Goal: Task Accomplishment & Management: Manage account settings

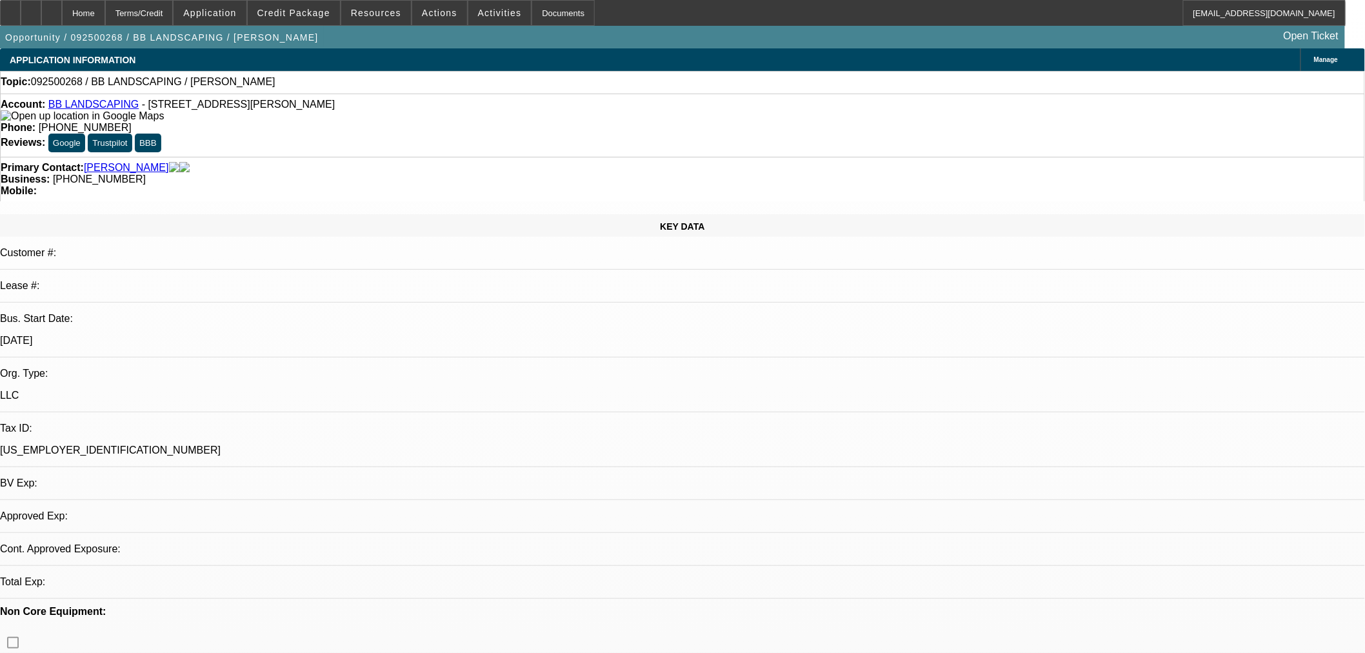
select select "0"
select select "2"
select select "0.1"
select select "4"
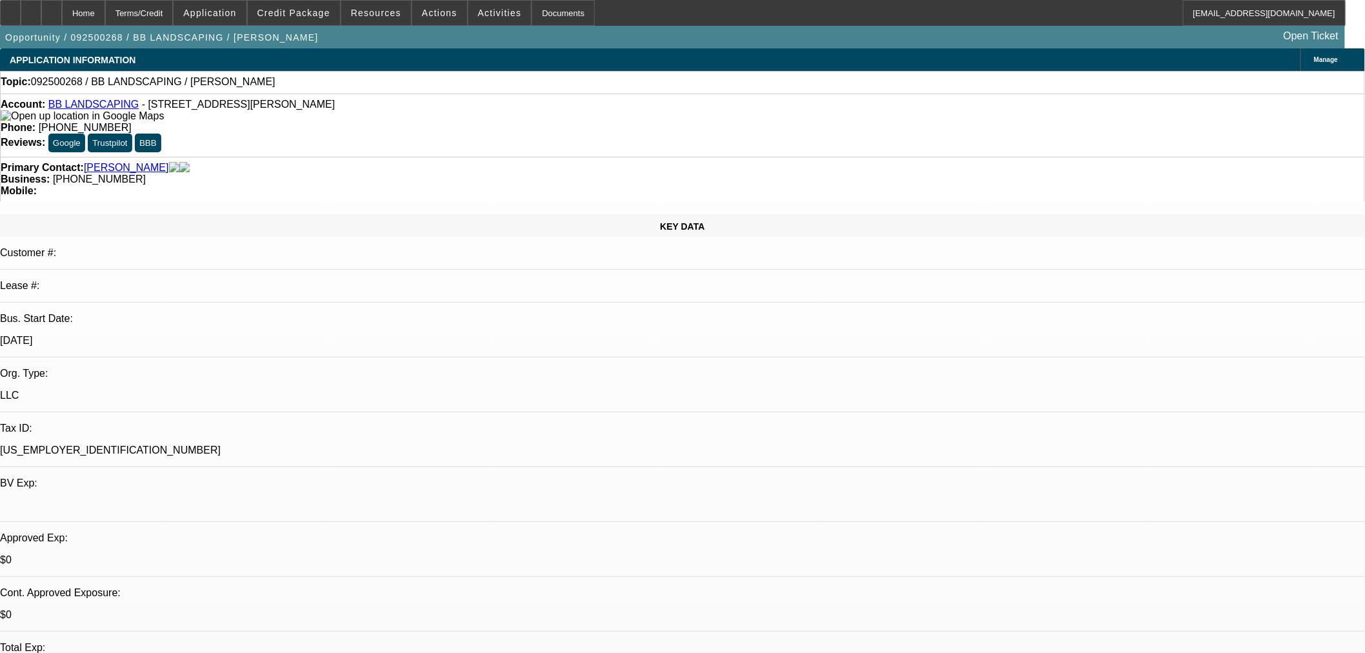
scroll to position [143, 0]
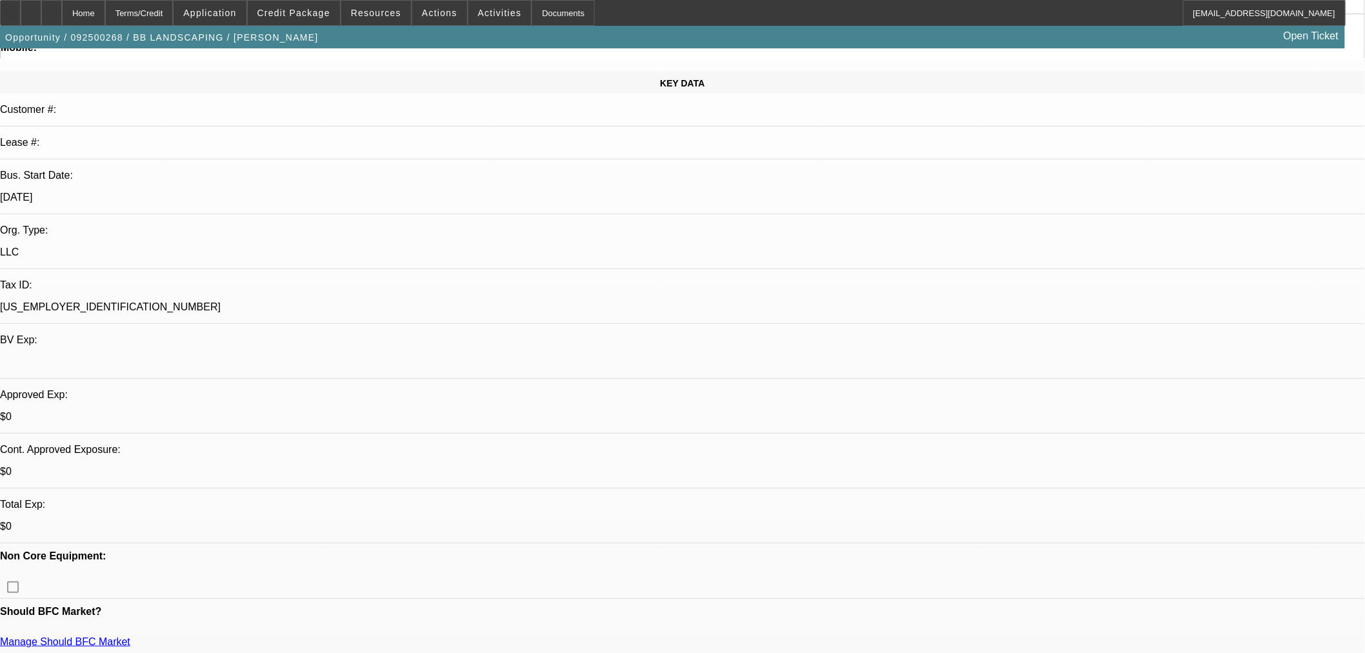
drag, startPoint x: 969, startPoint y: 192, endPoint x: 996, endPoint y: 222, distance: 40.6
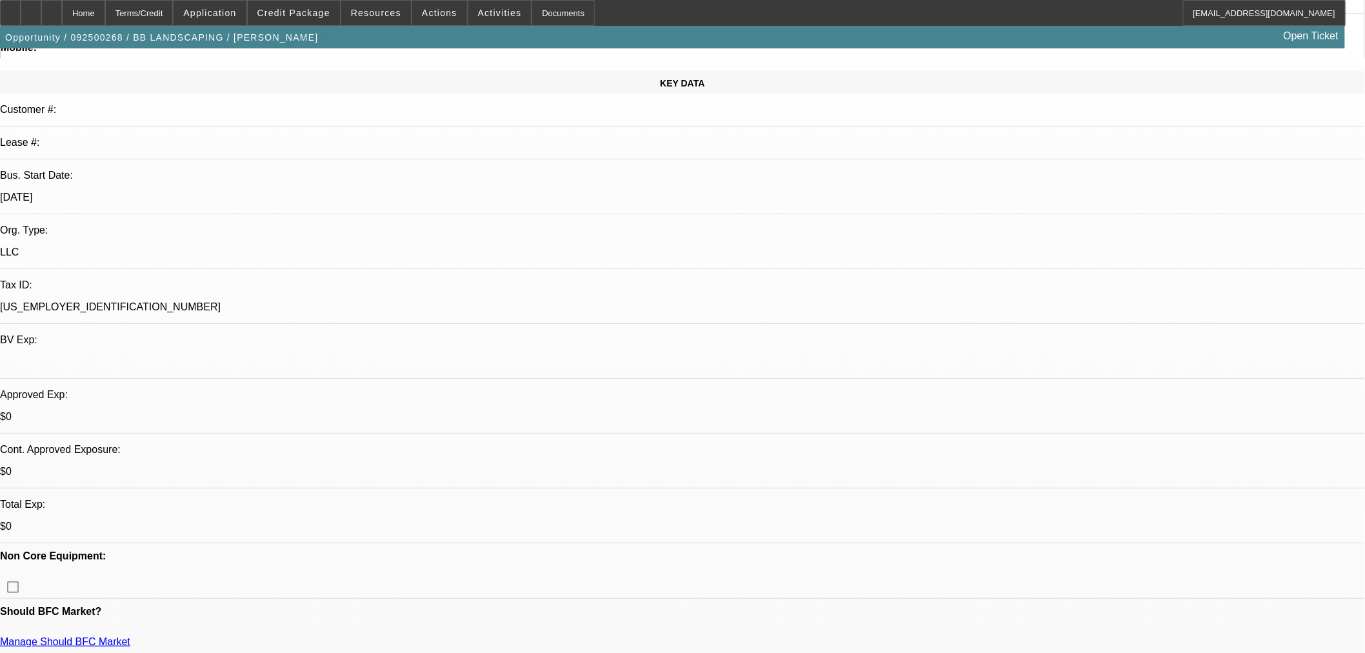
click at [326, 27] on div "Opportunity / 092500268 / BB LANDSCAPING / Fallon, Christine Open Ticket" at bounding box center [672, 37] width 1345 height 23
click at [324, 23] on span at bounding box center [294, 12] width 92 height 31
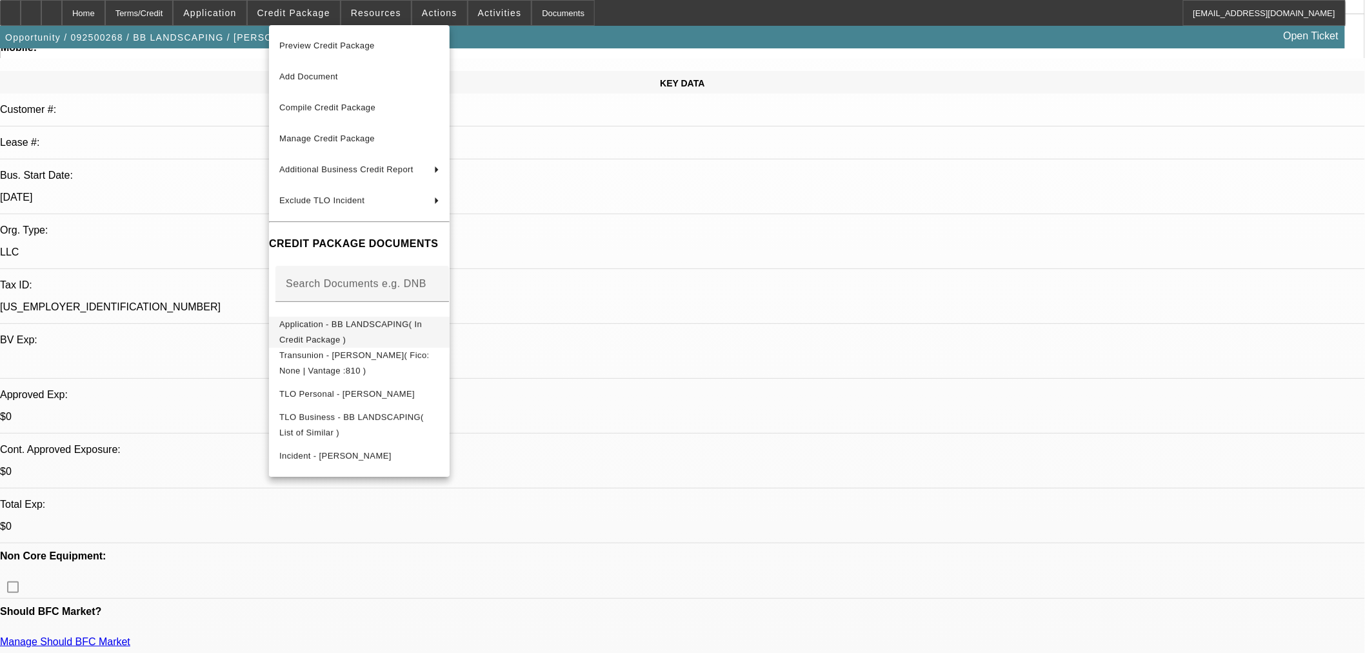
click at [375, 328] on span "Application - BB LANDSCAPING( In Credit Package )" at bounding box center [350, 331] width 143 height 25
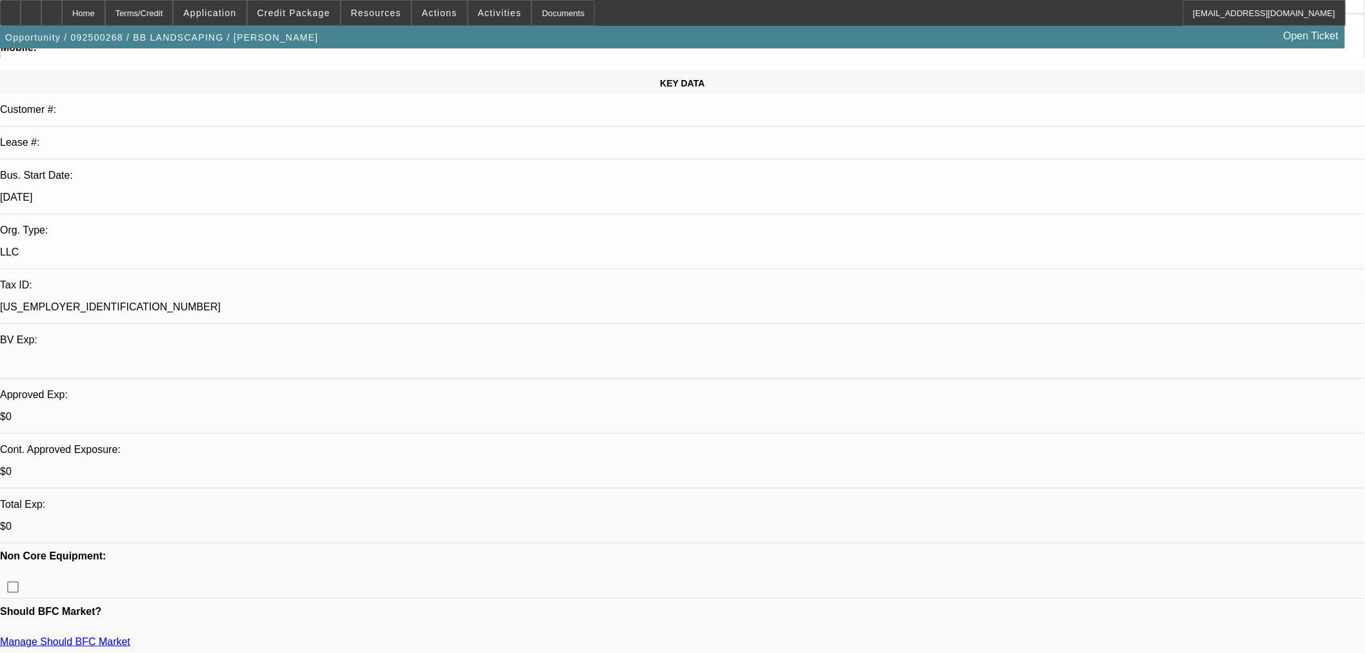
scroll to position [358, 0]
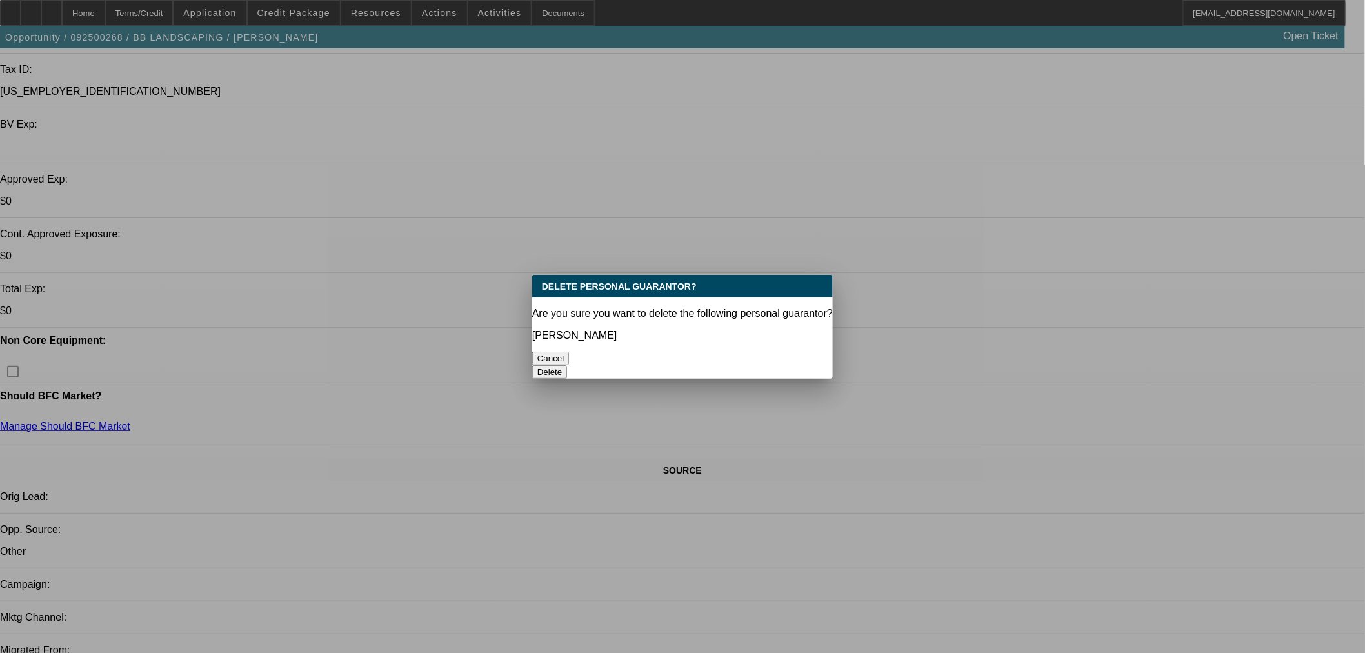
scroll to position [0, 0]
click at [567, 365] on button "Delete" at bounding box center [549, 372] width 35 height 14
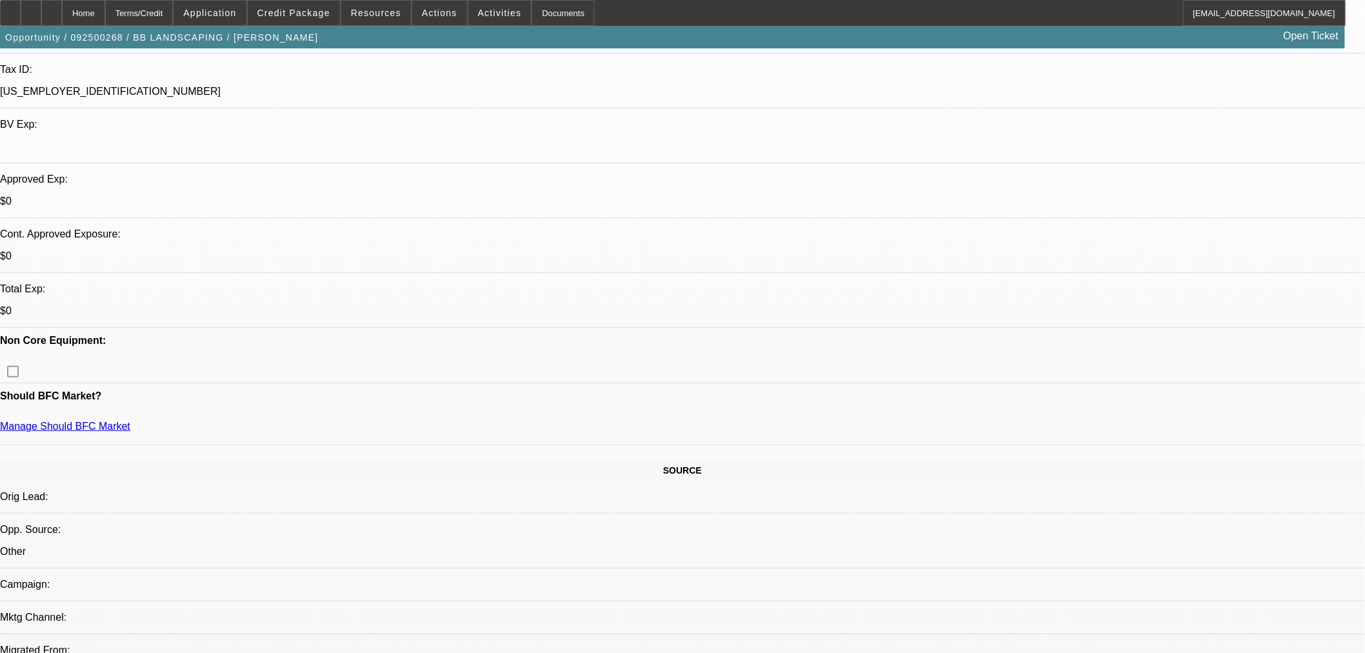
scroll to position [358, 0]
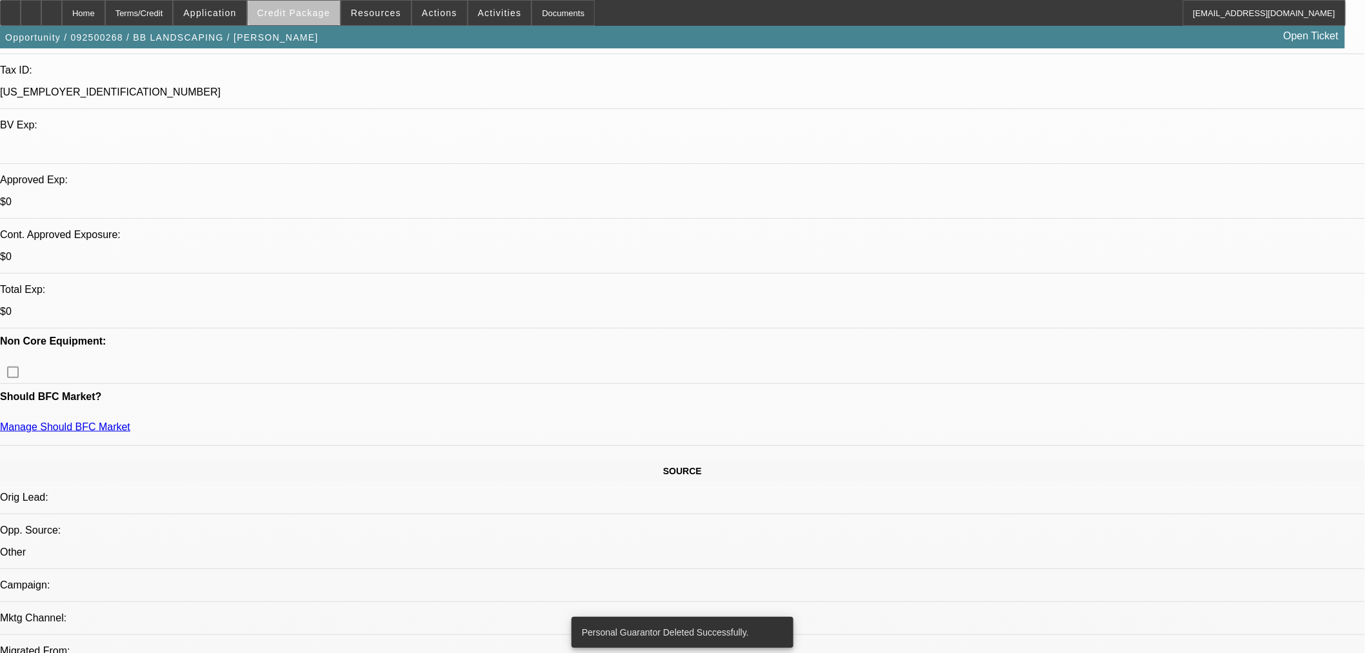
click at [339, 7] on span at bounding box center [294, 12] width 92 height 31
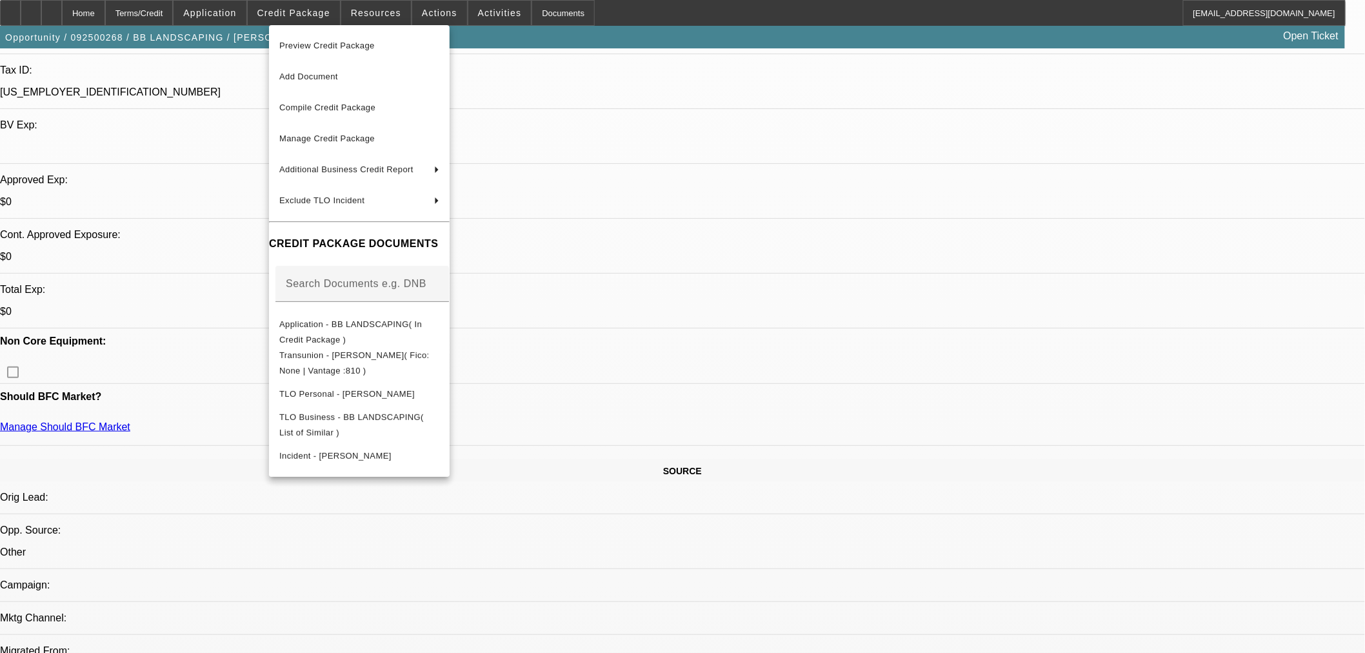
click at [216, 19] on div at bounding box center [682, 326] width 1365 height 653
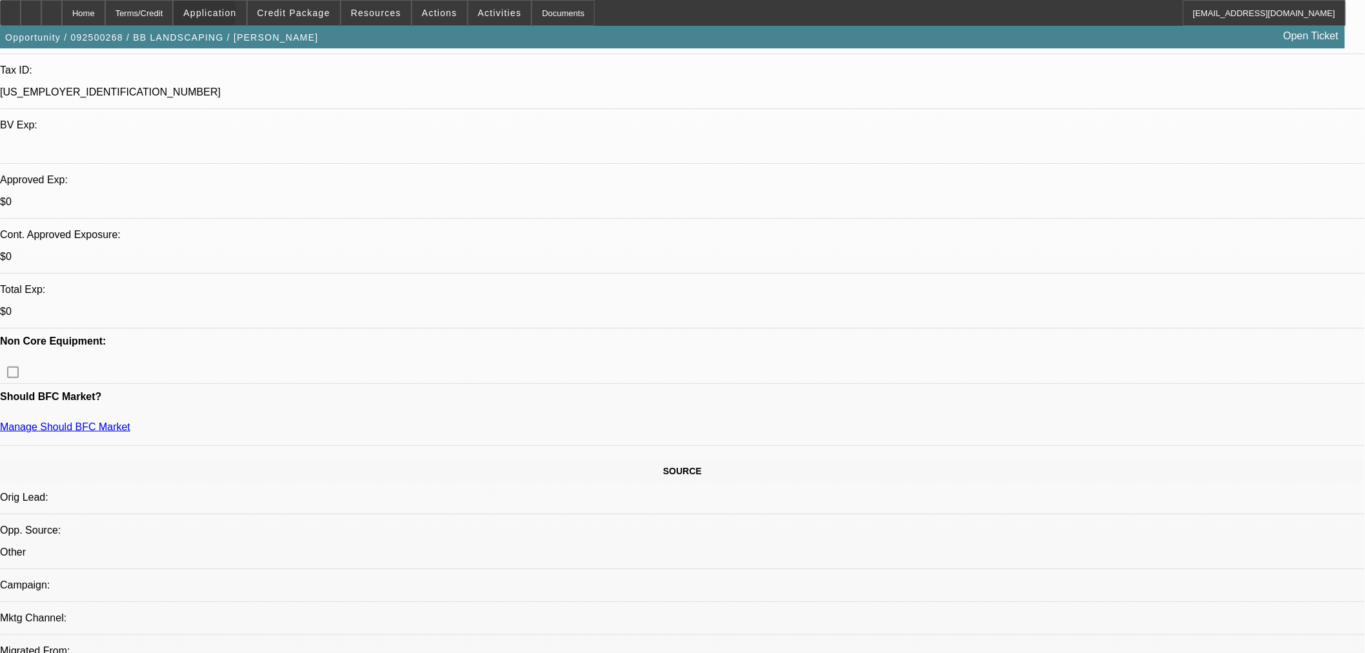
click at [233, 15] on span "Application" at bounding box center [209, 13] width 53 height 10
click at [270, 44] on span "Account" at bounding box center [266, 45] width 98 height 15
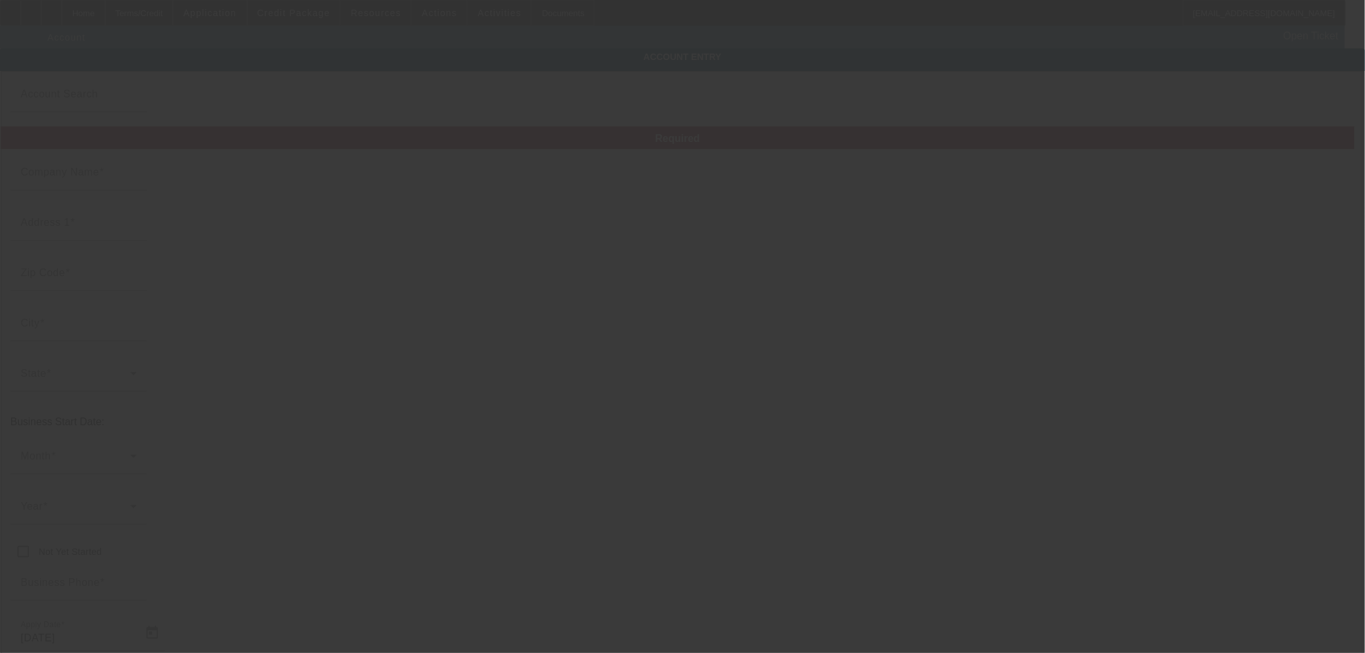
type input "BB LANDSCAPING"
type input "210 Hartford Glen Ct"
type input "63385"
type input "Wentzville"
type input "(636) 312-0919"
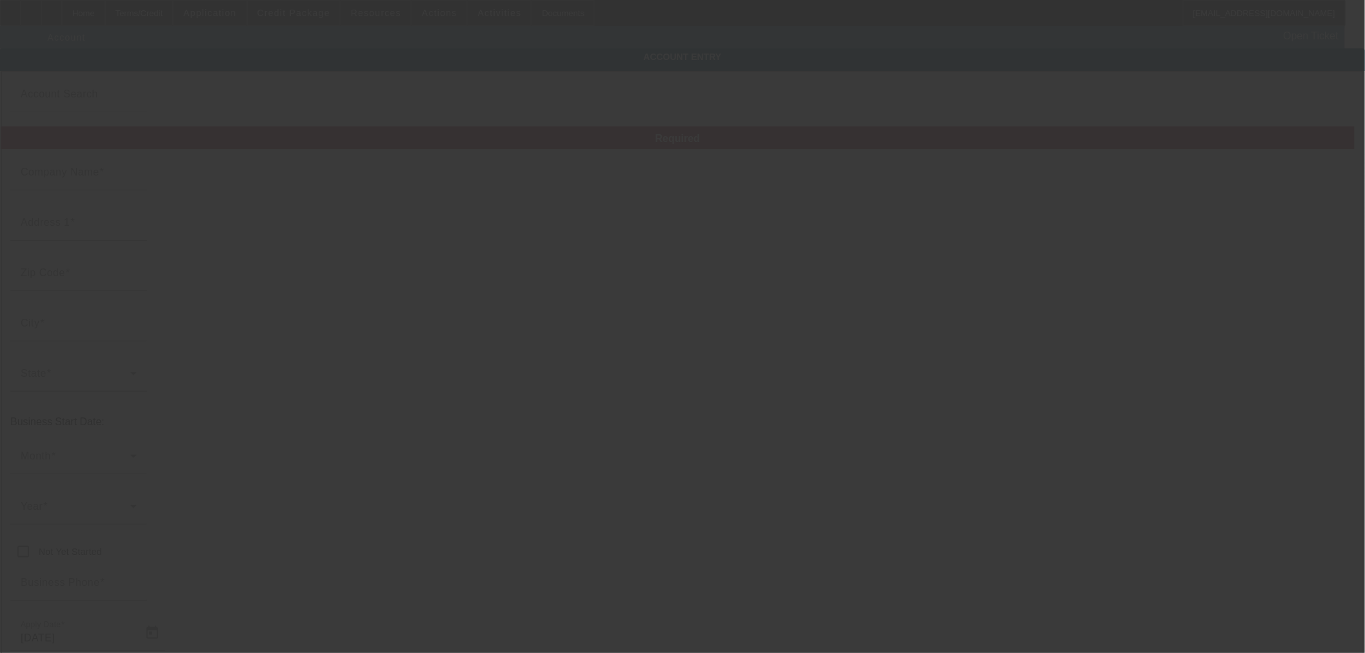
type input "christine@bbtreeandlandscaping.com"
type input "82-3846297"
type input "https://BBTREEANDLANDSCAPING.COM"
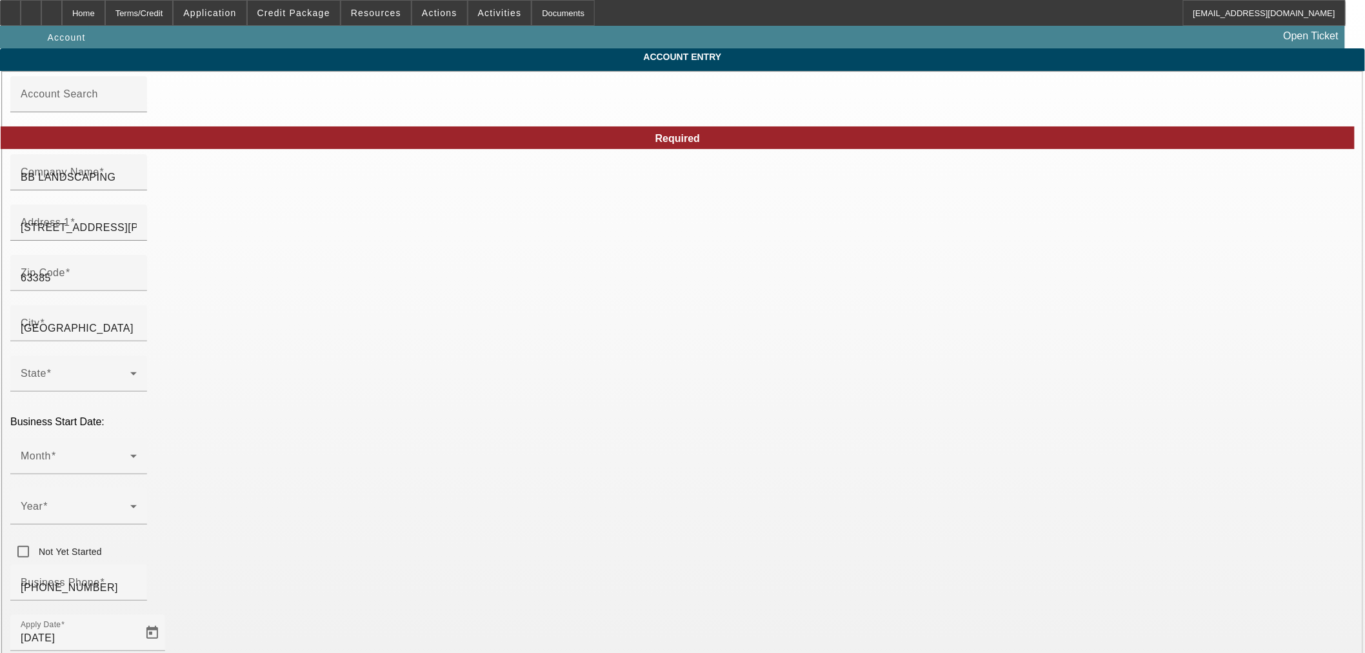
type input "[DATE]"
click at [310, 19] on span at bounding box center [294, 12] width 92 height 31
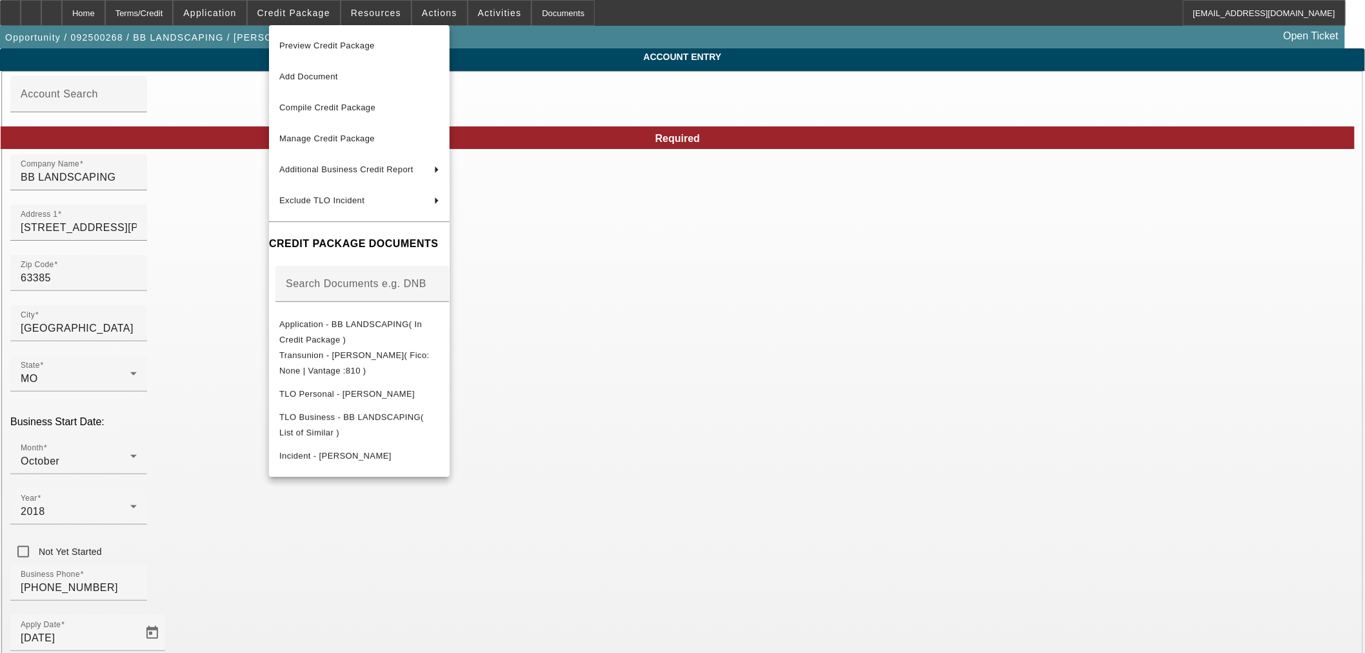
click at [1025, 156] on div at bounding box center [682, 326] width 1365 height 653
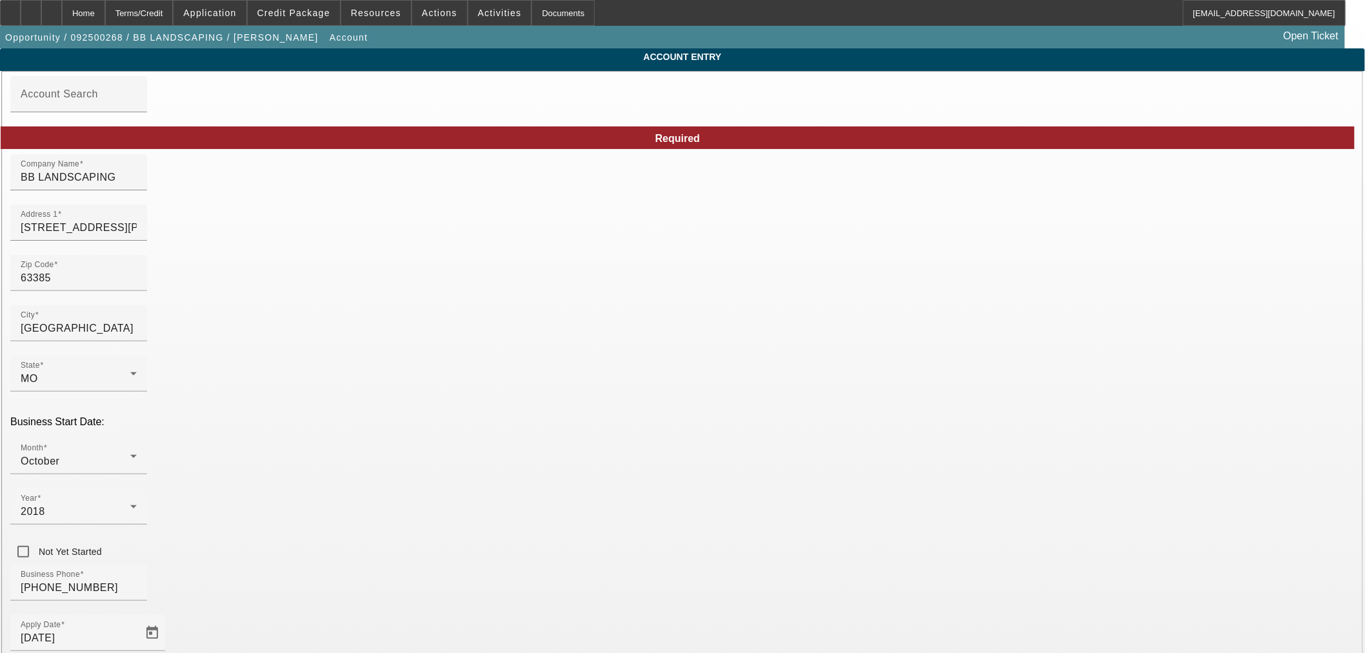
drag, startPoint x: 523, startPoint y: 155, endPoint x: 512, endPoint y: 159, distance: 11.4
click at [522, 149] on div "Required" at bounding box center [678, 137] width 1354 height 23
click at [137, 173] on div "Company Name BB LANDSCAPING" at bounding box center [79, 172] width 116 height 36
click at [137, 181] on input "BB LANDSCAPING" at bounding box center [79, 177] width 116 height 15
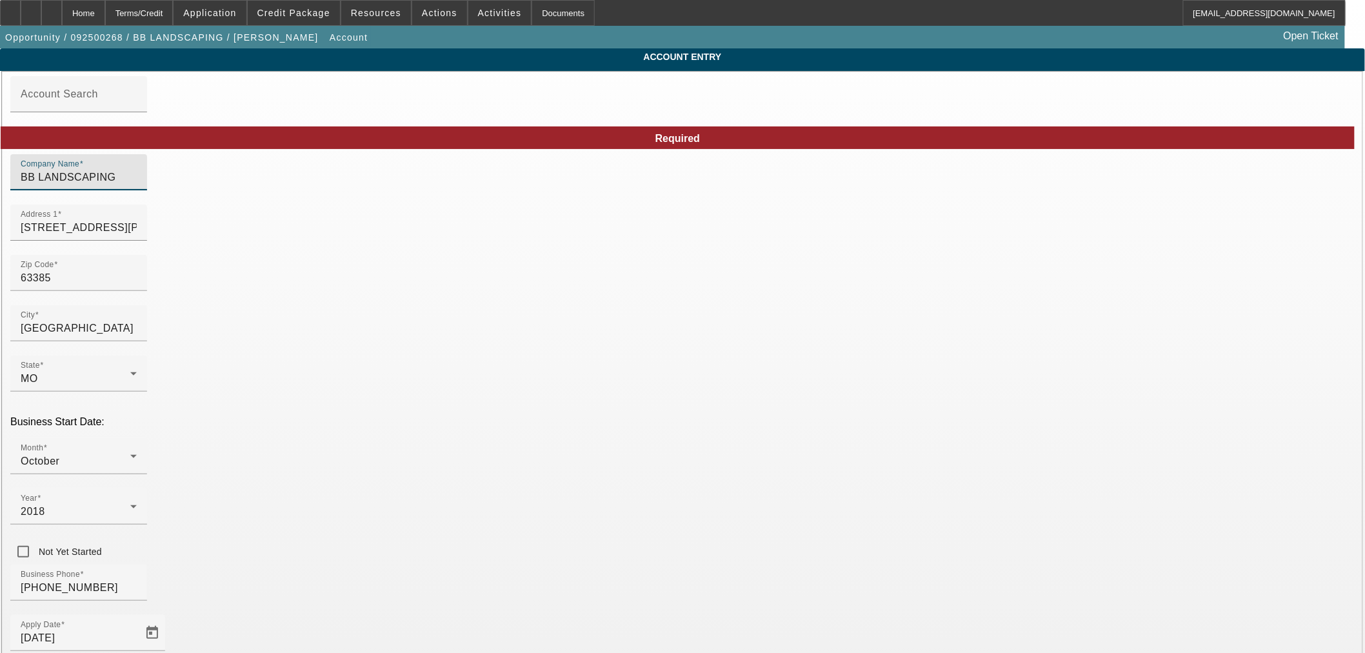
click at [137, 181] on input "BB LANDSCAPING" at bounding box center [79, 177] width 116 height 15
paste input "&B Tree and Landscapes, LLC"
type input "B&B Tree and Landscapes, LLC"
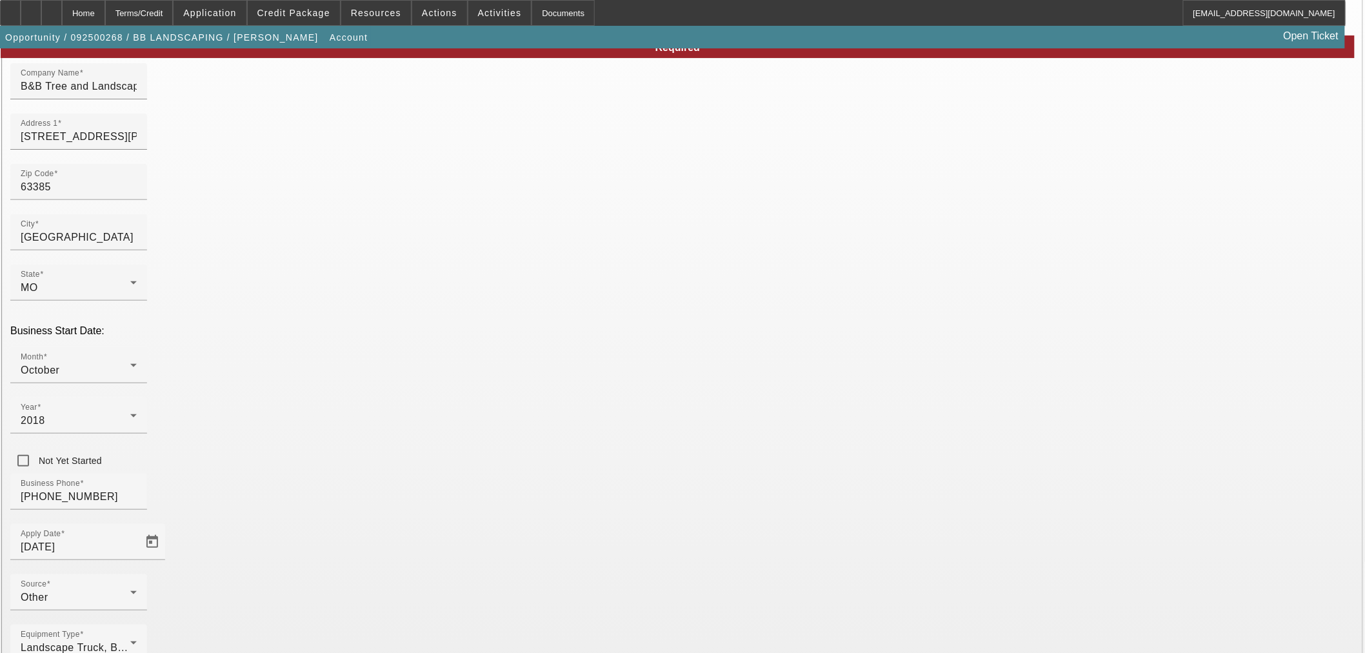
scroll to position [97, 0]
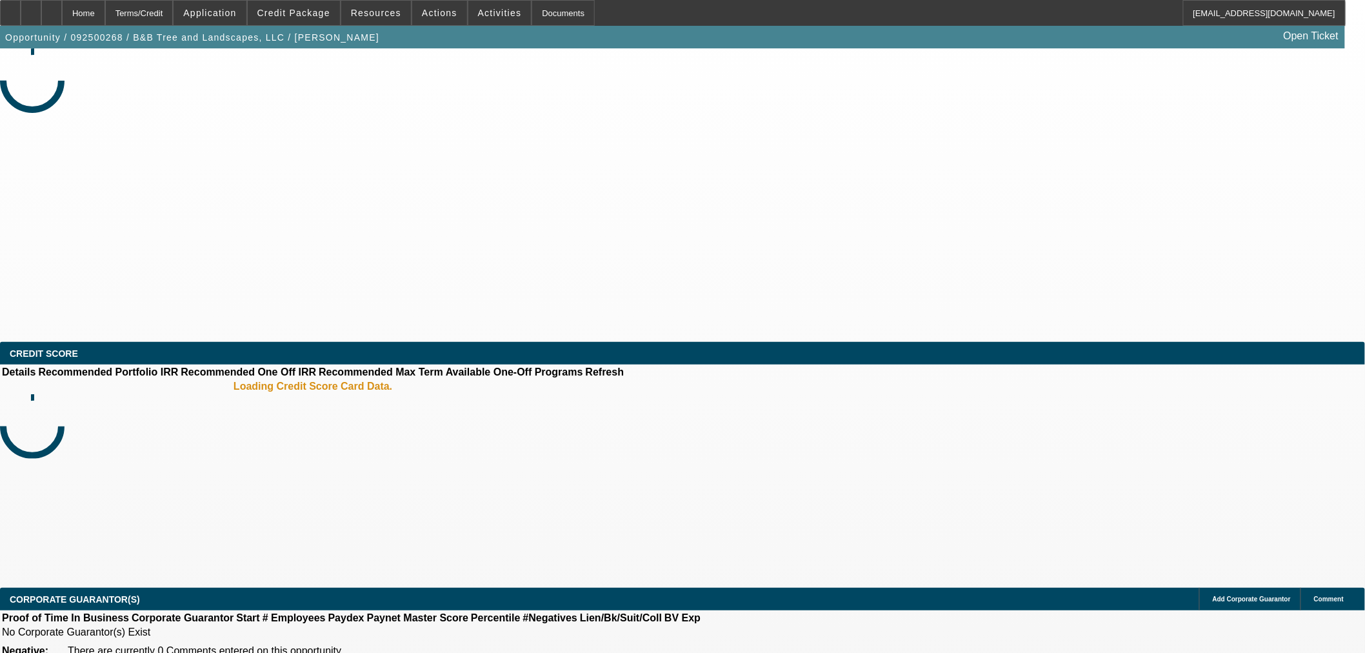
select select "0"
select select "2"
select select "0.1"
select select "4"
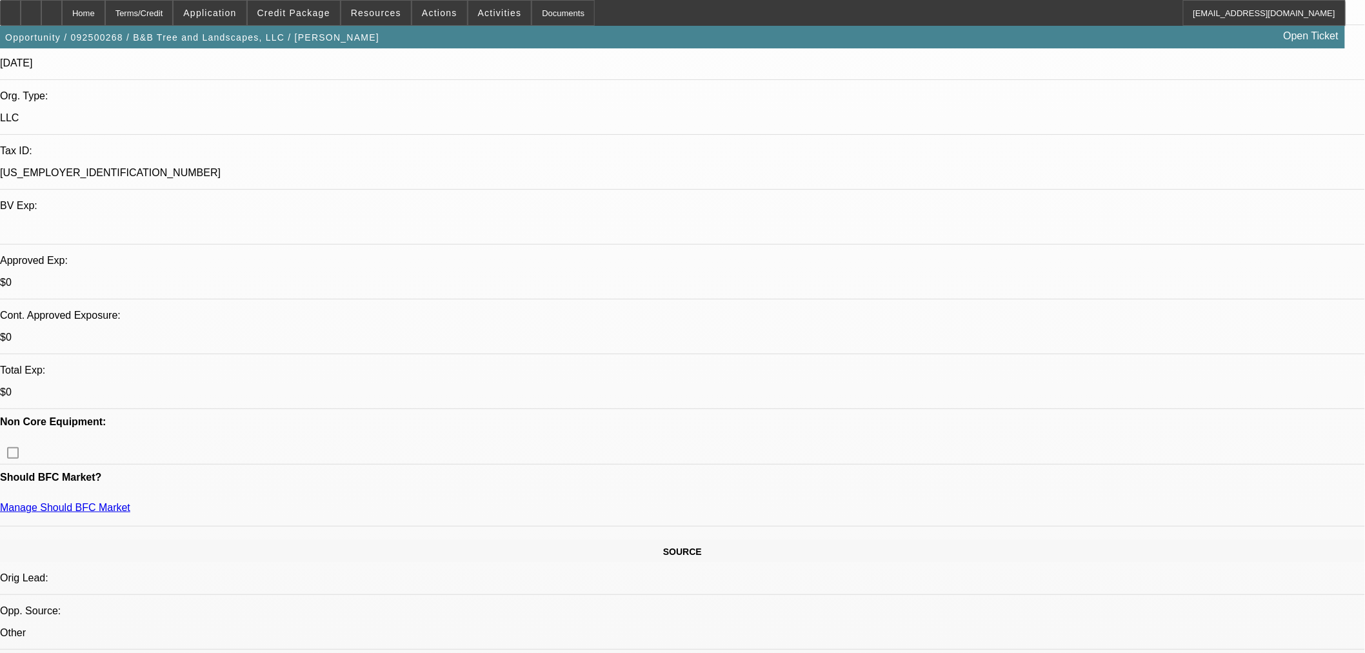
scroll to position [215, 0]
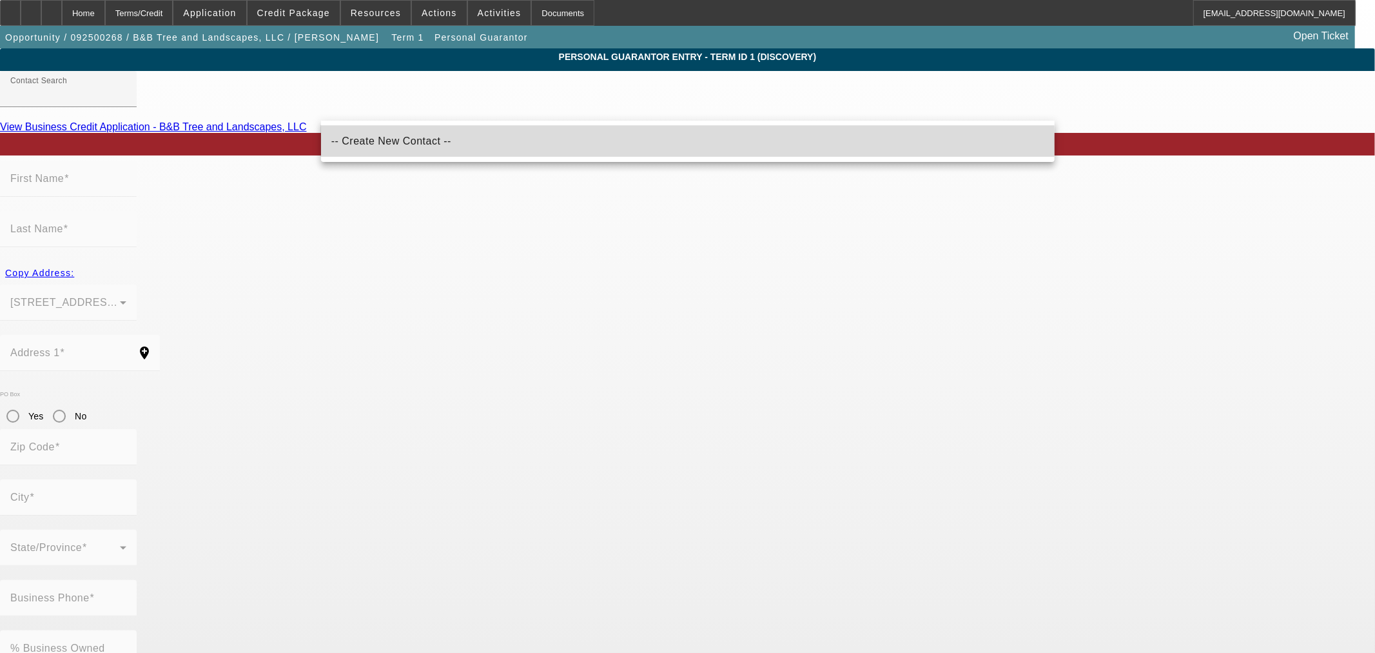
click at [400, 140] on span "-- Create New Contact --" at bounding box center [391, 140] width 120 height 11
type input "-- Create New Contact --"
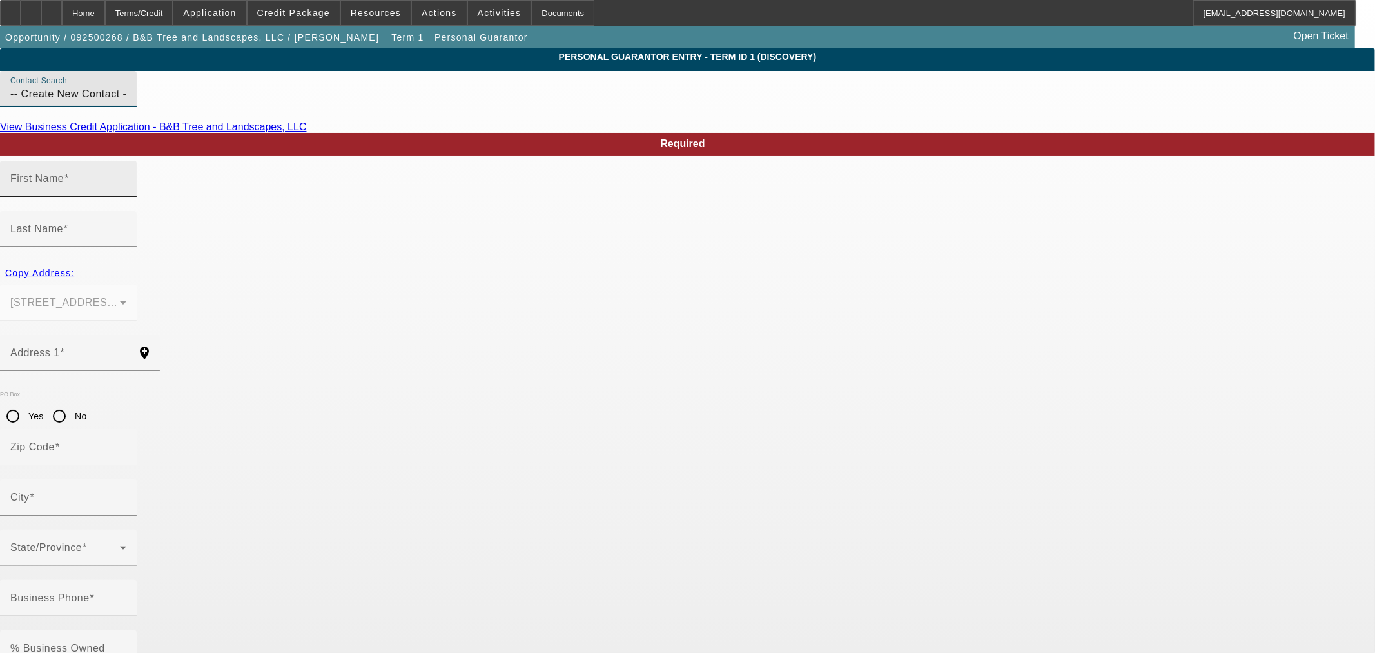
click at [64, 184] on mat-label "First Name" at bounding box center [37, 178] width 54 height 11
click at [126, 192] on input "First Name" at bounding box center [68, 183] width 116 height 15
type input "Brett"
click at [126, 226] on input "Last Name" at bounding box center [68, 233] width 116 height 15
type input "Fallon"
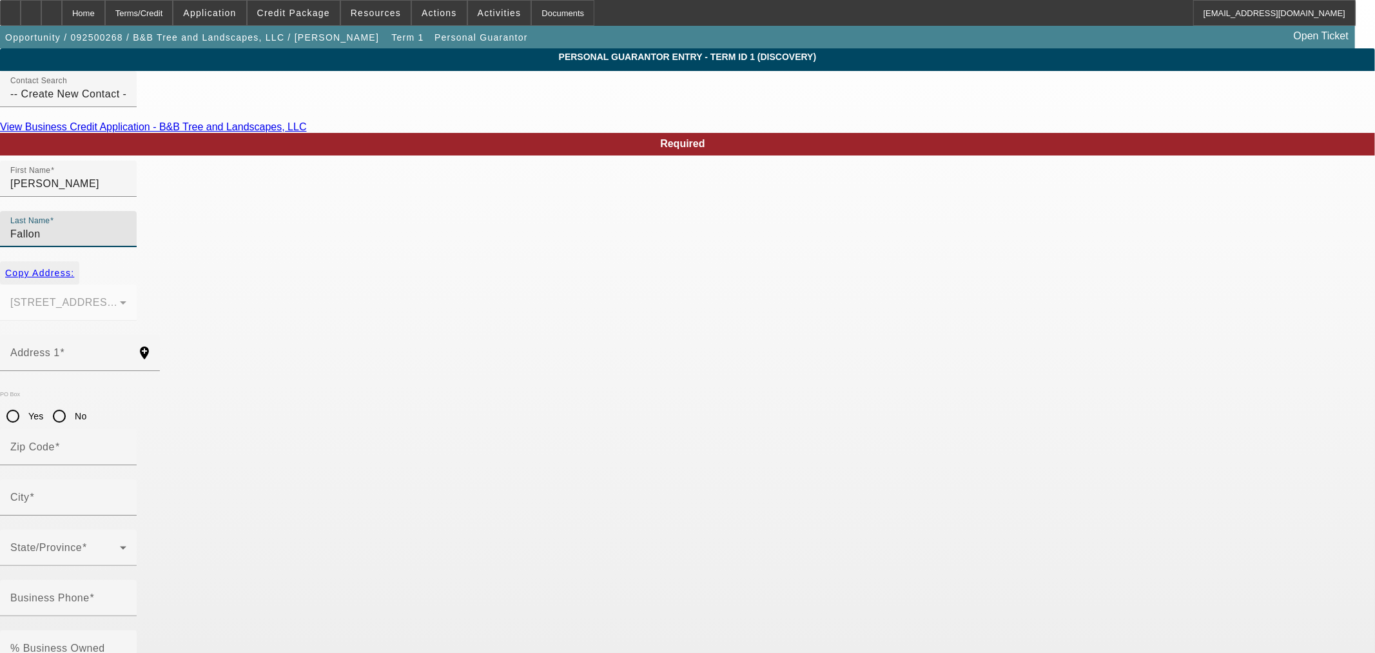
click at [79, 257] on span "button" at bounding box center [39, 272] width 79 height 31
type input "210 Hartford Glen Ct"
type input "63385"
type input "Wentzville"
click at [105, 642] on mat-label "% Business Owned" at bounding box center [57, 647] width 95 height 11
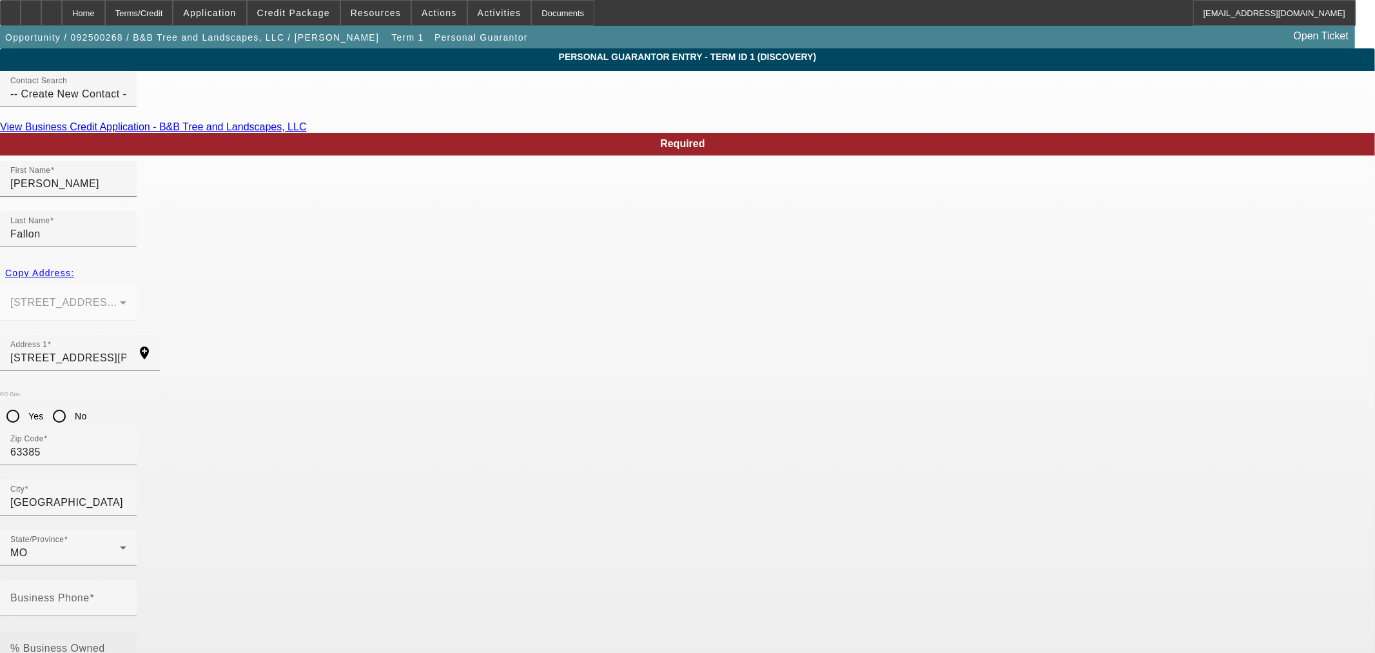
click at [126, 646] on input "% Business Owned" at bounding box center [68, 653] width 116 height 15
type input "2"
type input "49"
click at [90, 592] on mat-label "Business Phone" at bounding box center [49, 597] width 79 height 11
click at [126, 595] on input "Business Phone" at bounding box center [68, 602] width 116 height 15
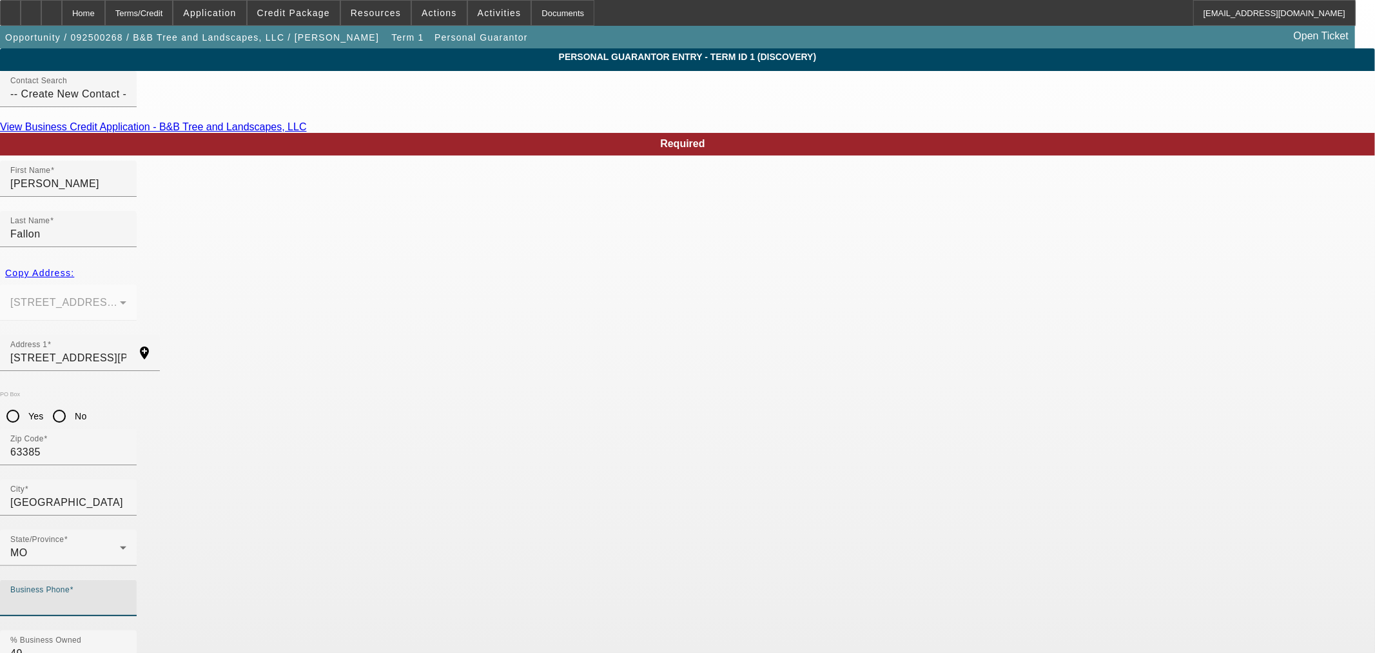
paste input "496-02-4263"
type input "496-02-4263"
click at [126, 580] on div "Business Phone" at bounding box center [68, 598] width 116 height 36
paste input "(636) 290-5017"
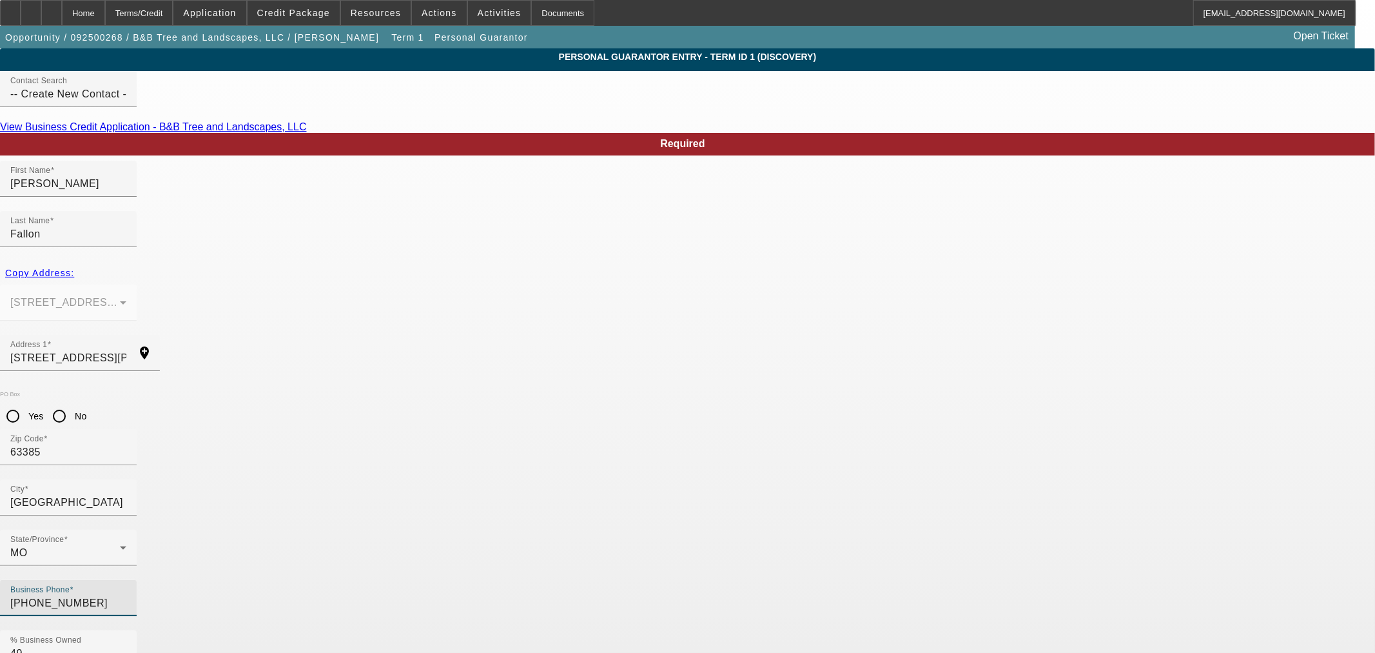
type input "(636) 290-5017"
paste input "christine@bbtreeandlandscaping.com"
type input "christine@bbtreeandlandscaping.com"
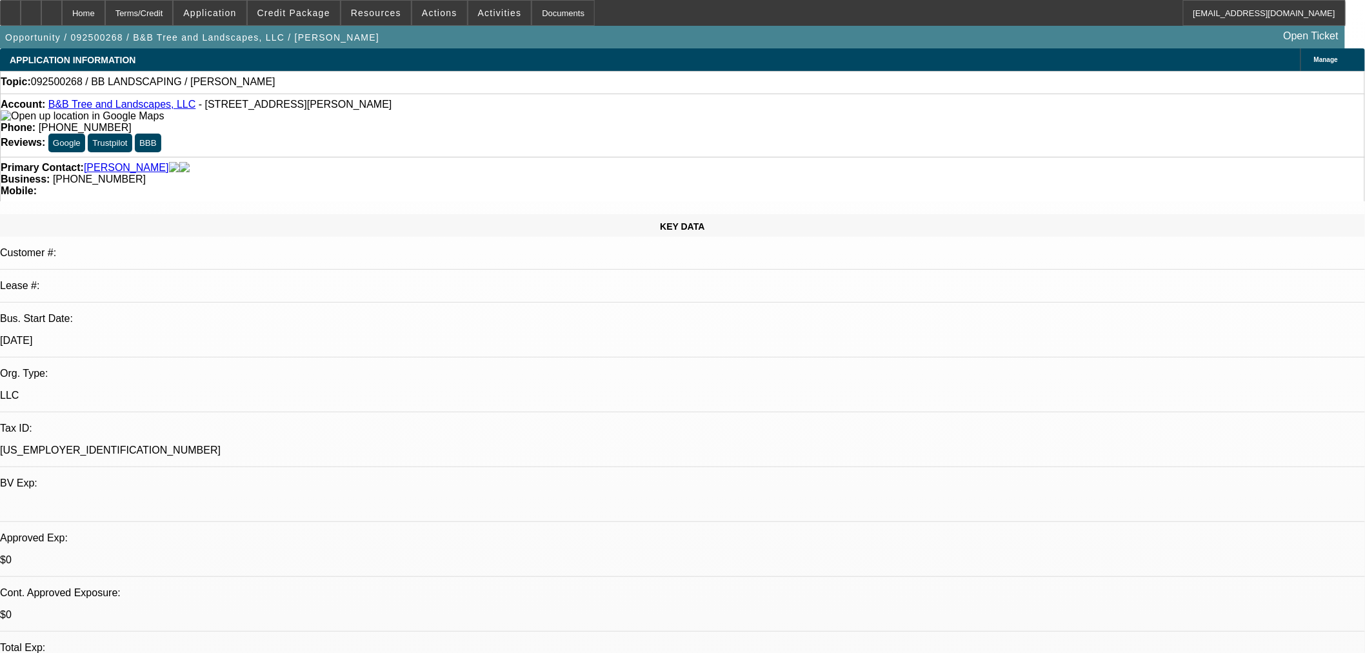
select select "0"
select select "2"
select select "0.1"
select select "4"
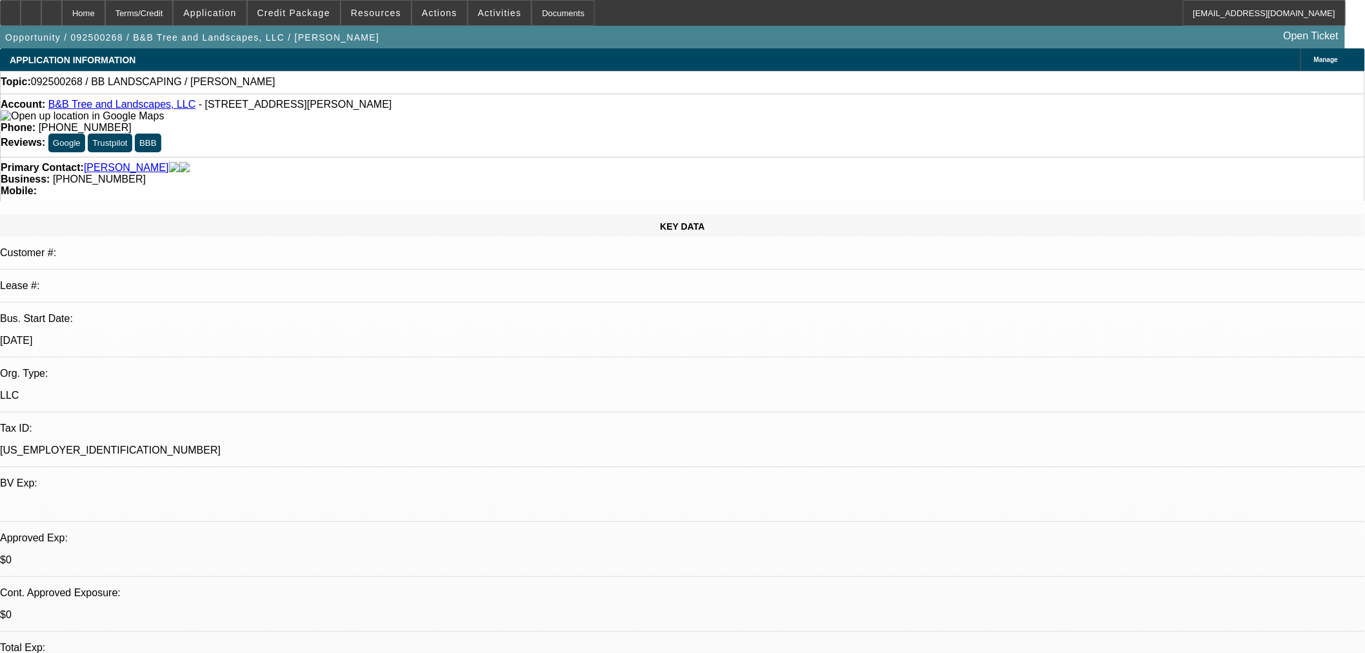
click at [313, 16] on span "Credit Package" at bounding box center [293, 13] width 73 height 10
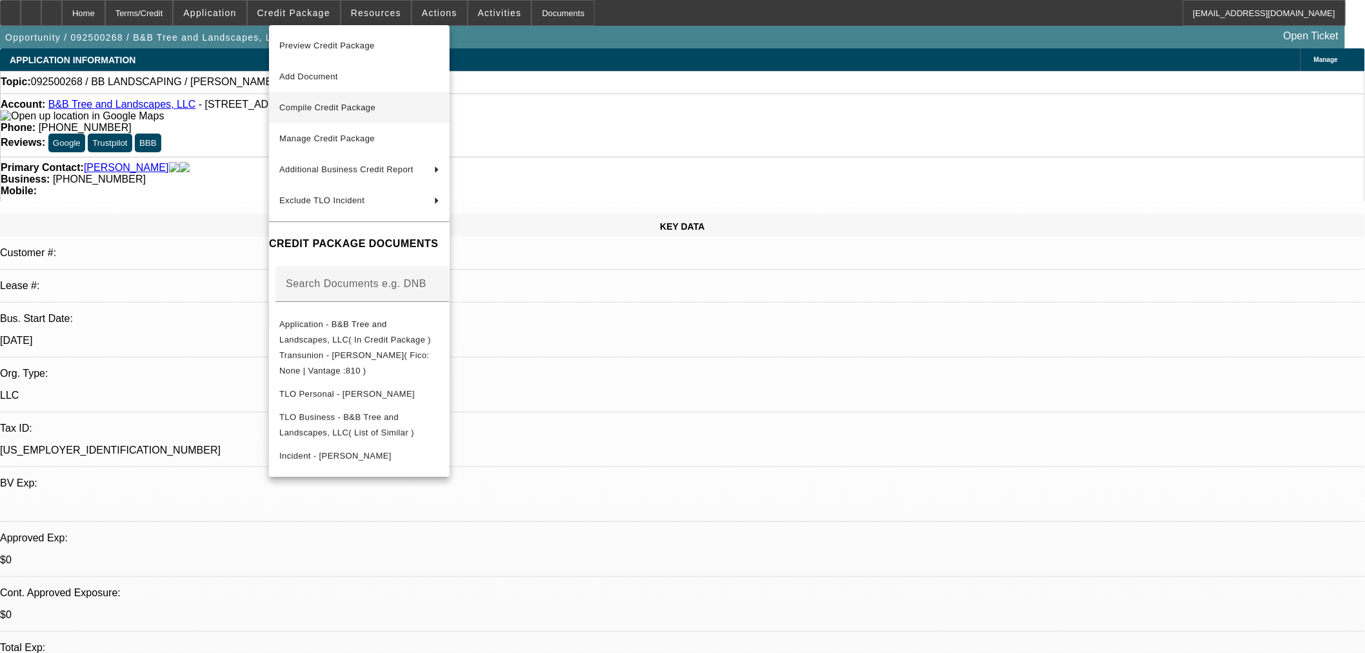
click at [364, 104] on span "Compile Credit Package" at bounding box center [327, 108] width 96 height 10
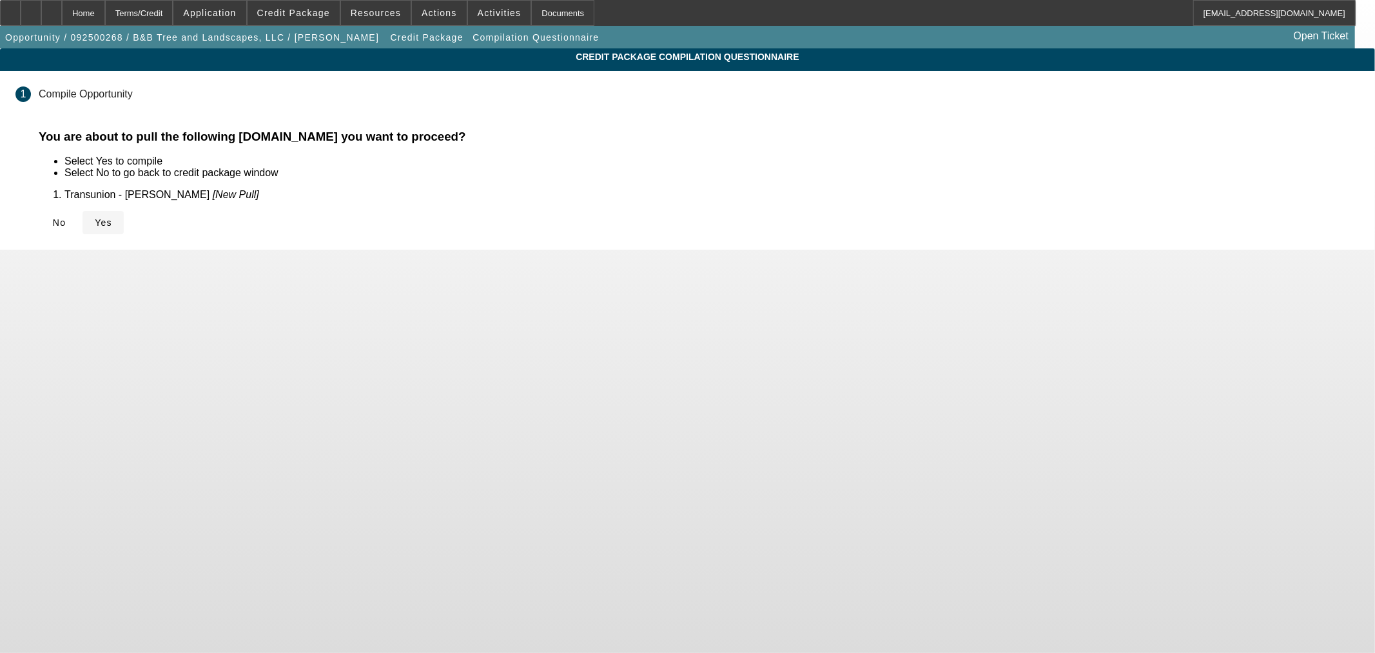
click at [124, 231] on span at bounding box center [103, 222] width 41 height 31
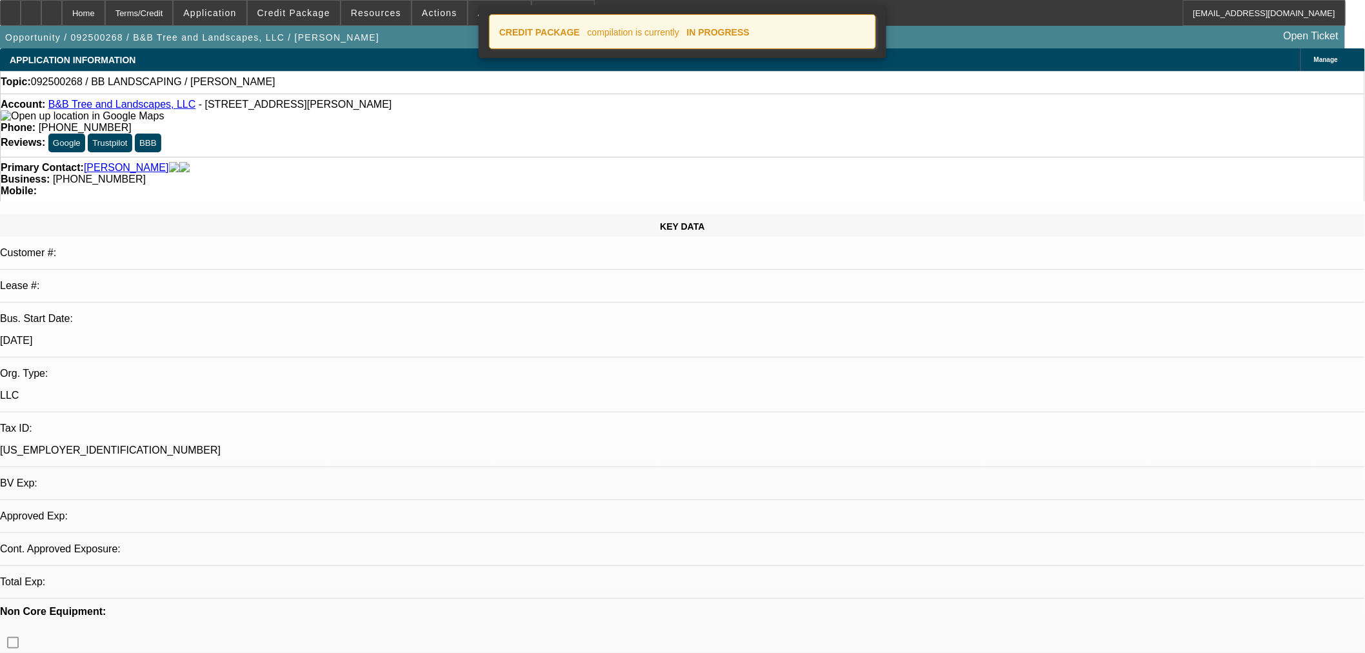
select select "0"
select select "2"
select select "0.1"
select select "4"
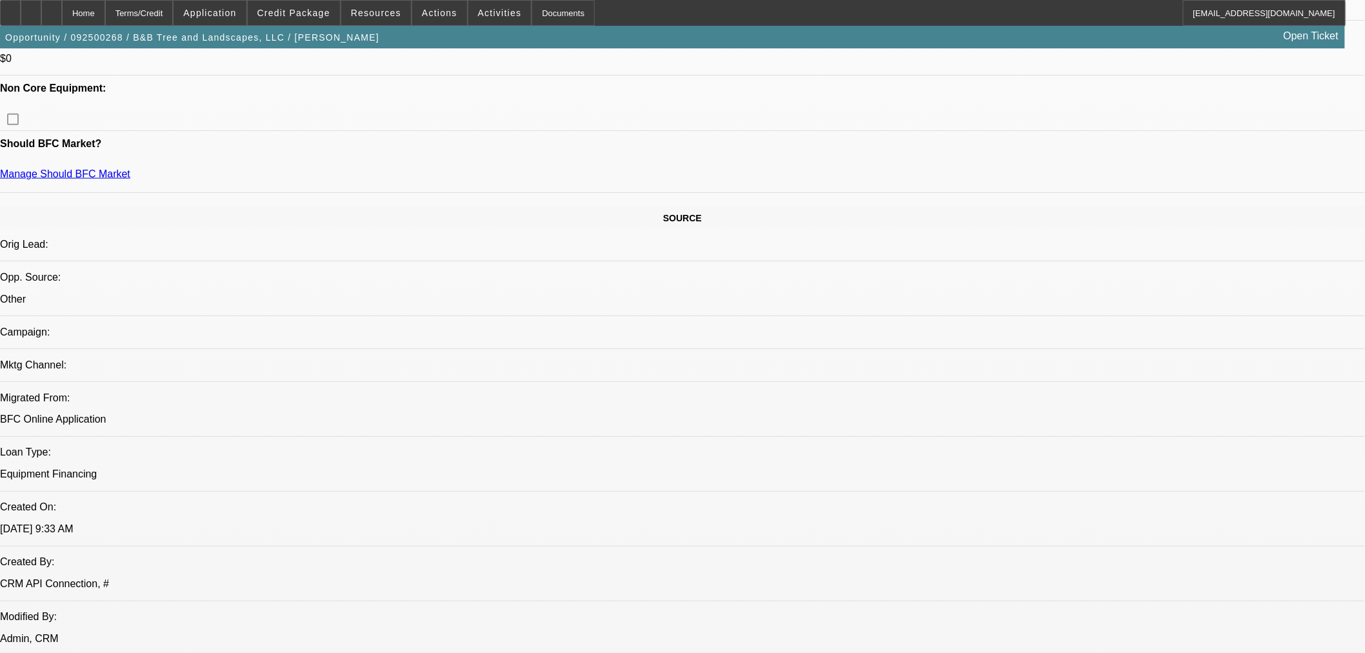
scroll to position [429, 0]
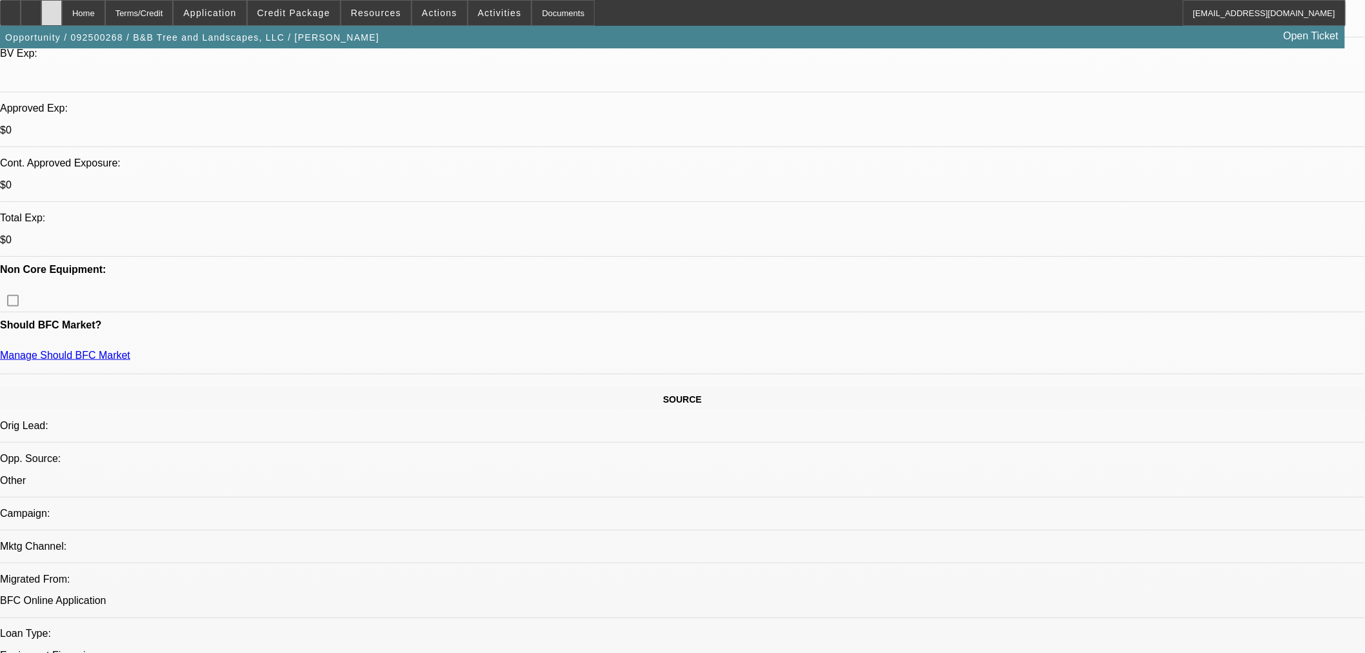
click at [62, 16] on div at bounding box center [51, 13] width 21 height 26
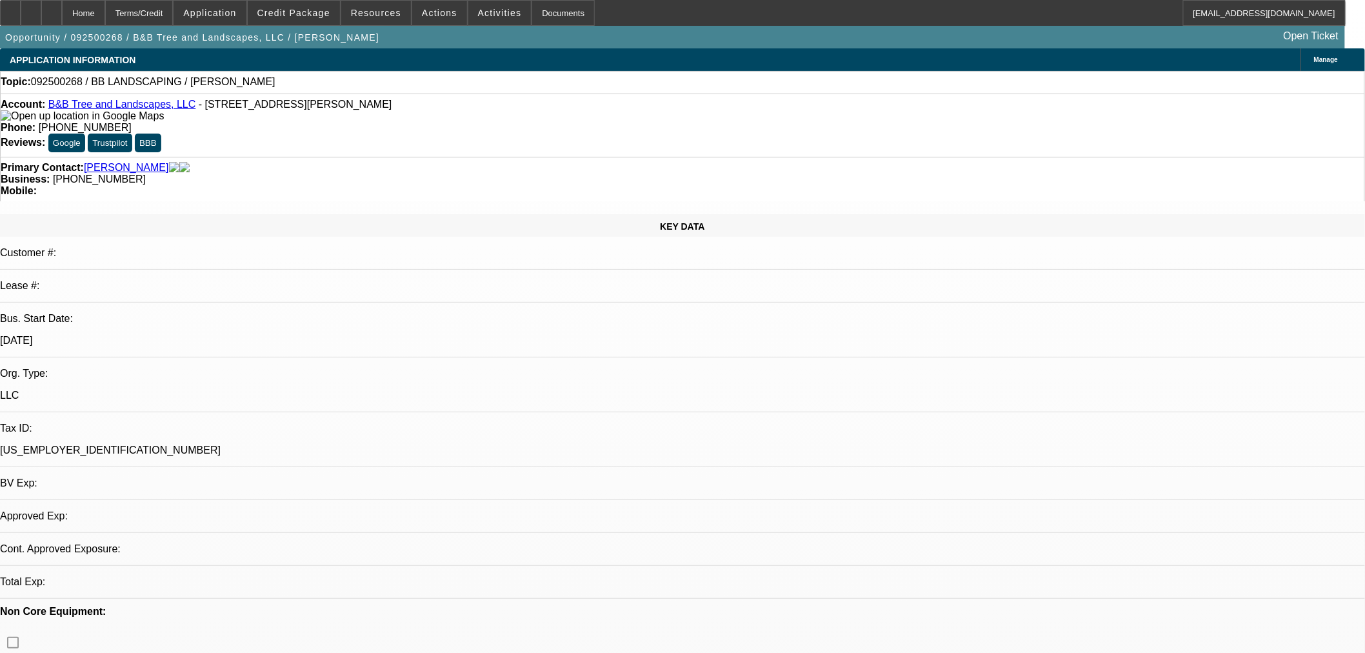
select select "0"
select select "2"
select select "0.1"
select select "4"
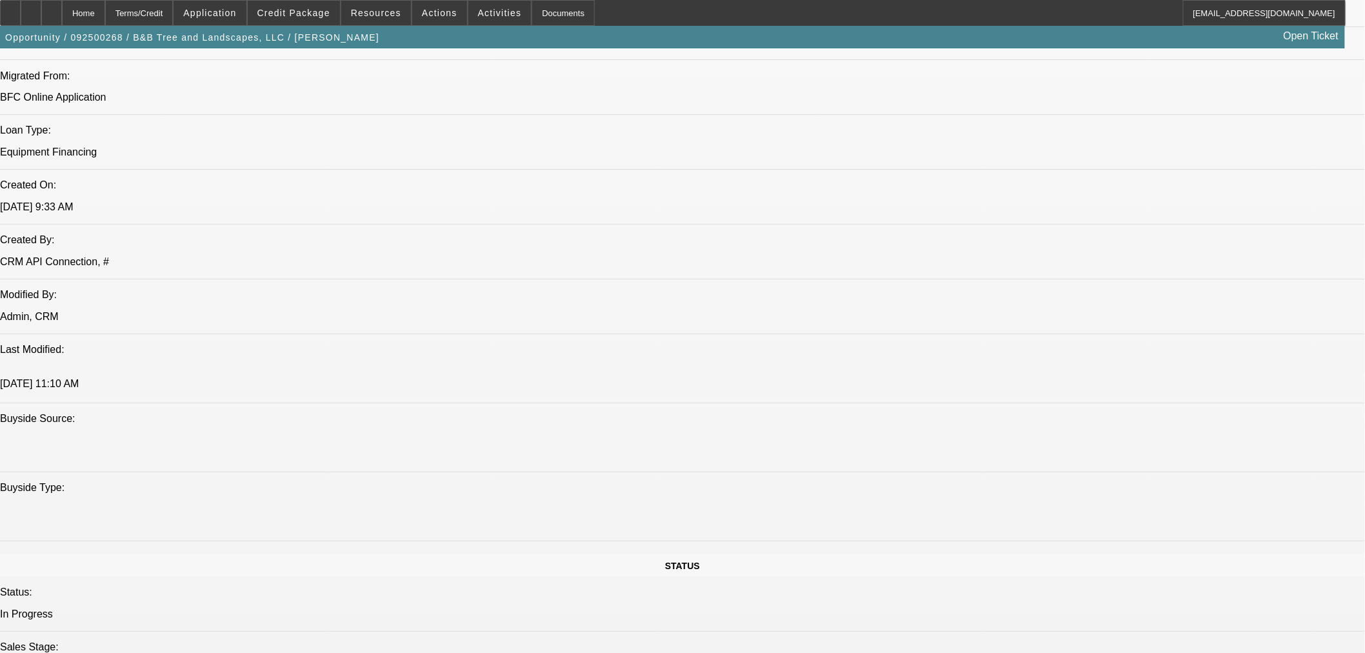
scroll to position [931, 0]
click at [326, 17] on span "Credit Package" at bounding box center [293, 13] width 73 height 10
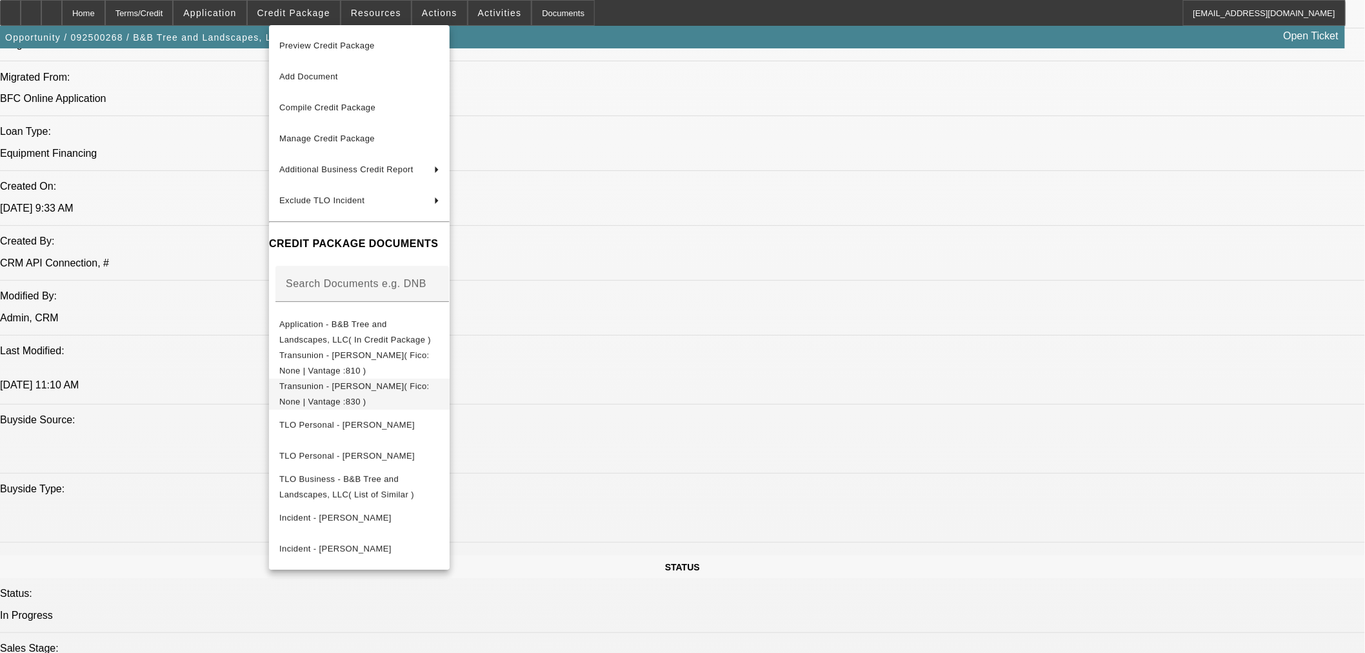
click at [432, 378] on button "Transunion - Fallon, Brett( Fico: None | Vantage :830 )" at bounding box center [359, 393] width 181 height 31
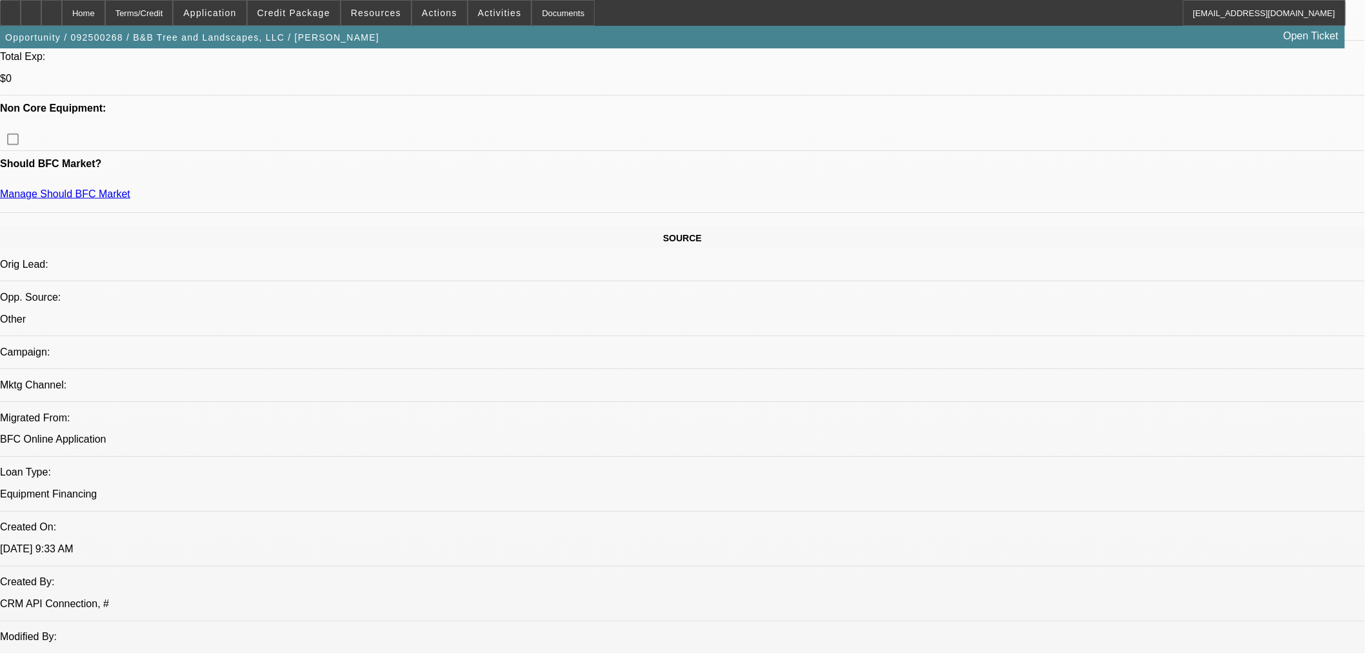
scroll to position [429, 0]
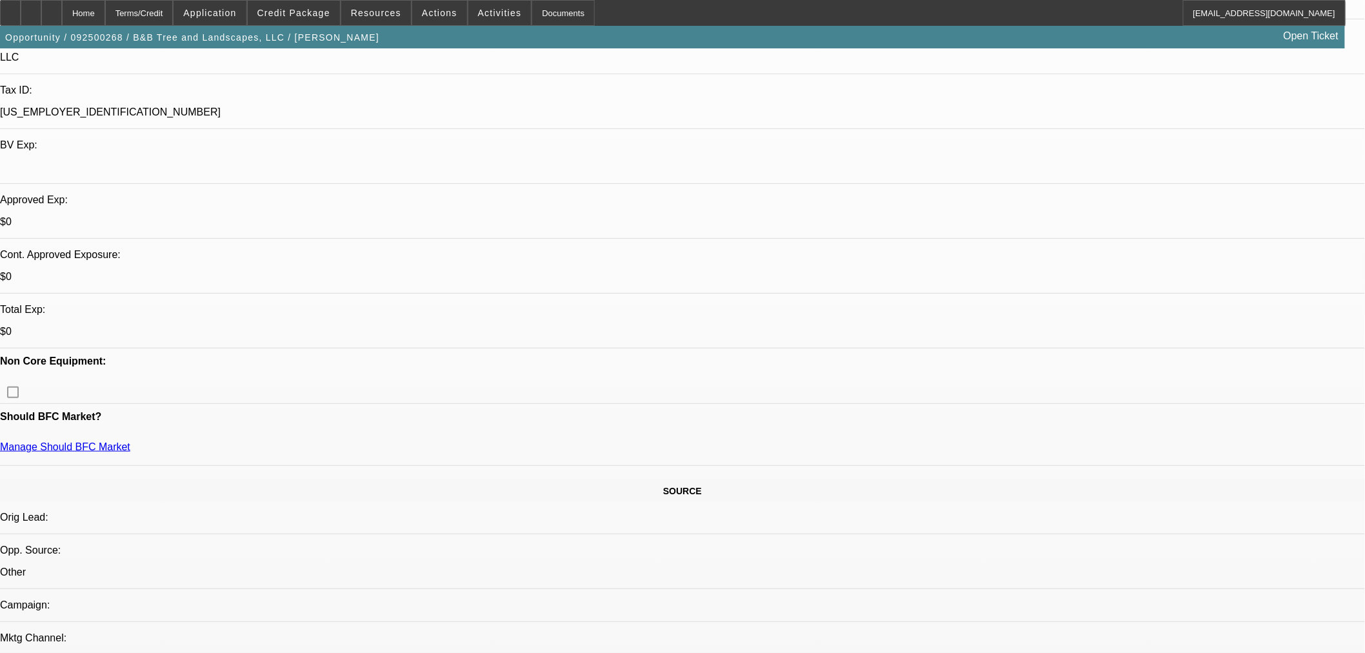
scroll to position [286, 0]
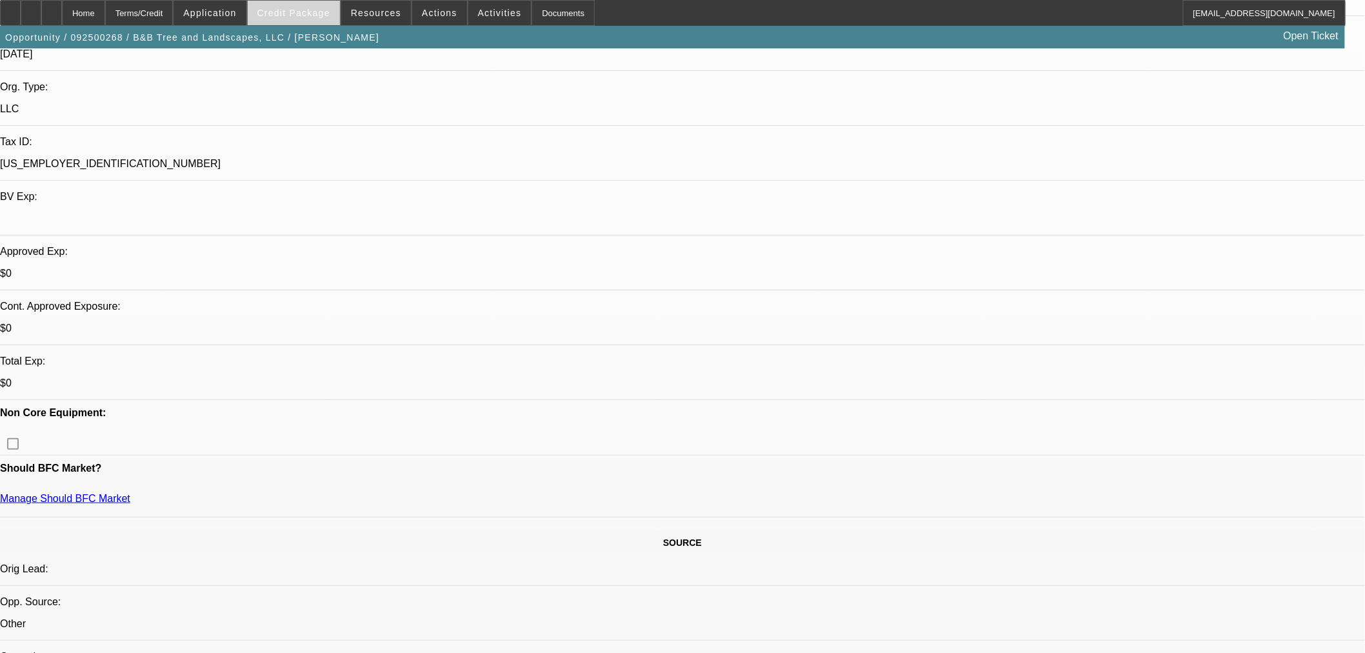
click at [311, 14] on span "Credit Package" at bounding box center [293, 13] width 73 height 10
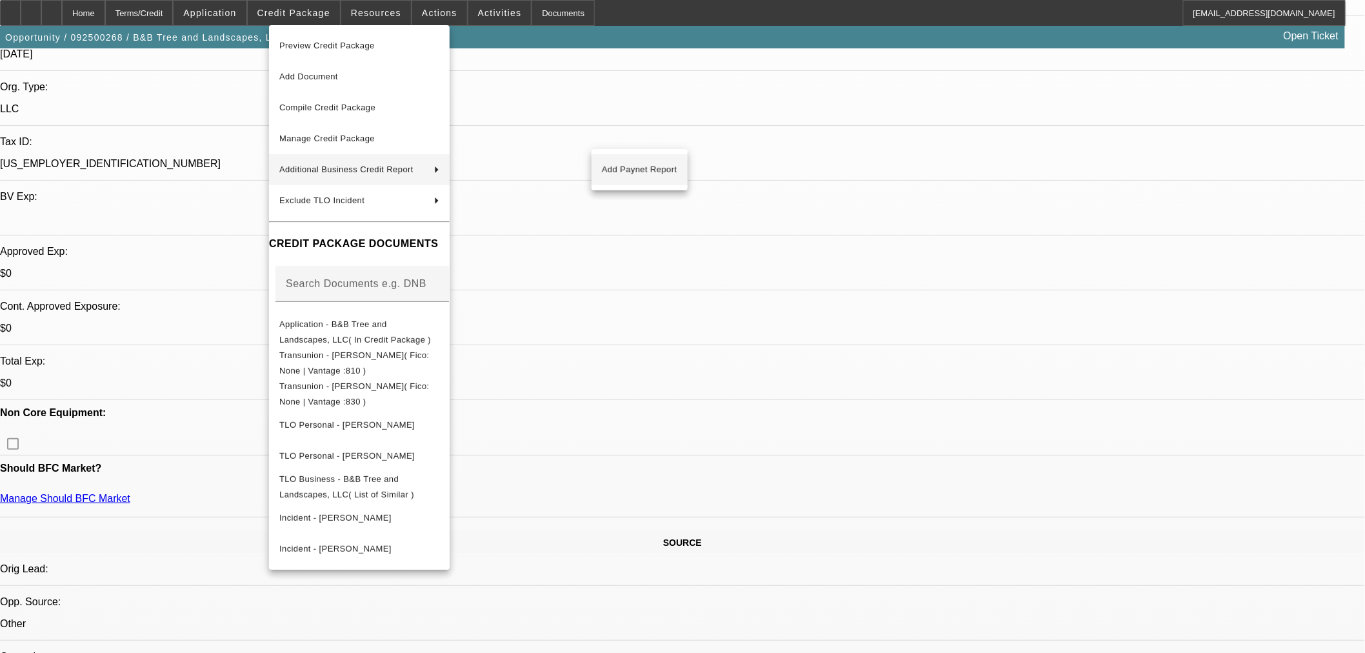
click at [633, 165] on span "Add Paynet Report" at bounding box center [639, 169] width 75 height 15
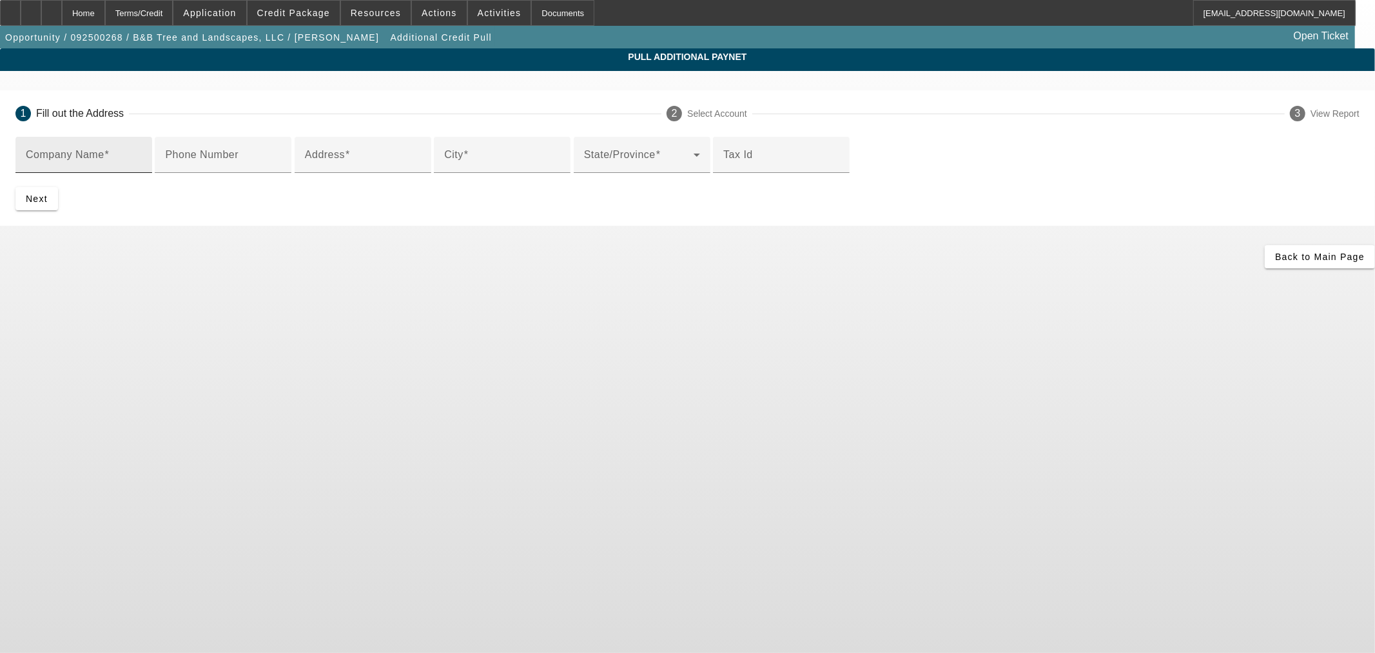
click at [142, 150] on div "Company Name" at bounding box center [84, 155] width 116 height 36
paste input "B&B Tree and Landscapes, LLC"
type input "B&B Tree and Landscapes, LLC"
drag, startPoint x: 439, startPoint y: 211, endPoint x: 430, endPoint y: 206, distance: 9.5
click at [281, 168] on input "Phone Number" at bounding box center [223, 159] width 116 height 15
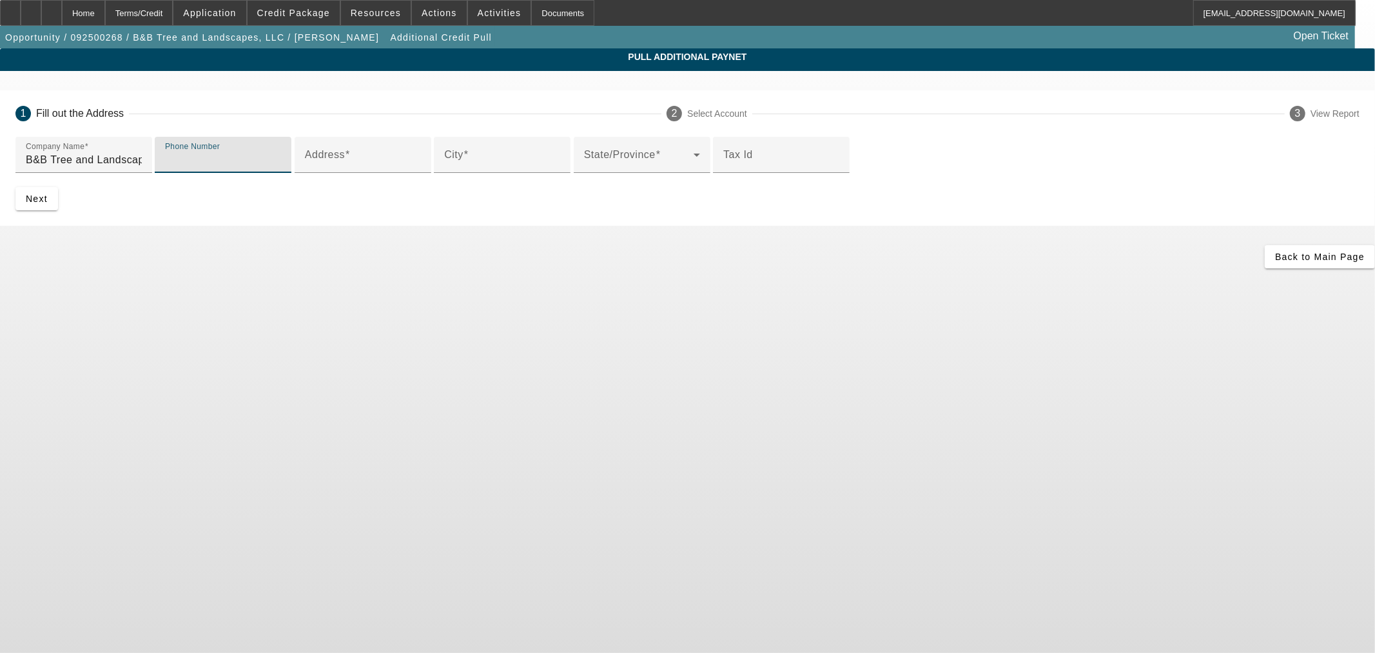
paste input "(636) 312-0919"
type input "(636) 312-0919"
click at [421, 168] on input "Address" at bounding box center [363, 159] width 116 height 15
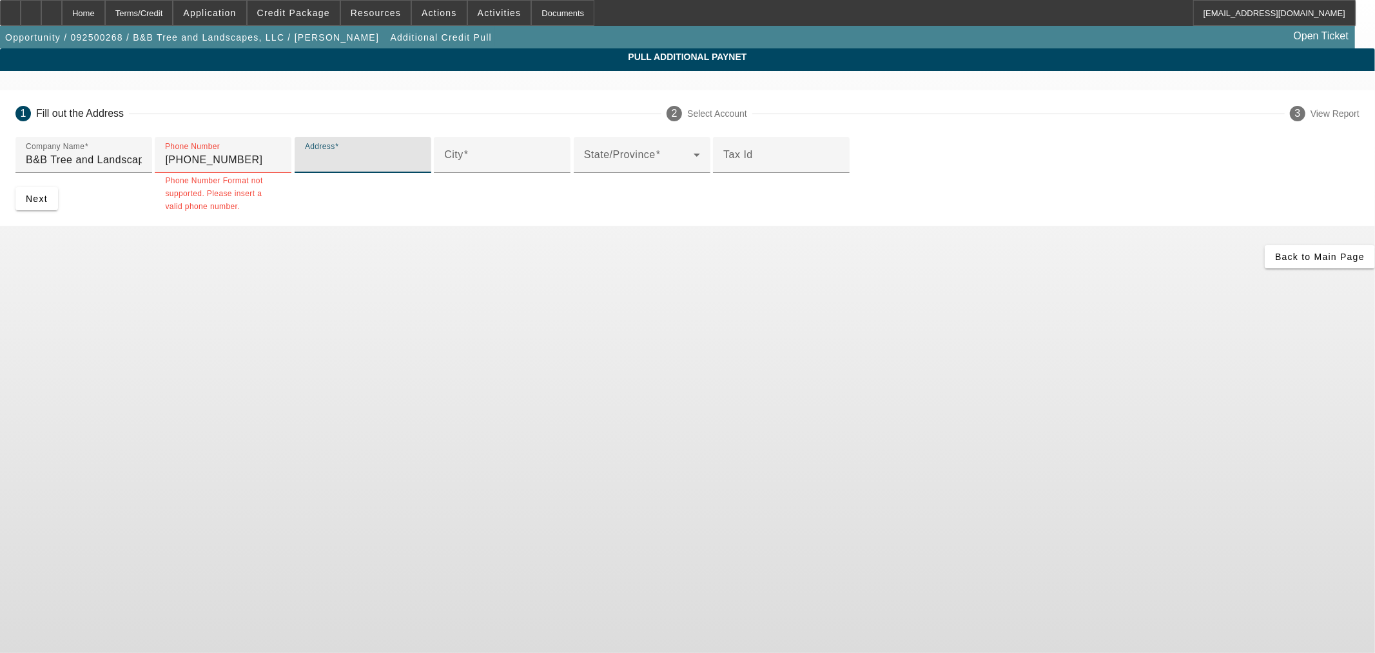
paste input "210 Hartford Glen Ct"
type input "210 Hartford Glen Ct"
click at [281, 168] on input "(636) 312-0919" at bounding box center [223, 159] width 116 height 15
click at [291, 173] on div "Phone Number (636) 312-0919" at bounding box center [223, 155] width 137 height 36
click at [281, 168] on input "(636) 312-0919" at bounding box center [223, 159] width 116 height 15
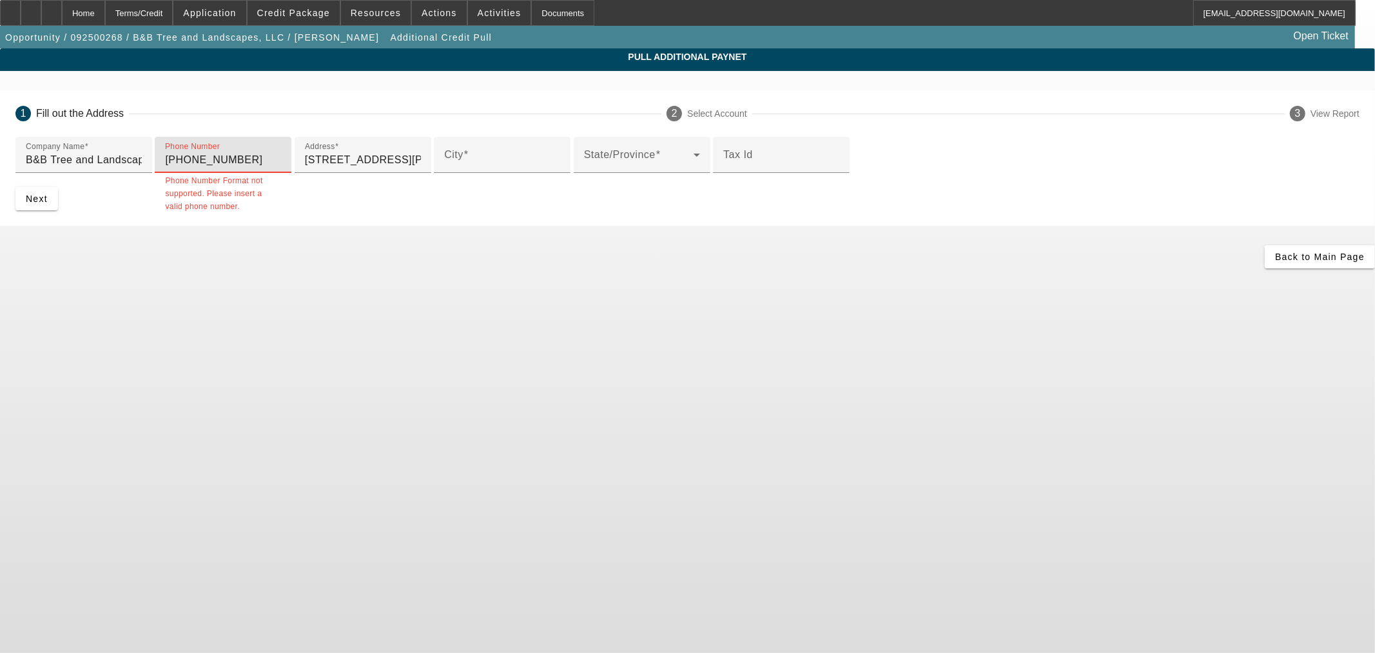
click at [281, 168] on input "(636) 312-0919" at bounding box center [223, 159] width 116 height 15
type input "(636) 312-0919"
click at [1207, 268] on app-additional-credit-pull "Pull Additional Paynet 1 Fill out the Address 2 Select Account 3 View Report Co…" at bounding box center [687, 158] width 1375 height 220
click at [444, 173] on div "City" at bounding box center [502, 155] width 116 height 36
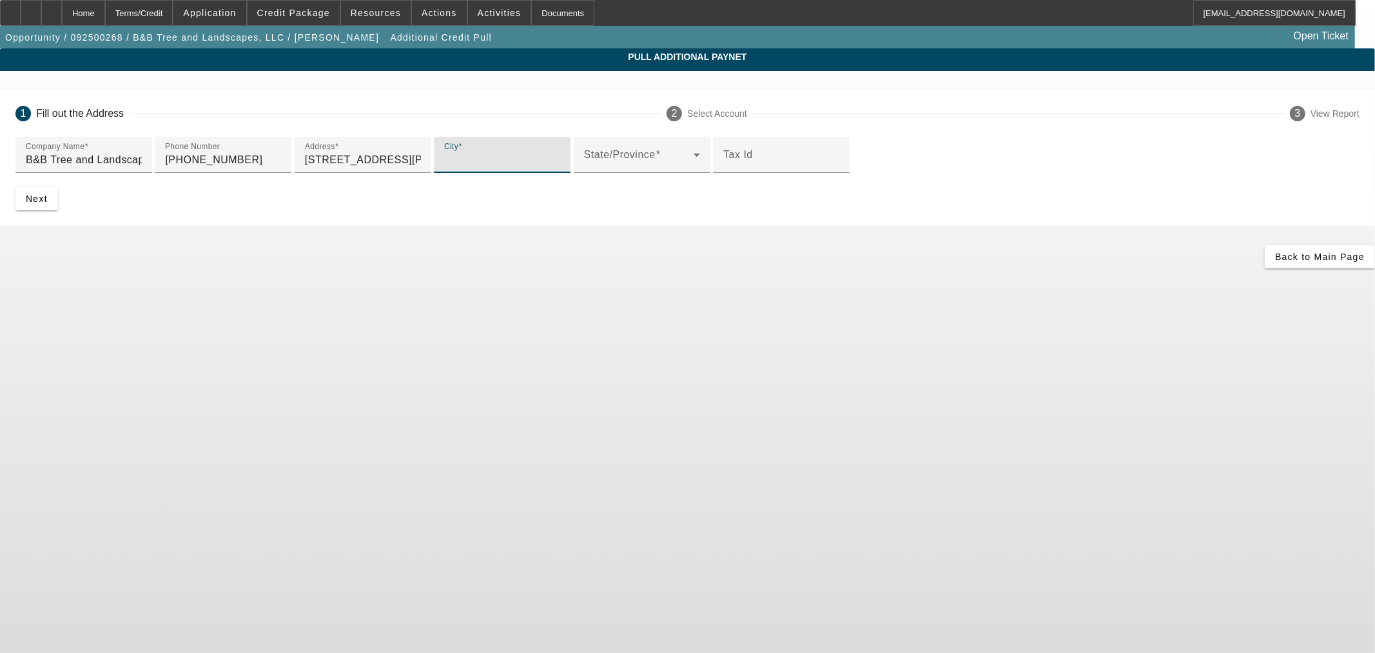
paste input "Wentzville"
type input "Wentzville"
drag, startPoint x: 610, startPoint y: 387, endPoint x: 597, endPoint y: 369, distance: 22.2
click at [607, 210] on form "Company Name B&B Tree and Landscapes, LLC Phone Number (636) 312-0919 Address 2…" at bounding box center [687, 174] width 1345 height 74
click at [591, 168] on span at bounding box center [639, 159] width 110 height 15
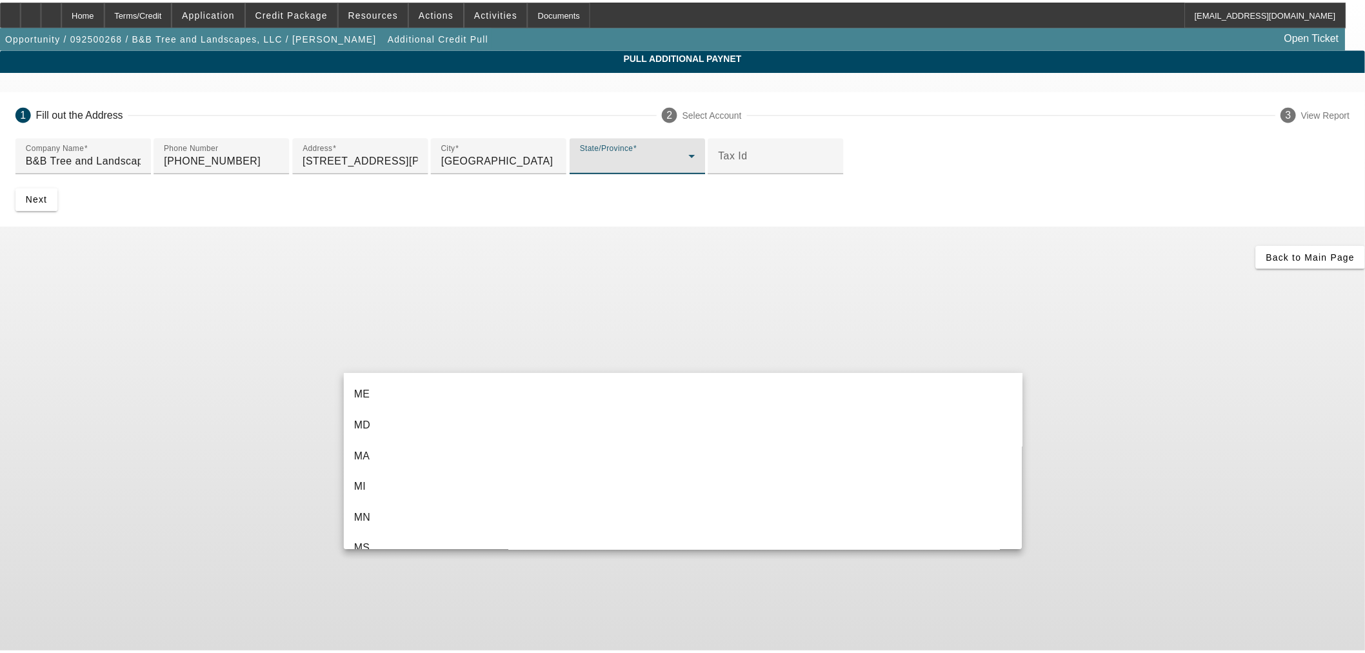
scroll to position [716, 0]
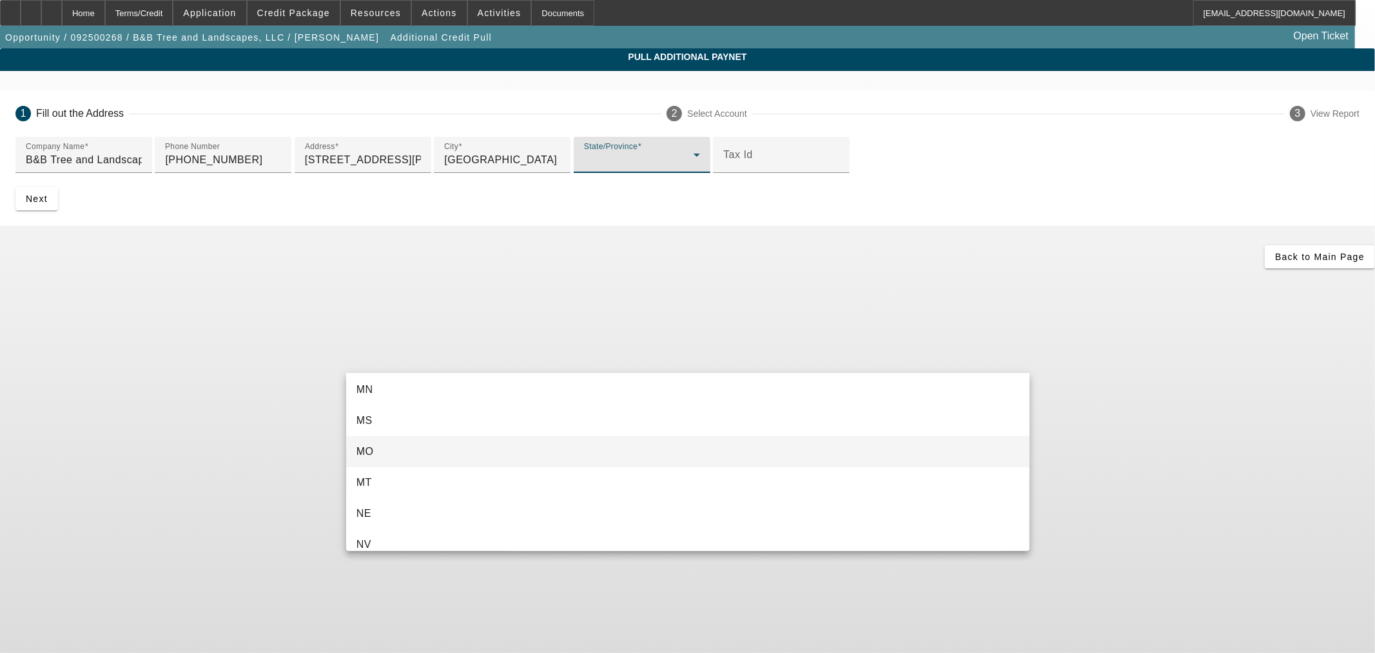
click at [426, 449] on mat-option "MO" at bounding box center [688, 451] width 684 height 31
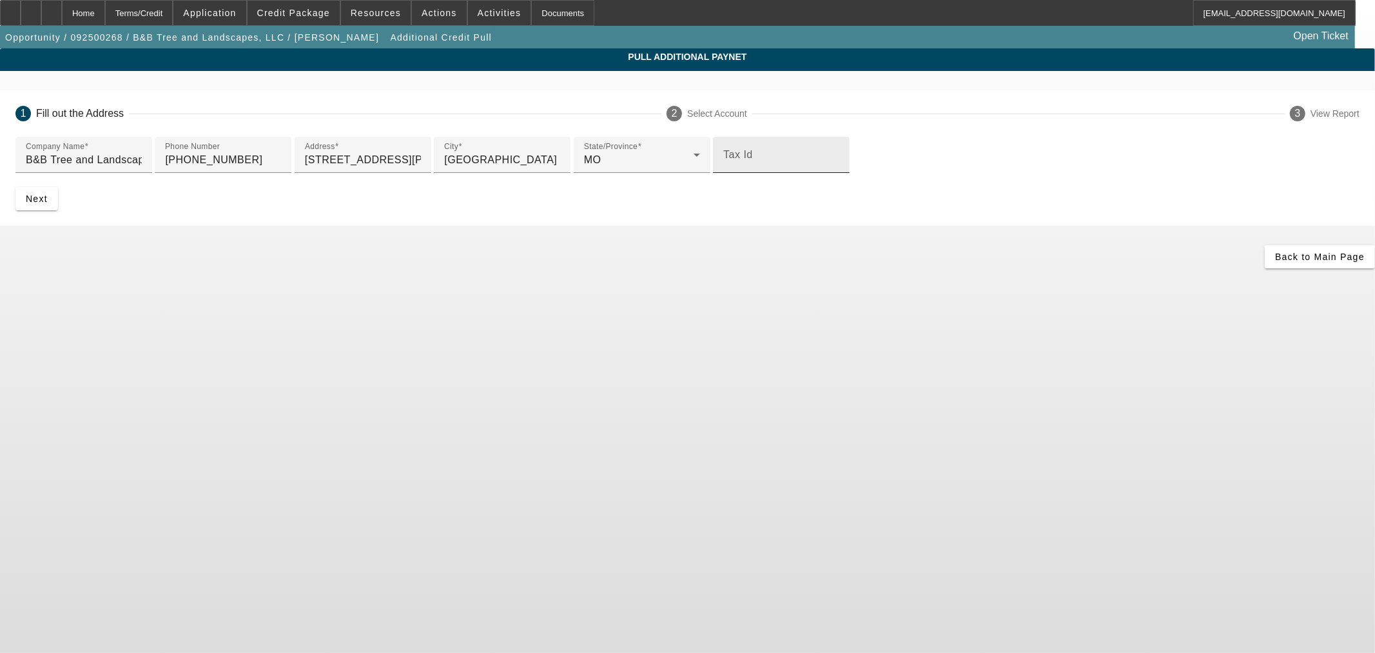
drag, startPoint x: 473, startPoint y: 415, endPoint x: 462, endPoint y: 415, distance: 11.0
click at [724, 168] on input "Tax Id" at bounding box center [782, 159] width 116 height 15
paste input "82-3846297"
type input "82-3846297"
click at [48, 204] on span "Next" at bounding box center [37, 198] width 22 height 10
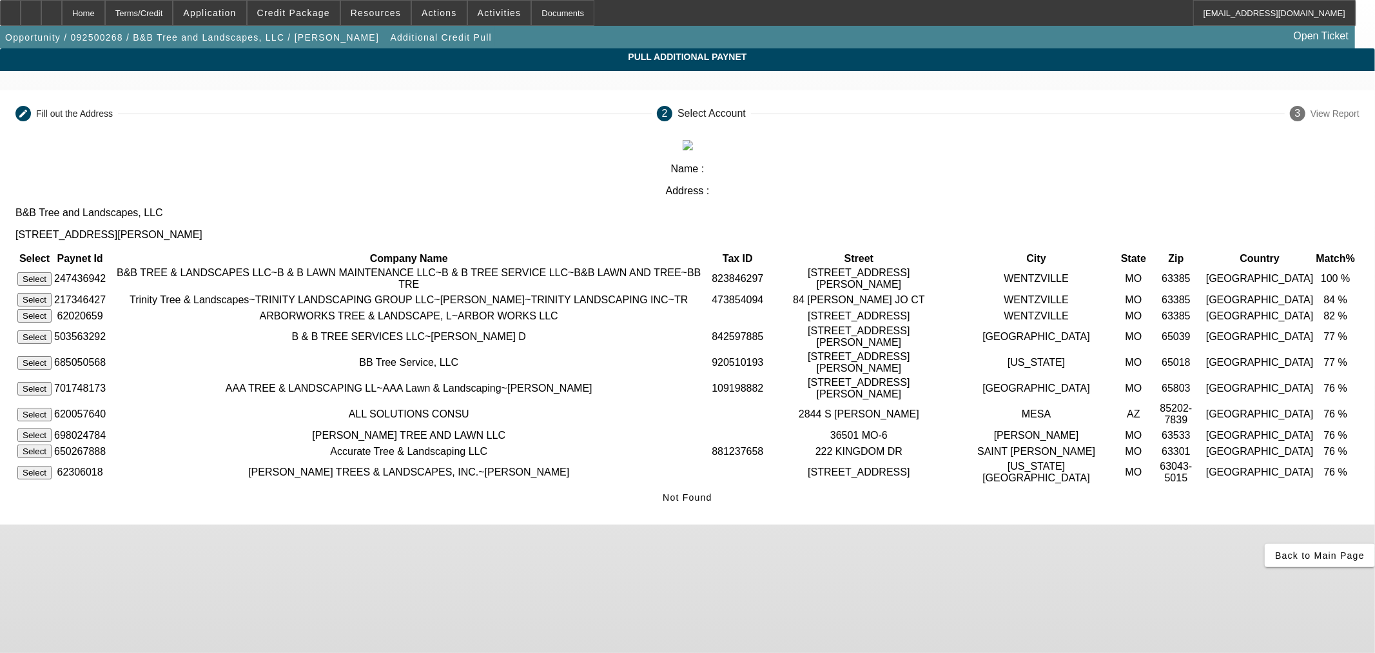
click at [52, 272] on button "Select" at bounding box center [34, 279] width 34 height 14
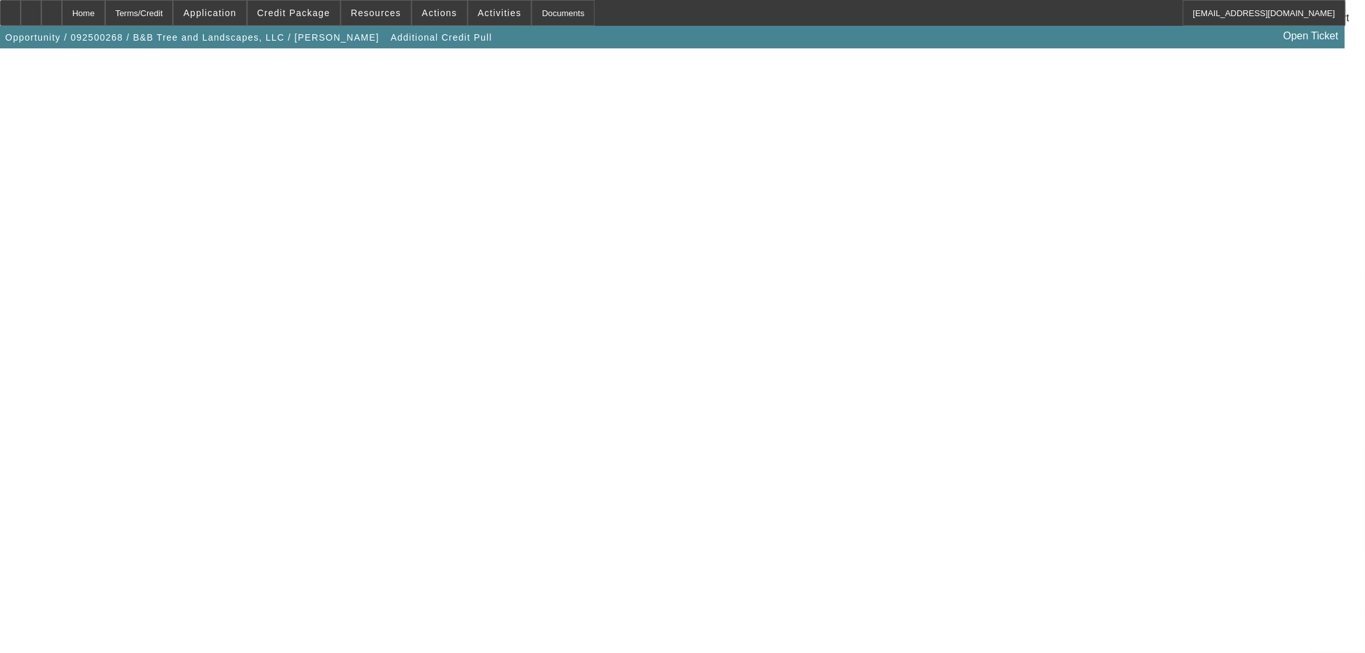
scroll to position [222, 0]
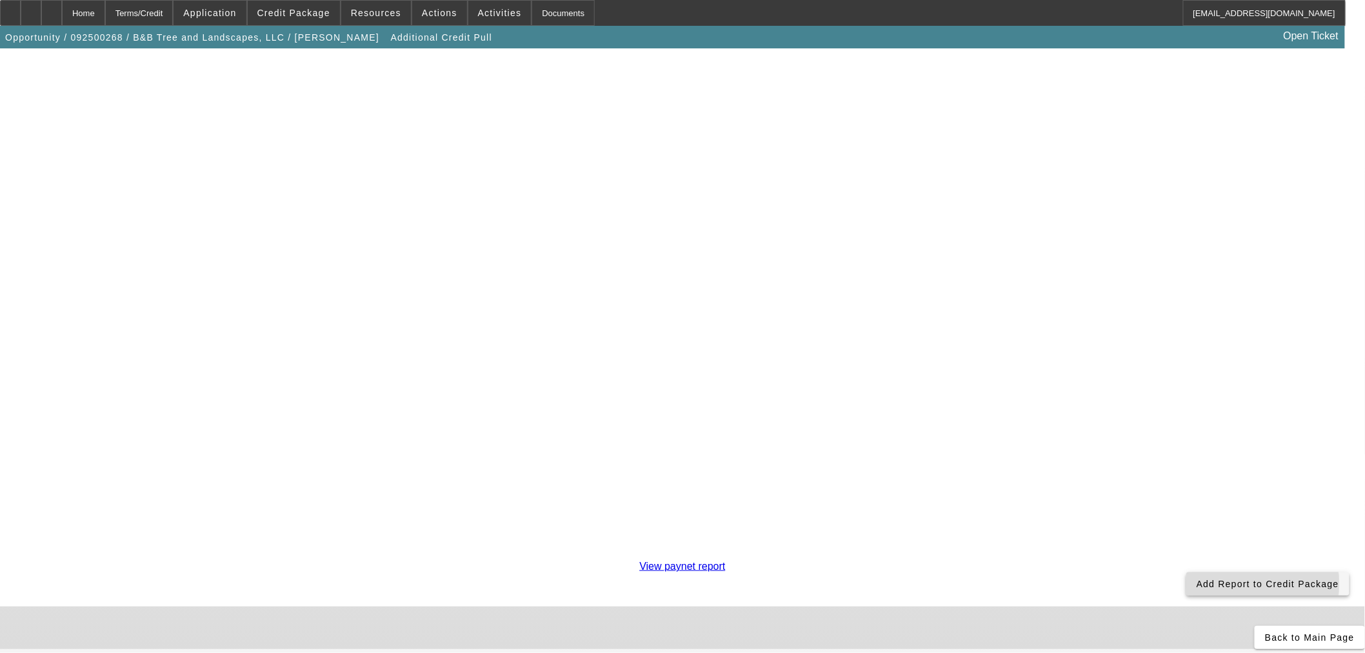
click at [1196, 578] on span "Add Report to Credit Package" at bounding box center [1267, 583] width 143 height 10
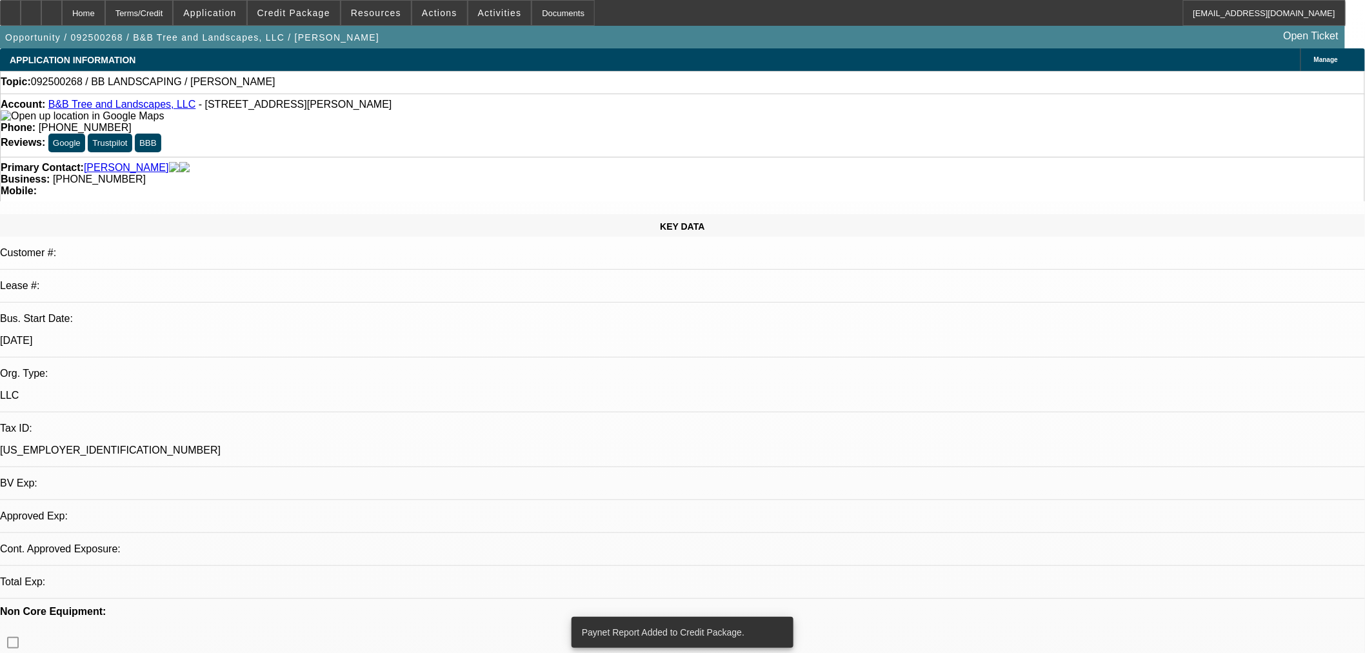
select select "0"
select select "2"
select select "0.1"
select select "4"
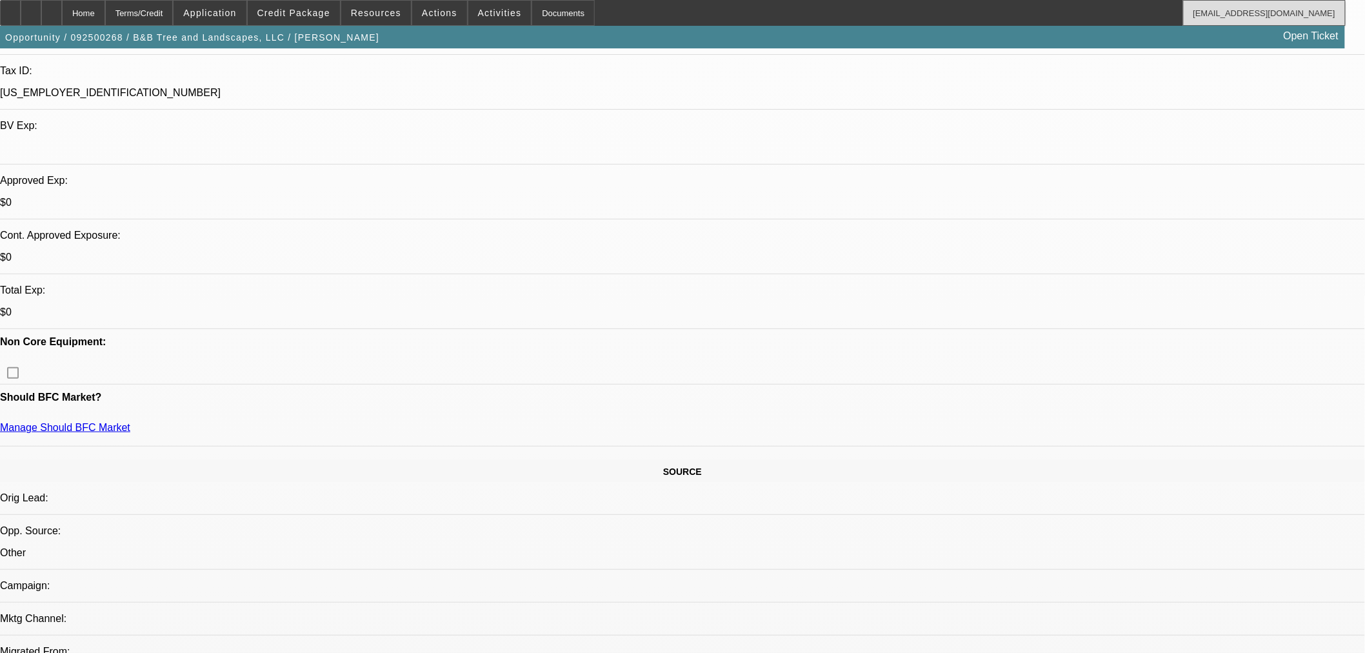
scroll to position [215, 0]
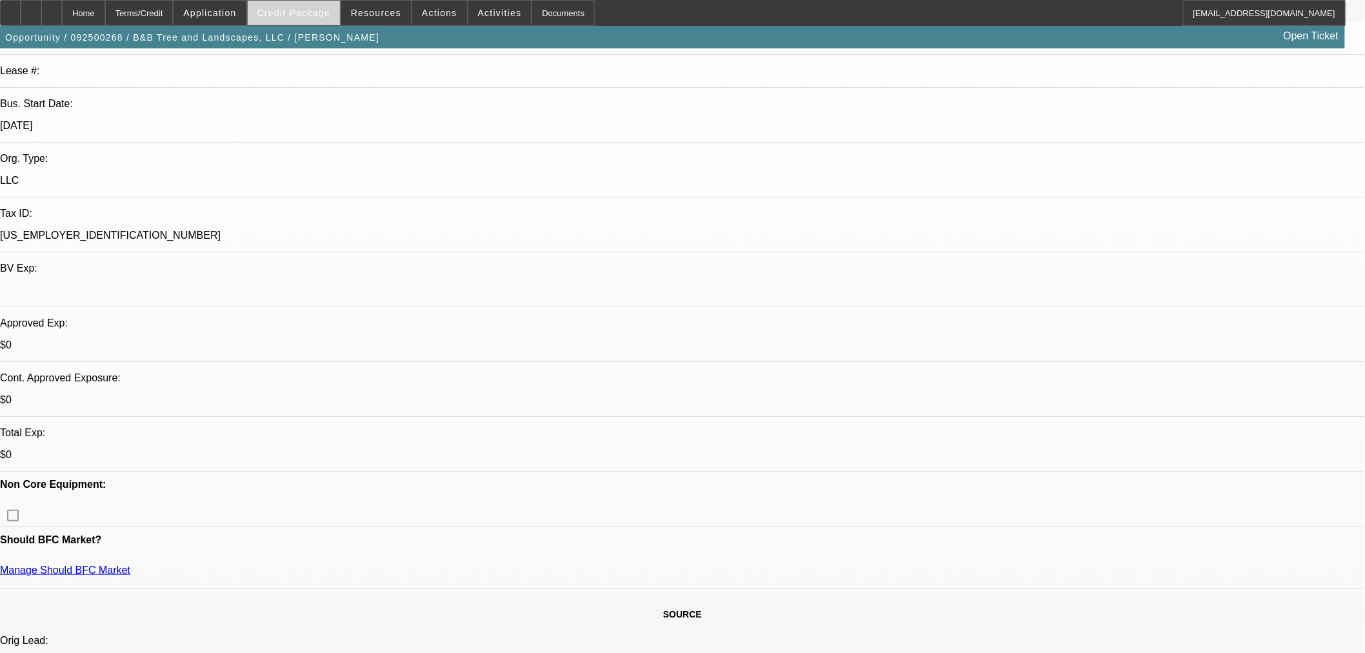
click at [325, 17] on span at bounding box center [294, 12] width 92 height 31
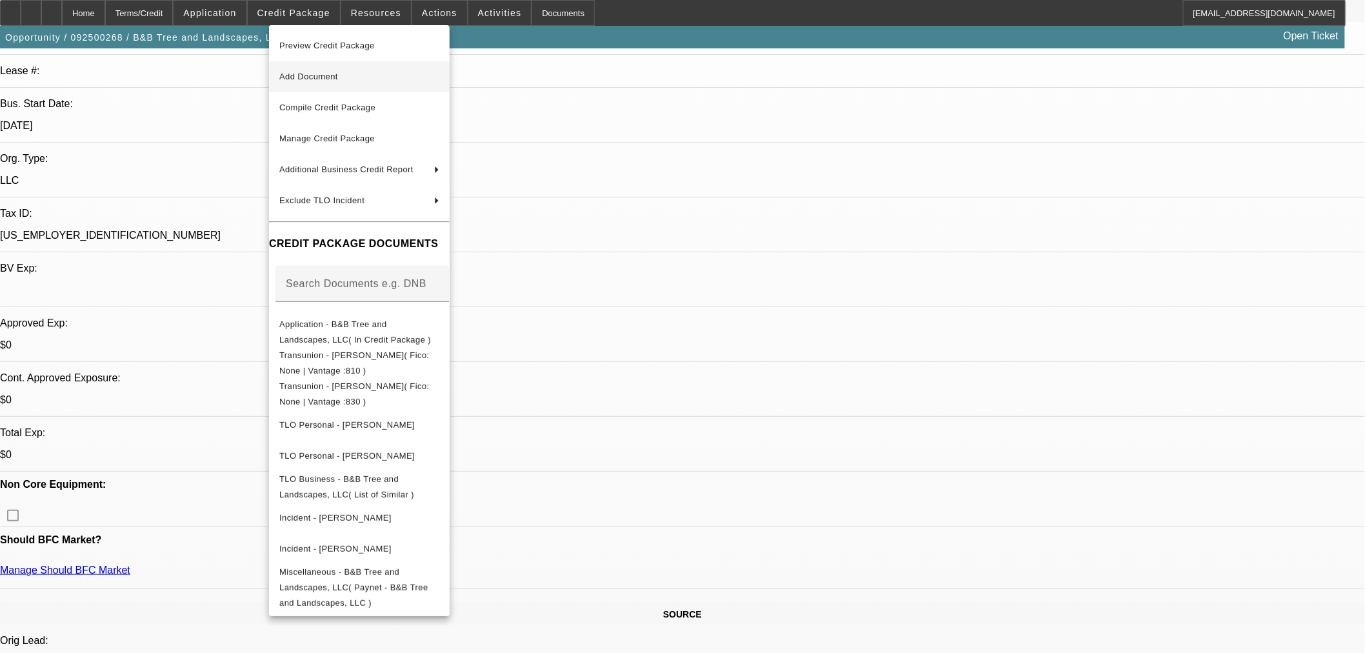
click at [356, 79] on span "Add Document" at bounding box center [359, 76] width 160 height 15
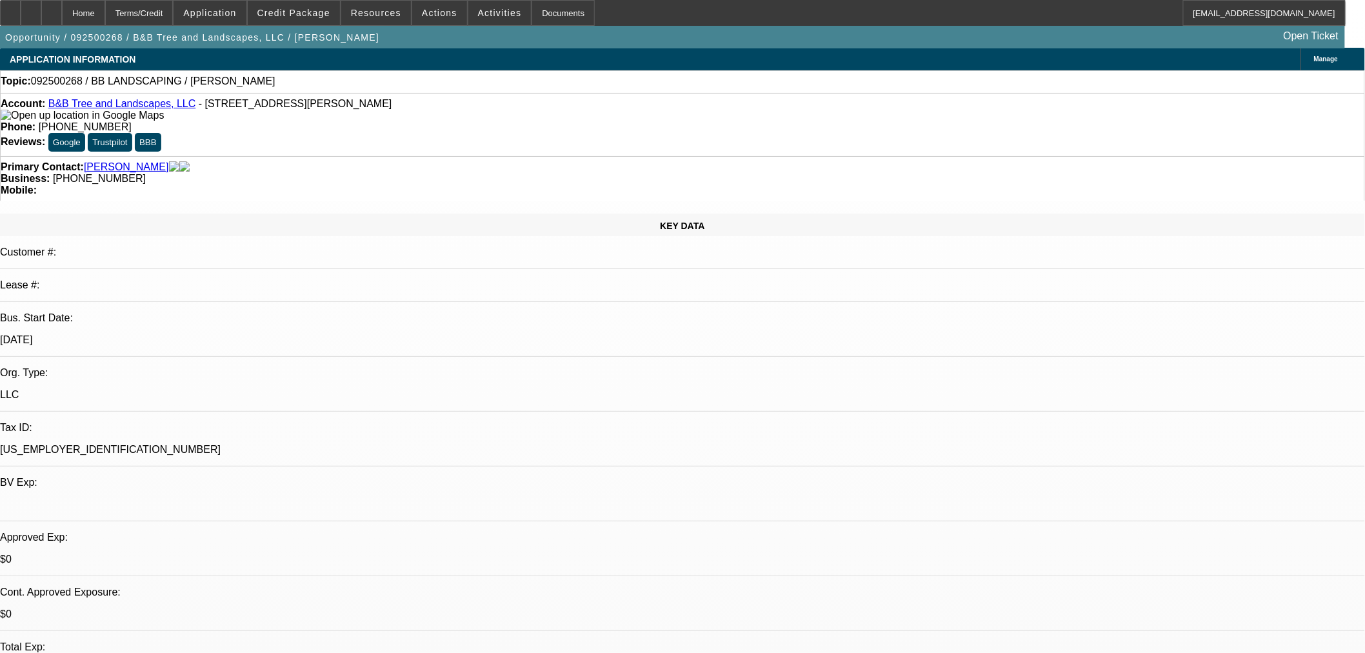
scroll to position [0, 0]
drag, startPoint x: 556, startPoint y: 101, endPoint x: 495, endPoint y: 113, distance: 62.0
click at [495, 113] on div "Account: B&B Tree and Landscapes, LLC - 210 Hartford Glen Ct, Wentzville, MO 63…" at bounding box center [682, 125] width 1365 height 63
copy span "(636) 312-0919"
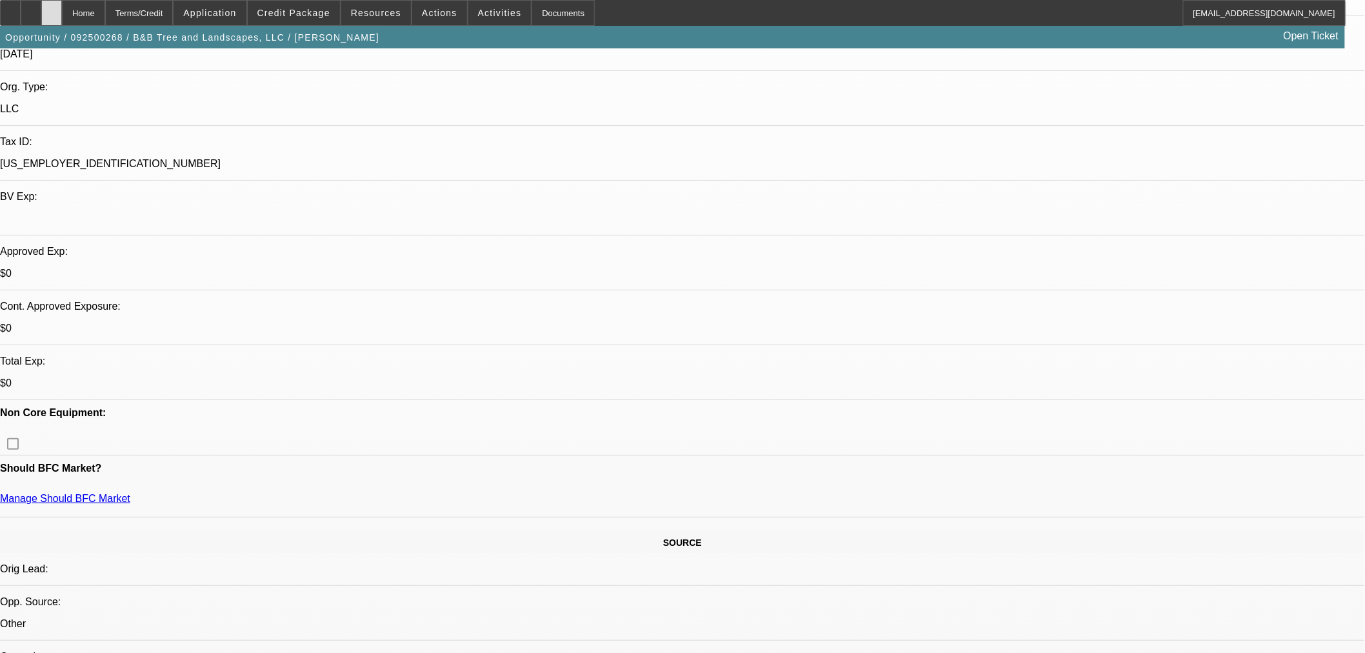
click at [52, 8] on icon at bounding box center [52, 8] width 0 height 0
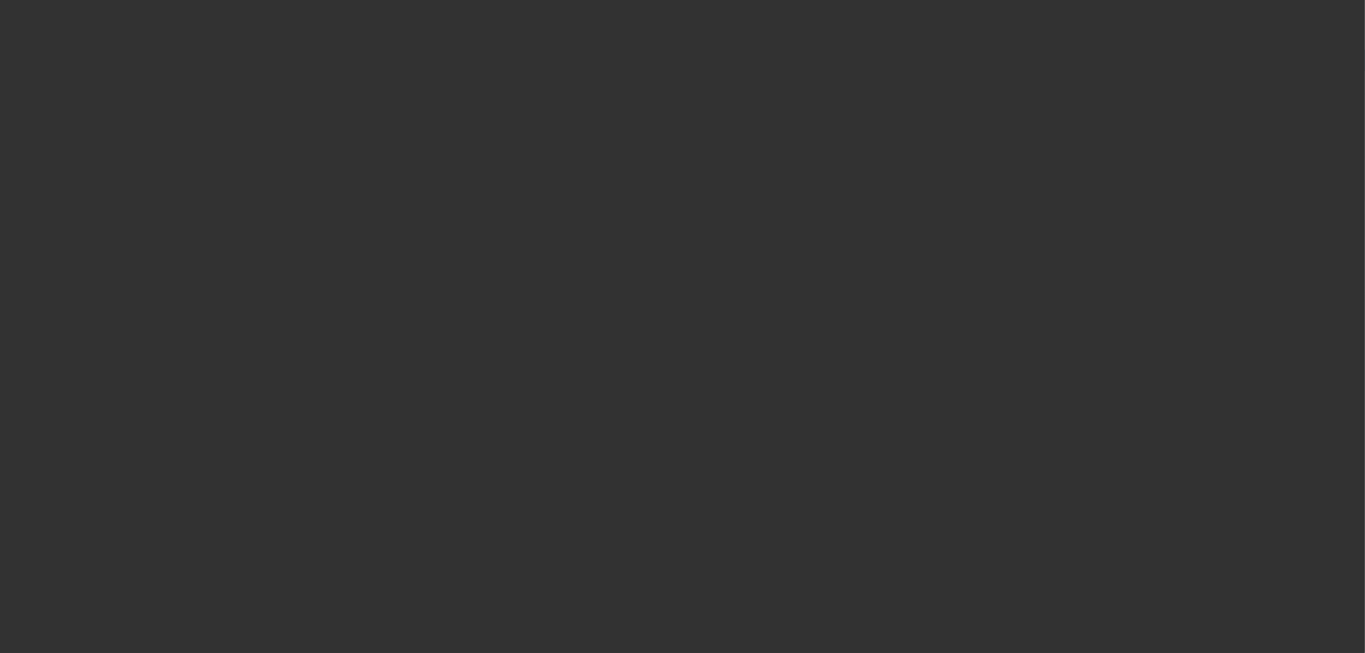
select select "0"
select select "2"
select select "0.1"
select select "4"
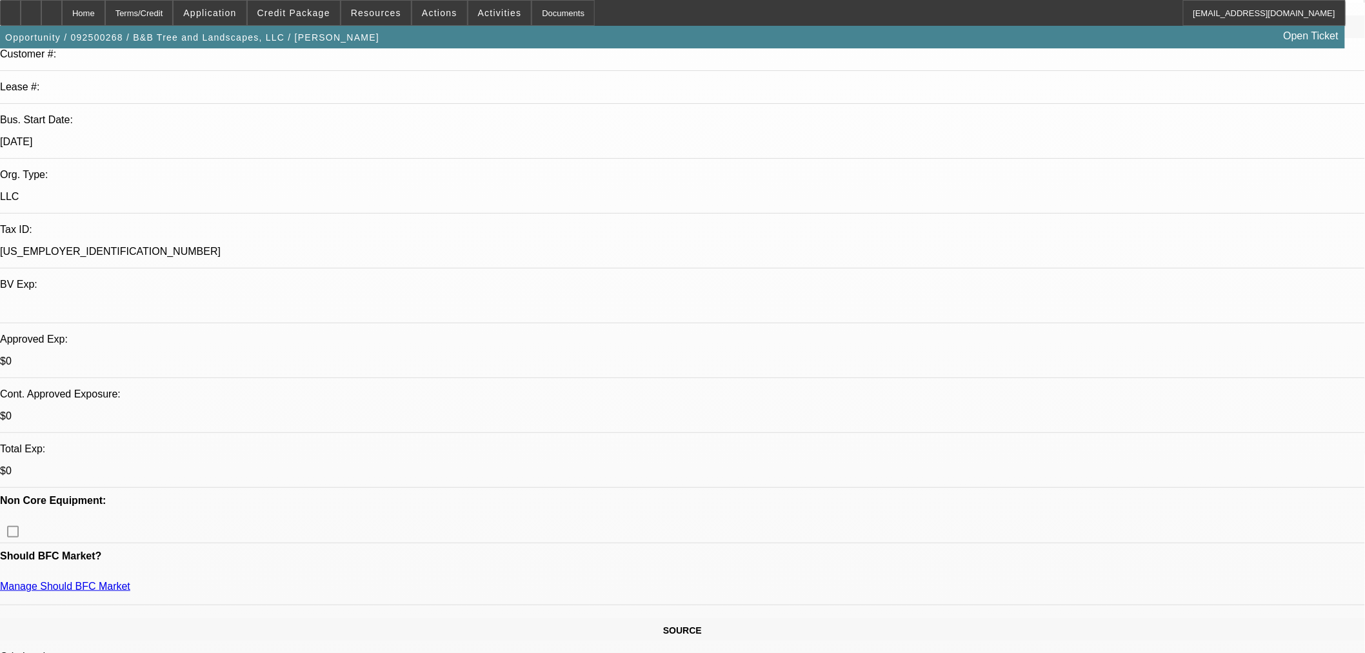
scroll to position [358, 0]
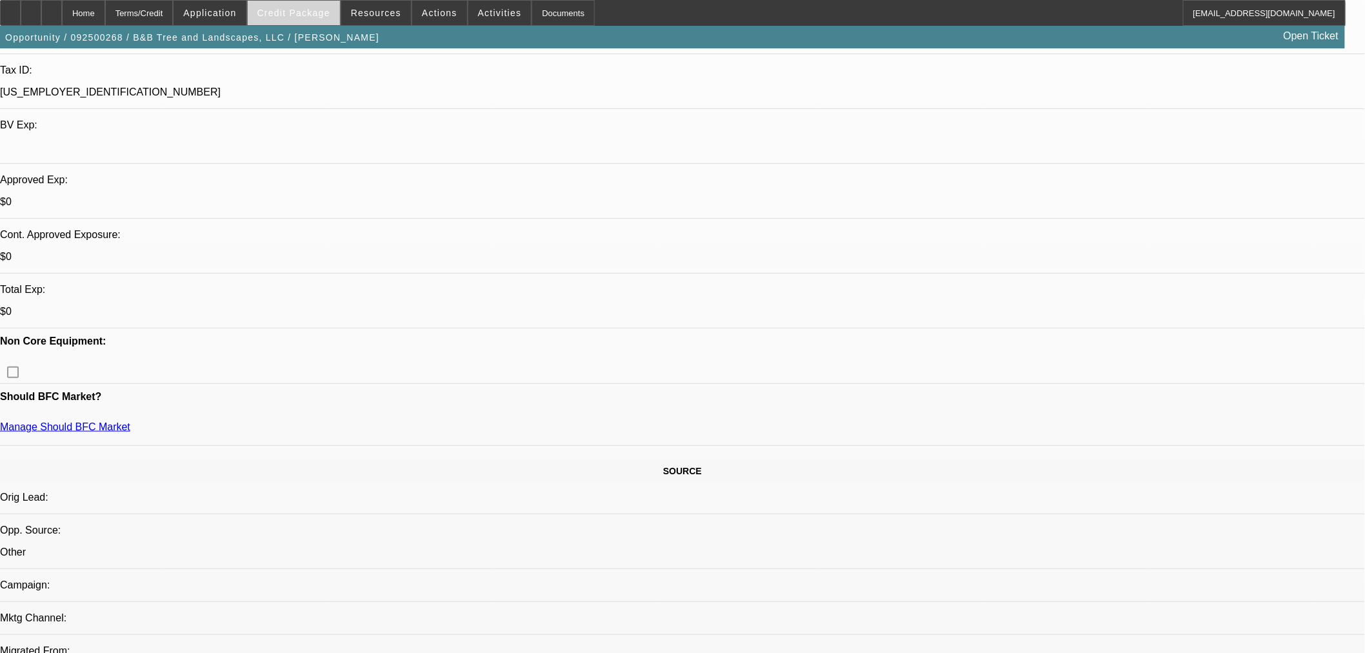
drag, startPoint x: 347, startPoint y: 31, endPoint x: 317, endPoint y: 1, distance: 42.9
click at [317, 1] on span at bounding box center [294, 12] width 92 height 31
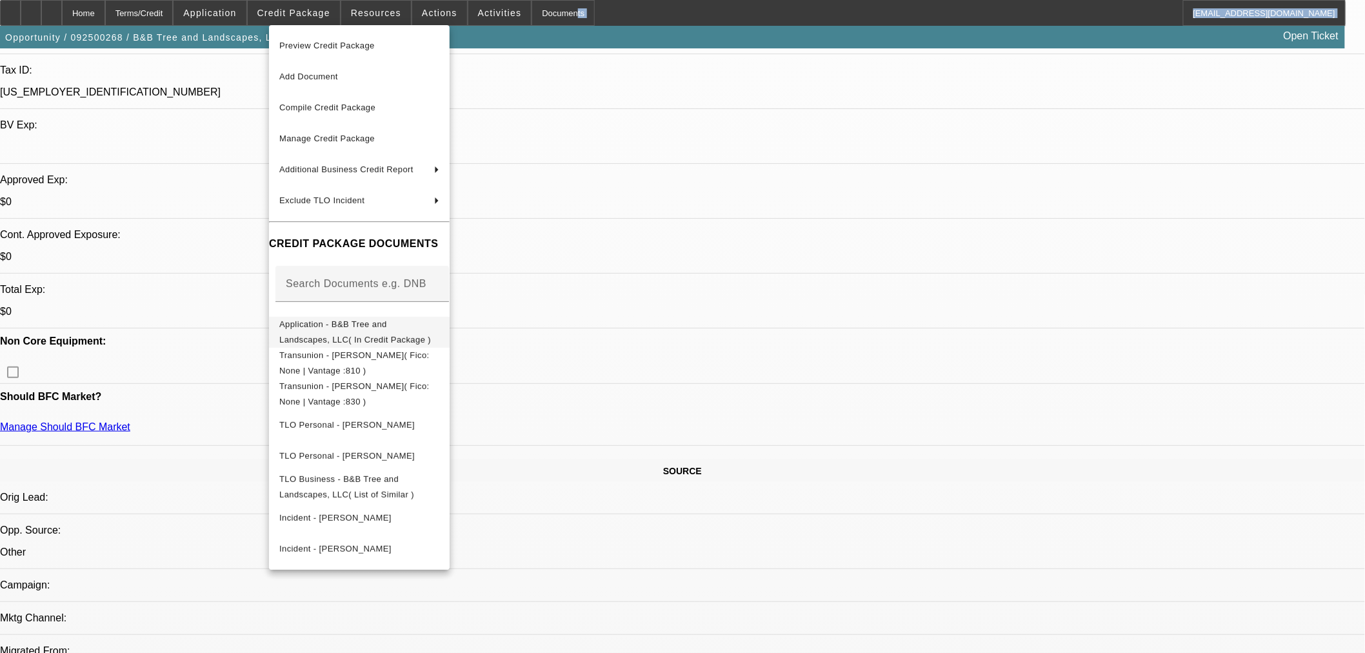
click at [363, 325] on span "Application - B&B Tree and Landscapes, LLC( In Credit Package )" at bounding box center [355, 331] width 152 height 25
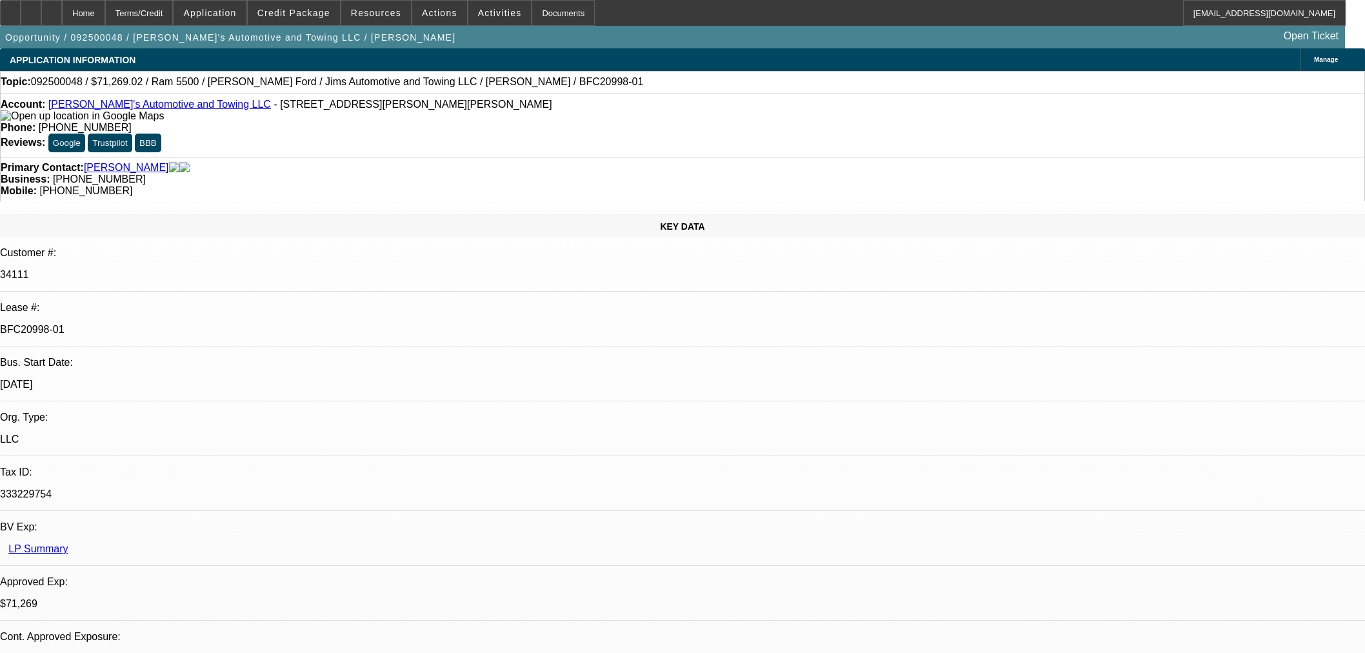
select select "0"
select select "3"
select select "0.1"
select select "4"
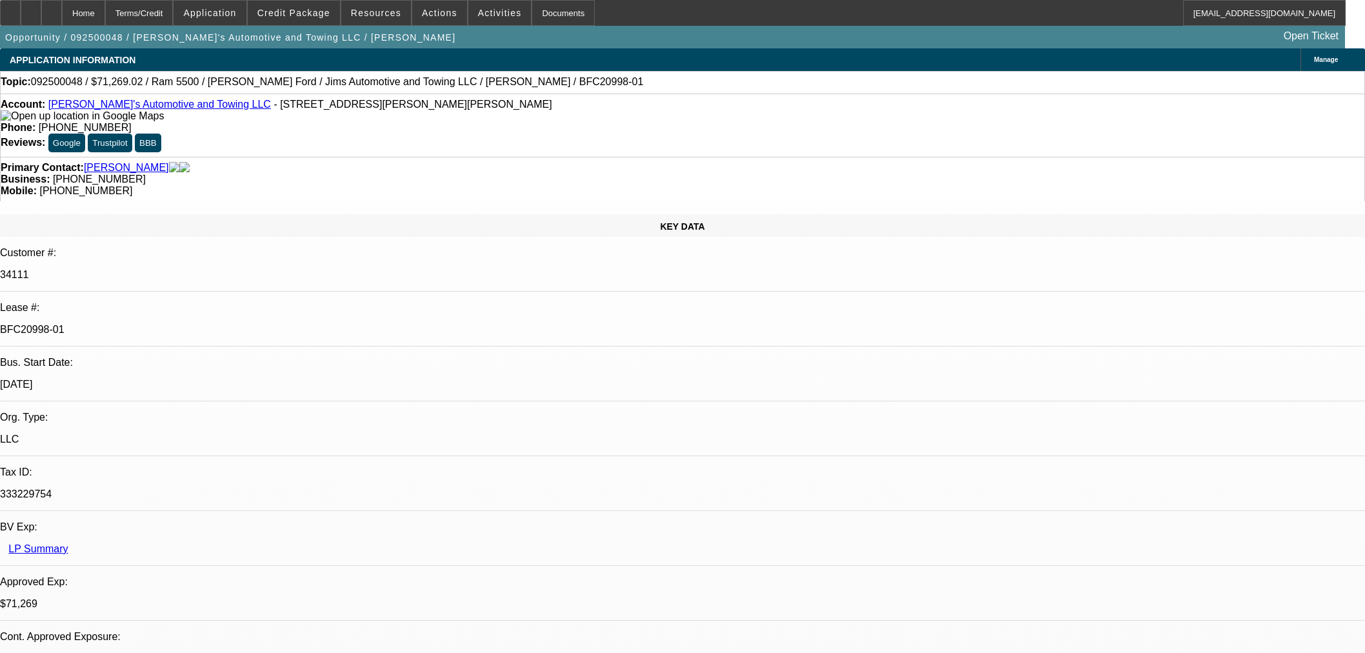
select select "0"
select select "3"
select select "0.1"
select select "4"
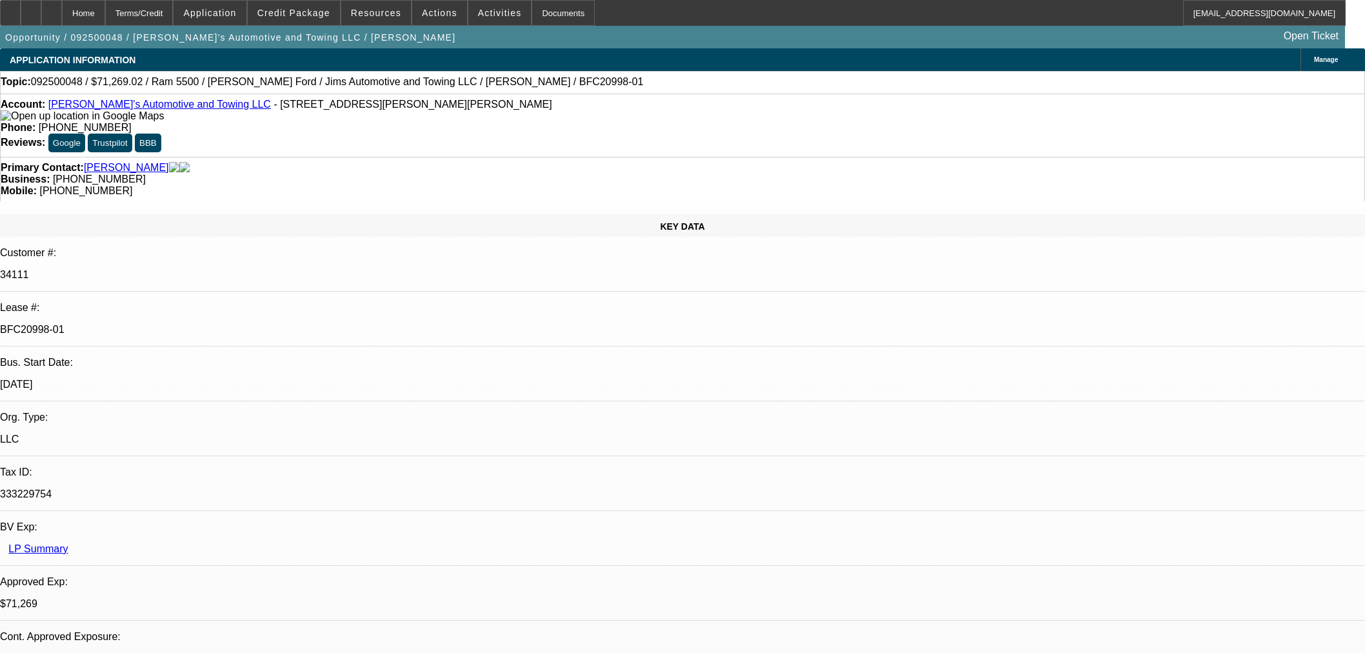
select select "0"
select select "3"
select select "0.1"
select select "4"
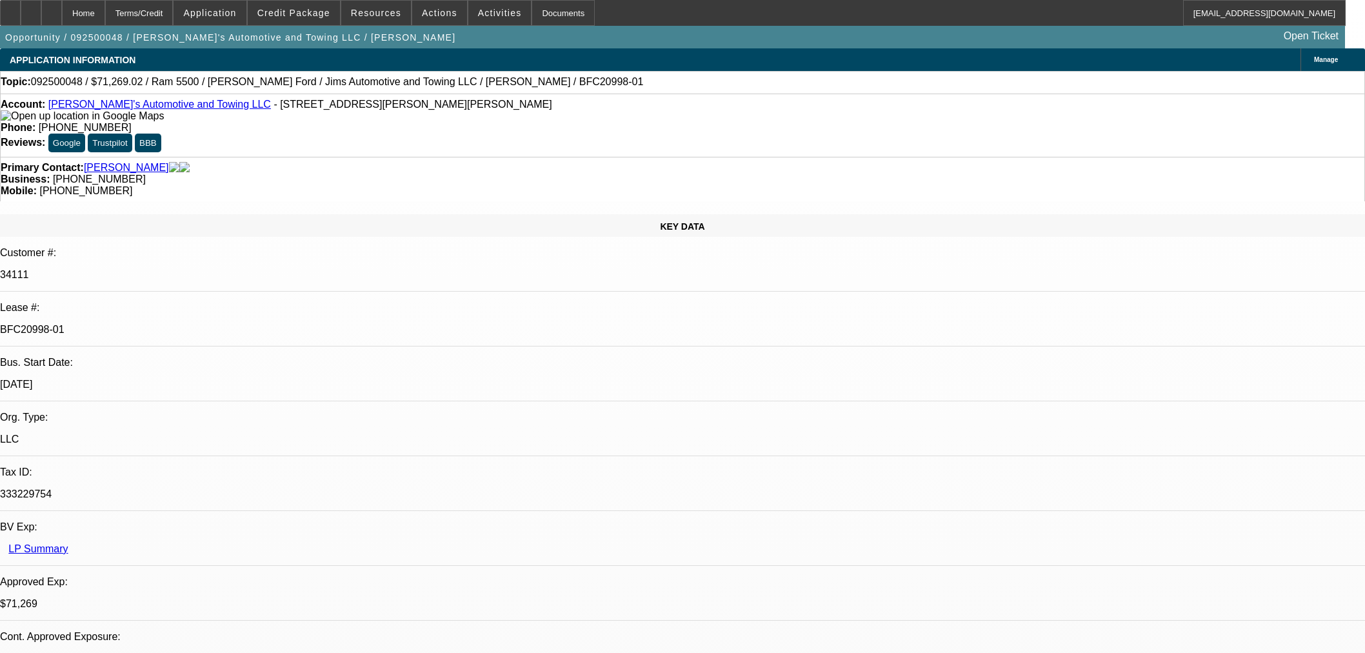
select select "0"
select select "0.1"
select select "4"
click at [52, 8] on icon at bounding box center [52, 8] width 0 height 0
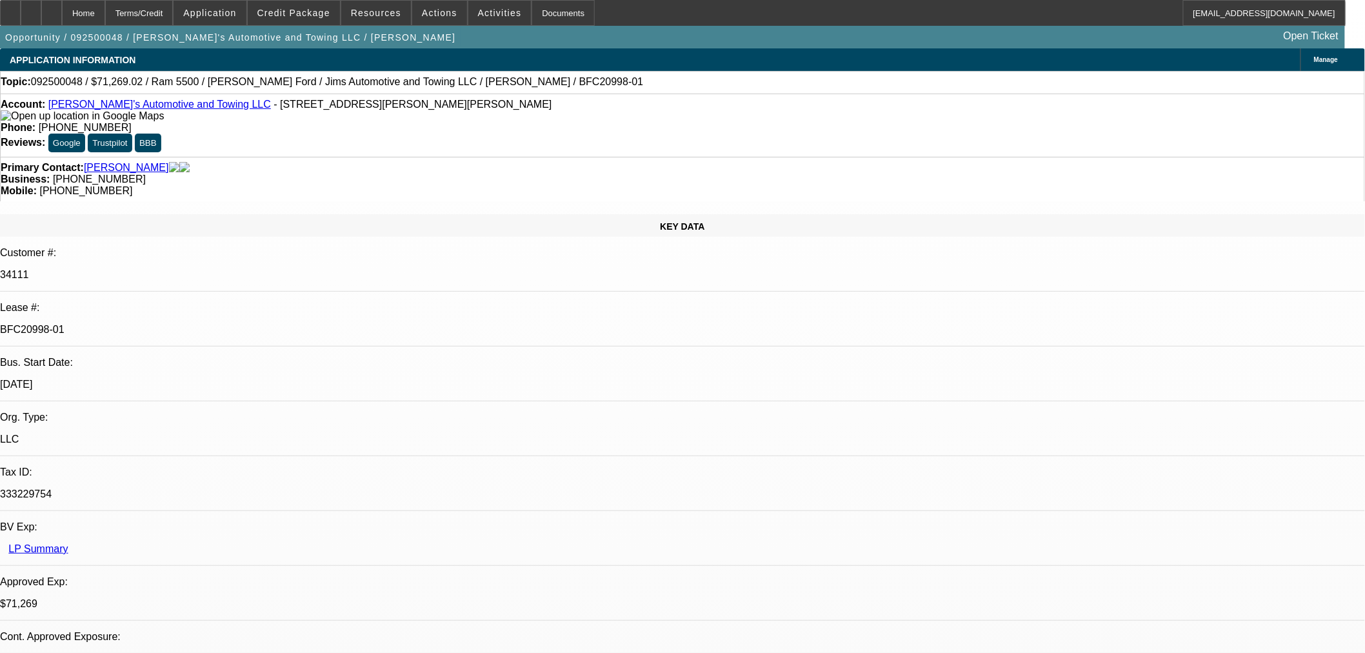
select select "0"
select select "3"
select select "0.1"
select select "0"
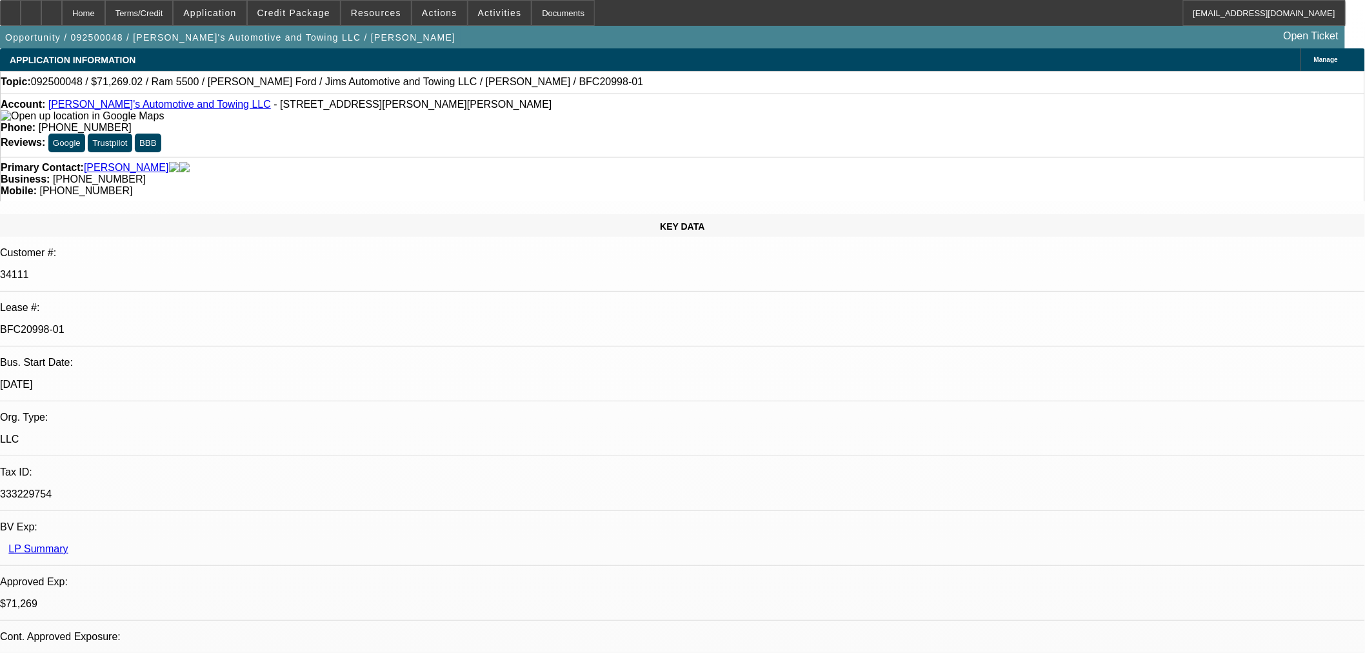
select select "0"
select select "3"
select select "0.1"
select select "0"
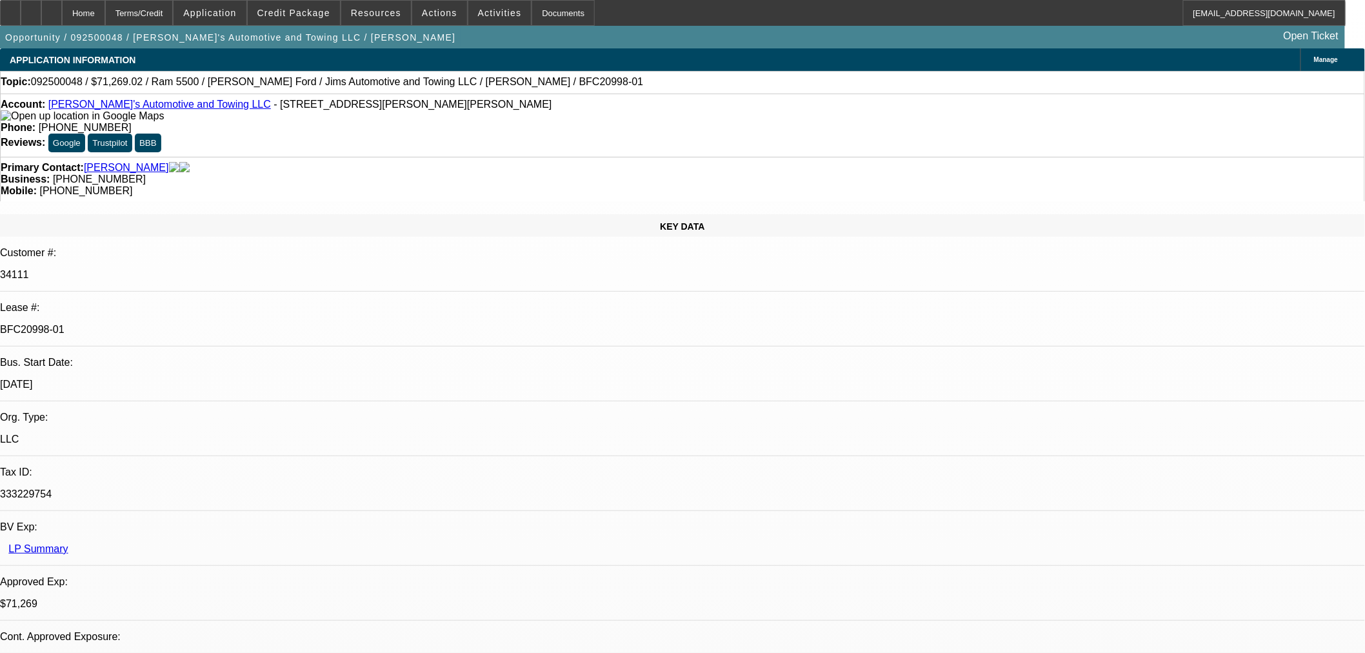
select select "3"
select select "0.1"
select select "0"
select select "0.1"
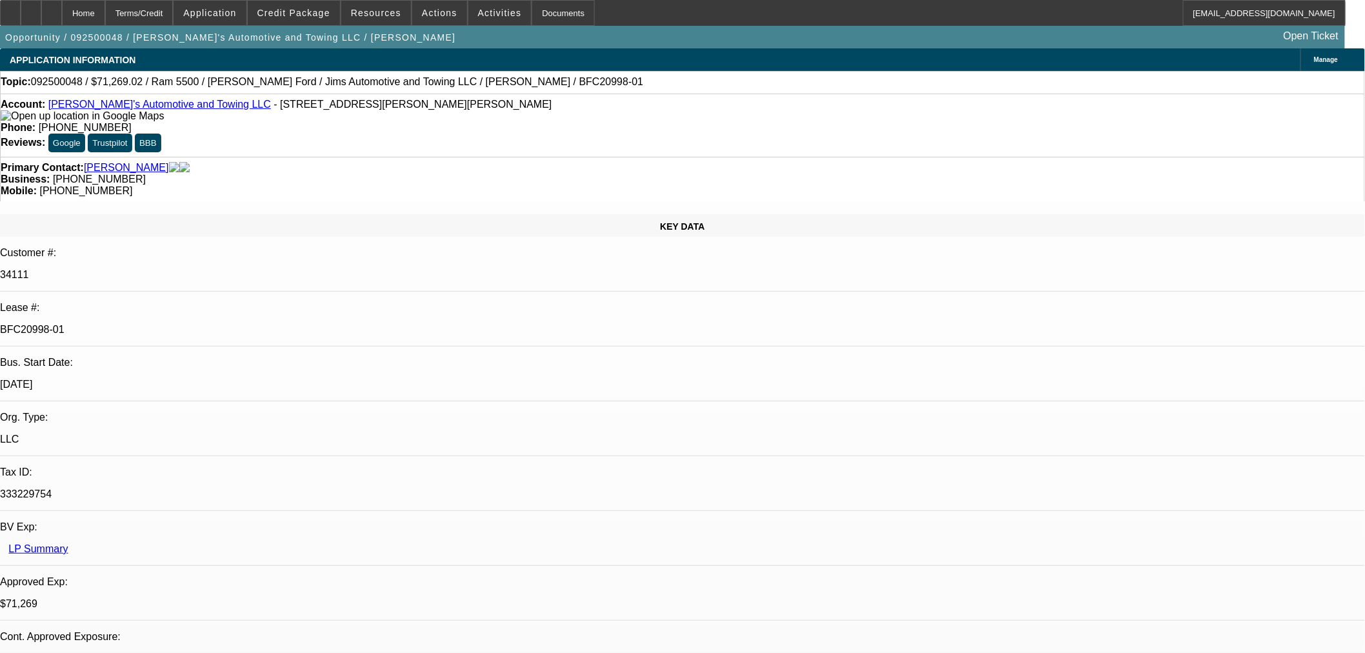
select select "4"
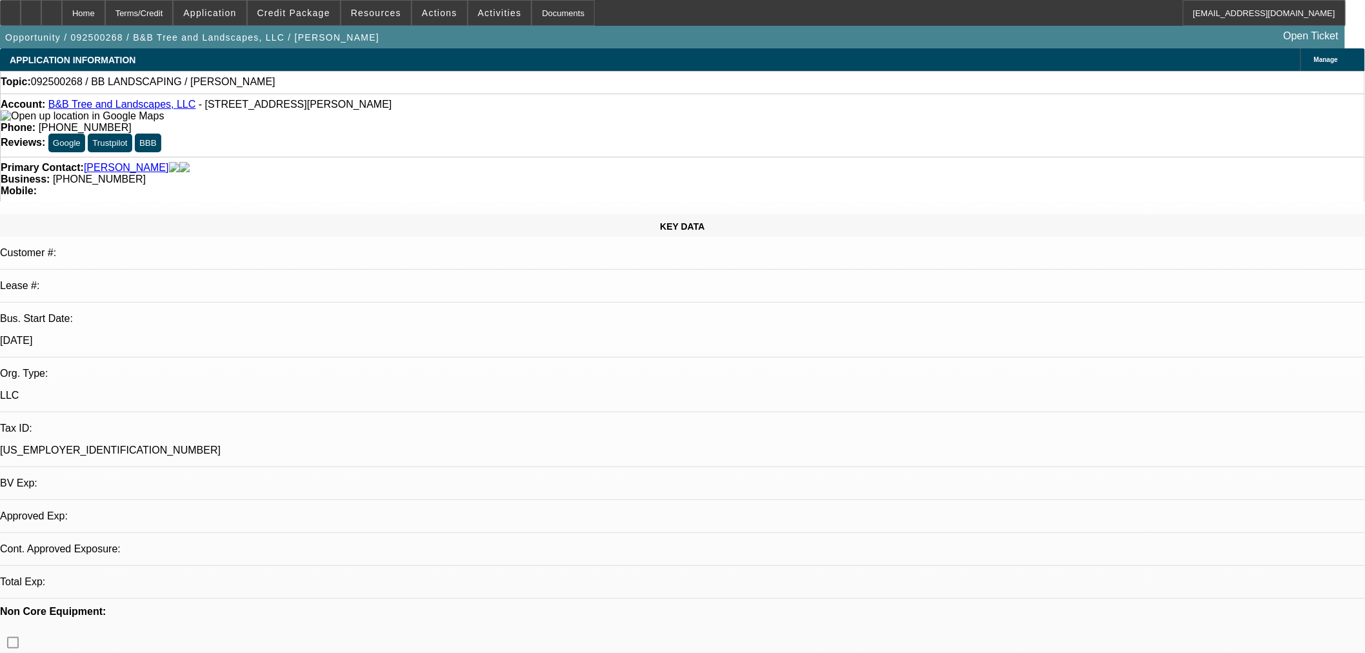
select select "0"
select select "2"
select select "0.1"
select select "4"
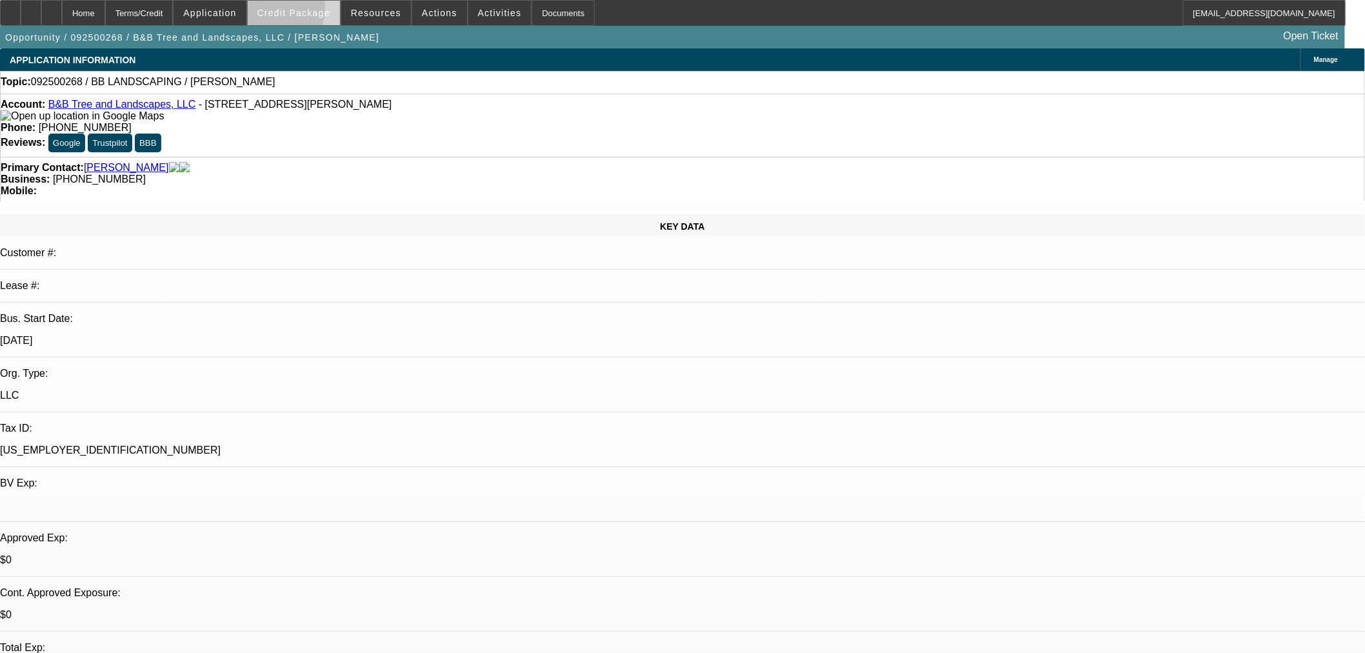
click at [293, 12] on span "Credit Package" at bounding box center [293, 13] width 73 height 10
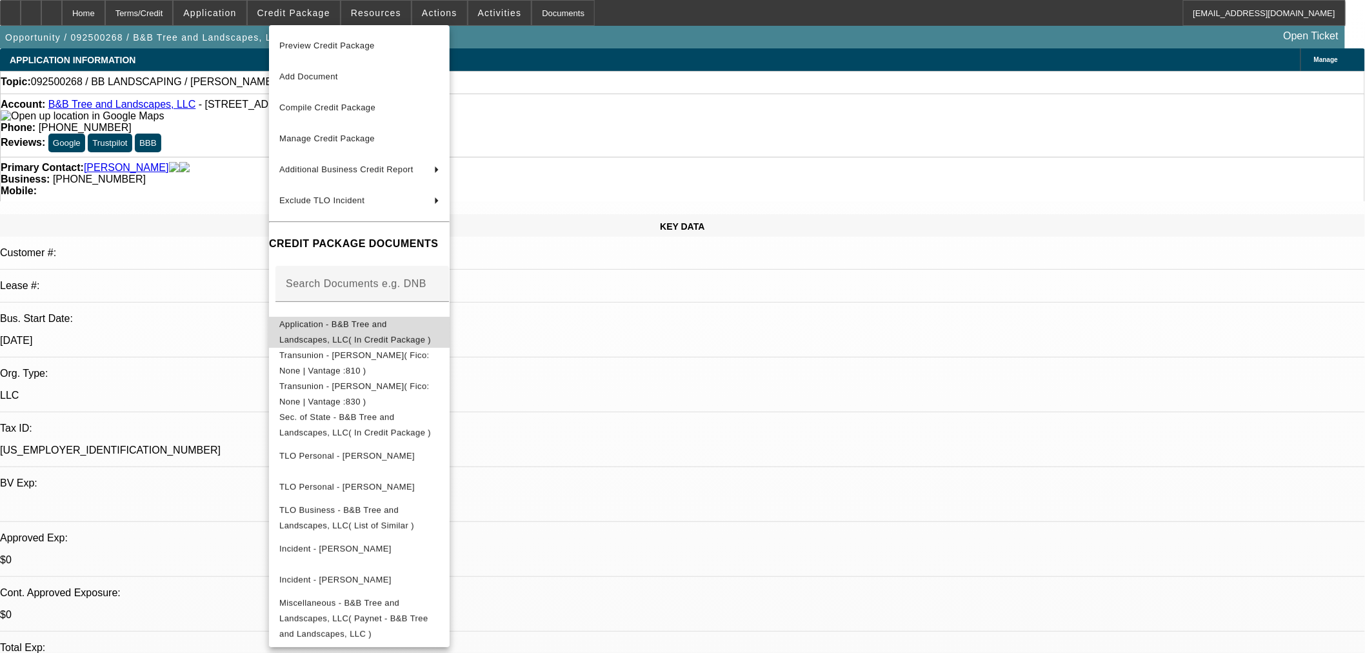
click at [439, 316] on button "Application - B&B Tree and Landscapes, LLC( In Credit Package )" at bounding box center [359, 331] width 181 height 31
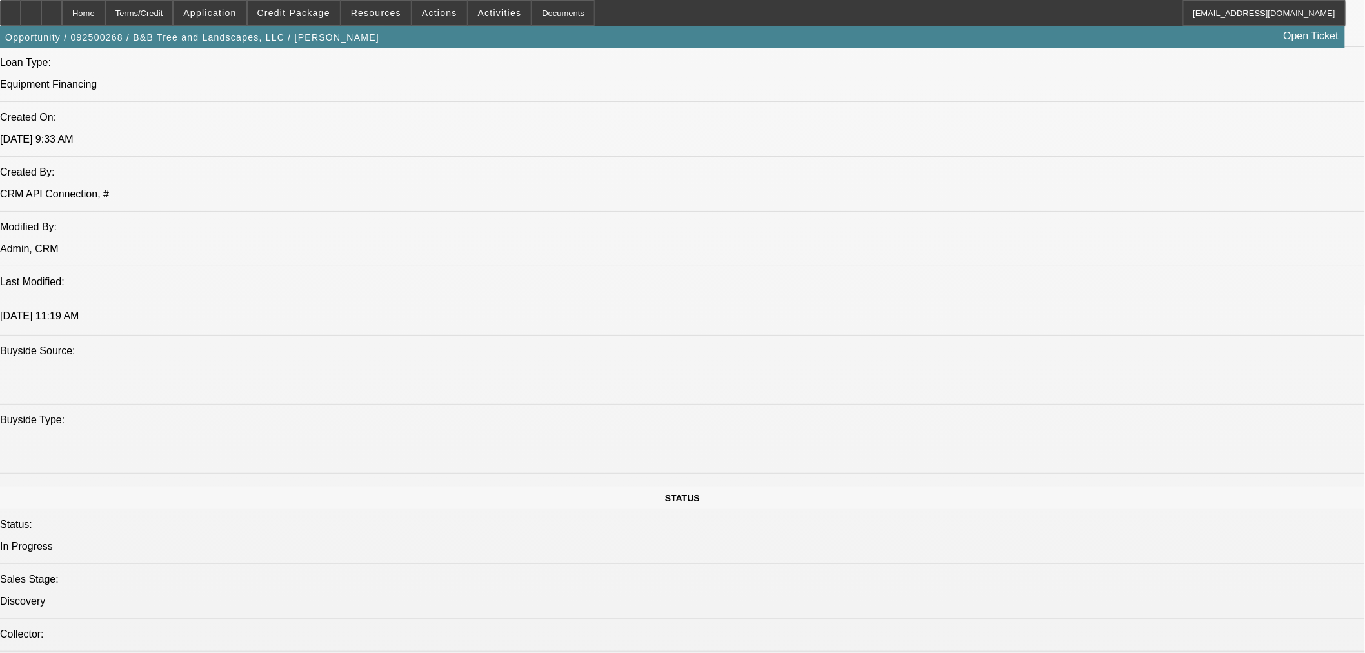
scroll to position [1074, 0]
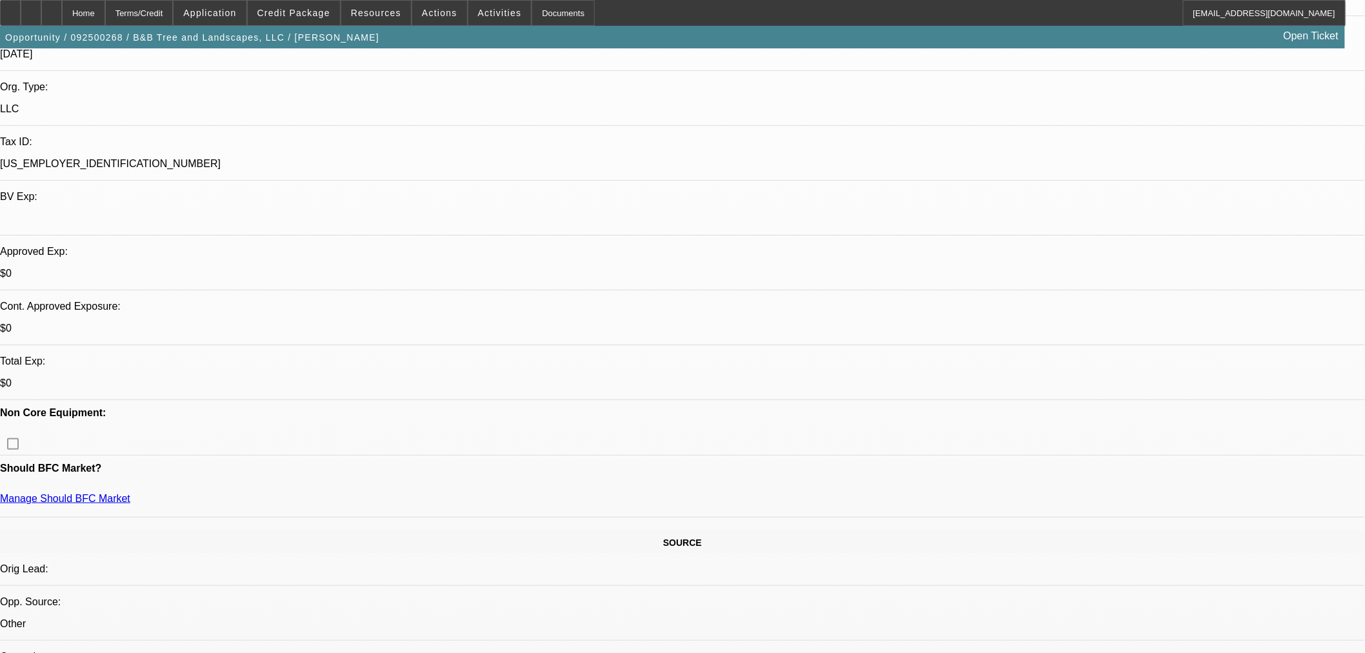
scroll to position [72, 0]
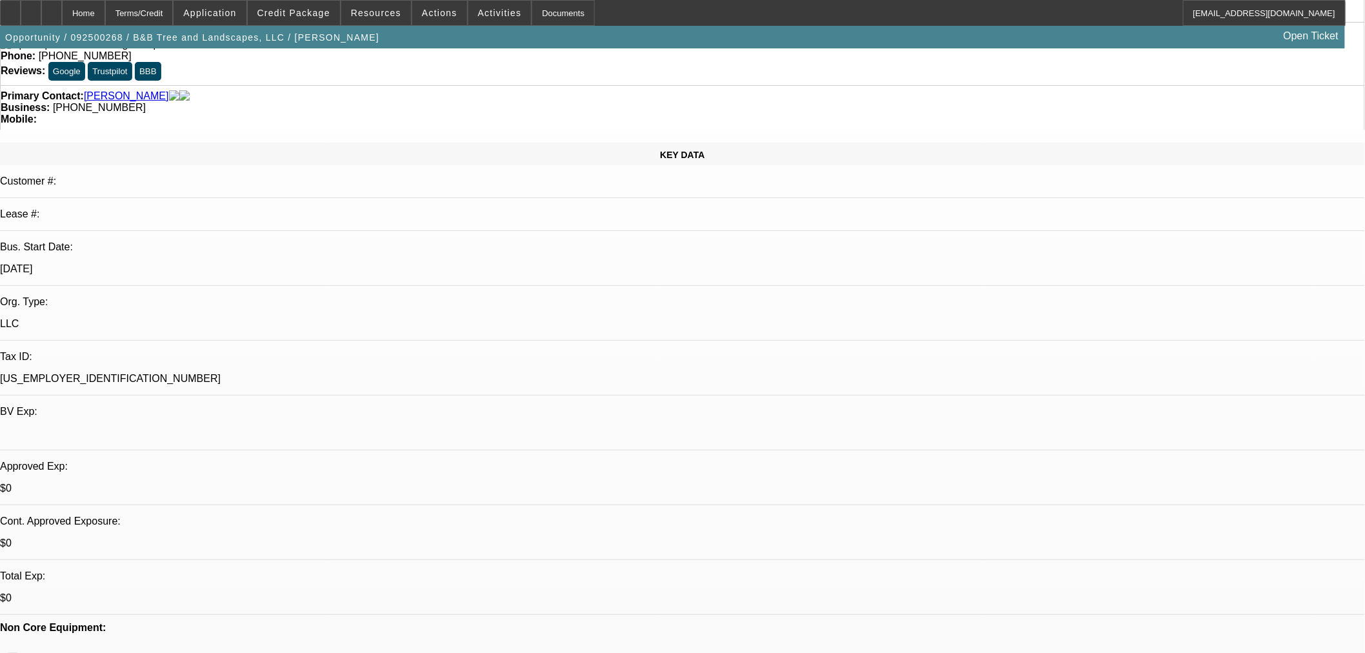
drag, startPoint x: 1045, startPoint y: 437, endPoint x: 1254, endPoint y: 444, distance: 209.7
drag, startPoint x: 1127, startPoint y: 452, endPoint x: 950, endPoint y: 437, distance: 178.0
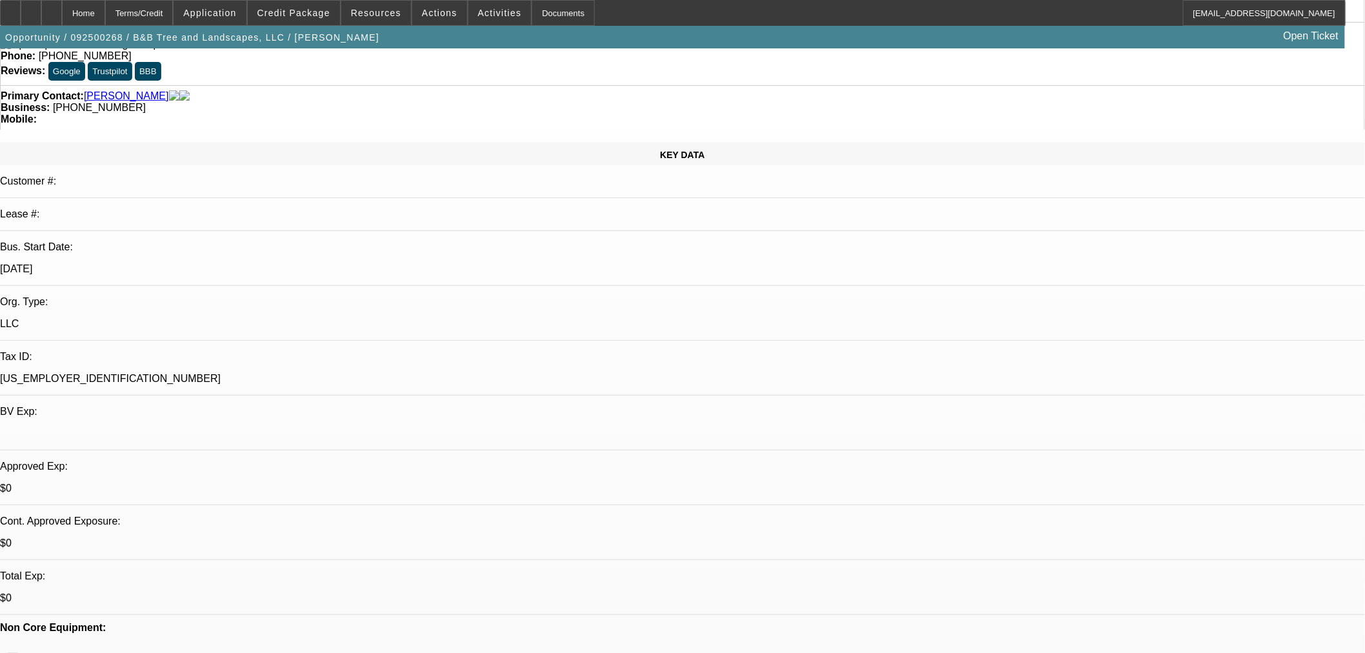
drag, startPoint x: 979, startPoint y: 449, endPoint x: 1020, endPoint y: 446, distance: 41.4
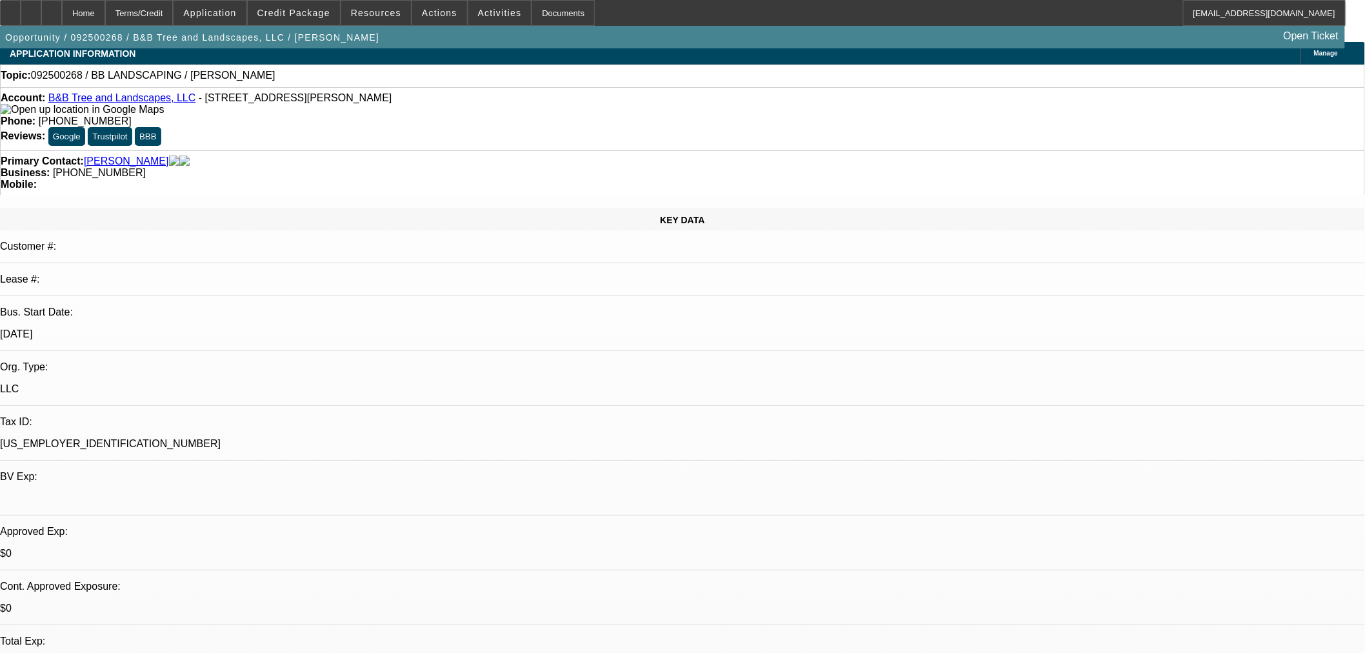
scroll to position [0, 0]
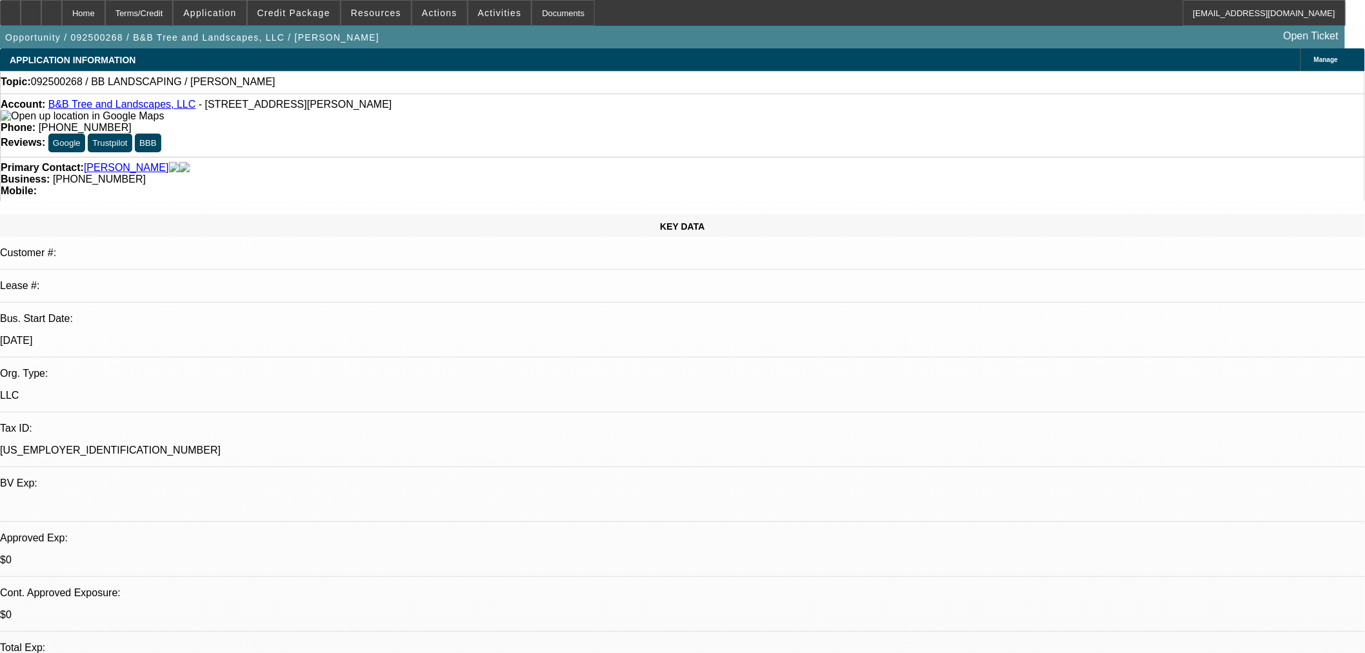
click at [224, 444] on p "82-3846297" at bounding box center [682, 450] width 1365 height 12
drag, startPoint x: 466, startPoint y: 211, endPoint x: 478, endPoint y: 211, distance: 11.6
drag, startPoint x: 493, startPoint y: 217, endPoint x: 466, endPoint y: 217, distance: 27.1
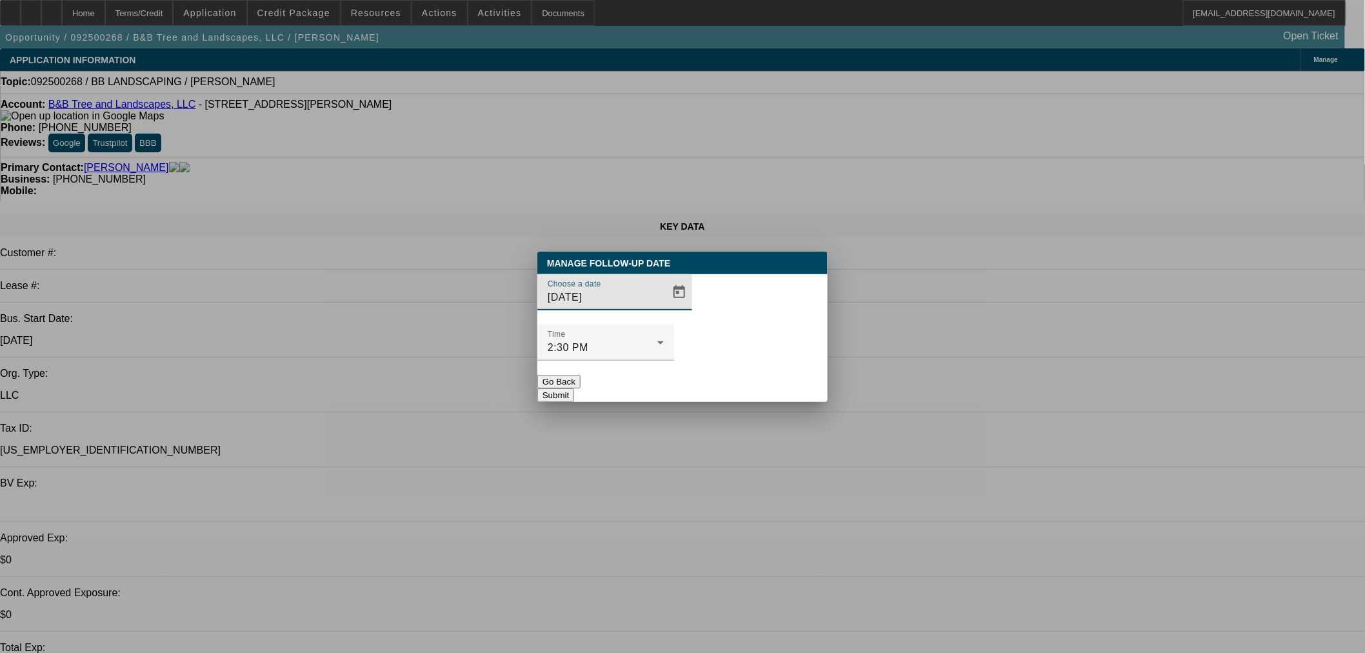
click at [680, 321] on div "Choose a date 9/13/2025" at bounding box center [682, 299] width 290 height 50
click at [669, 308] on span "Open calendar" at bounding box center [679, 292] width 31 height 31
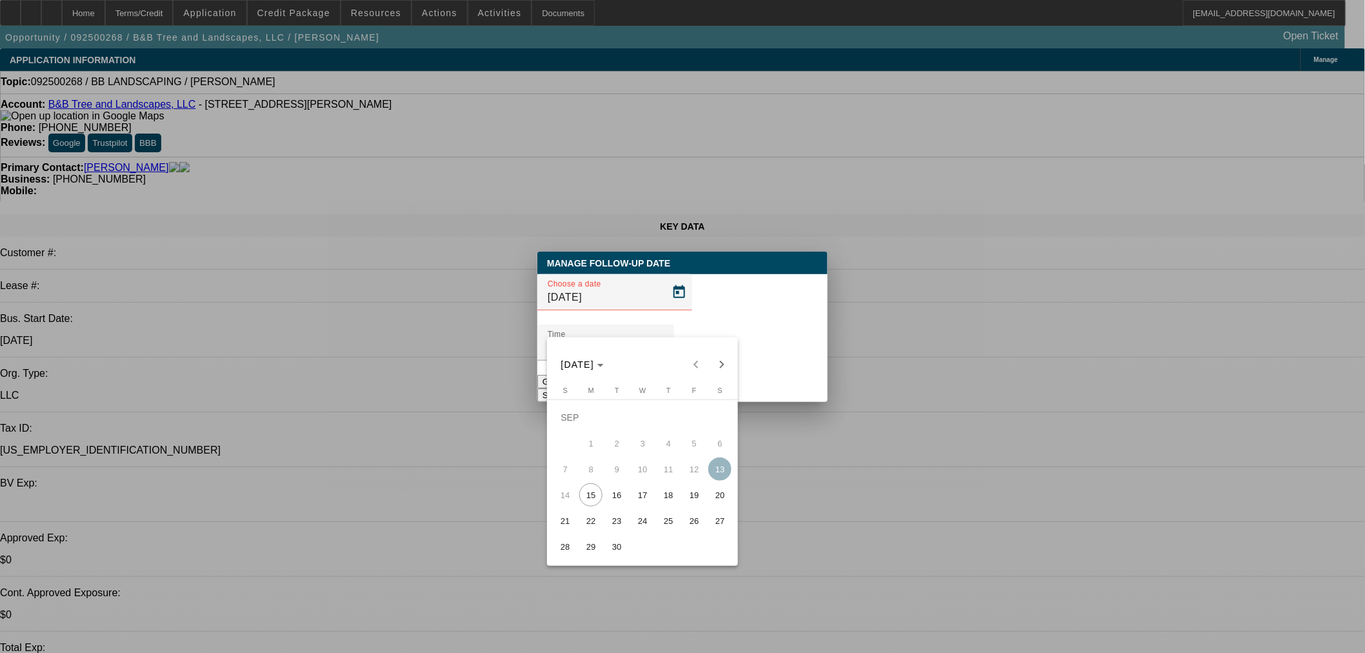
click at [619, 497] on span "16" at bounding box center [616, 494] width 23 height 23
type input "9/16/2025"
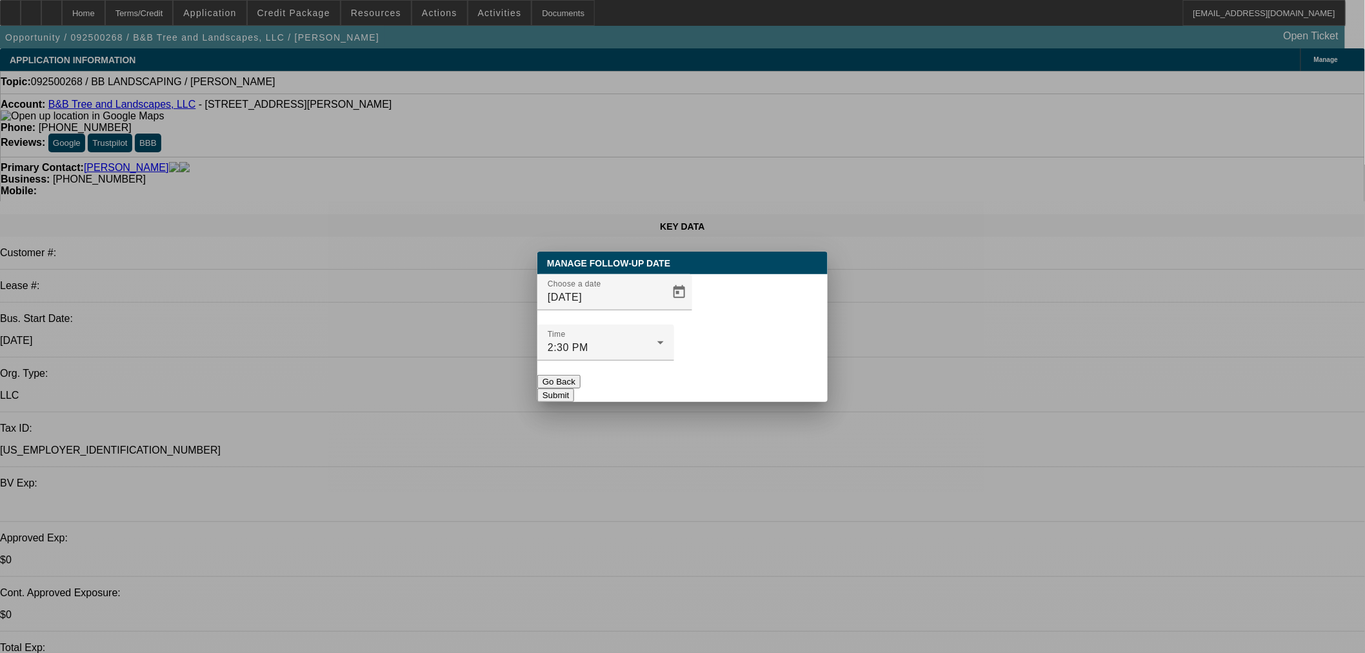
click at [684, 377] on div "Manage Follow-Up Date Choose a date 9/16/2025 Time 2:30 PM Go Back Submit" at bounding box center [682, 326] width 290 height 150
click at [574, 388] on button "Submit" at bounding box center [555, 395] width 37 height 14
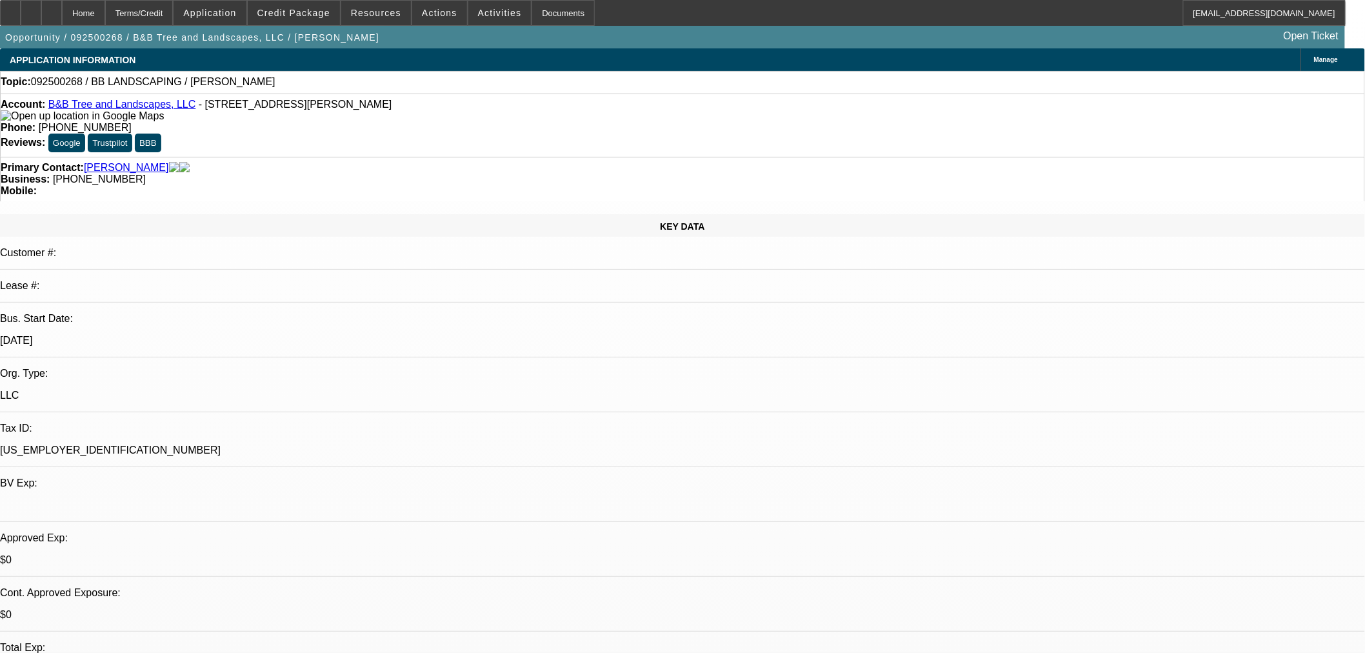
radio input "true"
type textarea "9.15 Marketing opp. VM on 17 number( Christine). LMWGK on 19 number. GK said sh…"
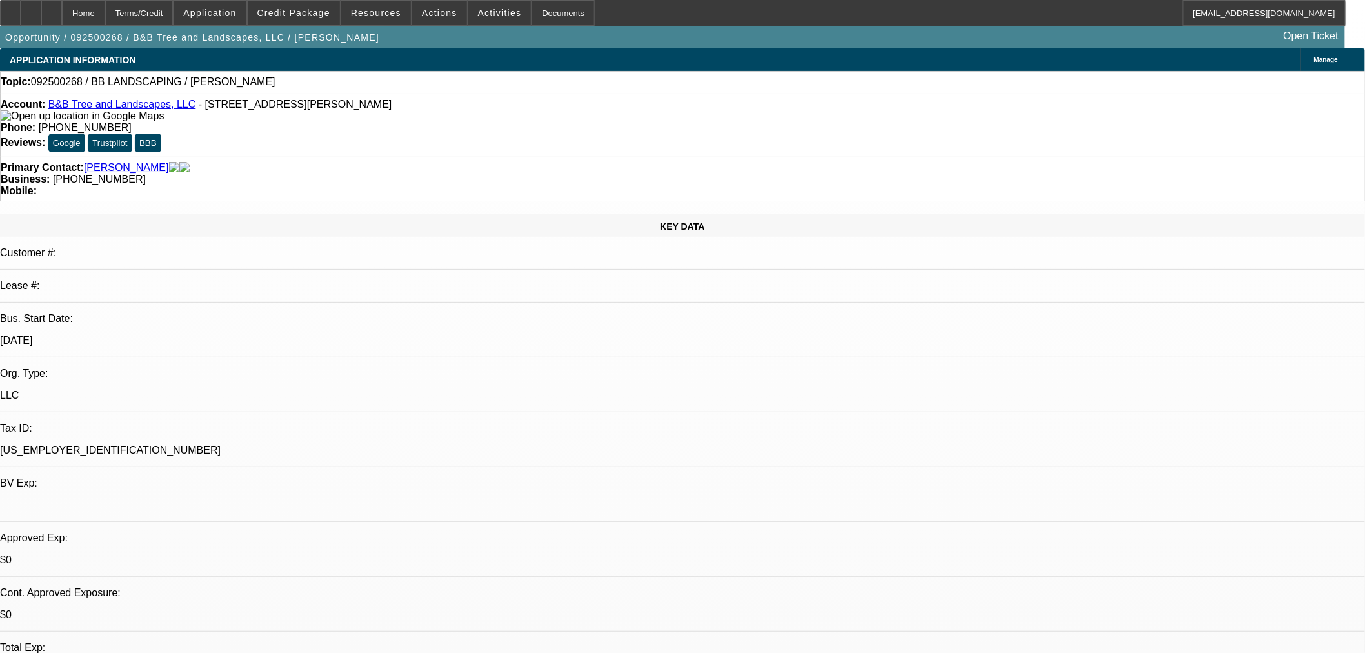
radio input "true"
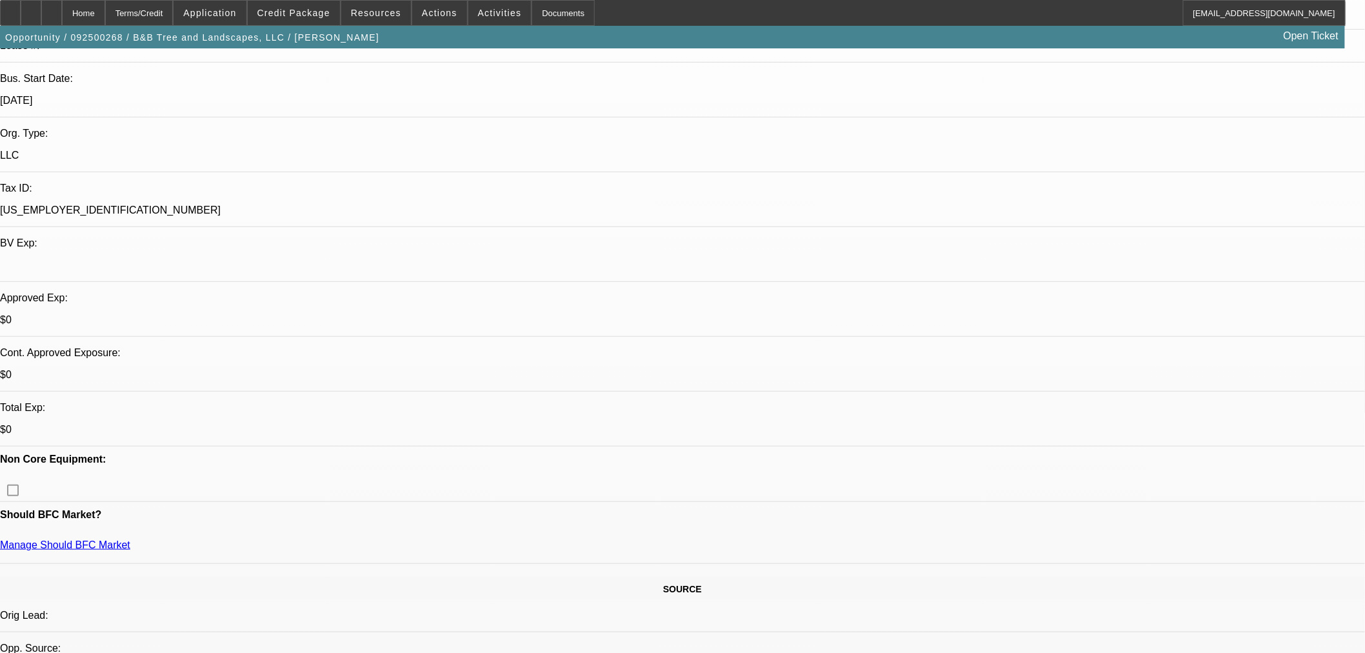
scroll to position [501, 0]
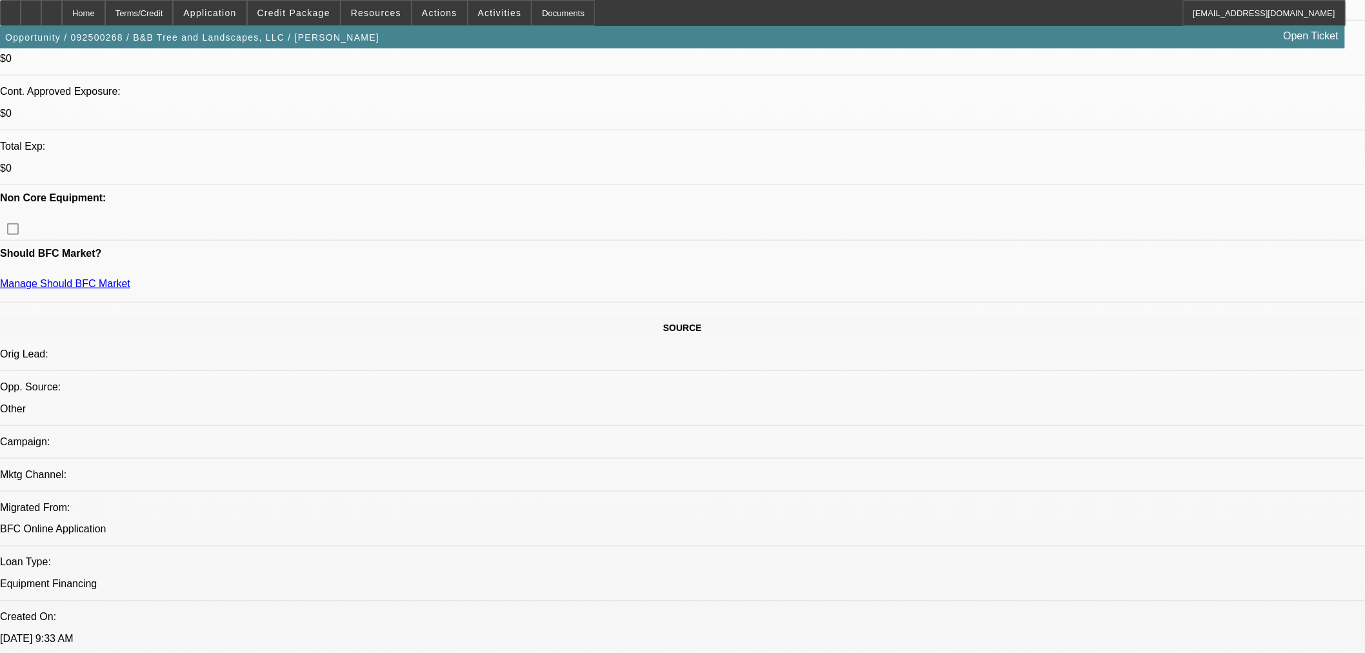
click at [442, 15] on span "Actions" at bounding box center [439, 13] width 35 height 10
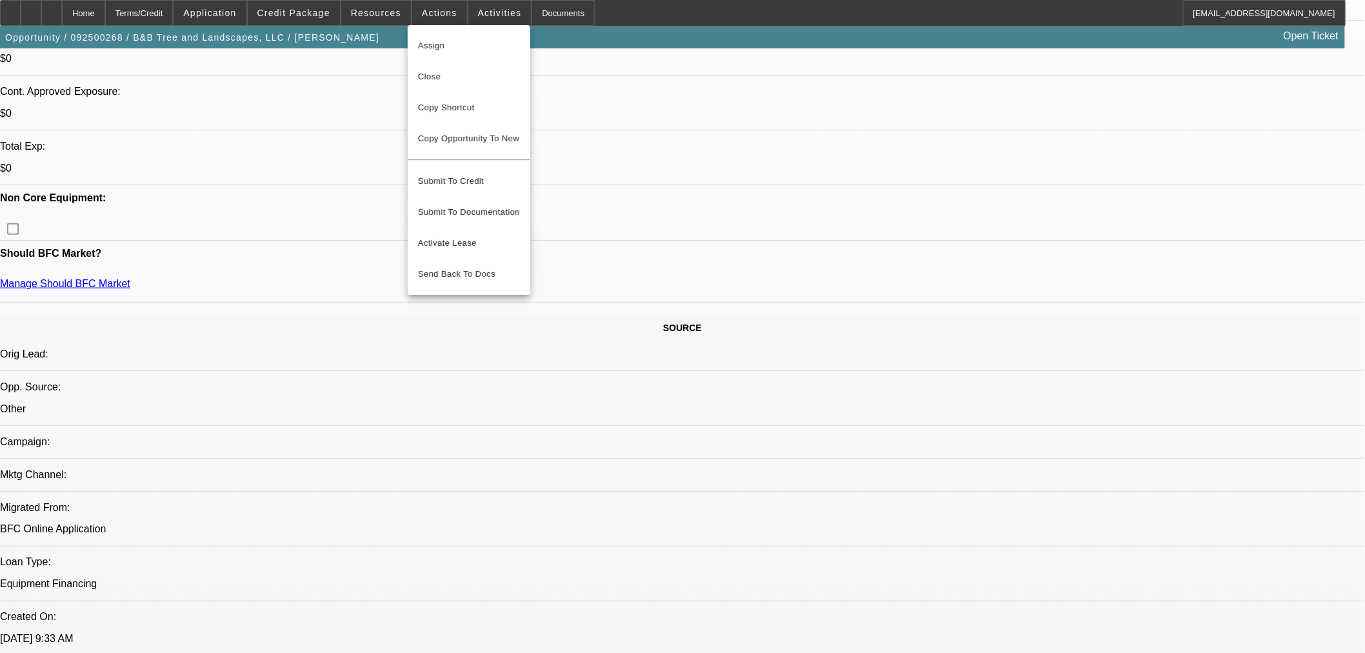
click at [433, 9] on div at bounding box center [682, 326] width 1365 height 653
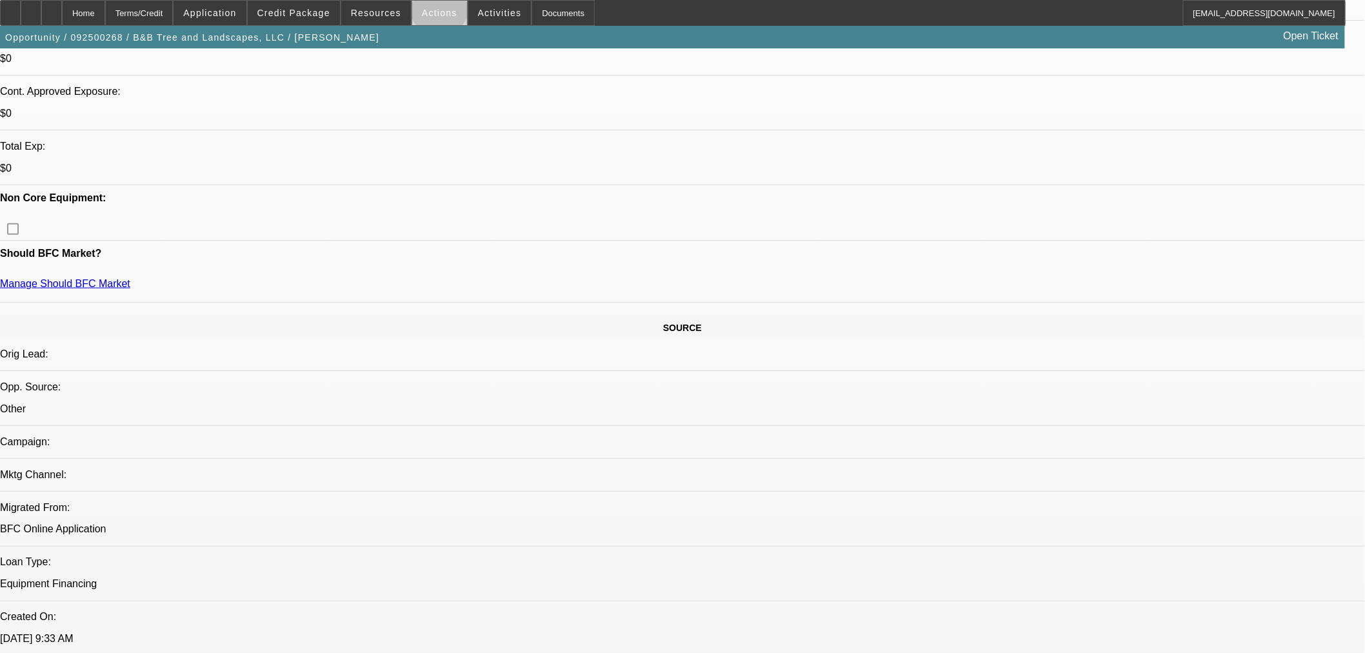
click at [435, 8] on span "Actions" at bounding box center [439, 13] width 35 height 10
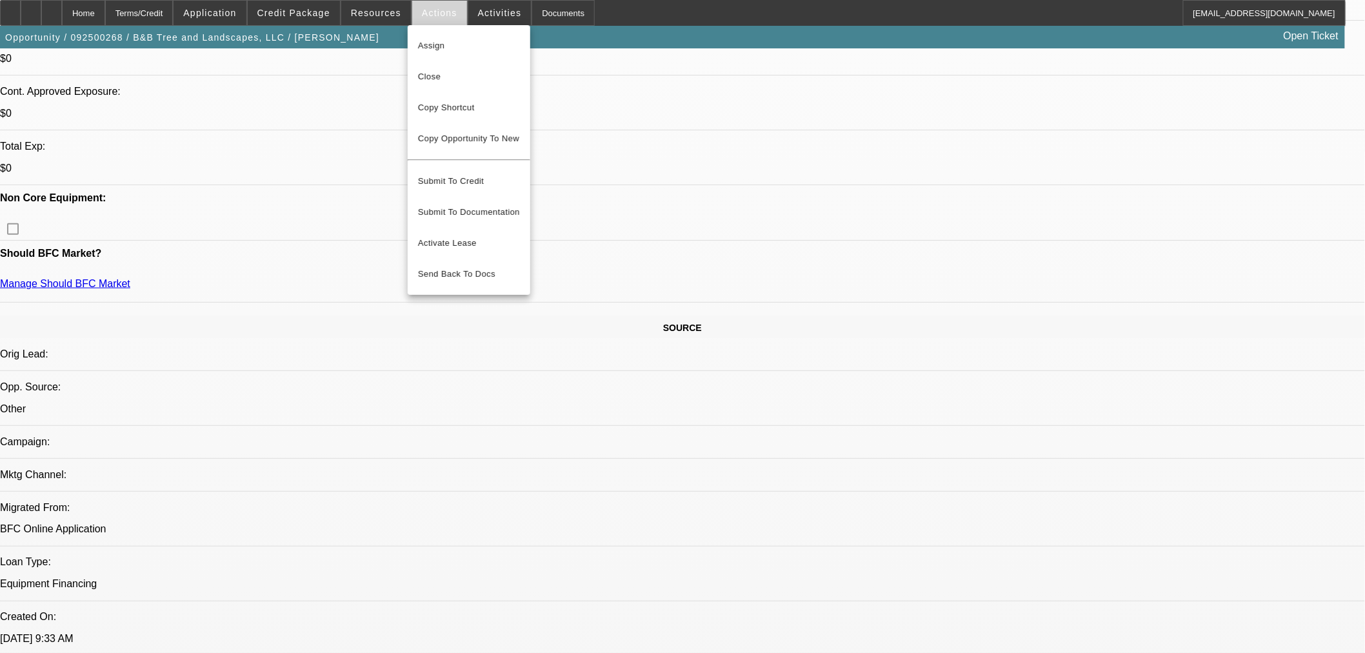
click at [468, 8] on div at bounding box center [682, 326] width 1365 height 653
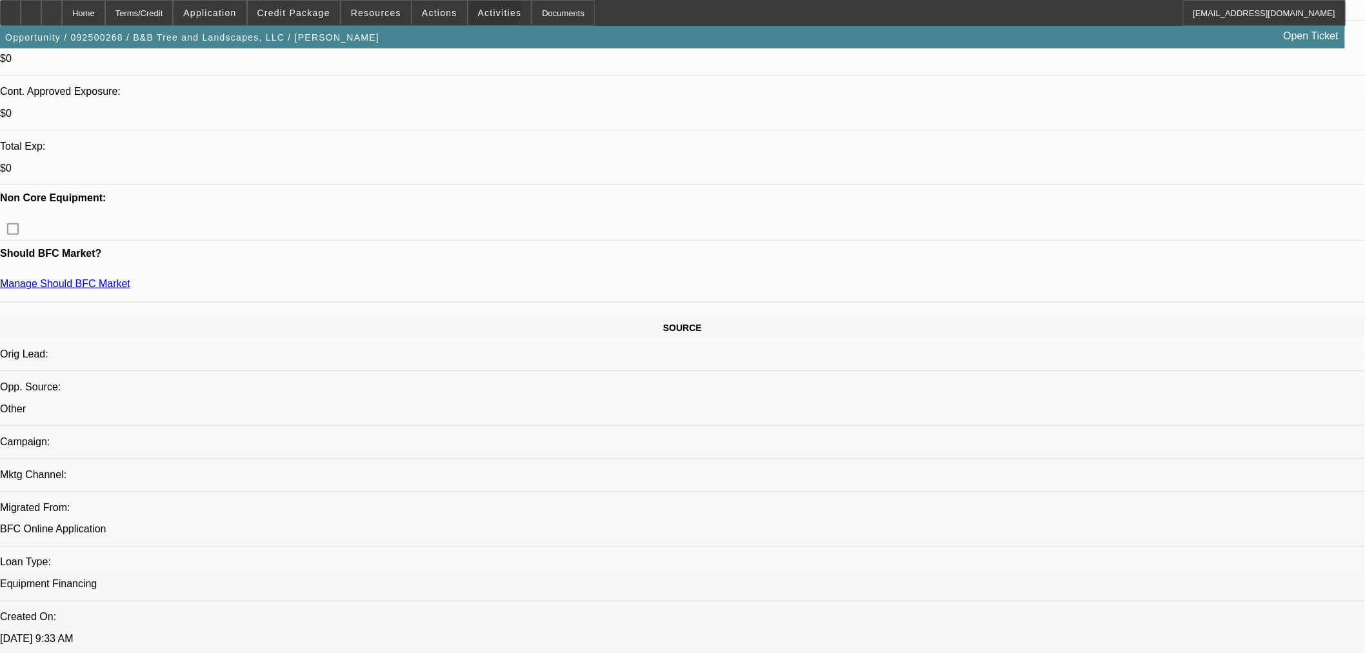
click at [478, 12] on span "Activities" at bounding box center [500, 13] width 44 height 10
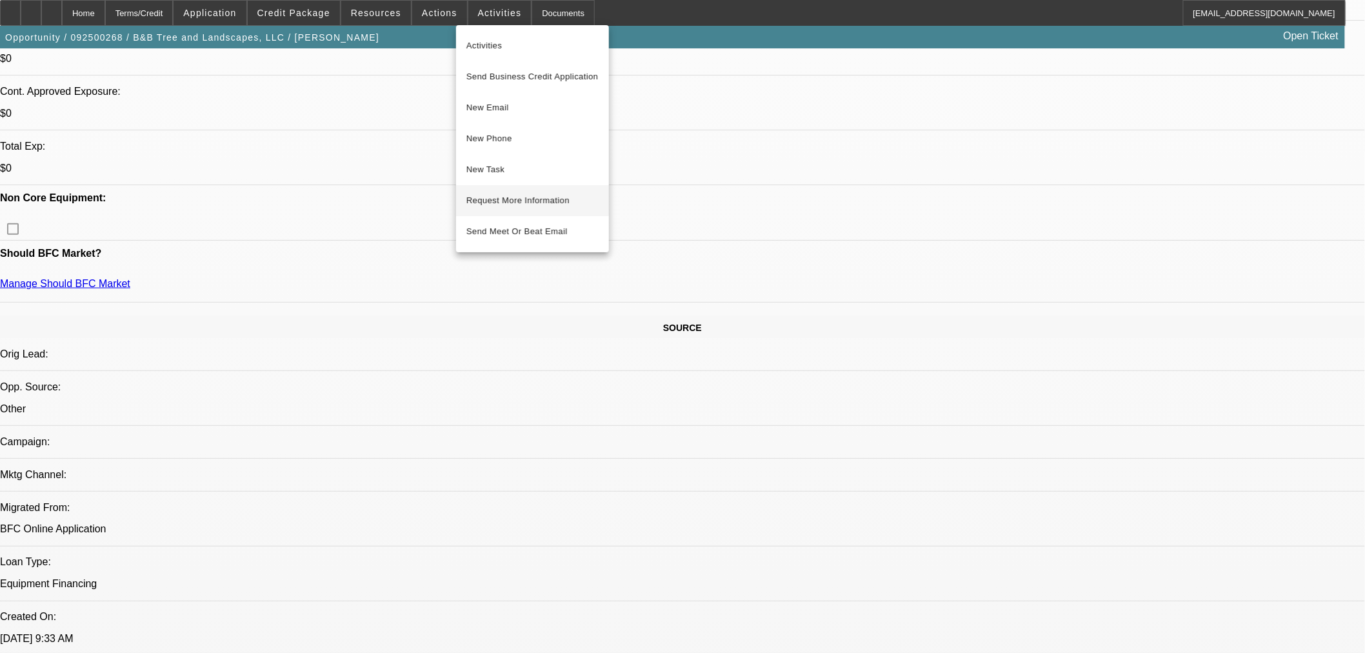
click at [559, 199] on span "Request More Information" at bounding box center [532, 200] width 132 height 15
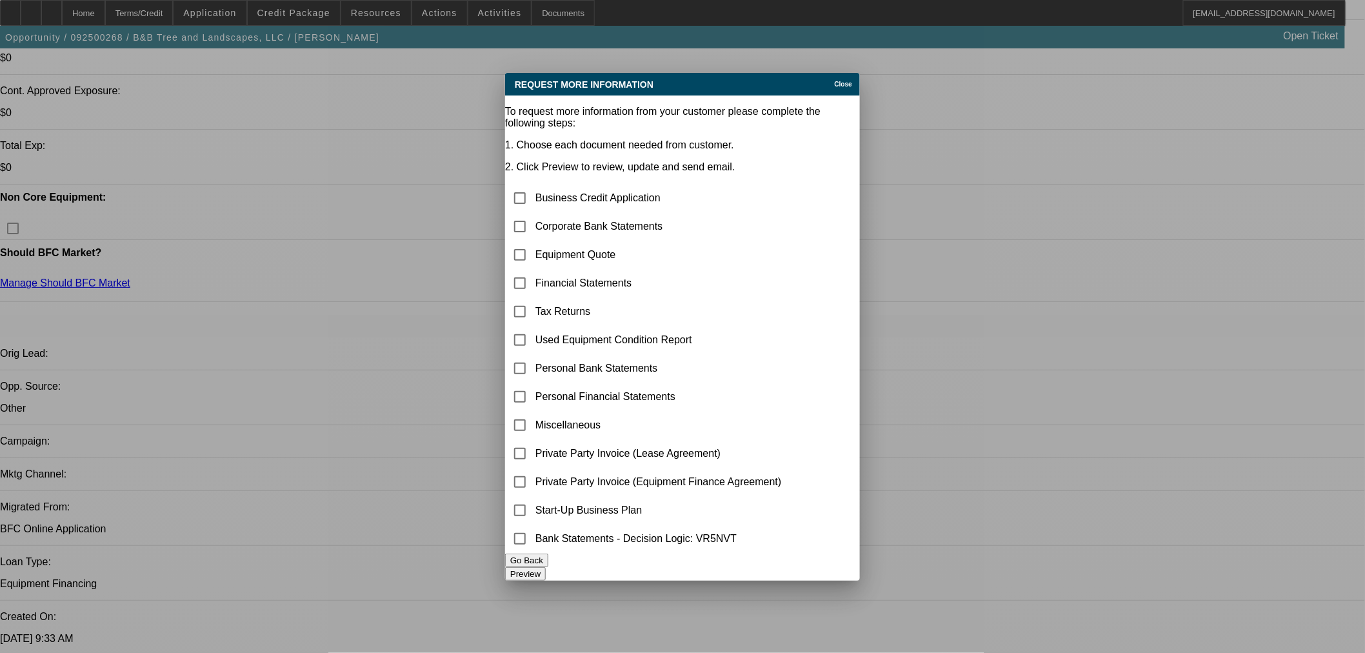
scroll to position [0, 0]
click at [533, 213] on input "checkbox" at bounding box center [520, 226] width 26 height 26
checkbox input "true"
click at [546, 567] on button "Preview" at bounding box center [525, 574] width 41 height 14
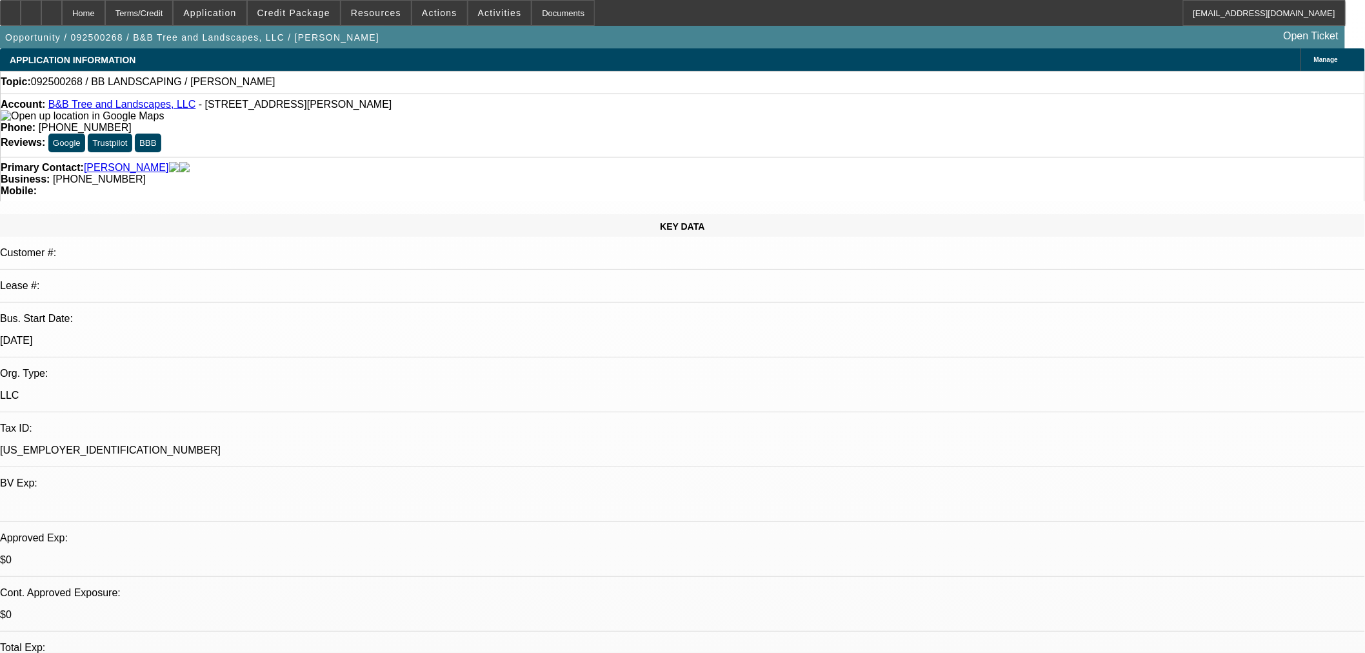
scroll to position [72, 0]
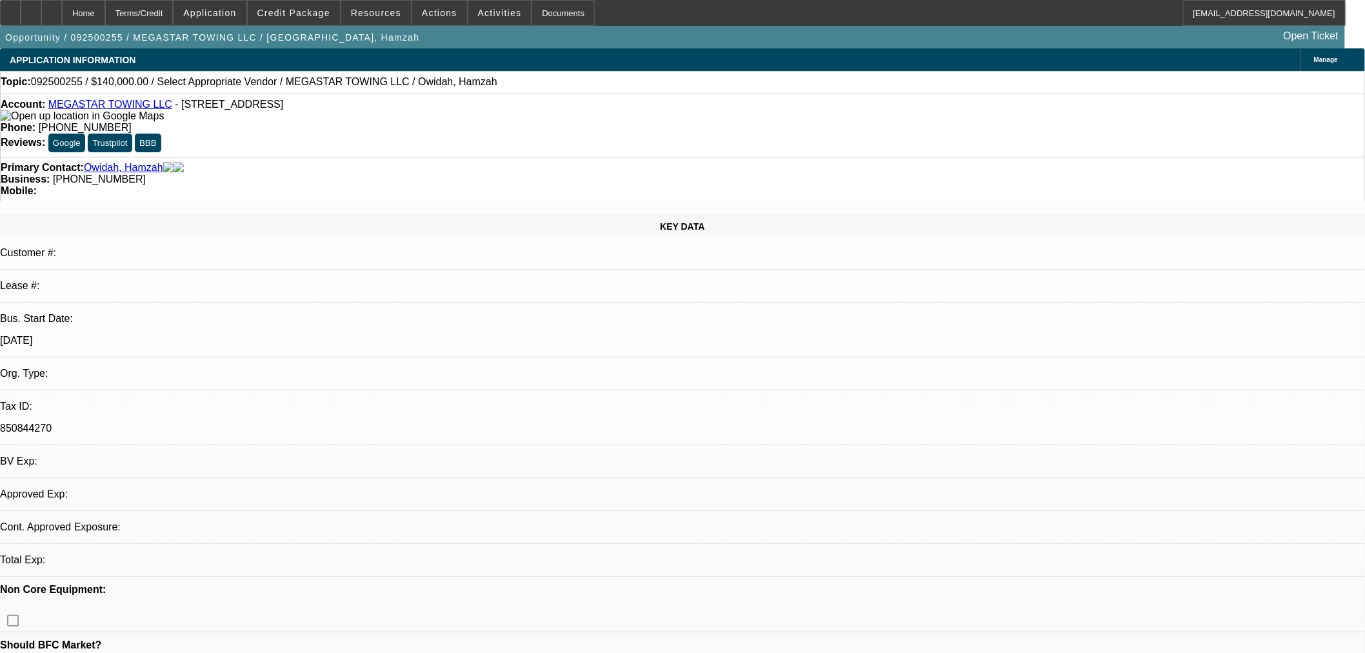
select select "0"
select select "2"
select select "0.1"
select select "4"
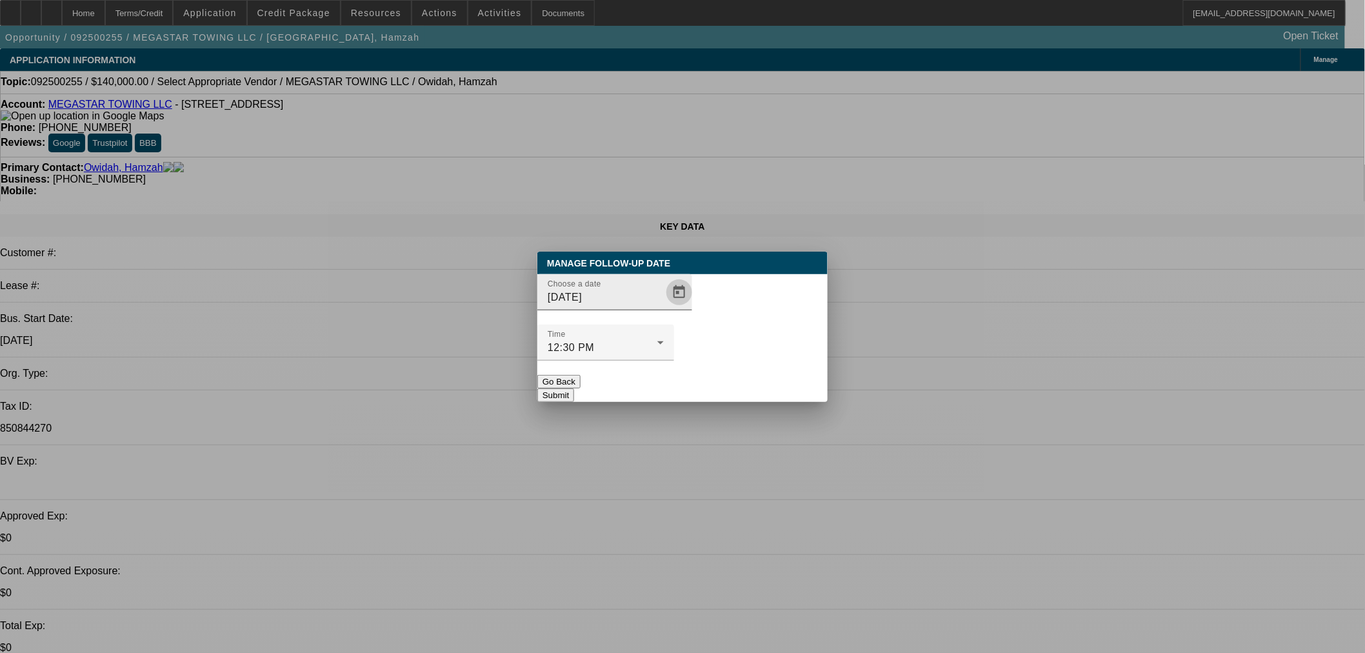
click at [664, 308] on span "Open calendar" at bounding box center [679, 292] width 31 height 31
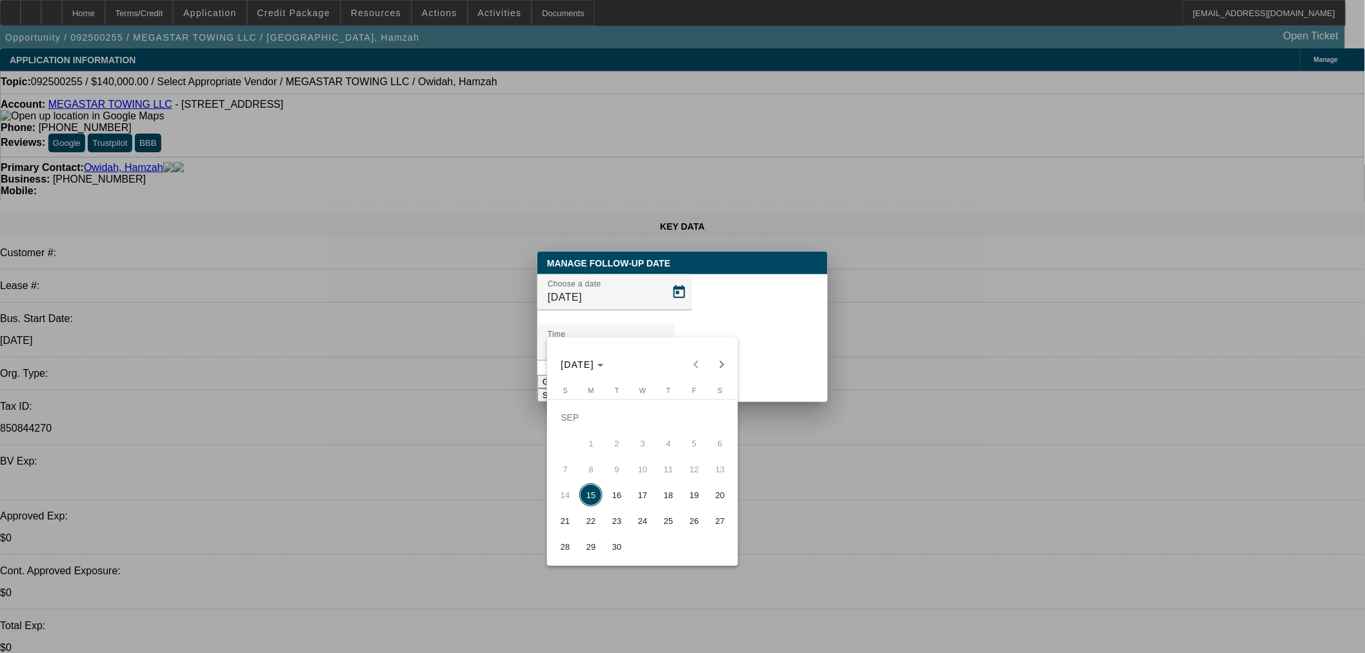
click at [624, 498] on span "16" at bounding box center [616, 494] width 23 height 23
type input "[DATE]"
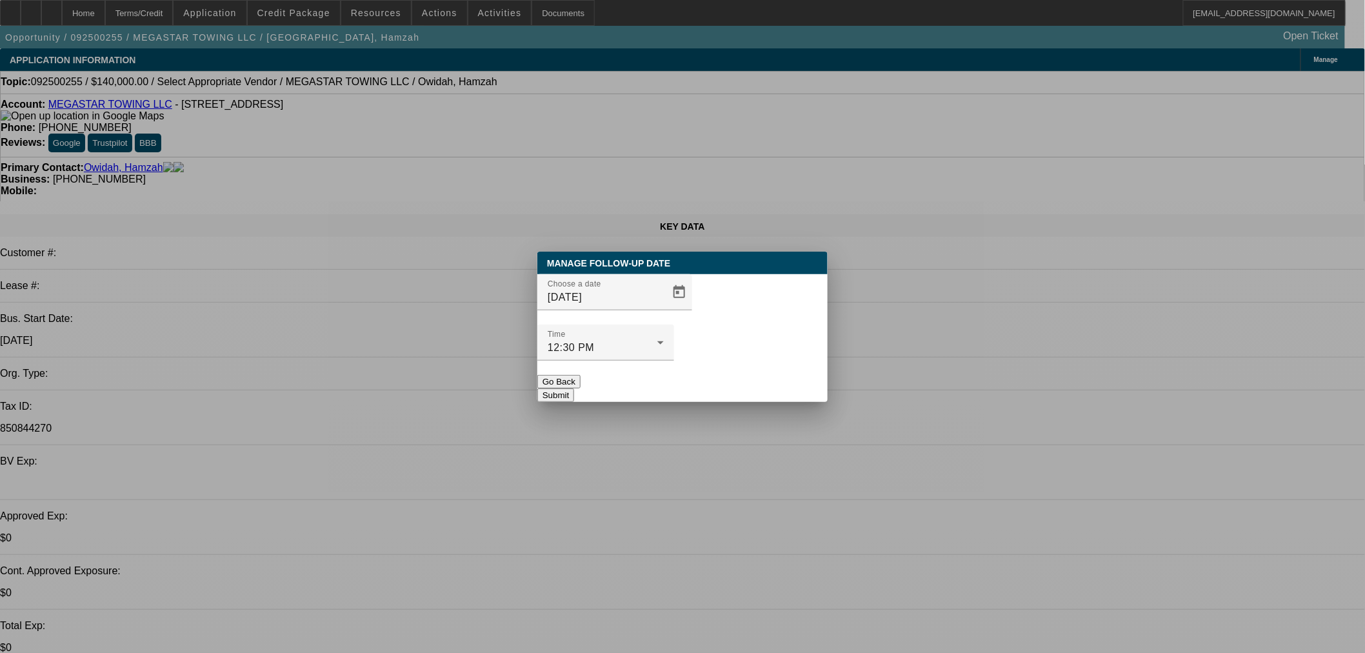
click at [574, 388] on button "Submit" at bounding box center [555, 395] width 37 height 14
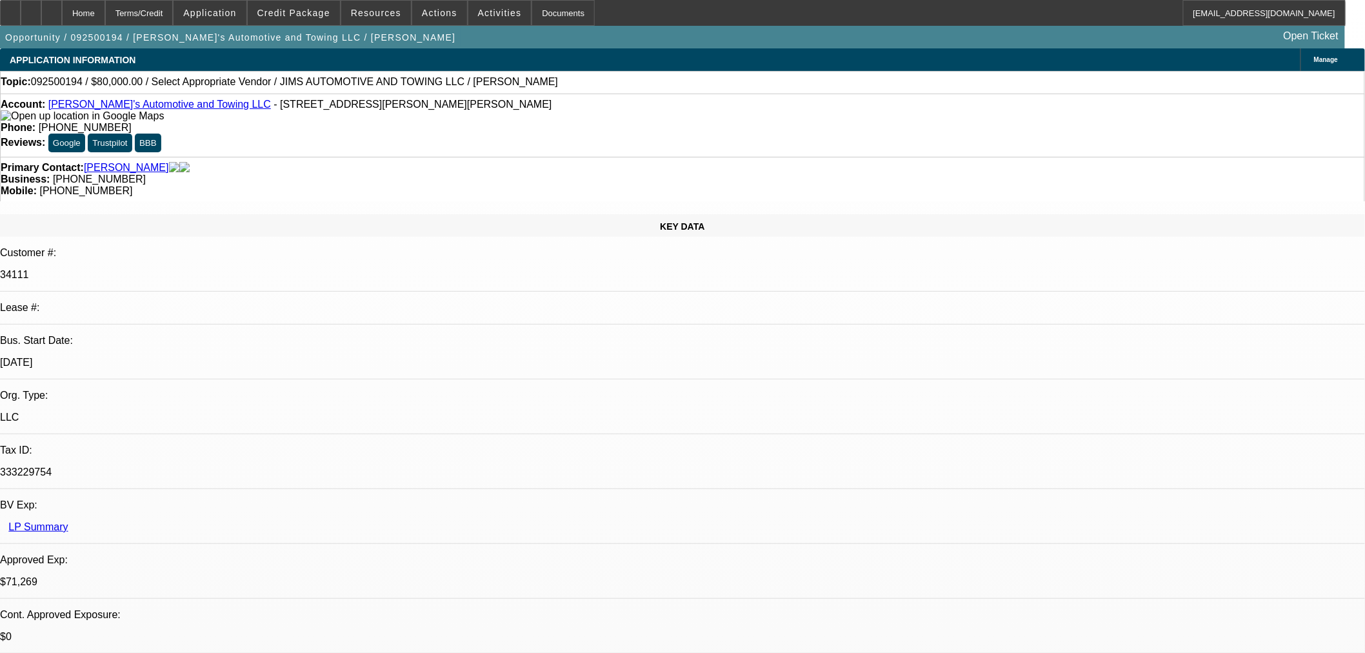
select select "0"
select select "2"
select select "0.1"
select select "4"
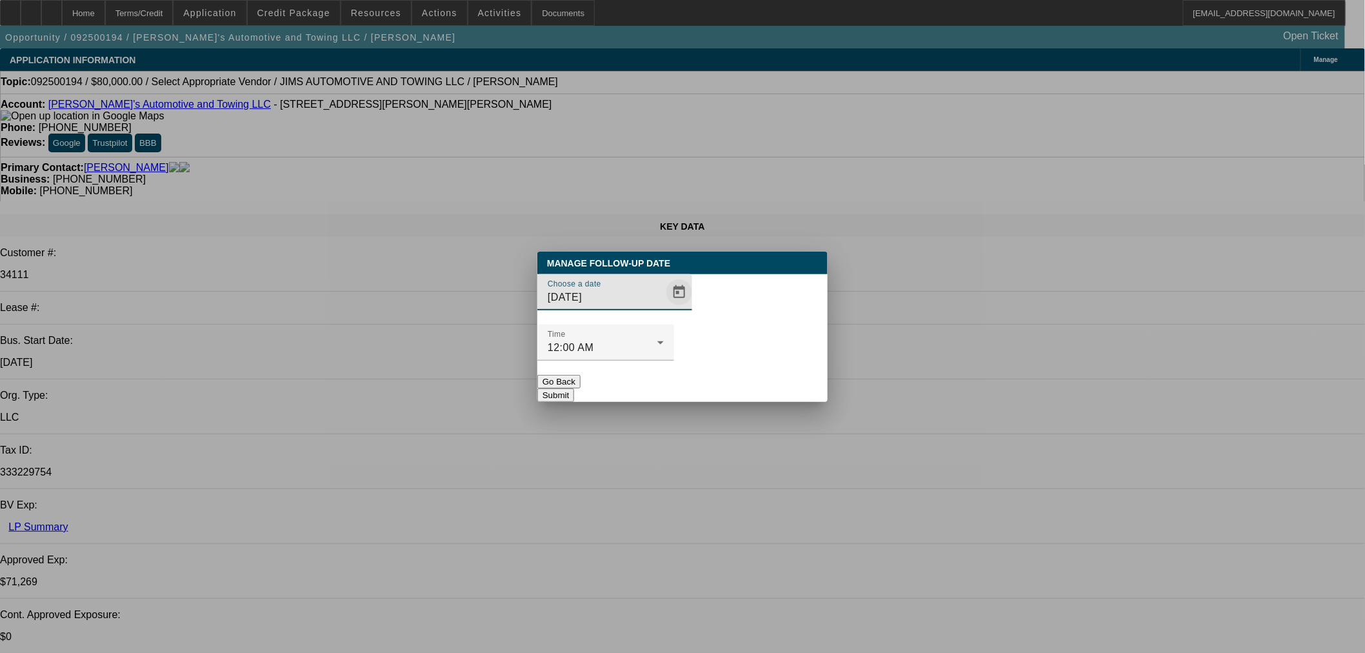
click at [664, 308] on span "Open calendar" at bounding box center [679, 292] width 31 height 31
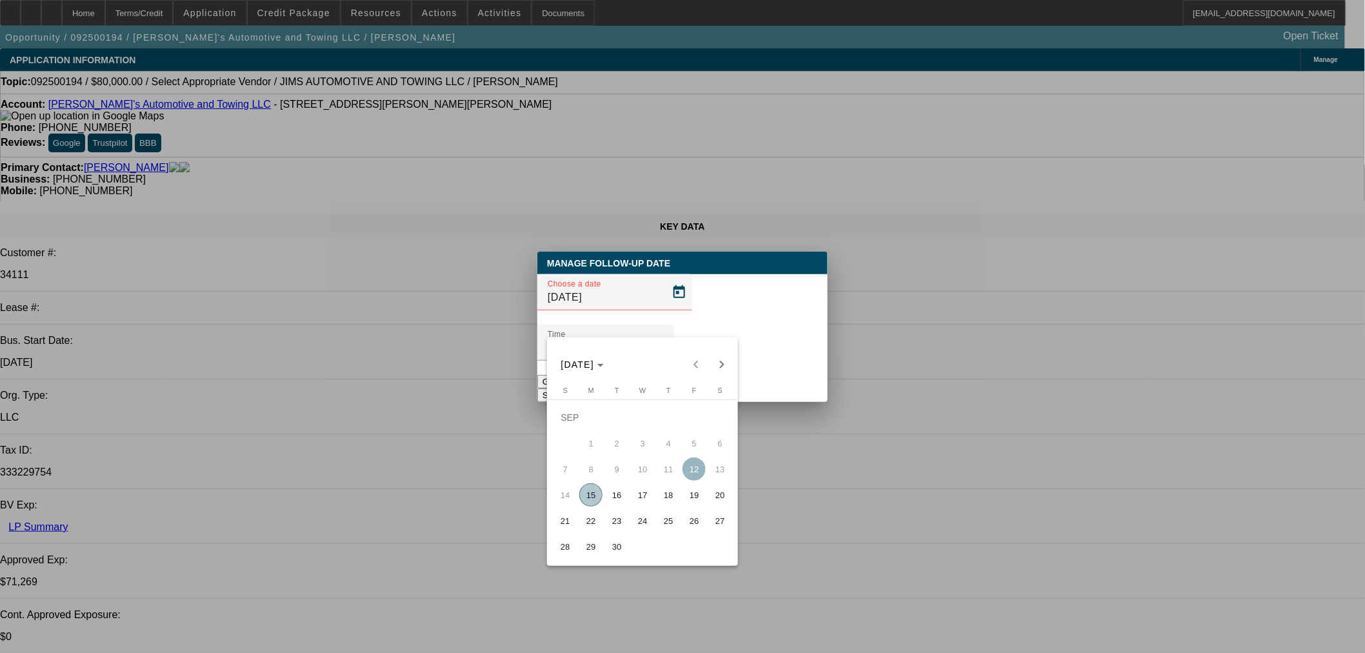
drag, startPoint x: 642, startPoint y: 506, endPoint x: 706, endPoint y: 442, distance: 90.3
click at [642, 506] on span "17" at bounding box center [642, 494] width 23 height 23
type input "[DATE]"
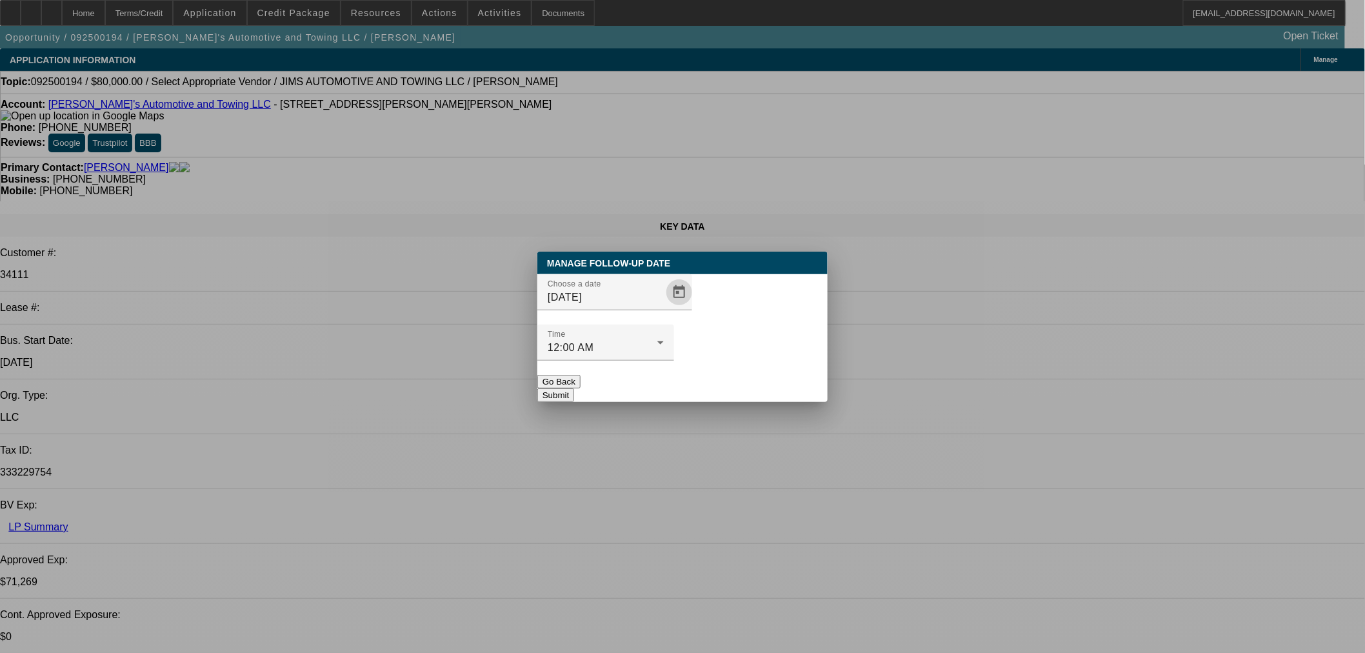
click at [574, 388] on button "Submit" at bounding box center [555, 395] width 37 height 14
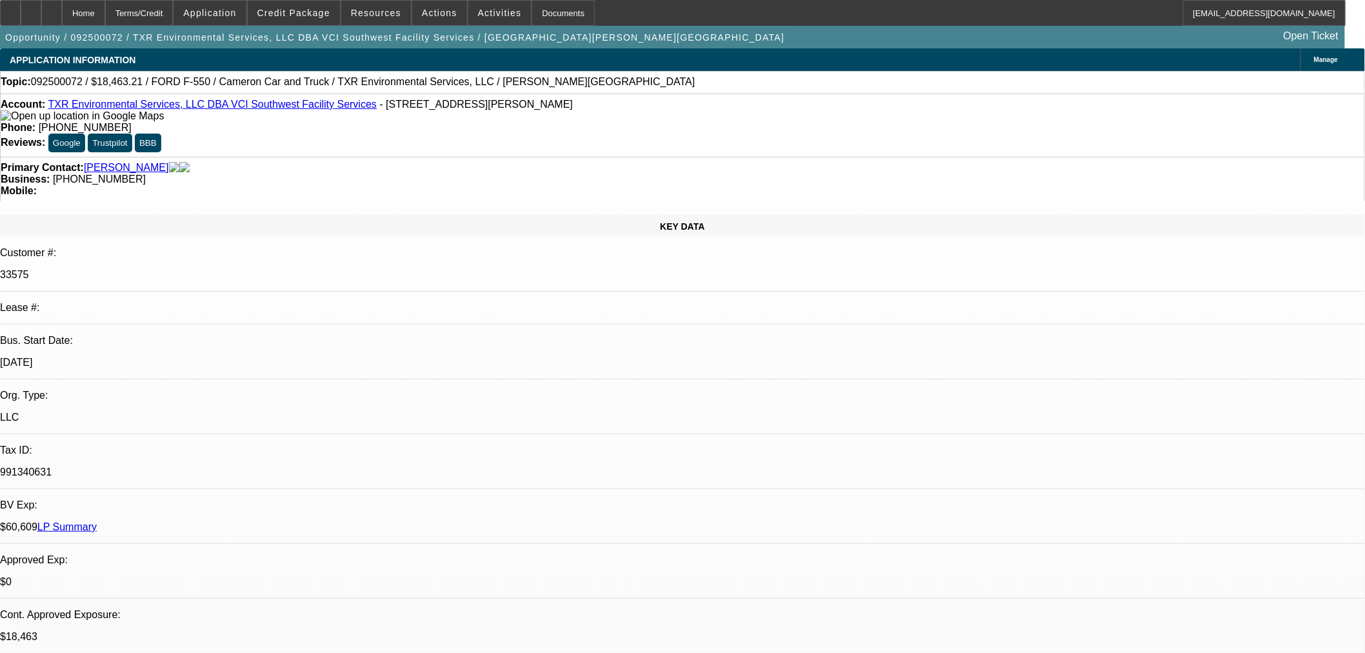
select select "0"
select select "2"
select select "0.1"
select select "4"
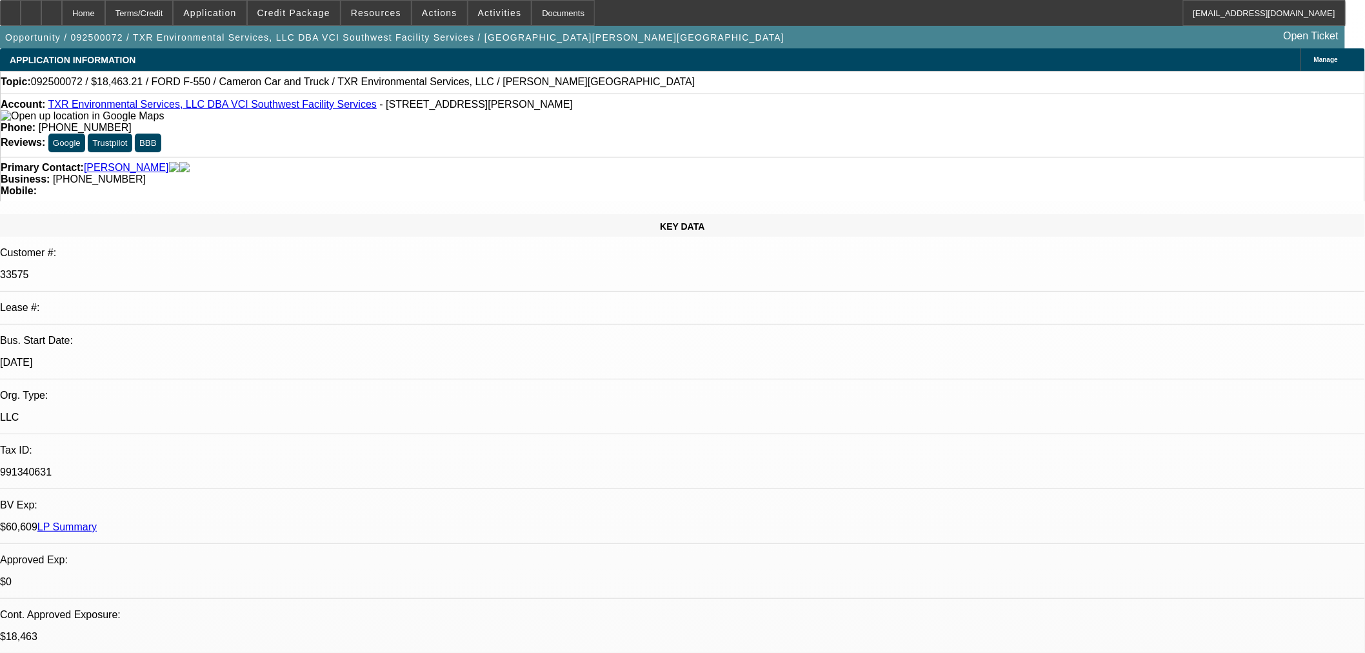
select select "0"
select select "2"
select select "0.1"
select select "4"
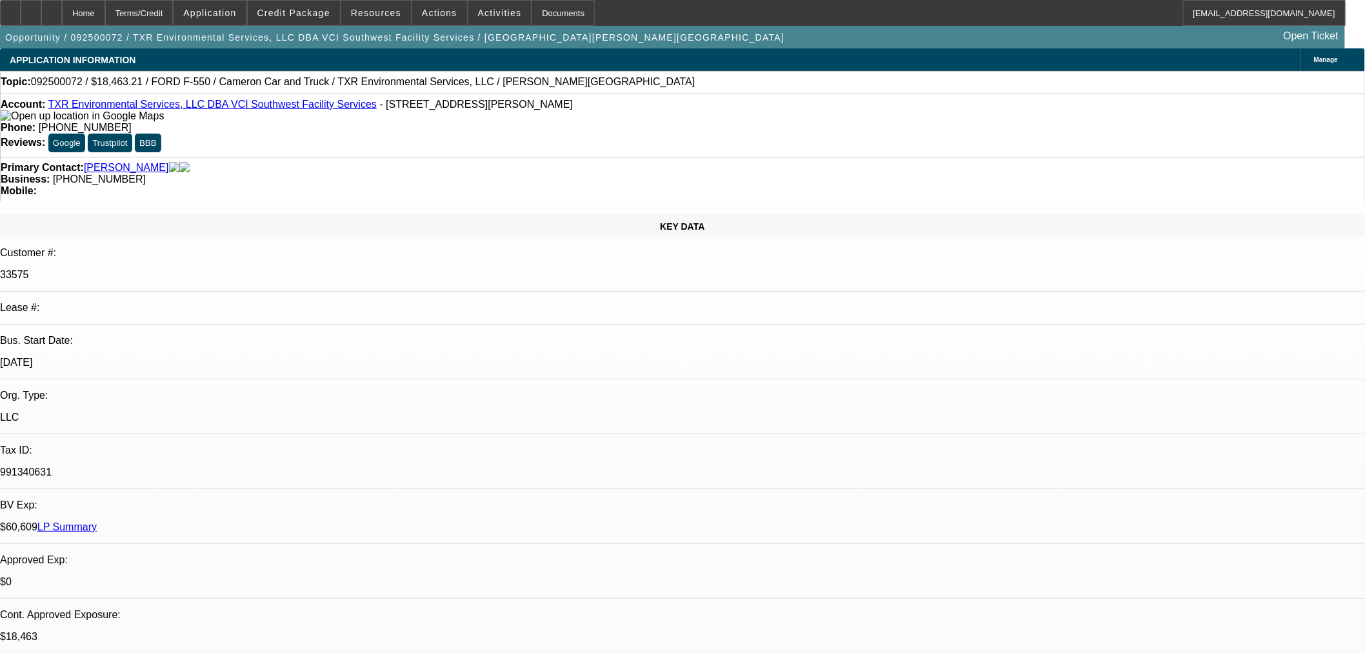
select select "2"
select select "0.1"
select select "4"
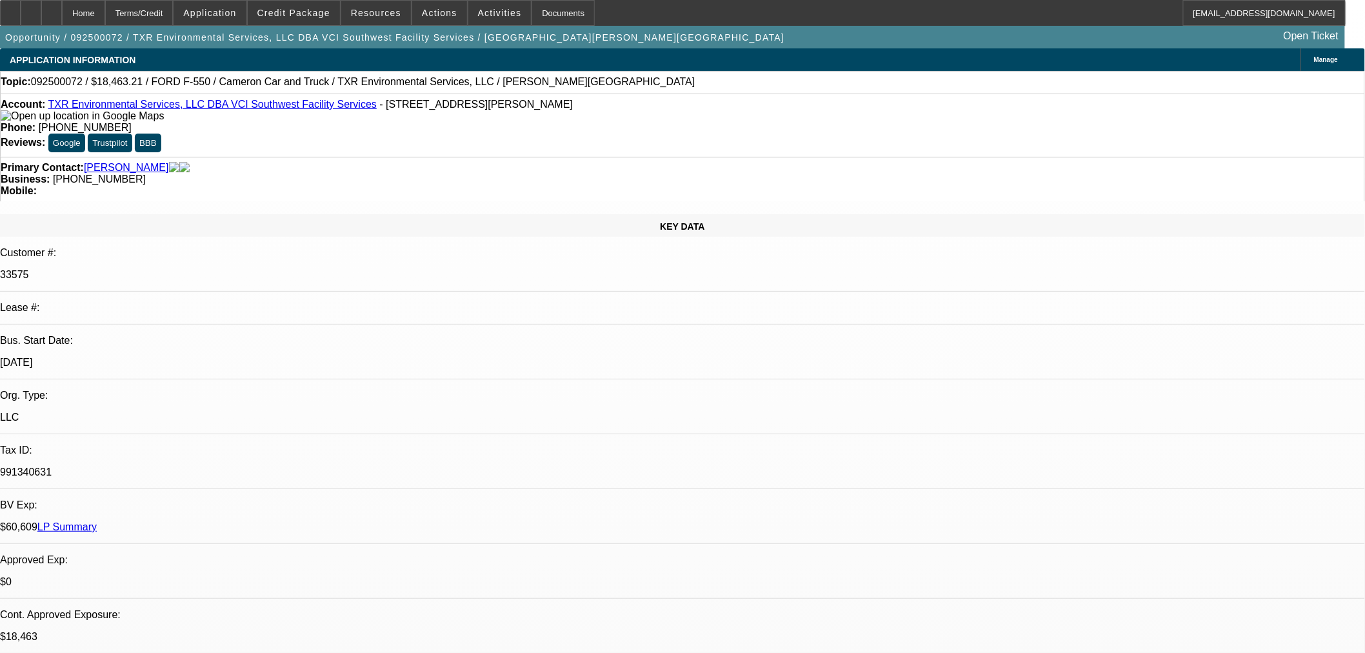
radio input "true"
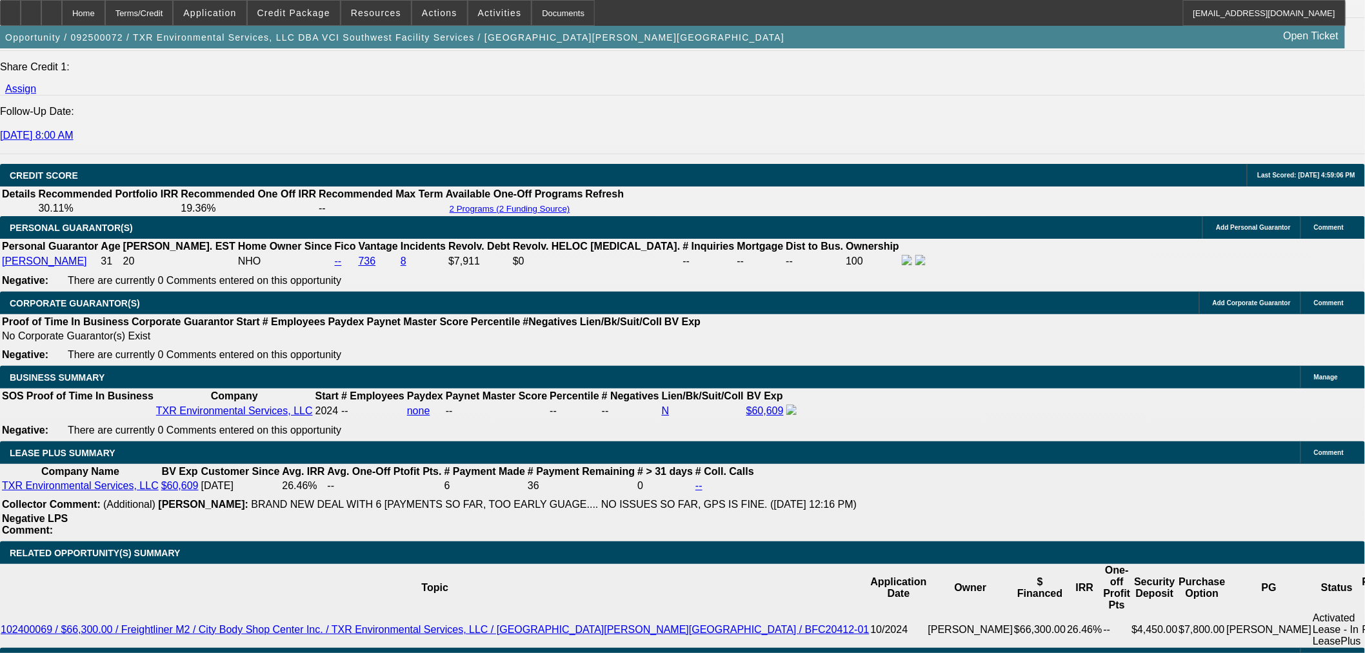
scroll to position [1791, 0]
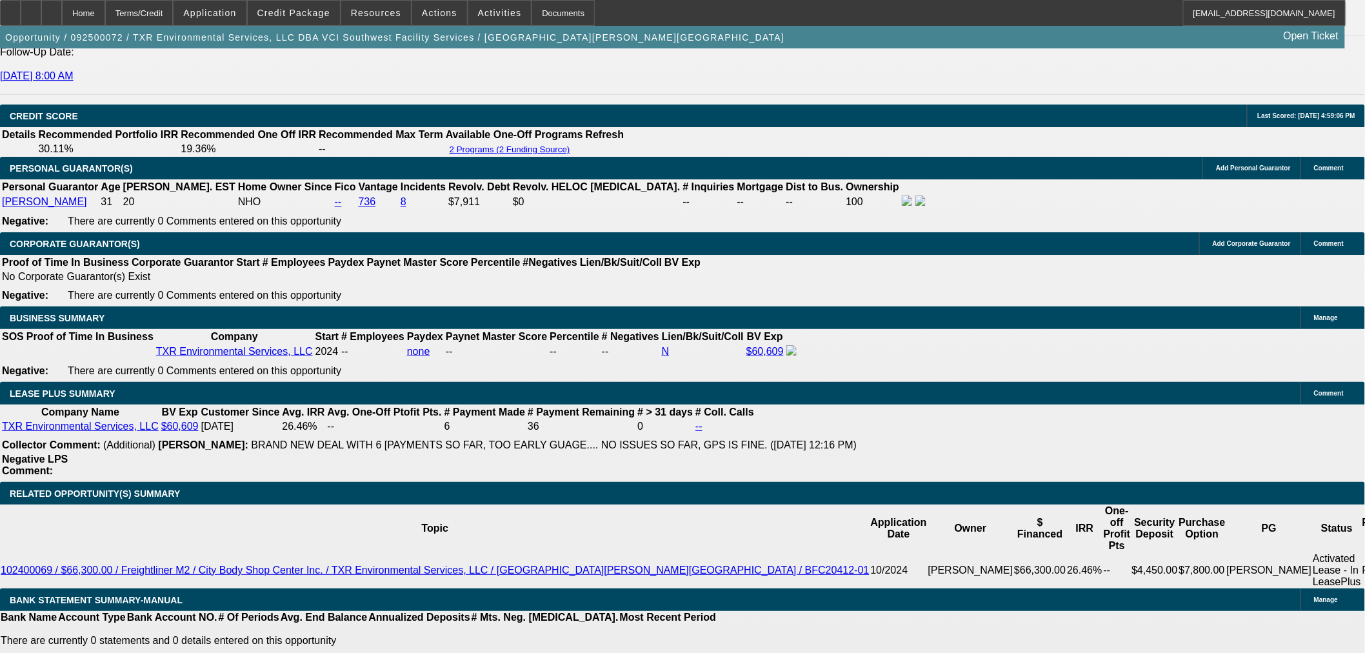
drag, startPoint x: 244, startPoint y: 201, endPoint x: 337, endPoint y: 201, distance: 92.9
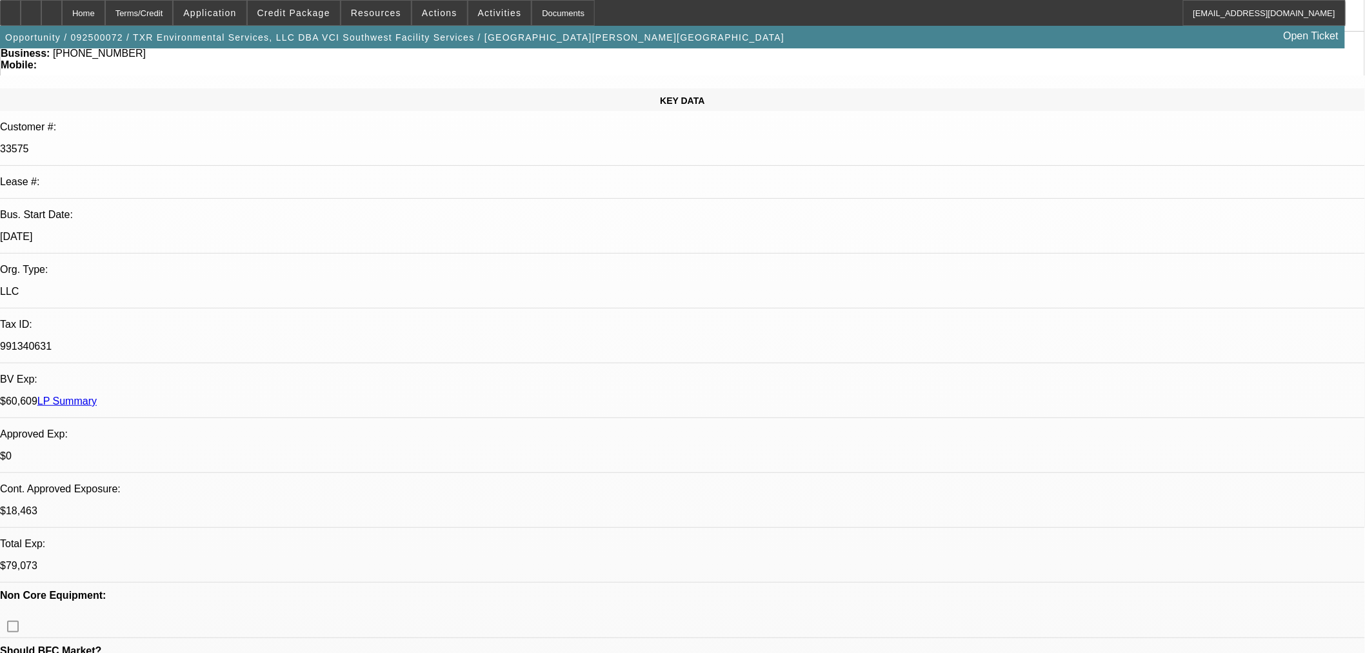
scroll to position [0, 0]
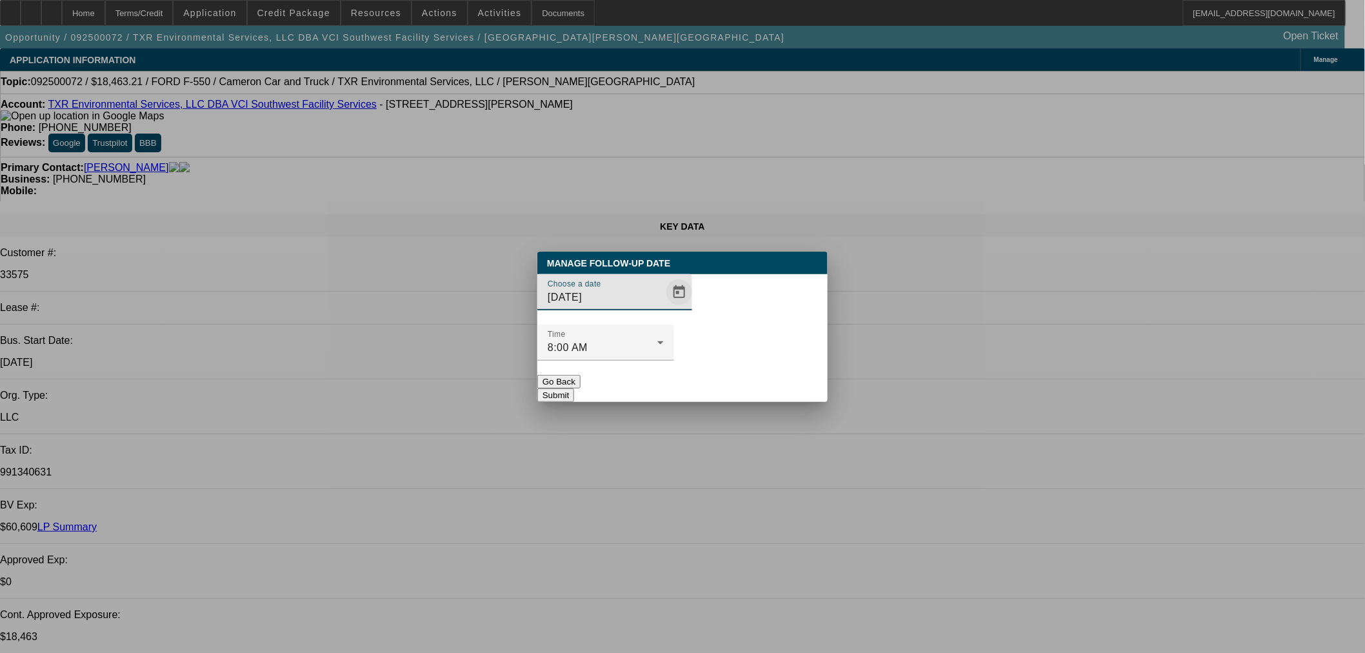
click at [664, 308] on span "Open calendar" at bounding box center [679, 292] width 31 height 31
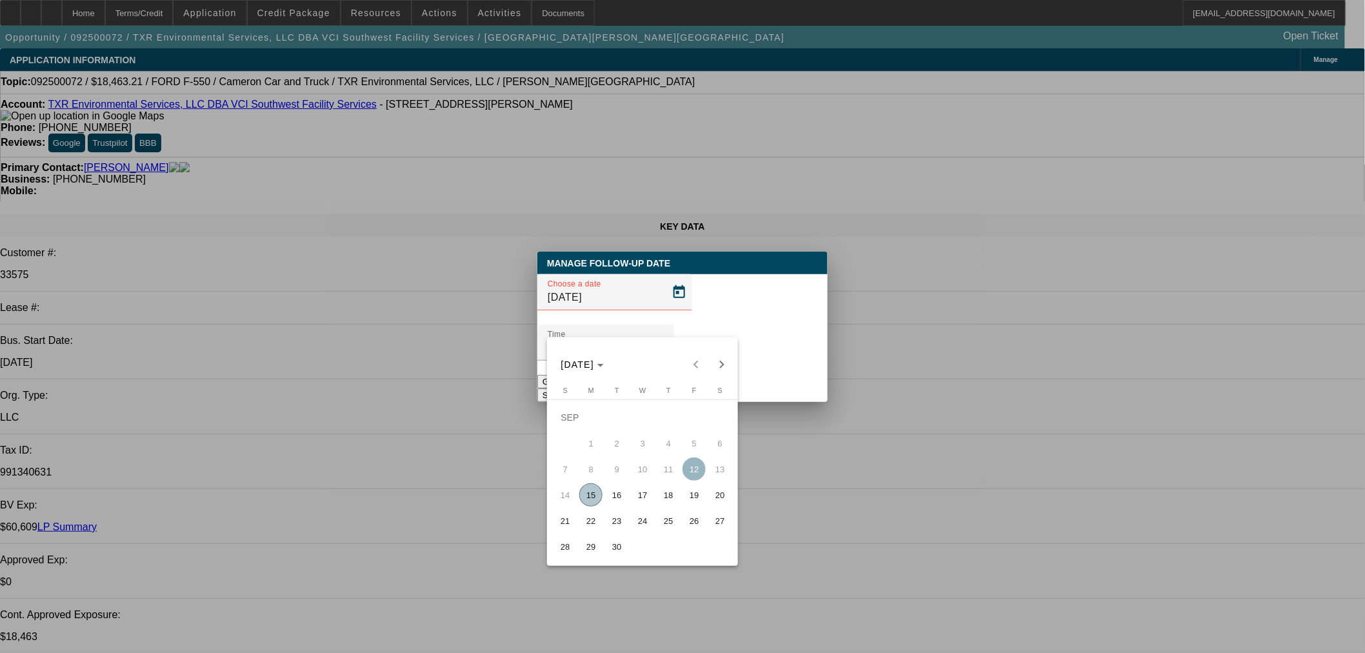
click at [666, 524] on span "25" at bounding box center [667, 520] width 23 height 23
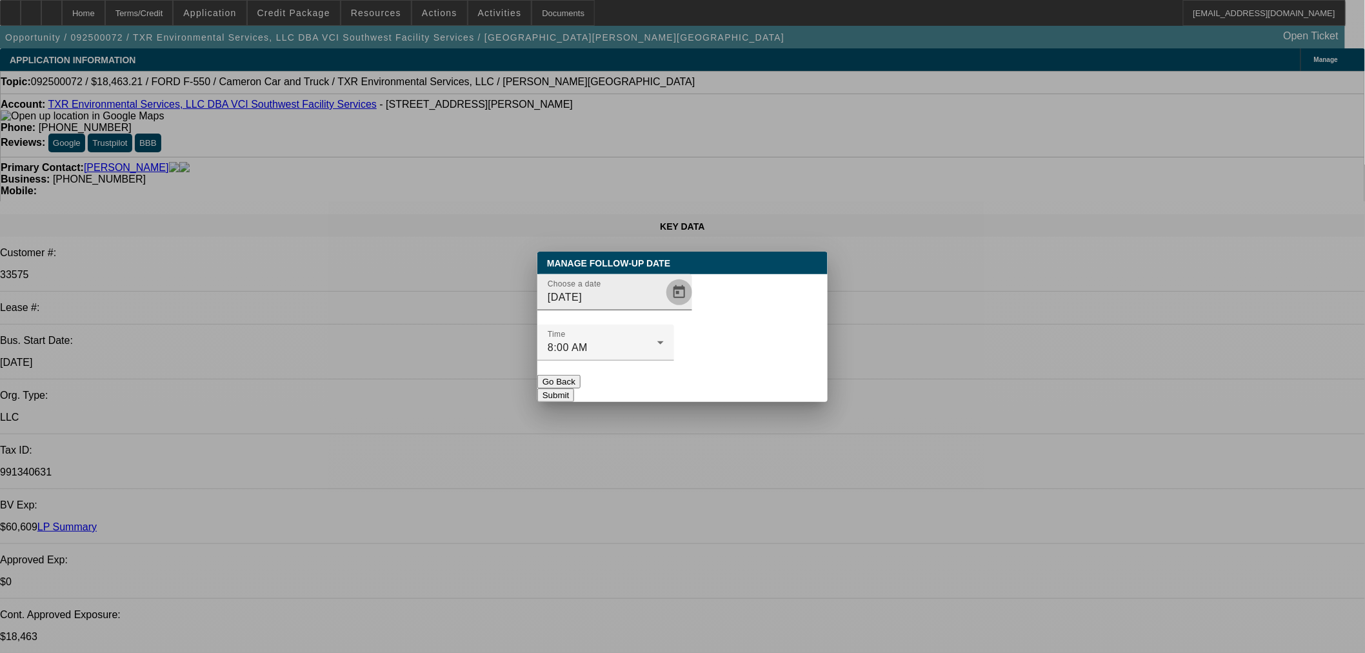
click at [664, 308] on span "Open calendar" at bounding box center [679, 292] width 31 height 31
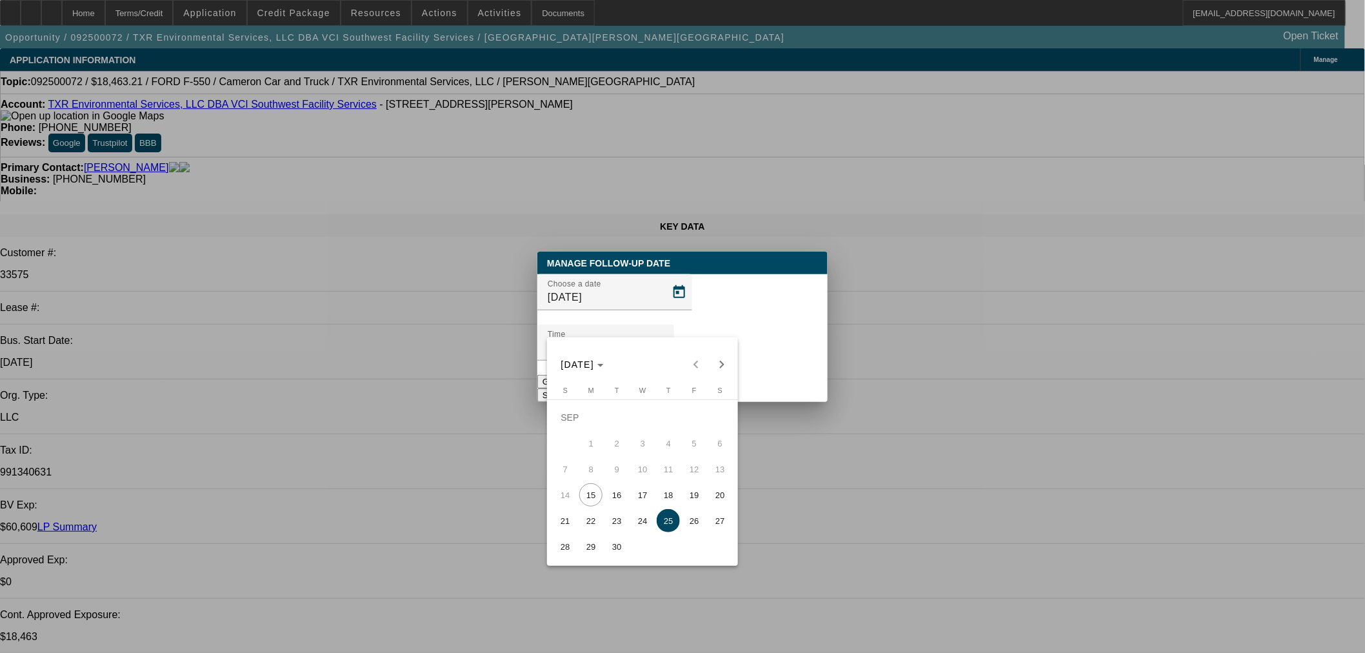
click at [682, 516] on button "26" at bounding box center [694, 521] width 26 height 26
type input "[DATE]"
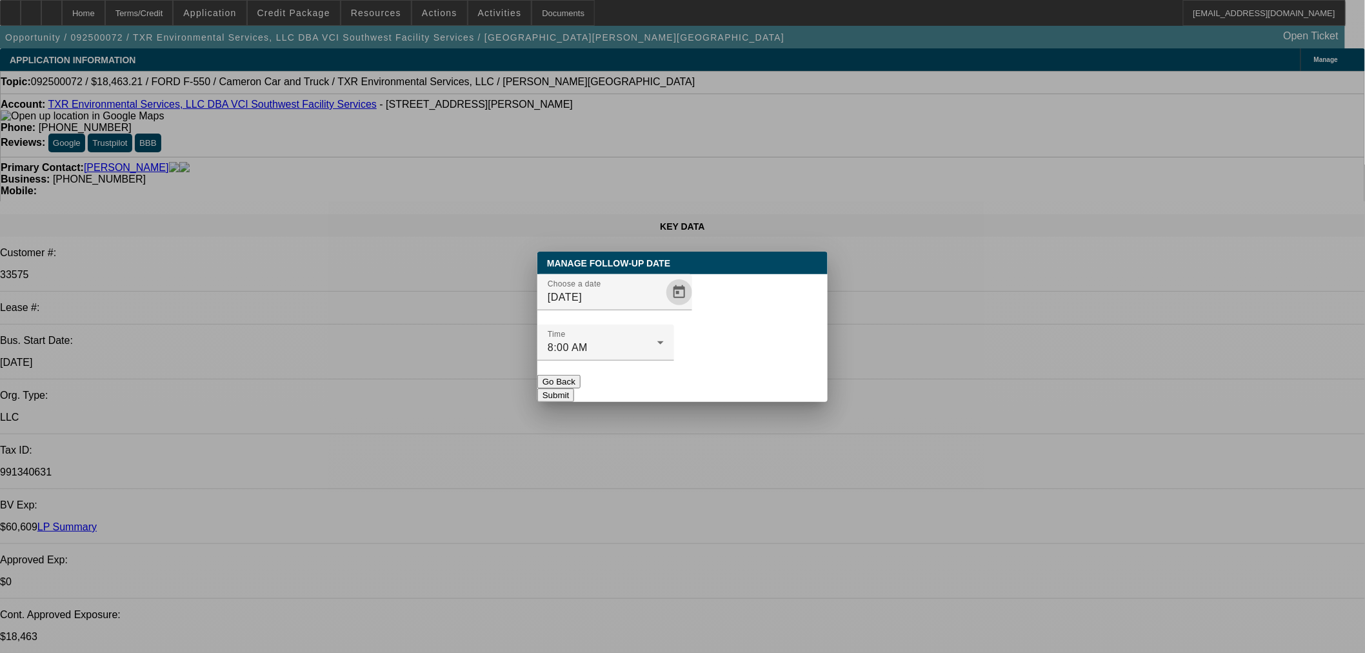
click at [745, 375] on div "Manage Follow-Up Date Choose a date [DATE] Time 8:00 AM Go Back Submit" at bounding box center [682, 326] width 290 height 150
click at [574, 388] on button "Submit" at bounding box center [555, 395] width 37 height 14
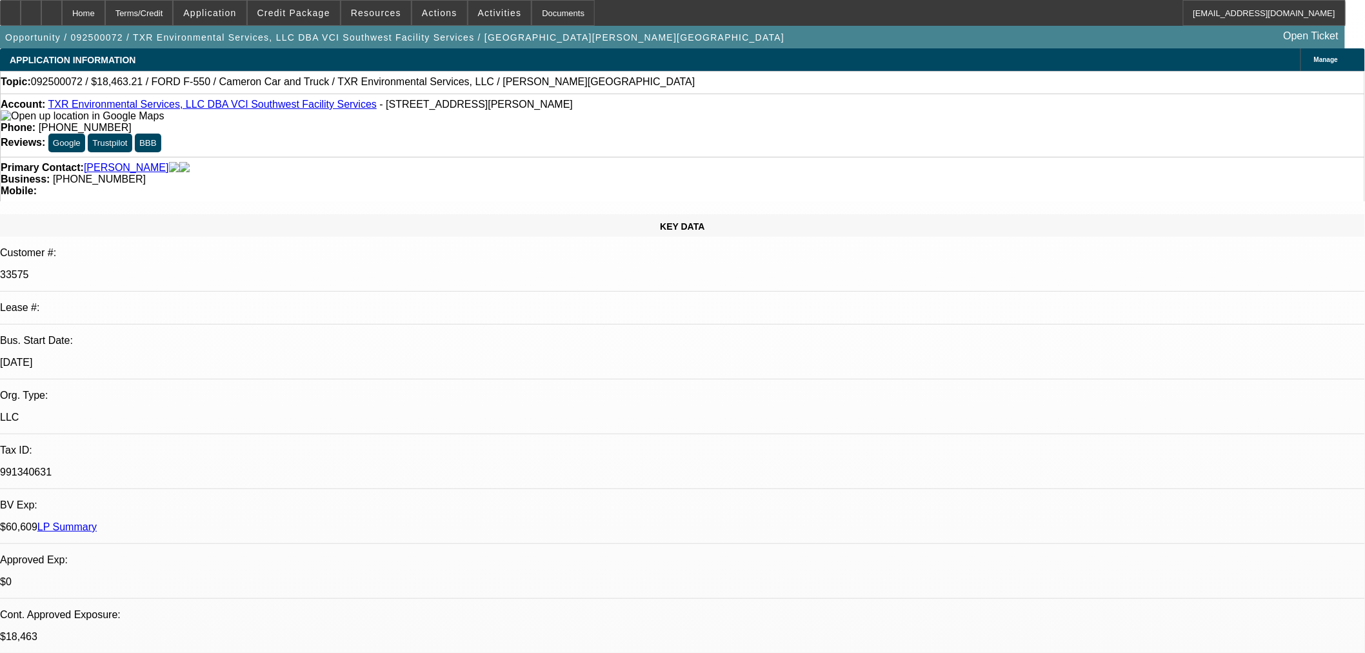
type textarea "Deal is selling on consignment. [PERSON_NAME] wants to wait until he has title.…"
radio input "true"
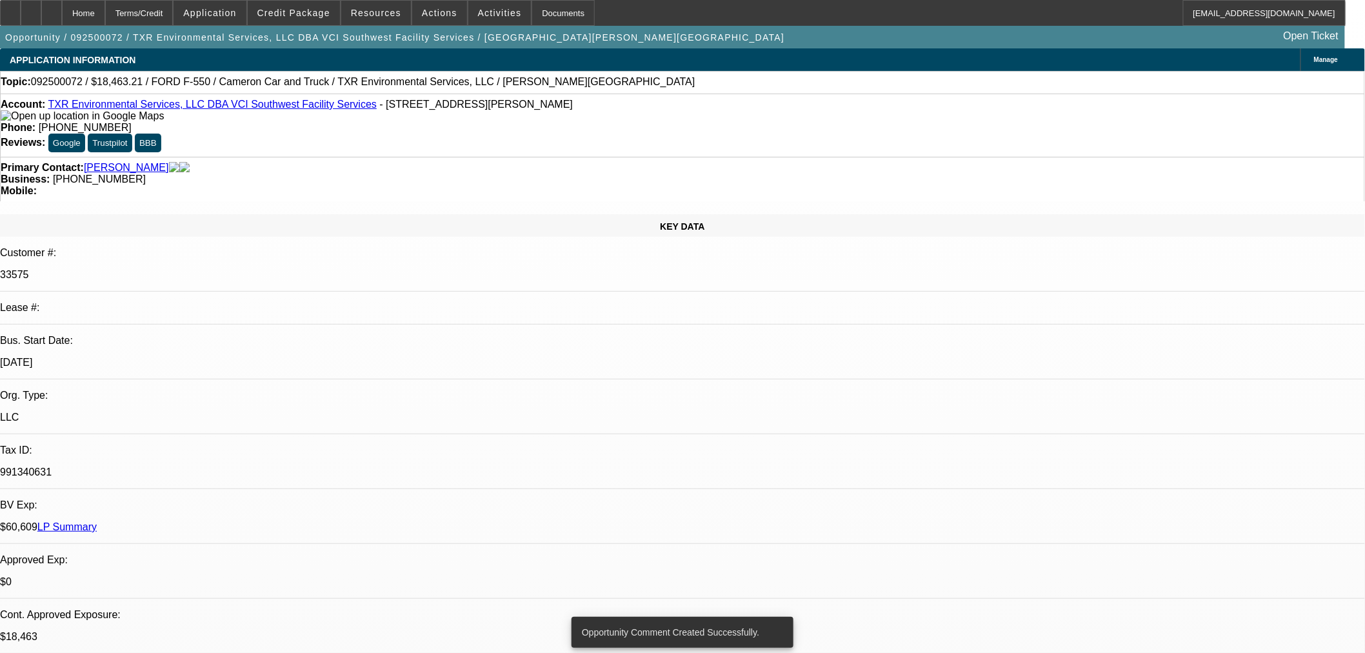
drag, startPoint x: 919, startPoint y: 61, endPoint x: 933, endPoint y: 59, distance: 14.3
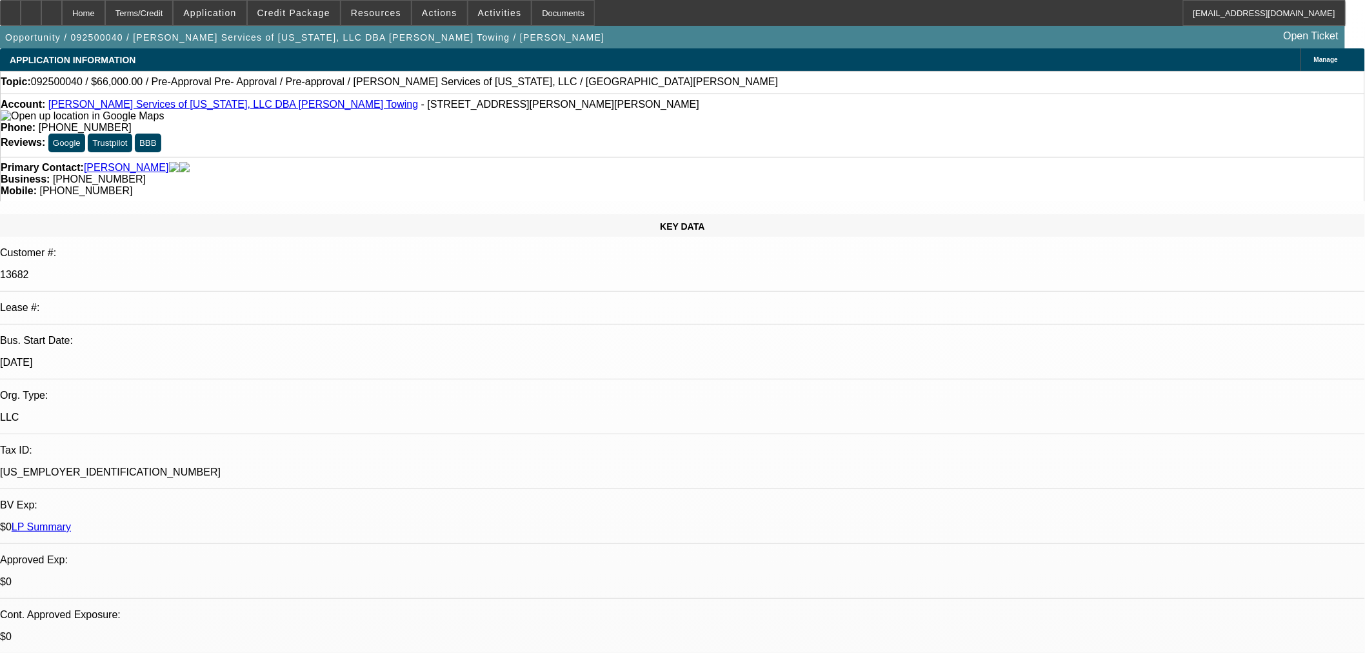
select select "0"
select select "2"
select select "0.1"
select select "4"
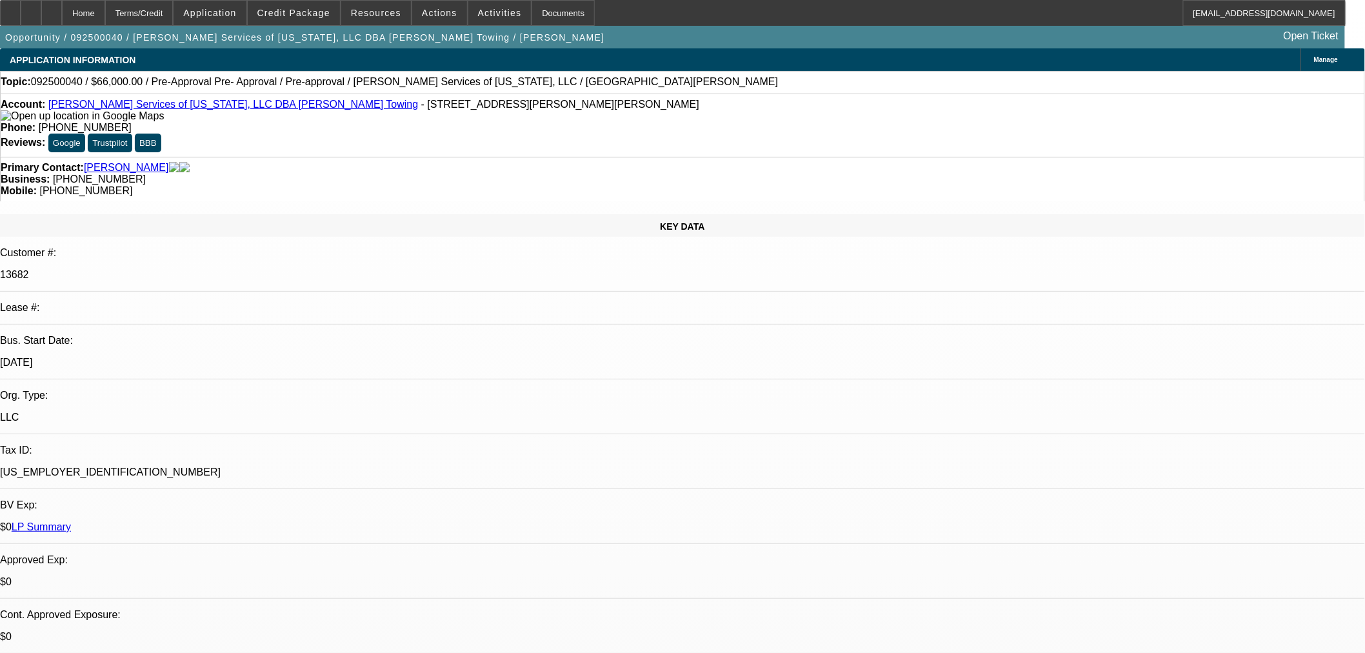
select select "0"
select select "2"
select select "0.1"
select select "4"
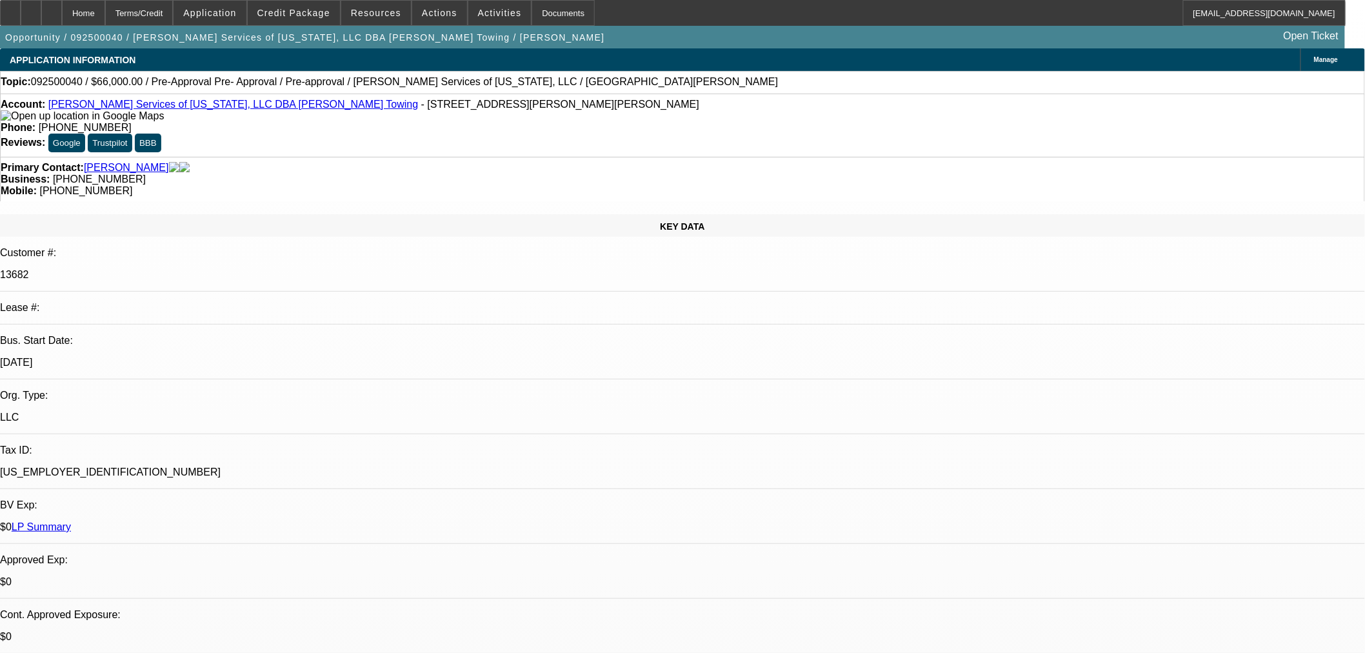
select select "0"
select select "2"
select select "0.1"
select select "4"
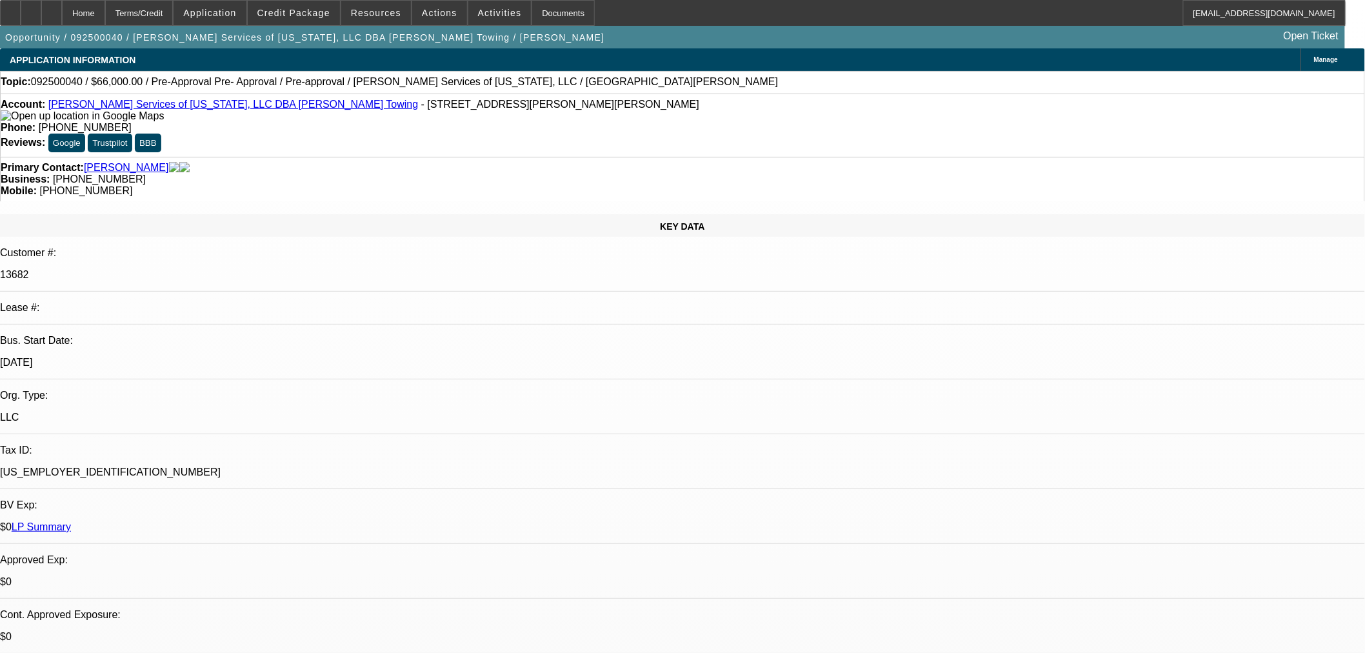
select select "0.1"
select select "2"
select select "0.1"
select select "4"
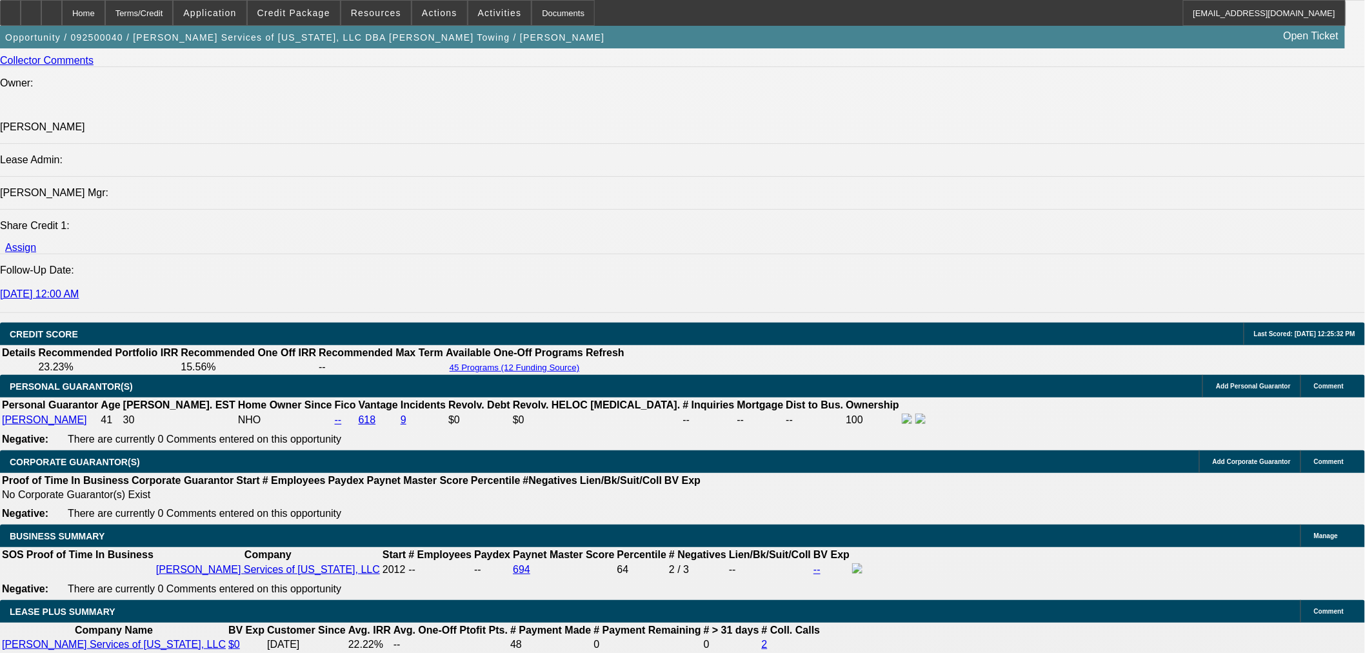
scroll to position [1935, 0]
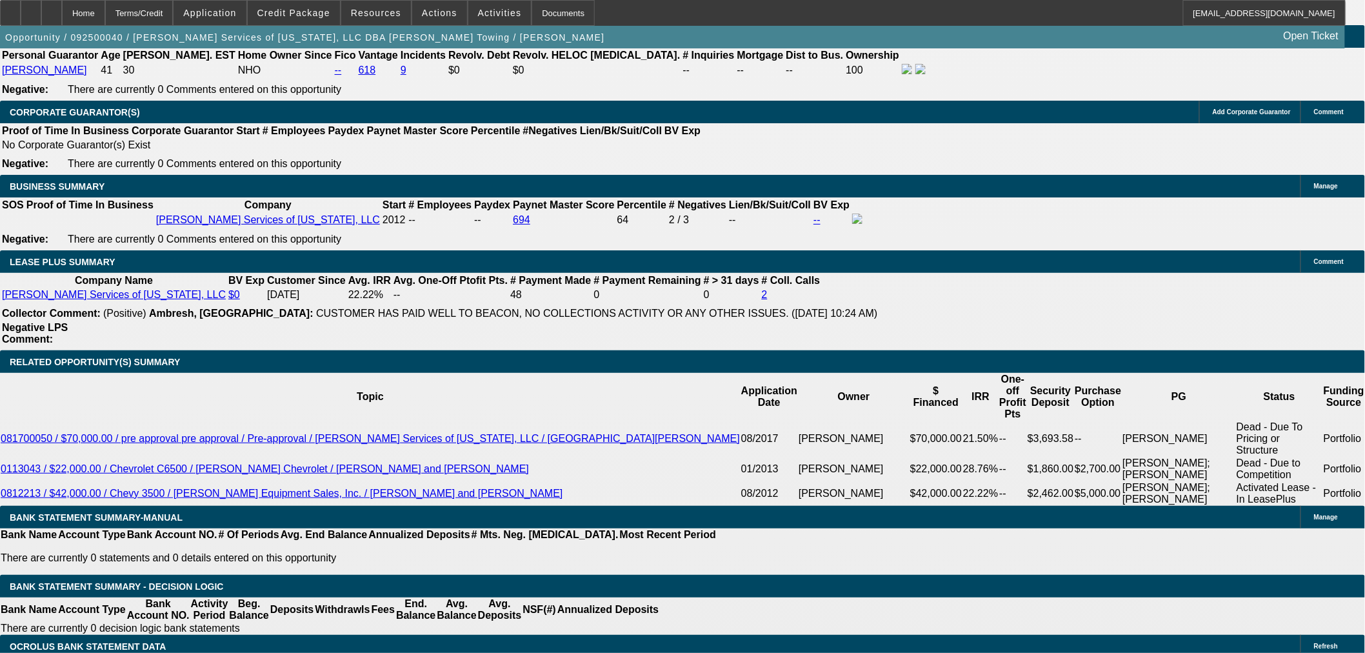
radio input "true"
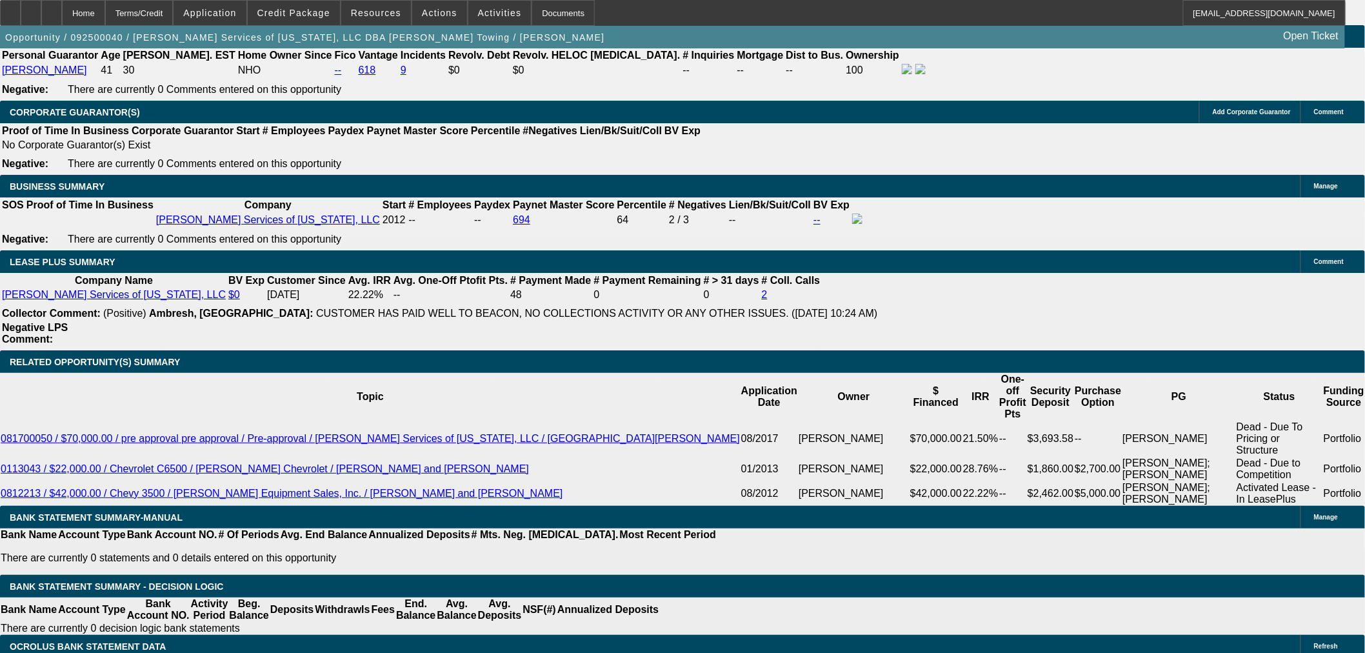
type textarea "Not interested on EU truck. Found another on FB that he is going to get VIN for…"
radio input "true"
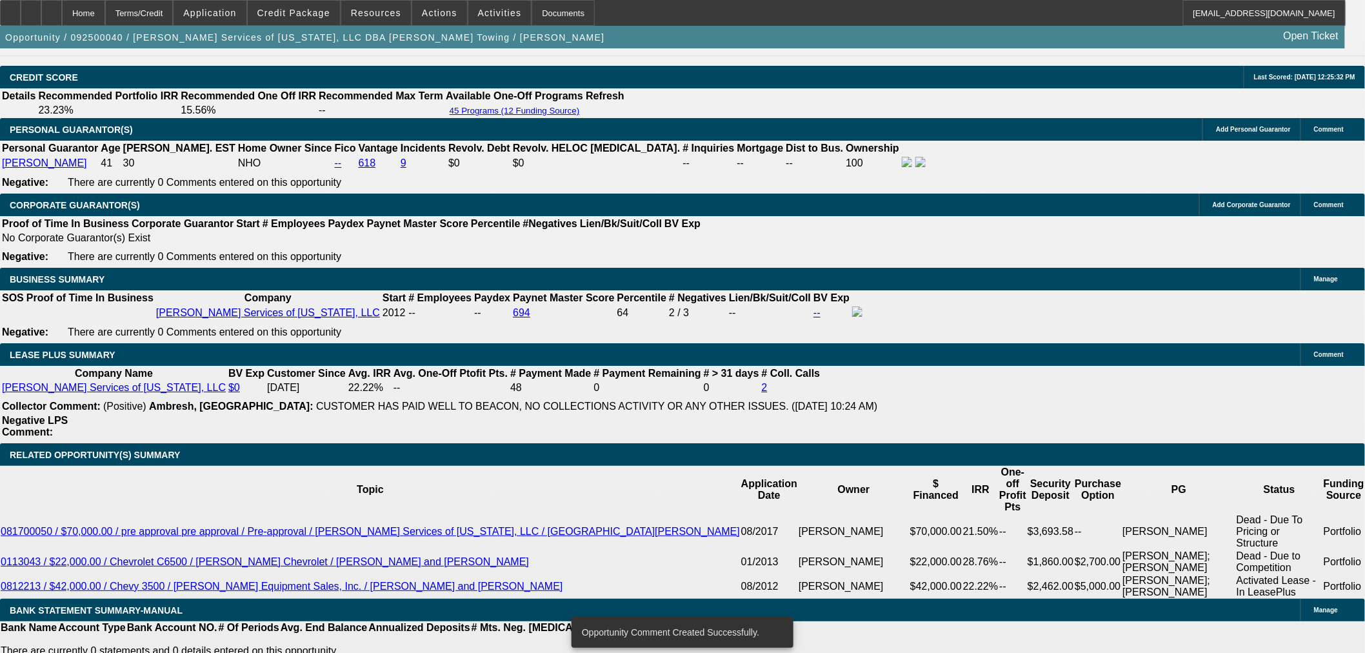
scroll to position [1719, 0]
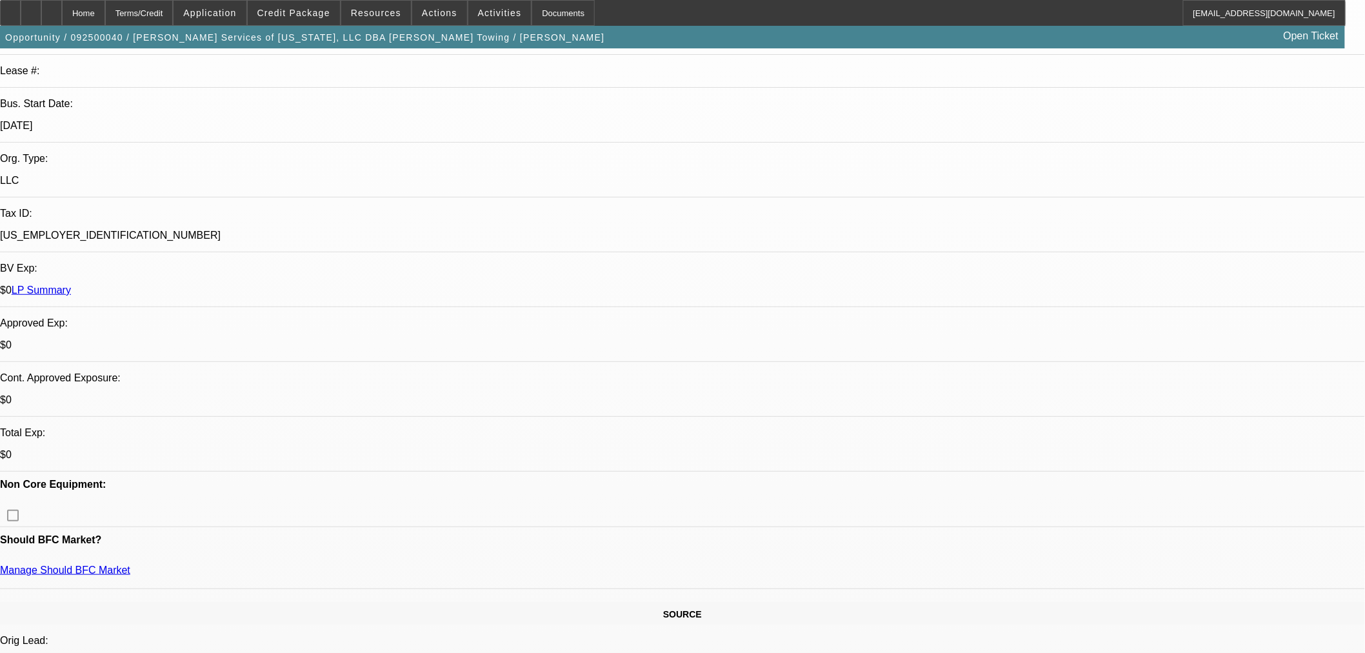
scroll to position [72, 0]
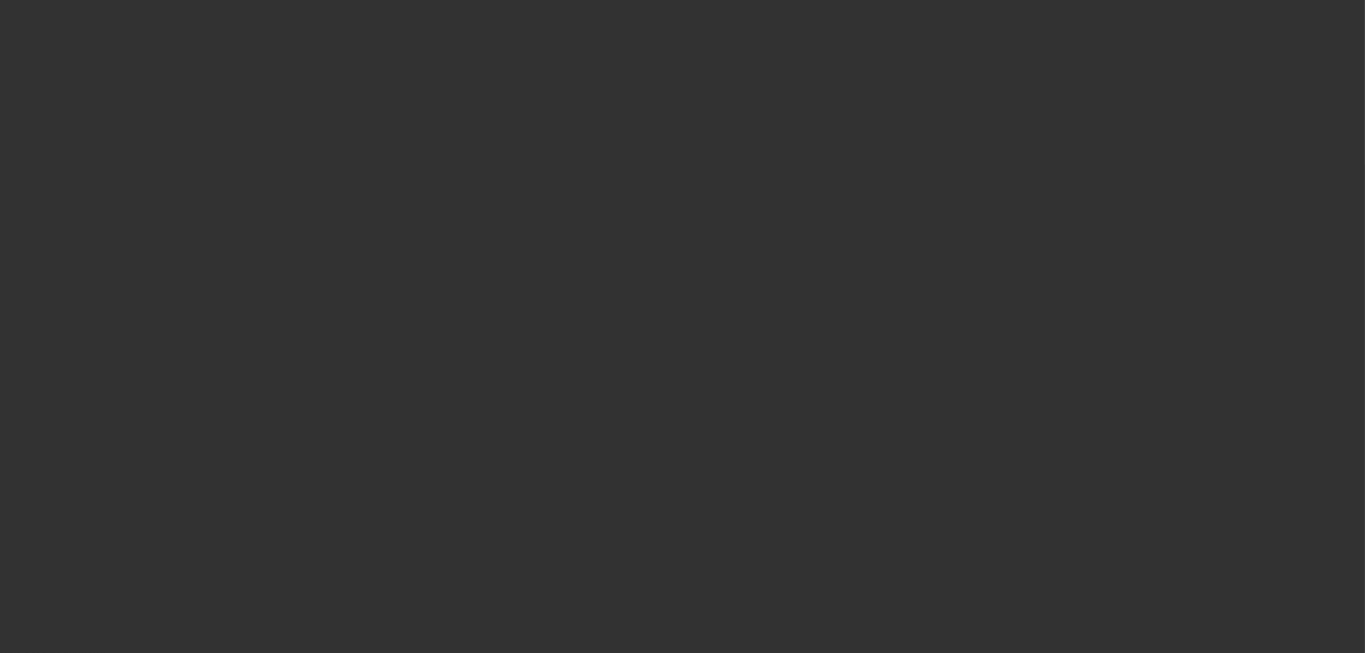
scroll to position [0, 0]
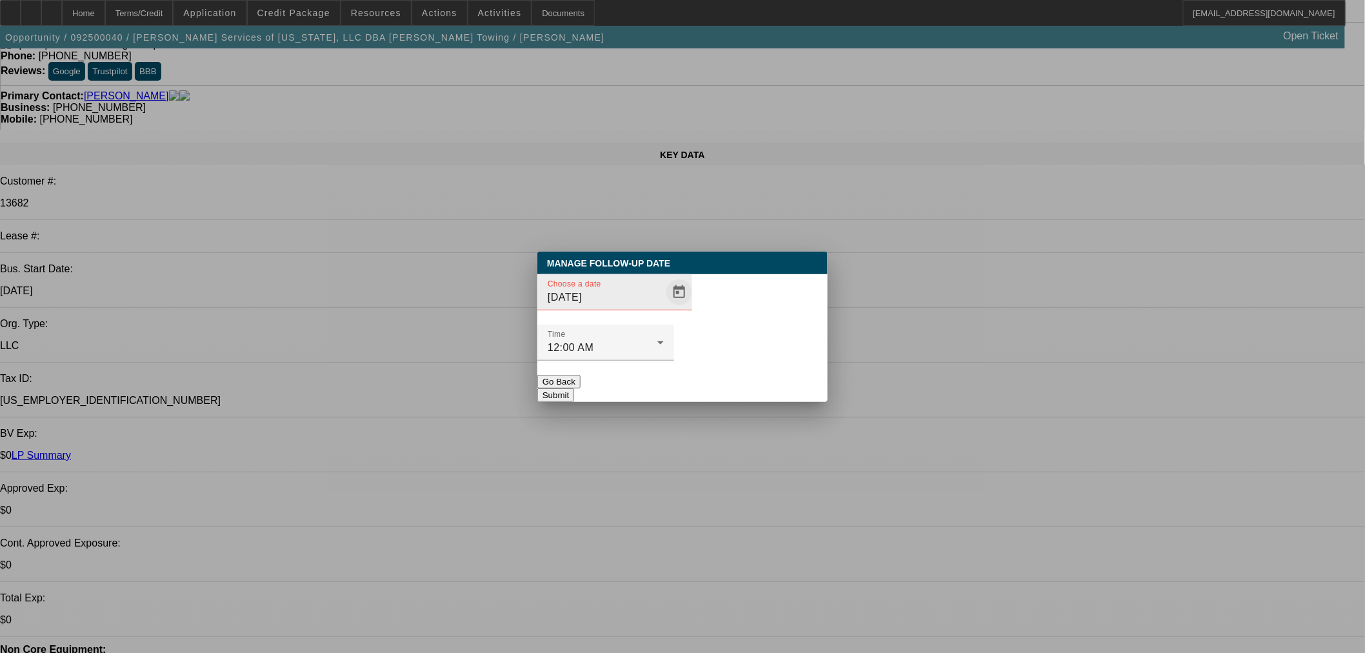
drag, startPoint x: 647, startPoint y: 304, endPoint x: 655, endPoint y: 320, distance: 17.3
click at [664, 305] on div at bounding box center [678, 292] width 28 height 26
click at [664, 308] on span "Open calendar" at bounding box center [679, 292] width 31 height 31
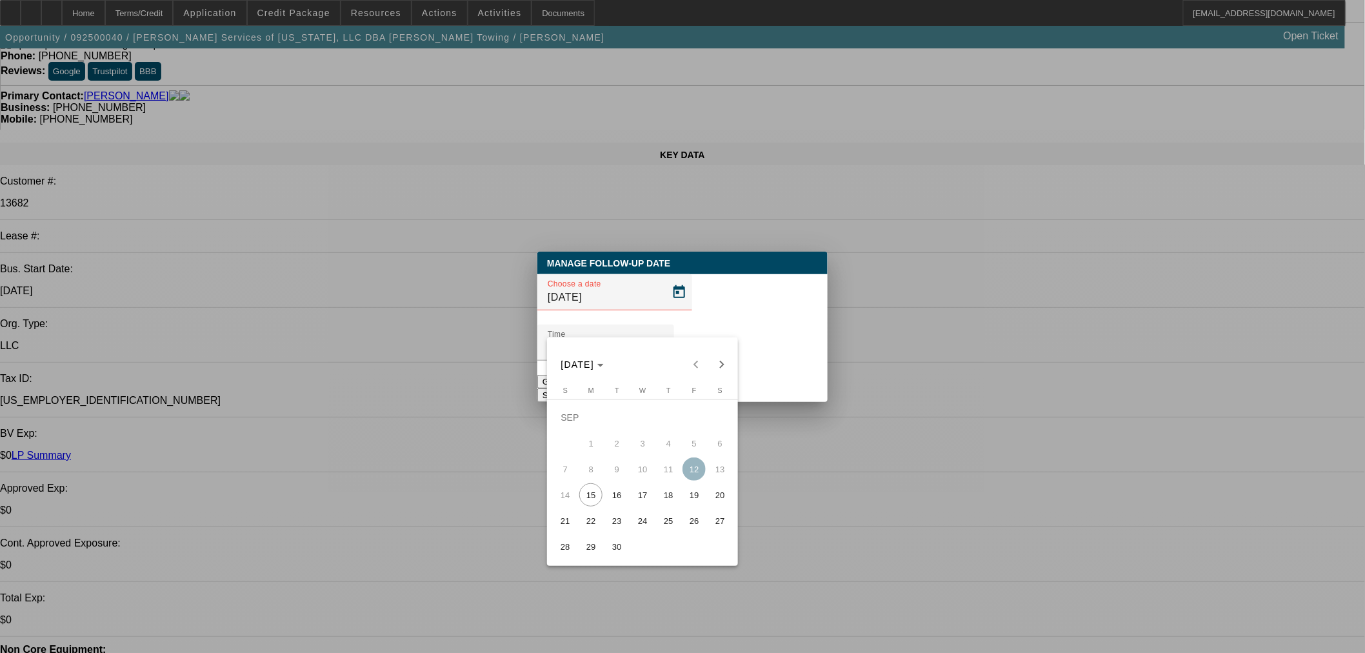
drag, startPoint x: 610, startPoint y: 495, endPoint x: 651, endPoint y: 460, distance: 54.4
click at [611, 493] on span "16" at bounding box center [616, 494] width 23 height 23
type input "[DATE]"
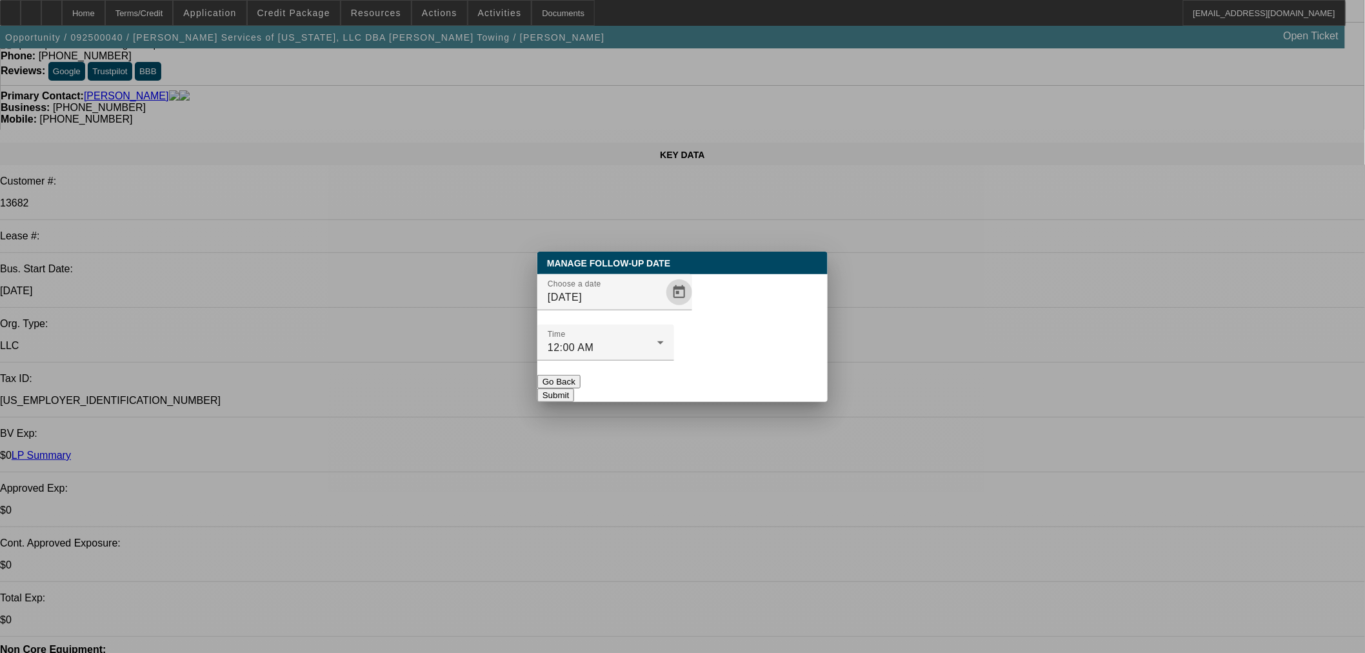
click at [574, 388] on button "Submit" at bounding box center [555, 395] width 37 height 14
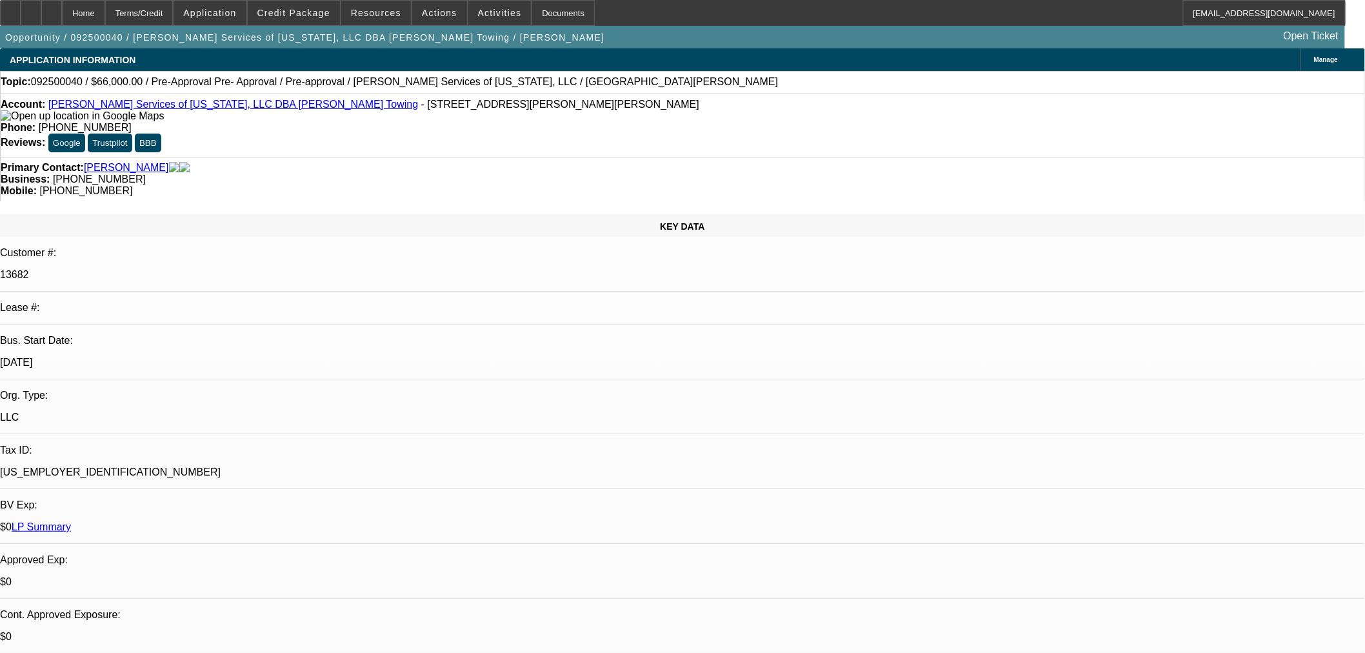
scroll to position [72, 0]
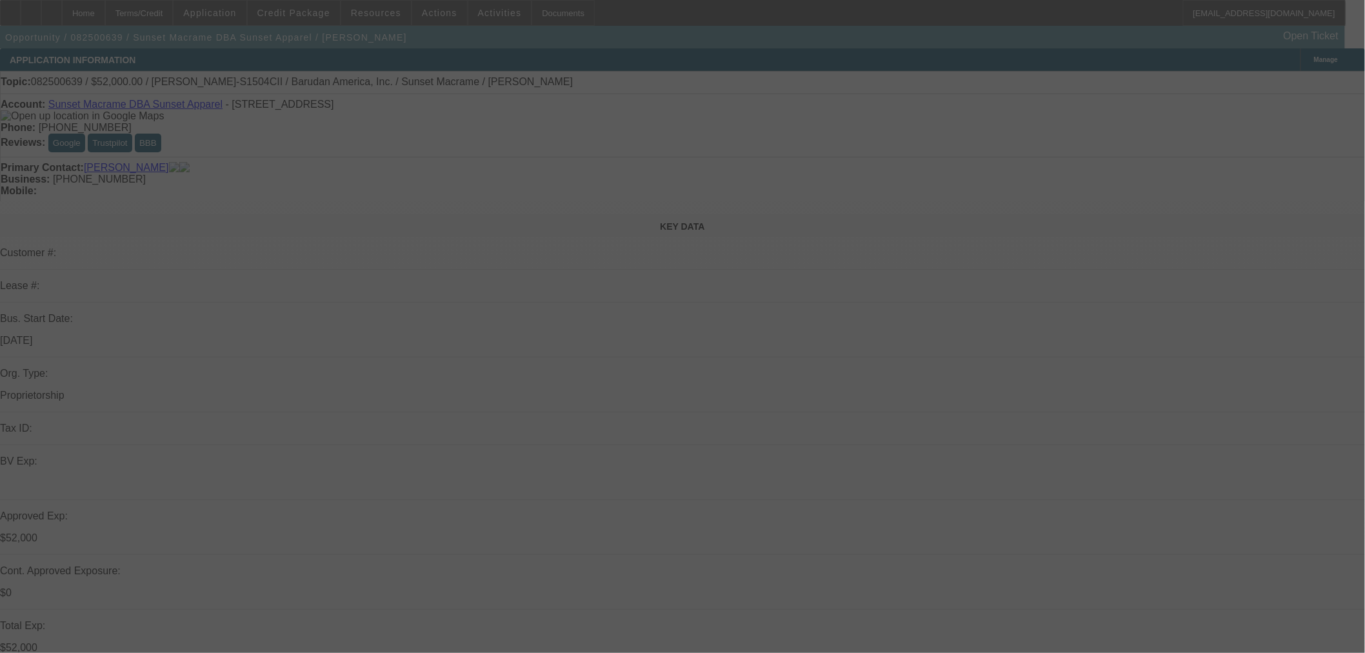
select select "0"
select select "2"
select select "0"
select select "6"
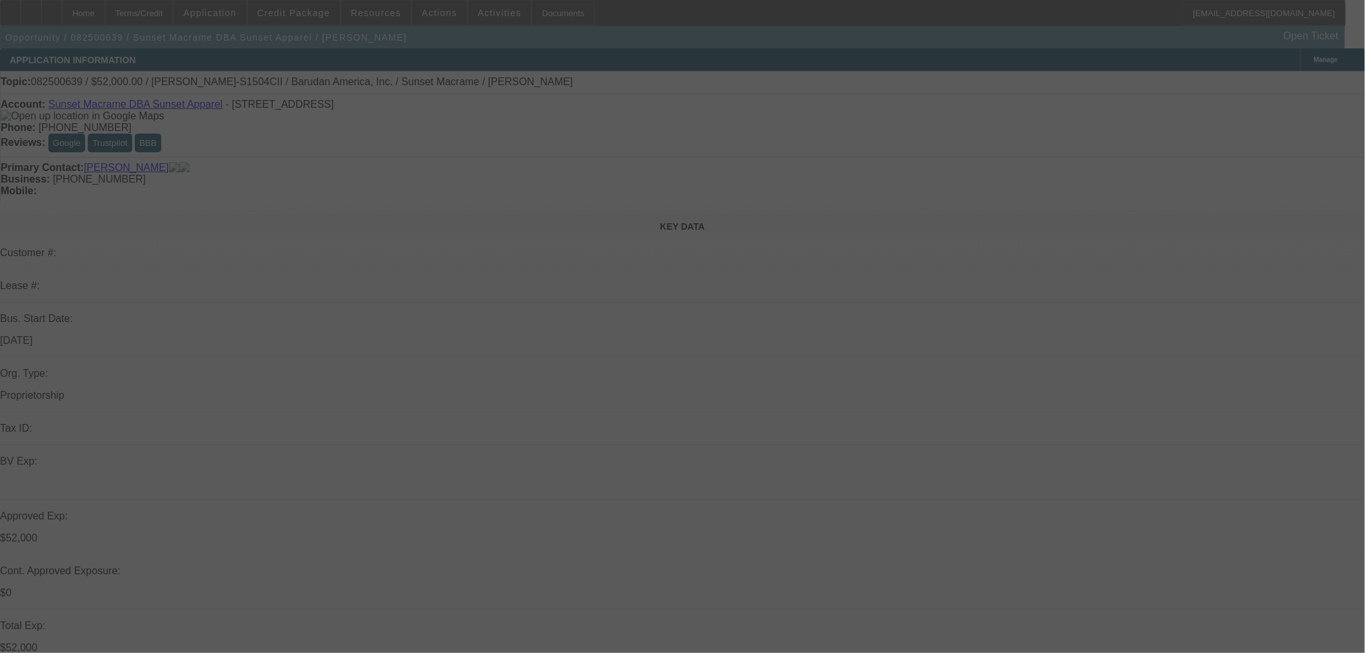
select select "0"
select select "2"
select select "0"
select select "6"
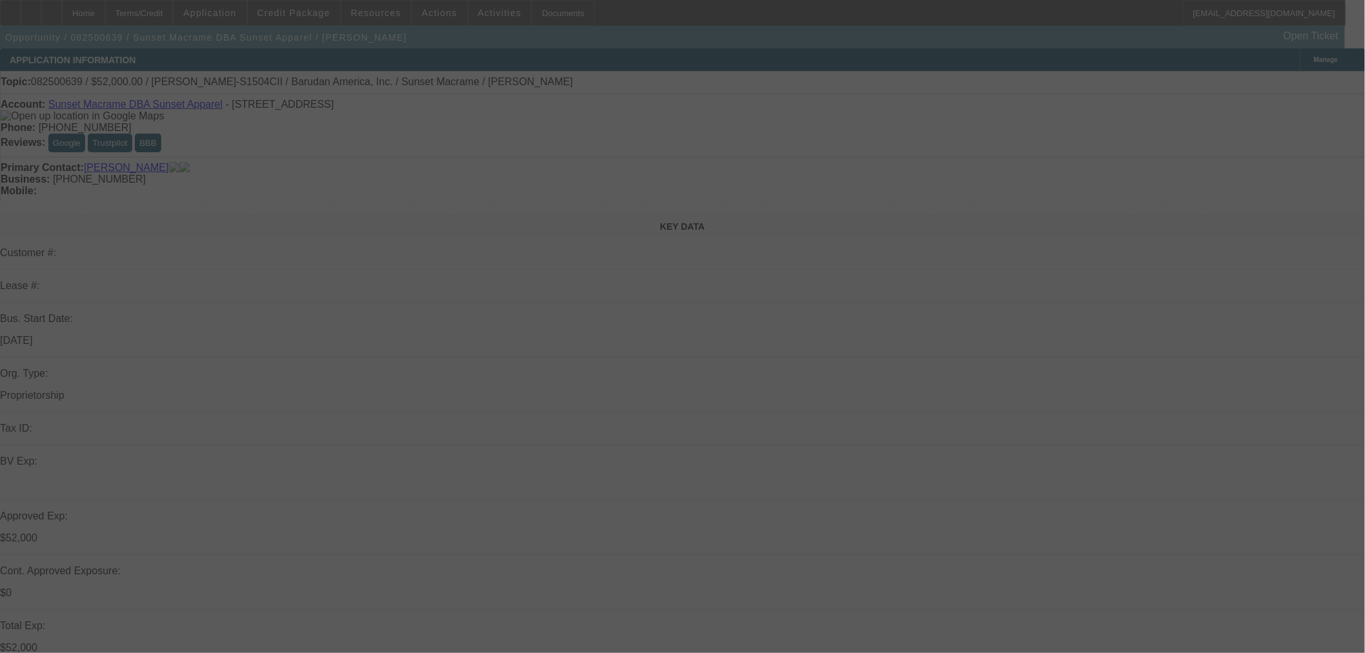
select select "0"
select select "2"
select select "0"
select select "6"
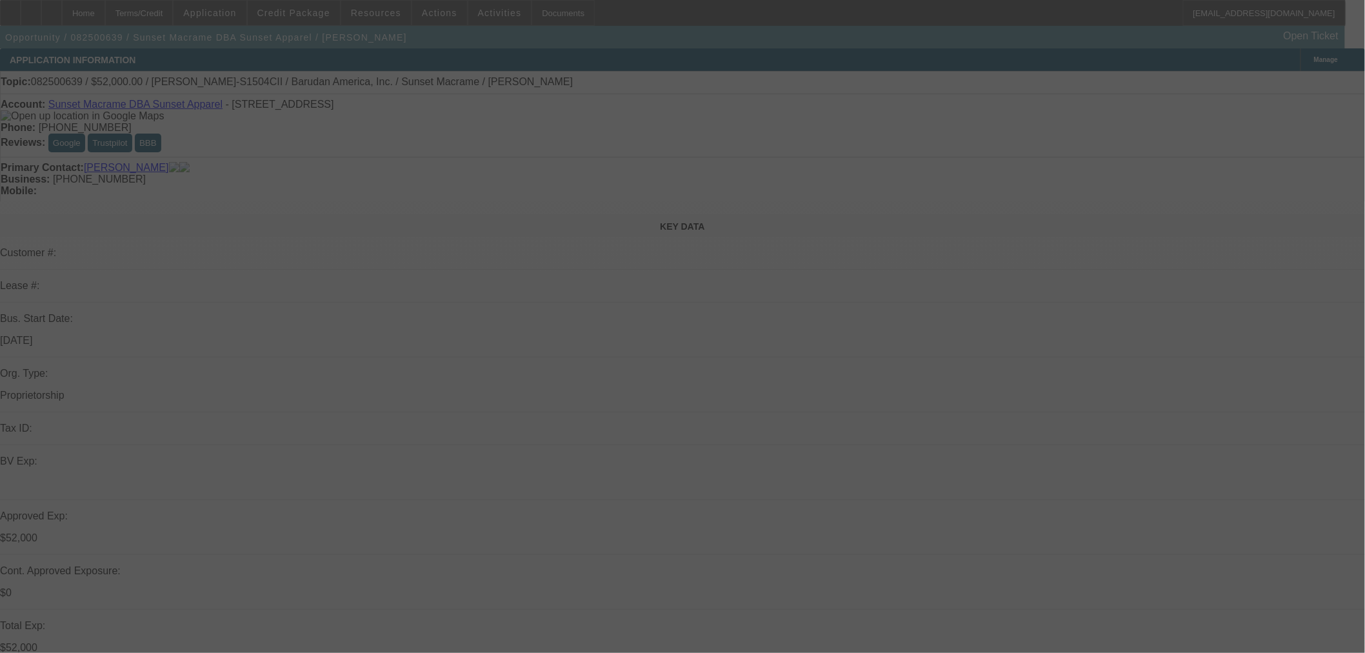
select select "0"
select select "2"
select select "0"
select select "6"
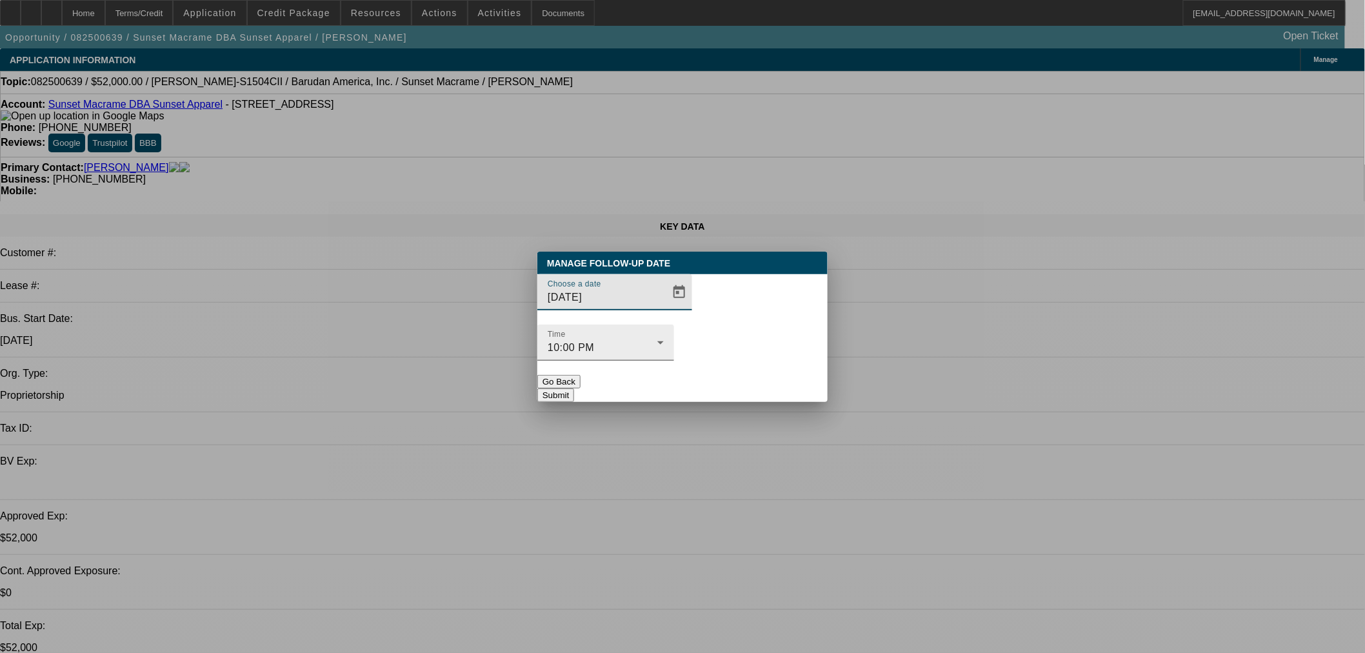
click at [736, 303] on div "Manage Follow-Up Date Choose a date 9/15/2025 Time 10:00 PM Go Back Submit" at bounding box center [682, 326] width 290 height 150
drag, startPoint x: 685, startPoint y: 324, endPoint x: 673, endPoint y: 325, distance: 11.6
click at [680, 325] on div "Choose a date 9/15/2025 Time 10:00 PM" at bounding box center [682, 324] width 290 height 101
click at [668, 308] on span "Open calendar" at bounding box center [679, 292] width 31 height 31
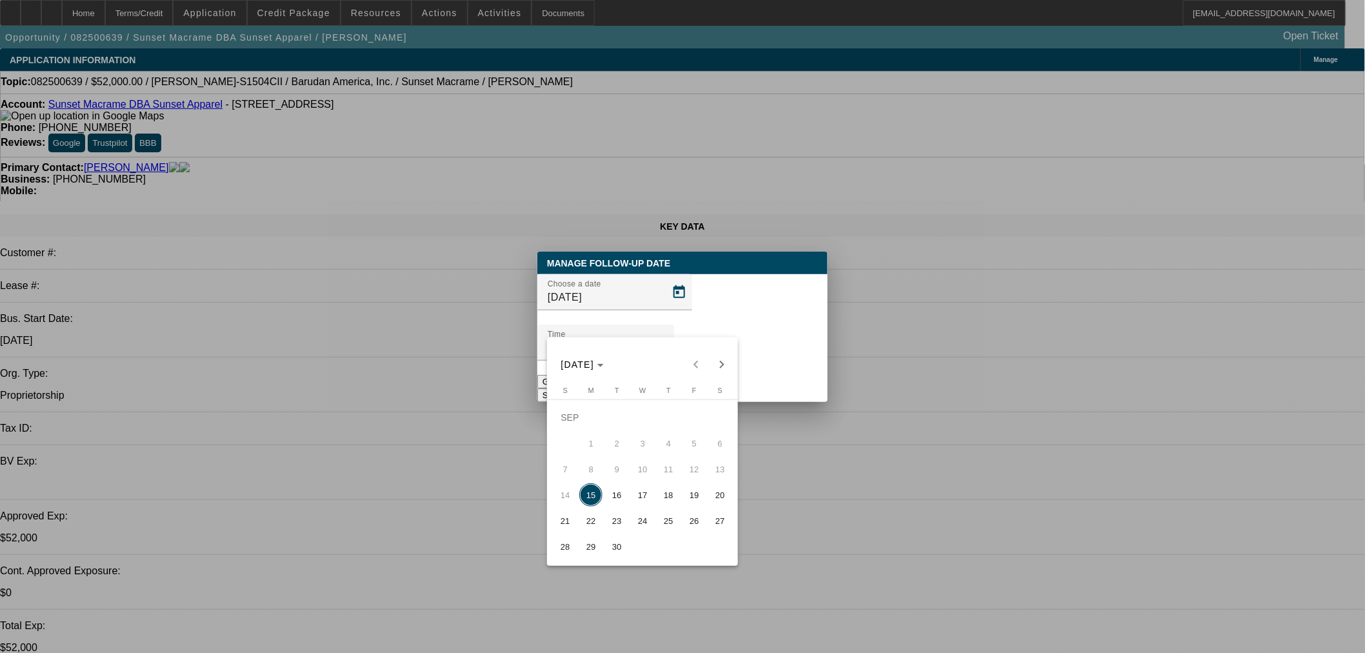
drag, startPoint x: 624, startPoint y: 508, endPoint x: 615, endPoint y: 499, distance: 12.3
click at [615, 499] on tbody "SEP 1 2 3 4 5 6 7 8 9 10 11 12 13 14 15 16 17 18 19 20 21 22 23 24 25 26 27 28 …" at bounding box center [642, 481] width 181 height 155
click at [615, 499] on span "16" at bounding box center [616, 494] width 23 height 23
type input "9/16/2025"
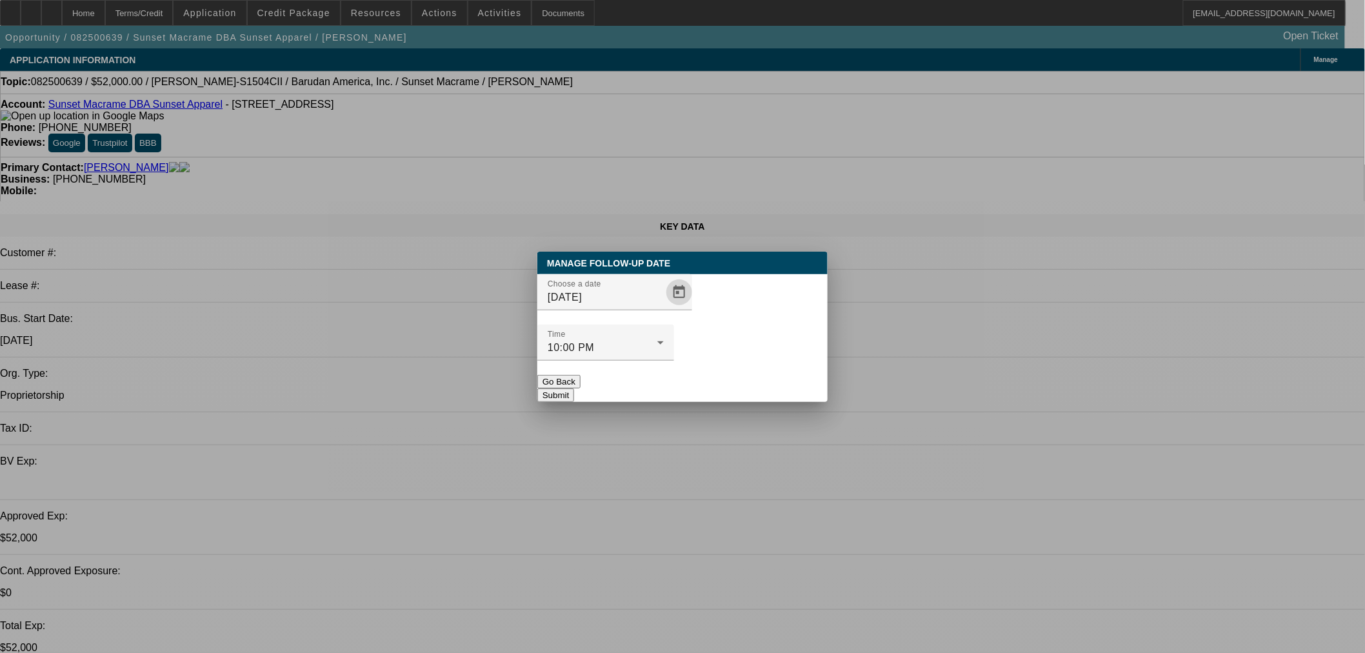
click at [574, 388] on button "Submit" at bounding box center [555, 395] width 37 height 14
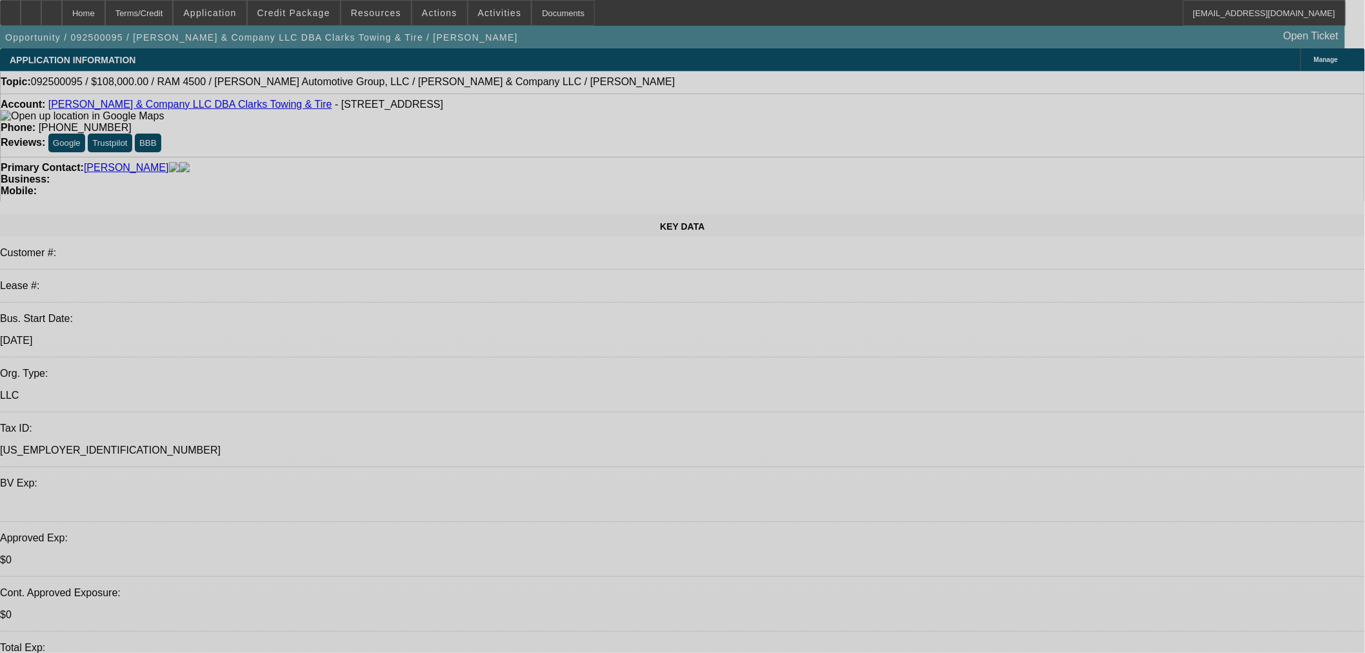
select select "0.1"
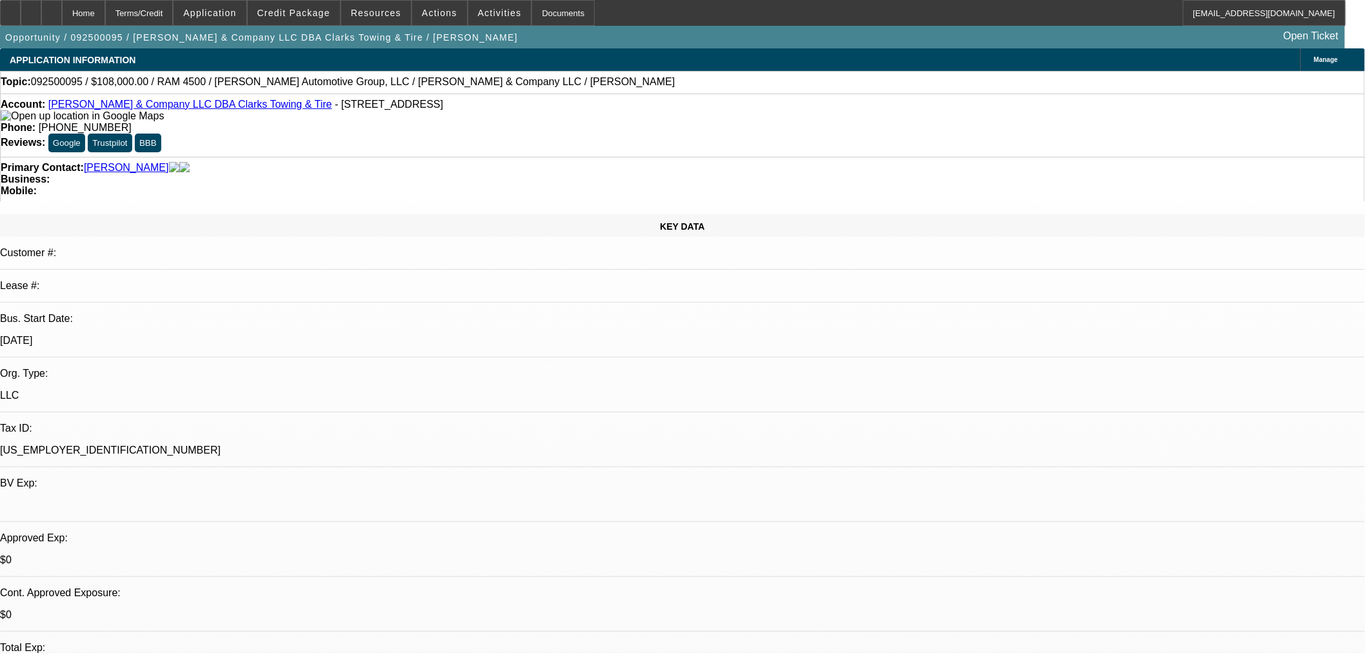
select select "2"
select select "0"
select select "6"
select select "0.1"
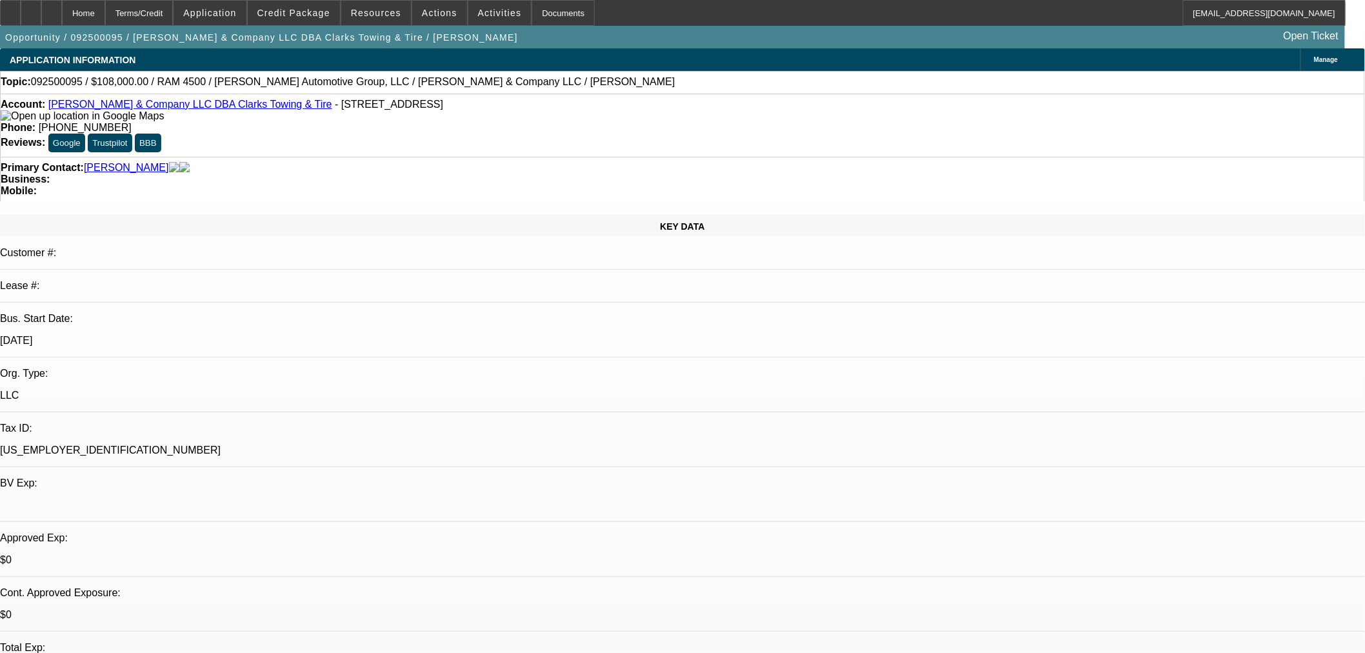
select select "2"
select select "0"
select select "6"
select select "0.1"
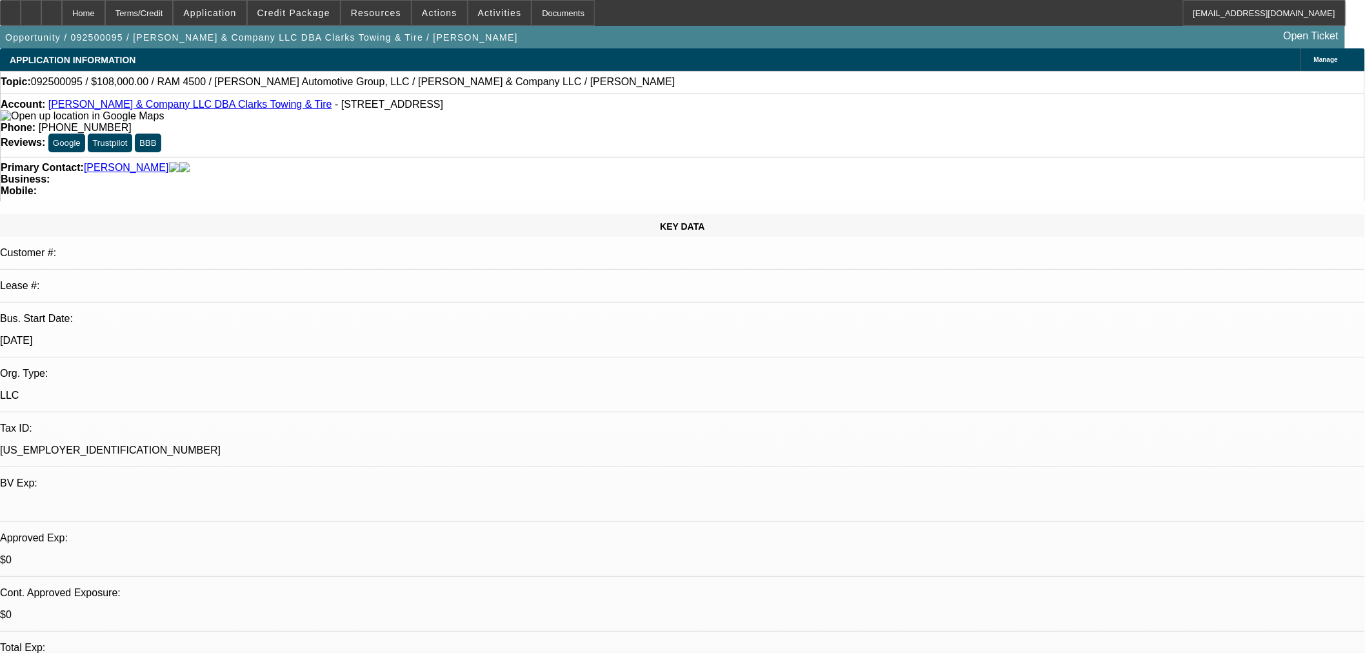
select select "2"
select select "0"
select select "6"
select select "0.1"
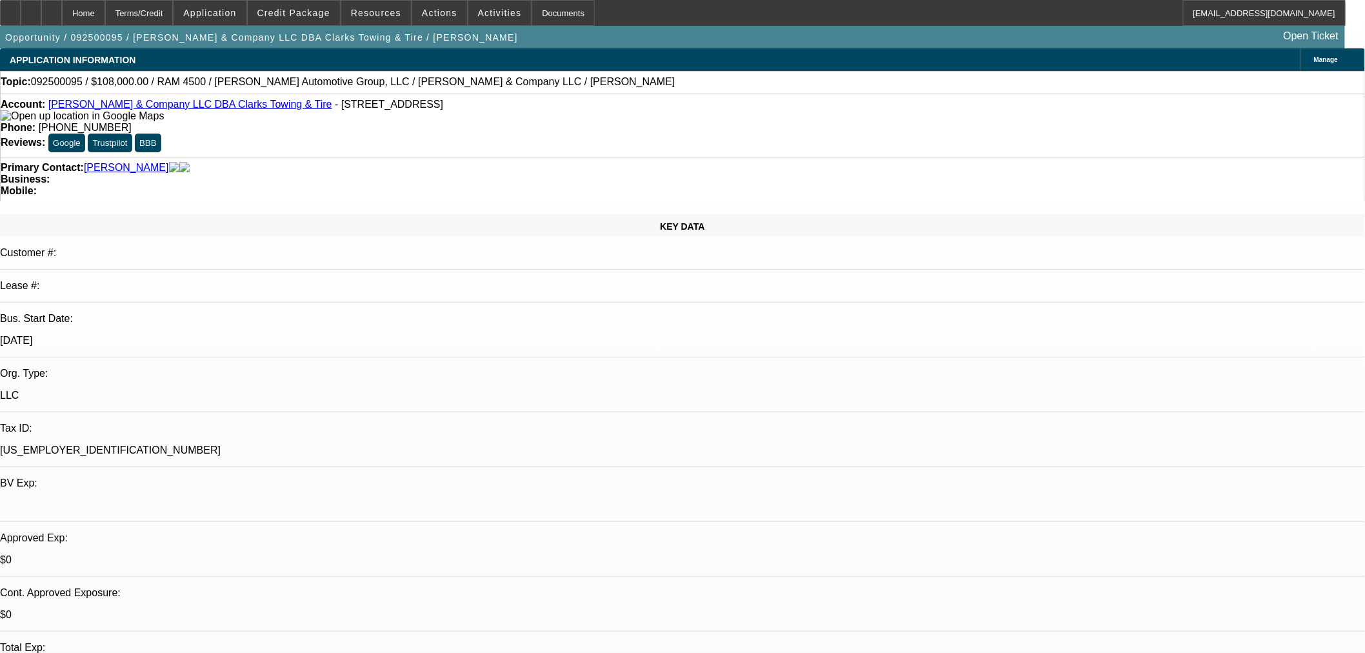
select select "2"
select select "0"
select select "6"
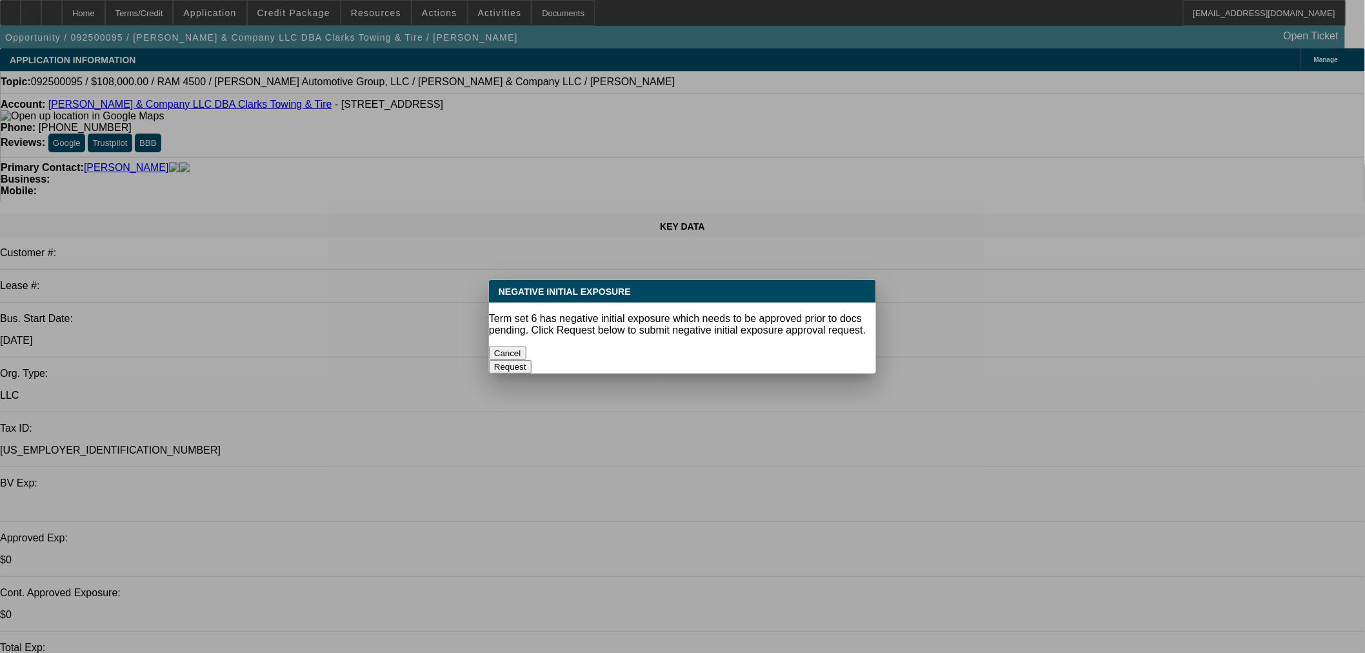
click at [526, 349] on button "Cancel" at bounding box center [507, 353] width 37 height 14
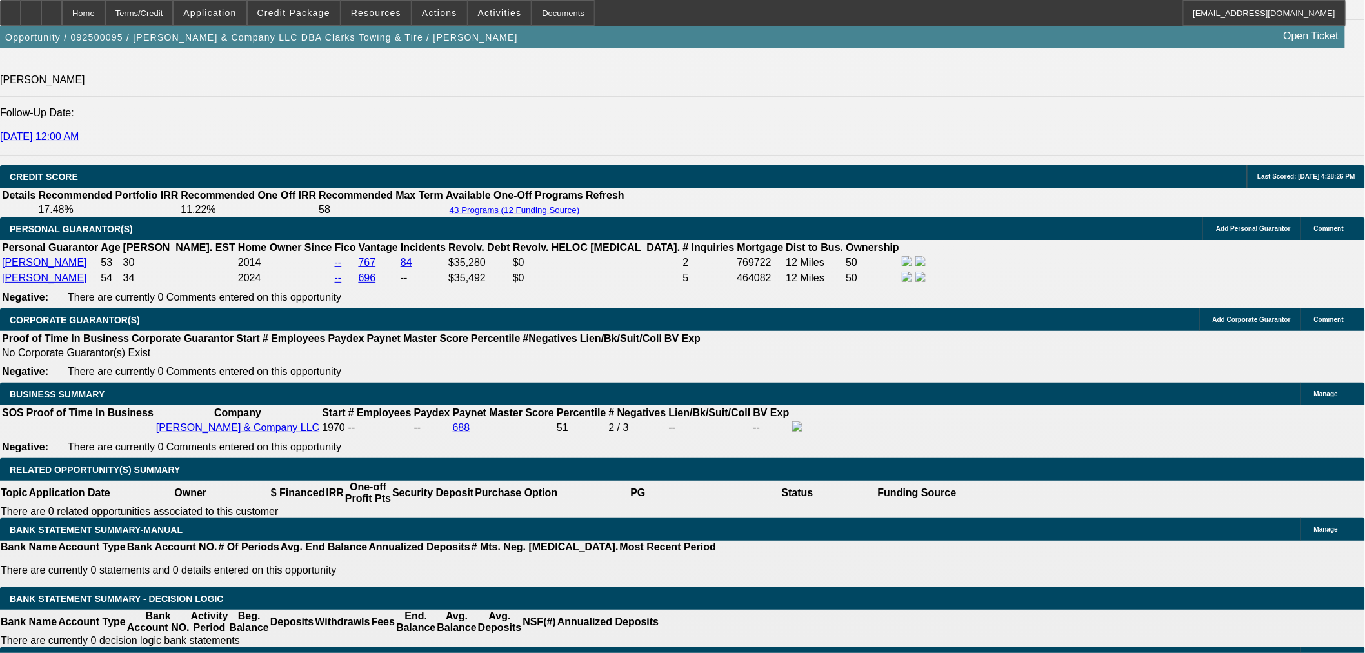
scroll to position [215, 0]
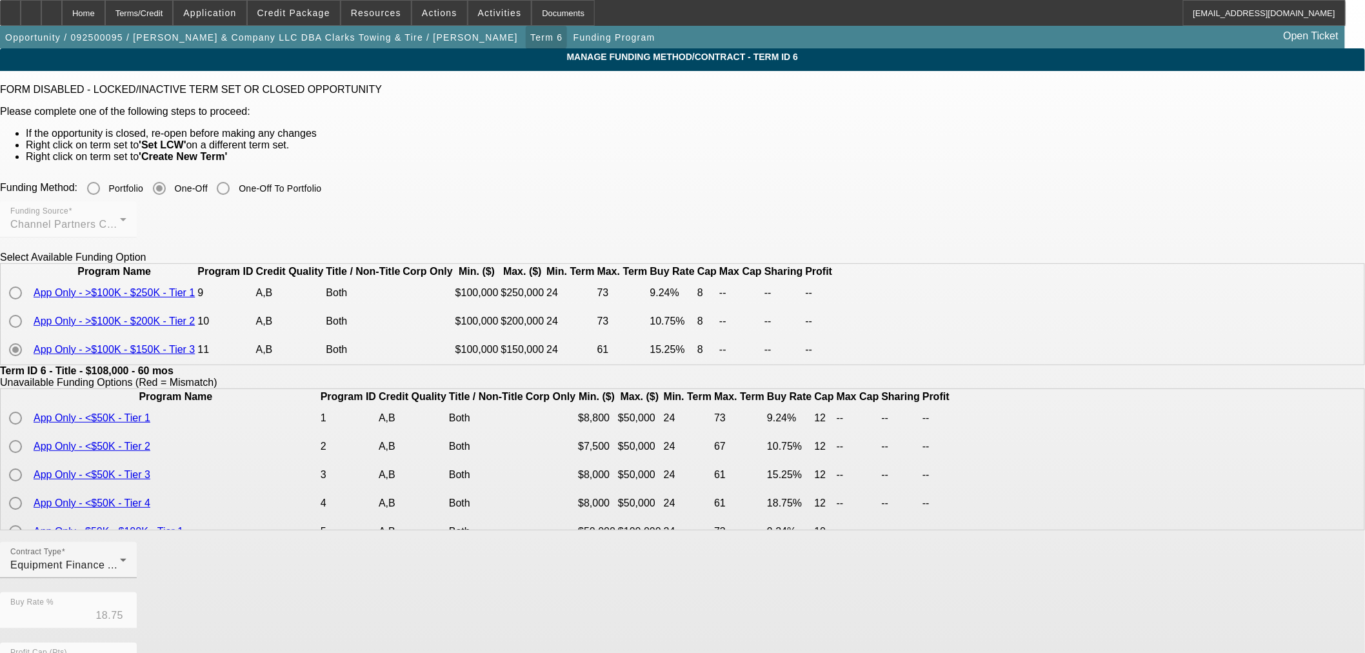
click at [530, 39] on span "Term 6" at bounding box center [546, 37] width 32 height 10
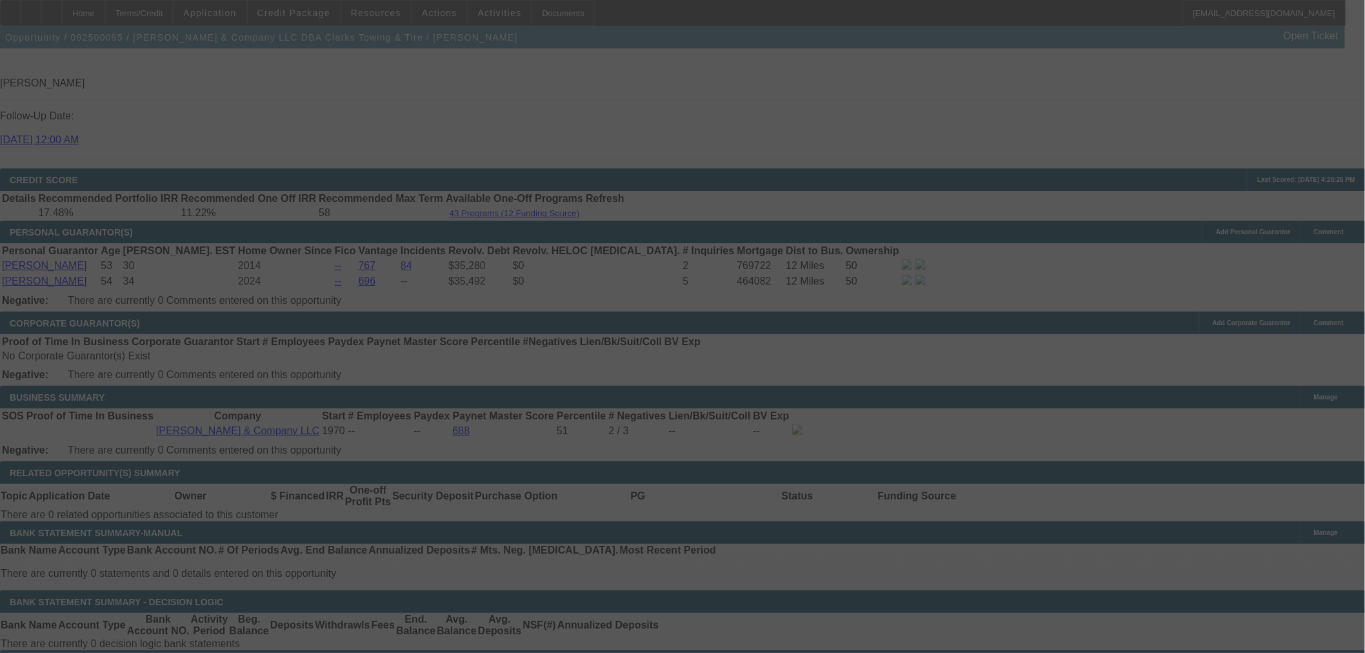
scroll to position [1710, 0]
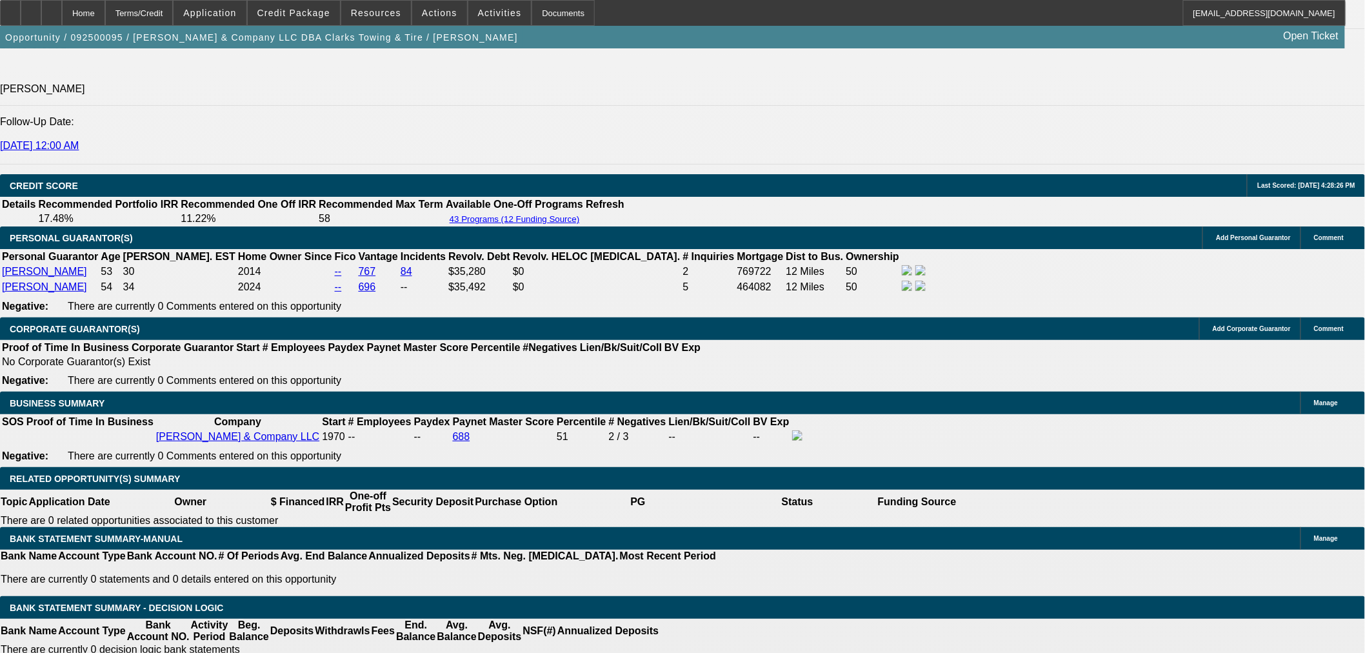
select select "0.1"
select select "2"
select select "0"
select select "6"
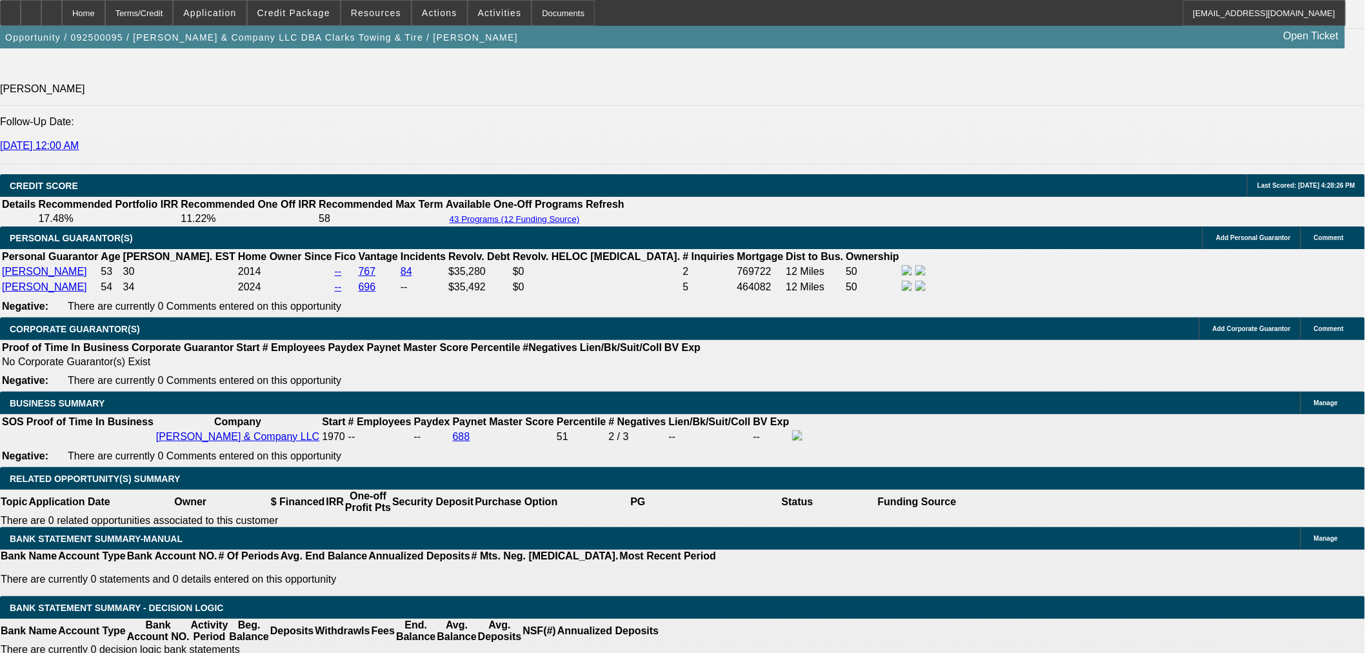
select select "0.1"
select select "2"
select select "0"
select select "6"
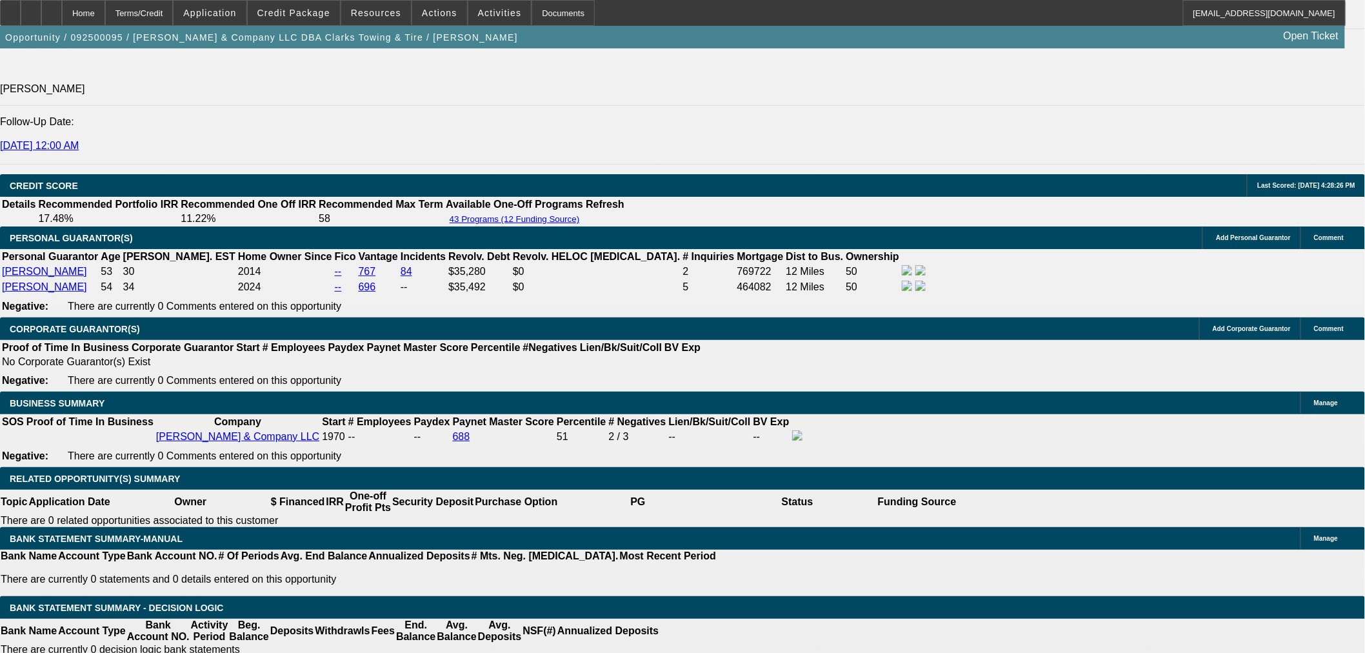
select select "0.1"
select select "2"
select select "0"
select select "6"
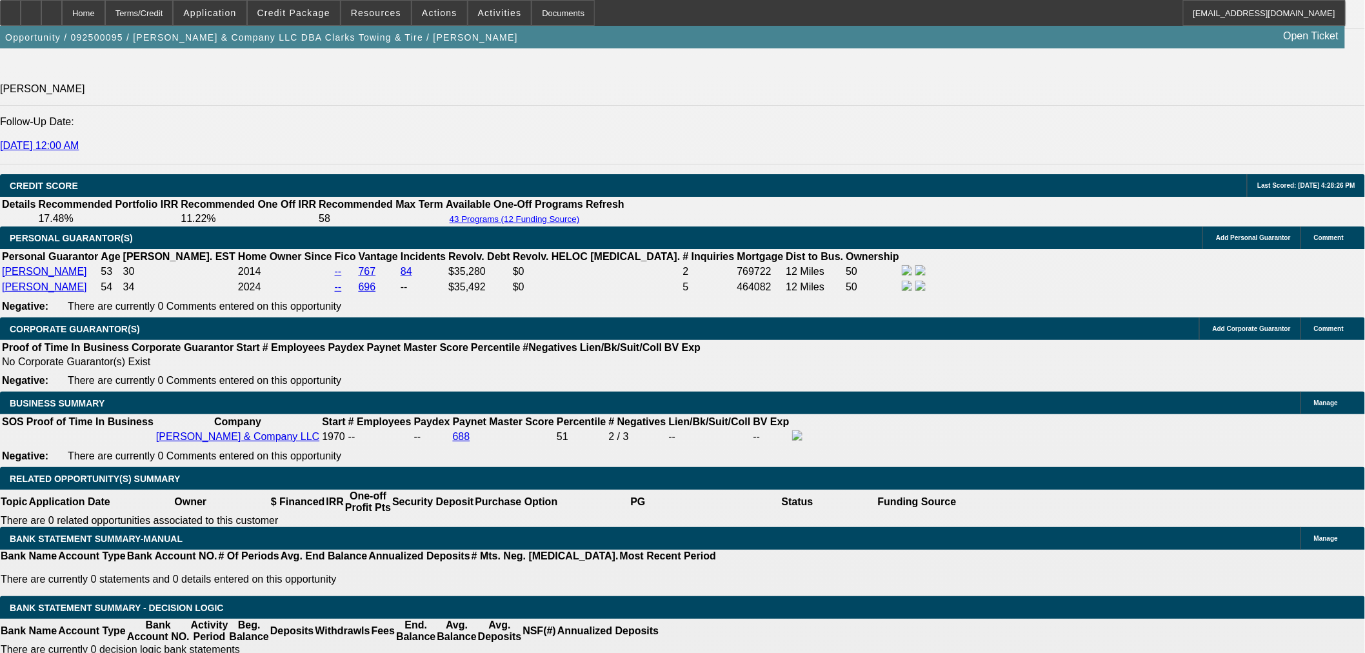
select select "0.1"
select select "2"
select select "0"
select select "6"
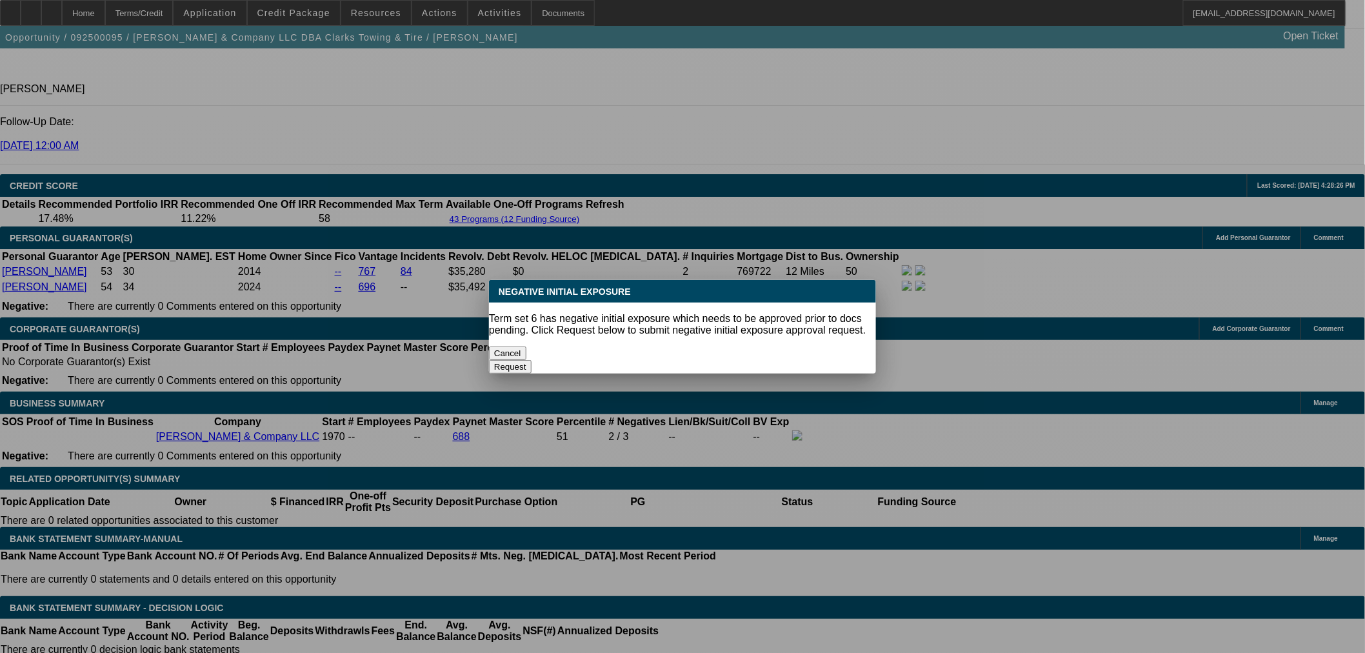
scroll to position [0, 0]
click at [526, 346] on button "Cancel" at bounding box center [507, 353] width 37 height 14
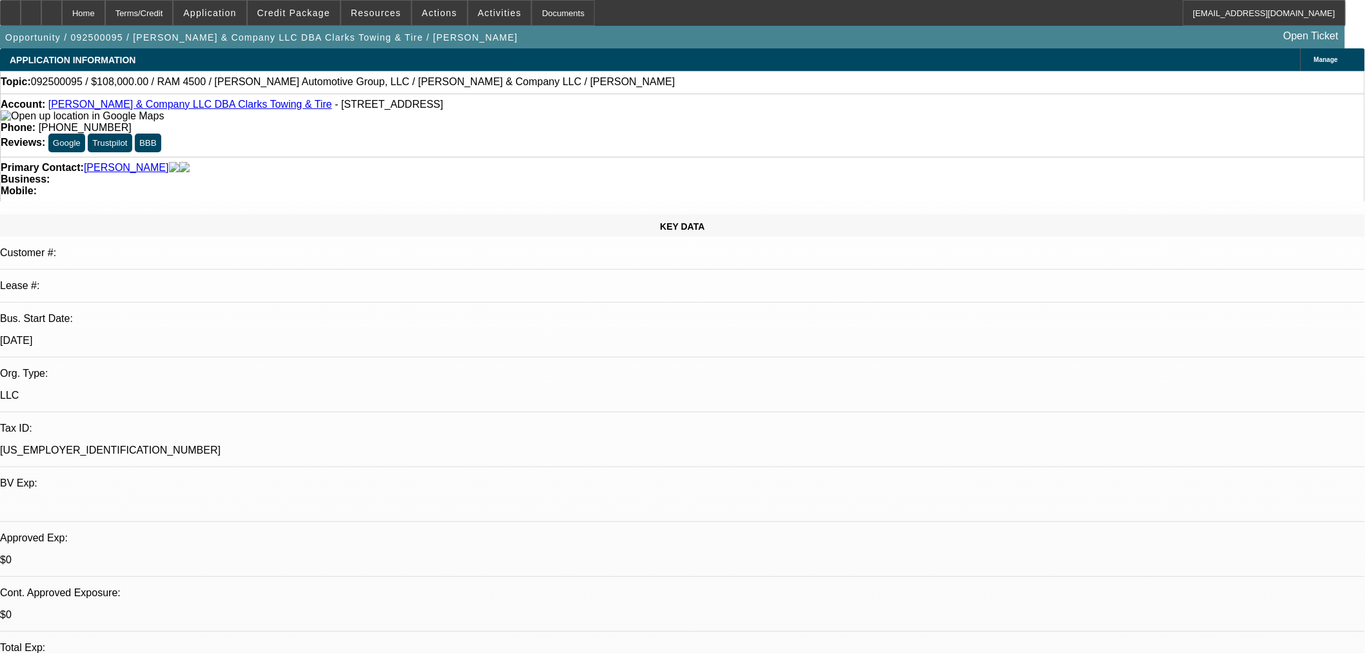
scroll to position [1710, 0]
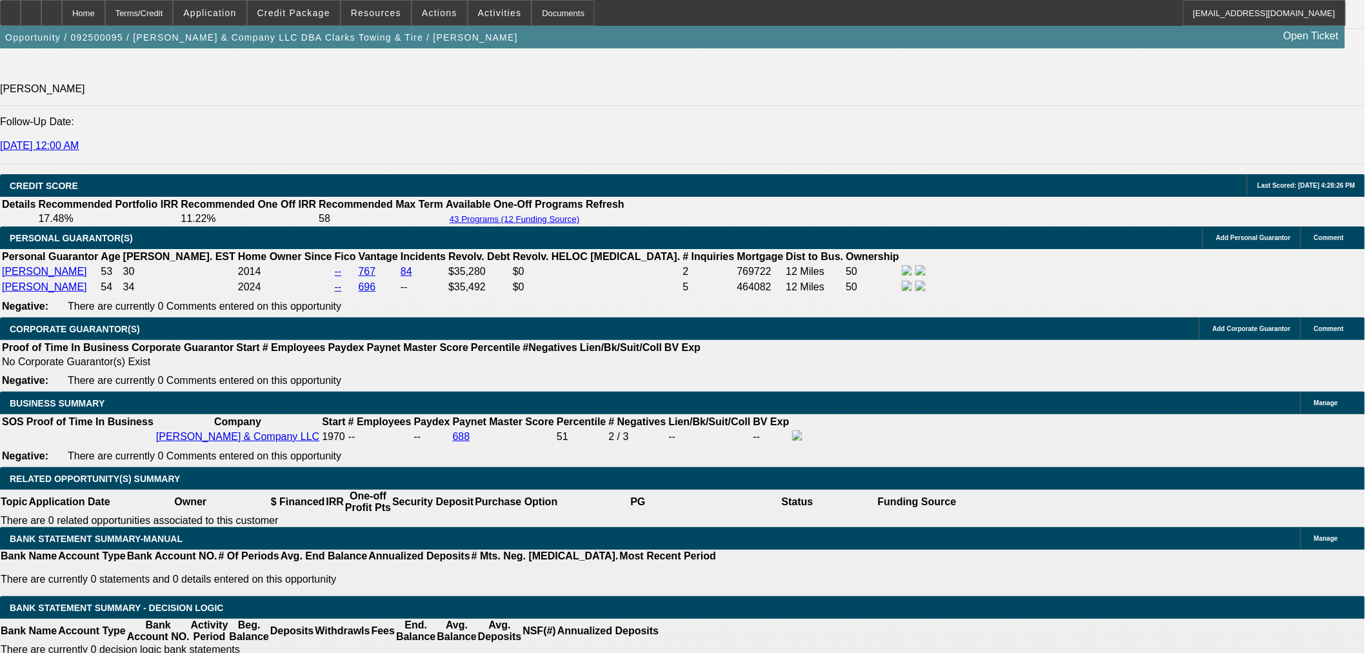
type input "2"
type input "UNKNOWN"
type input "$1,893.00"
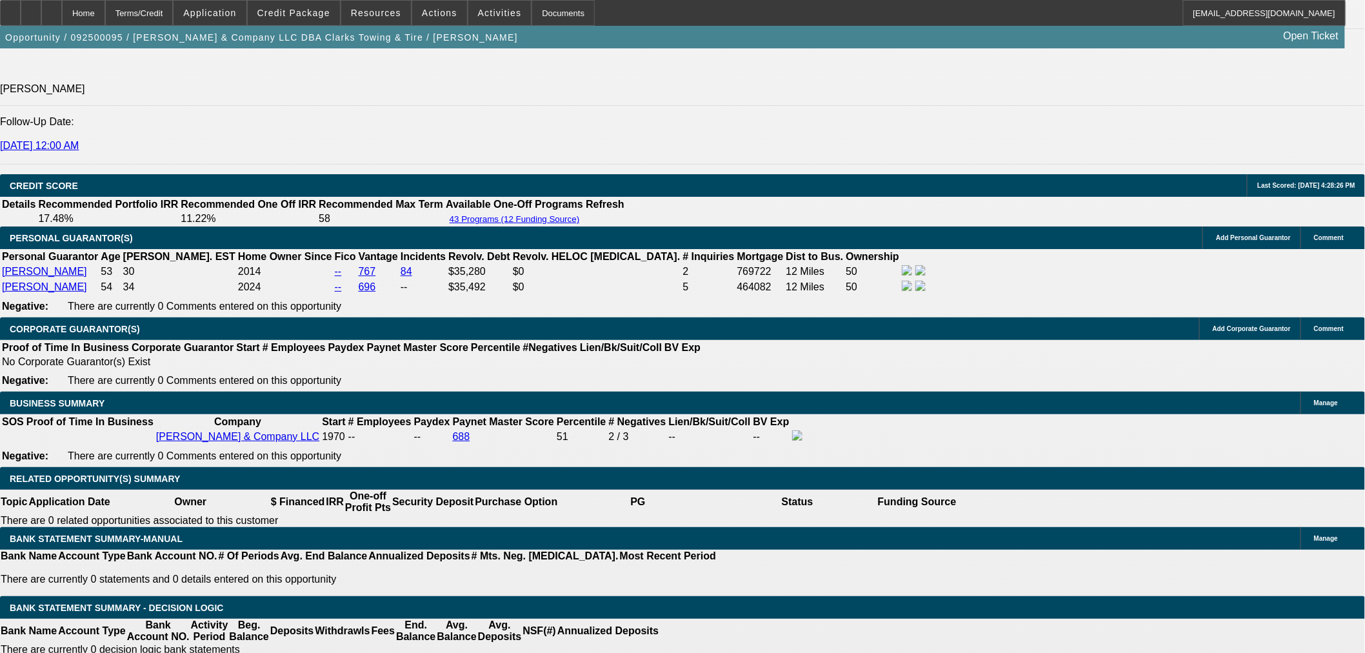
type input "21"
type input "$3,786.00"
type input "$2,921.76"
type input "$5,843.52"
type input "2"
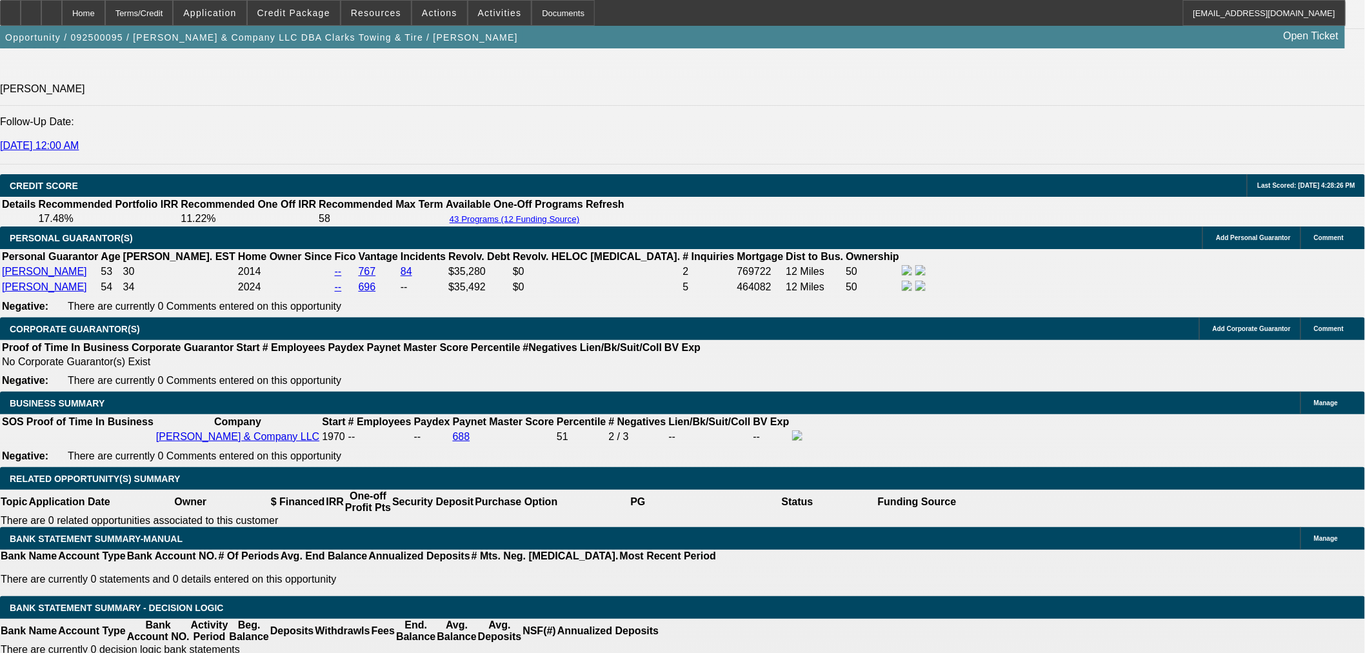
type input "$1,893.00"
type input "$3,786.00"
type input "22"
type input "$2,982.84"
type input "$5,965.68"
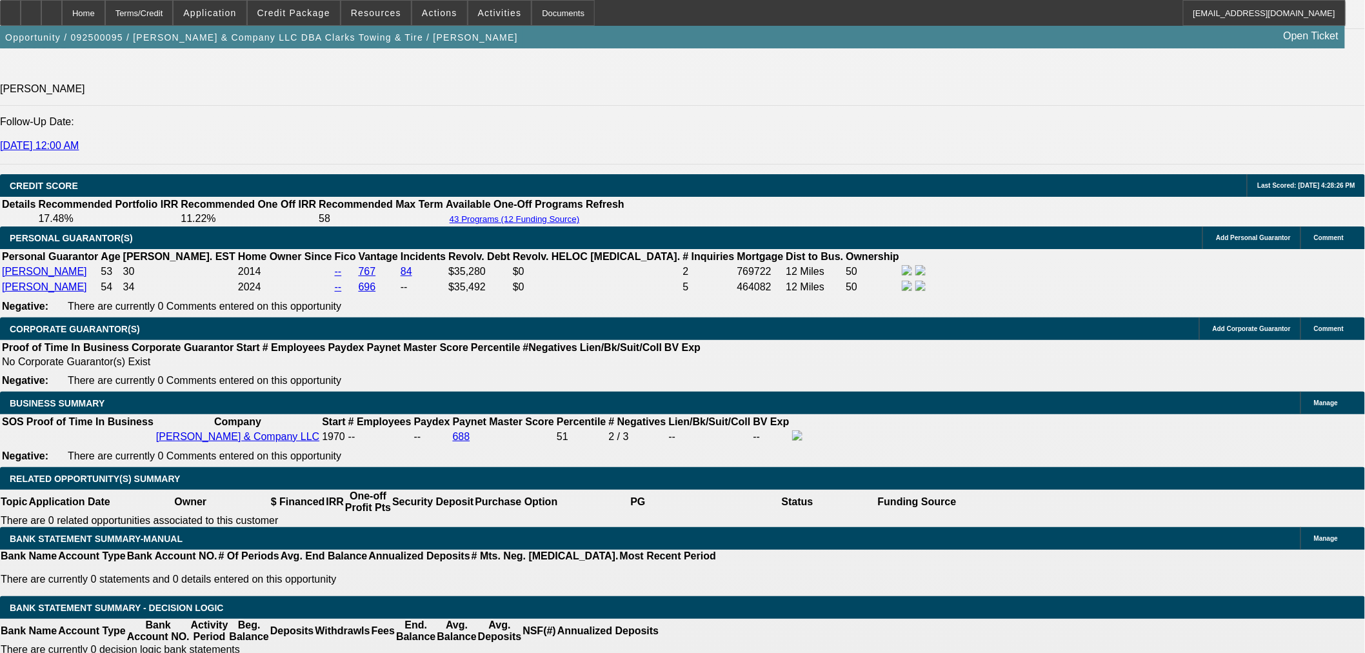
type input "22"
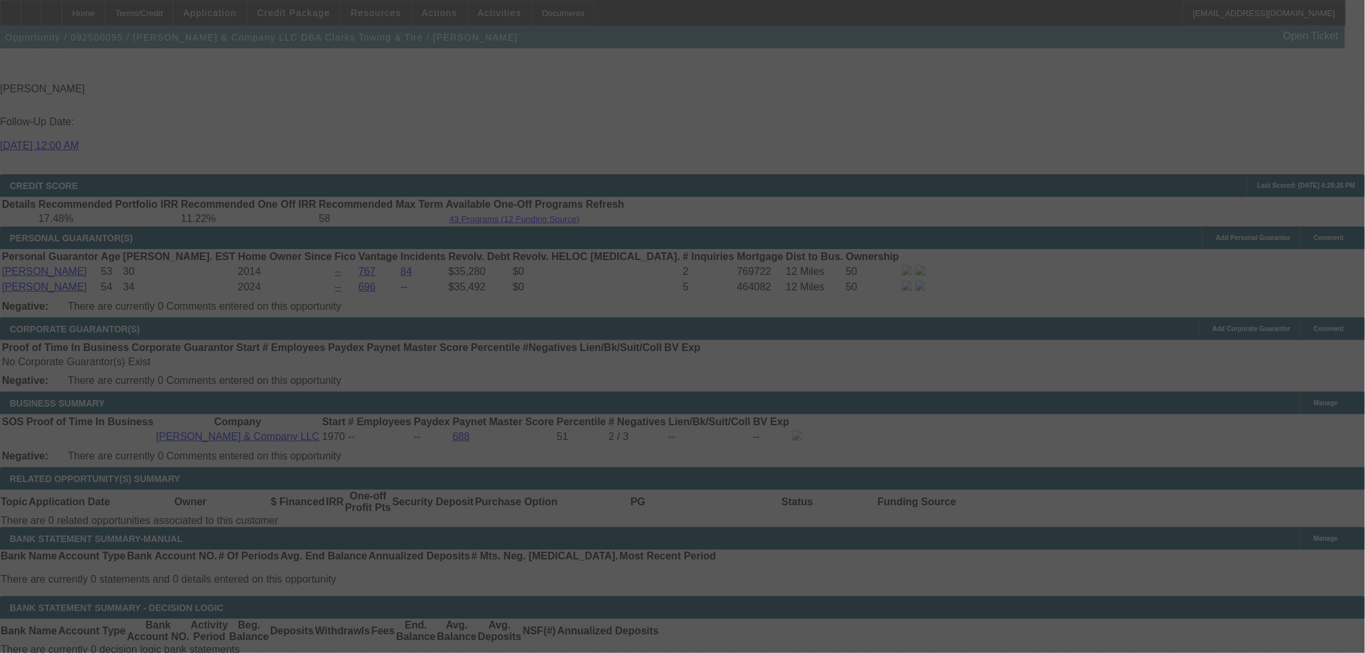
select select "0.1"
select select "2"
select select "0"
select select "6"
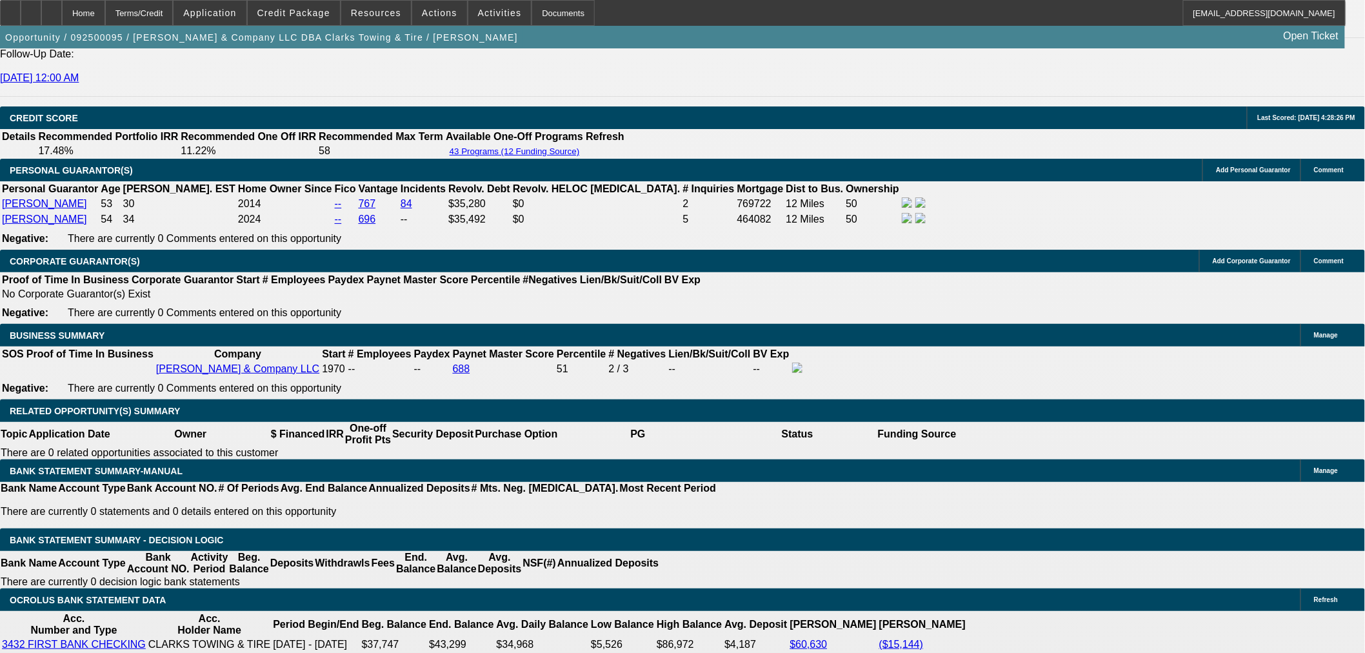
scroll to position [1853, 0]
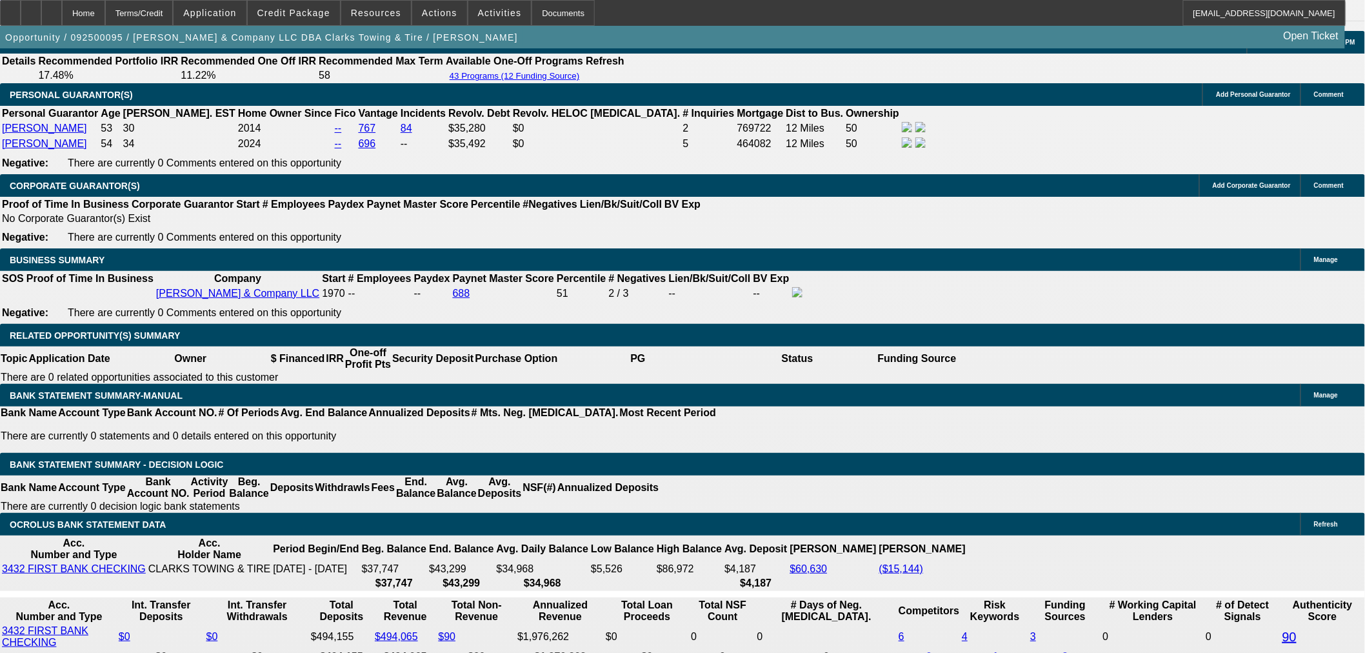
type input "29"
type input "$58.00"
type input "UNKNOWN"
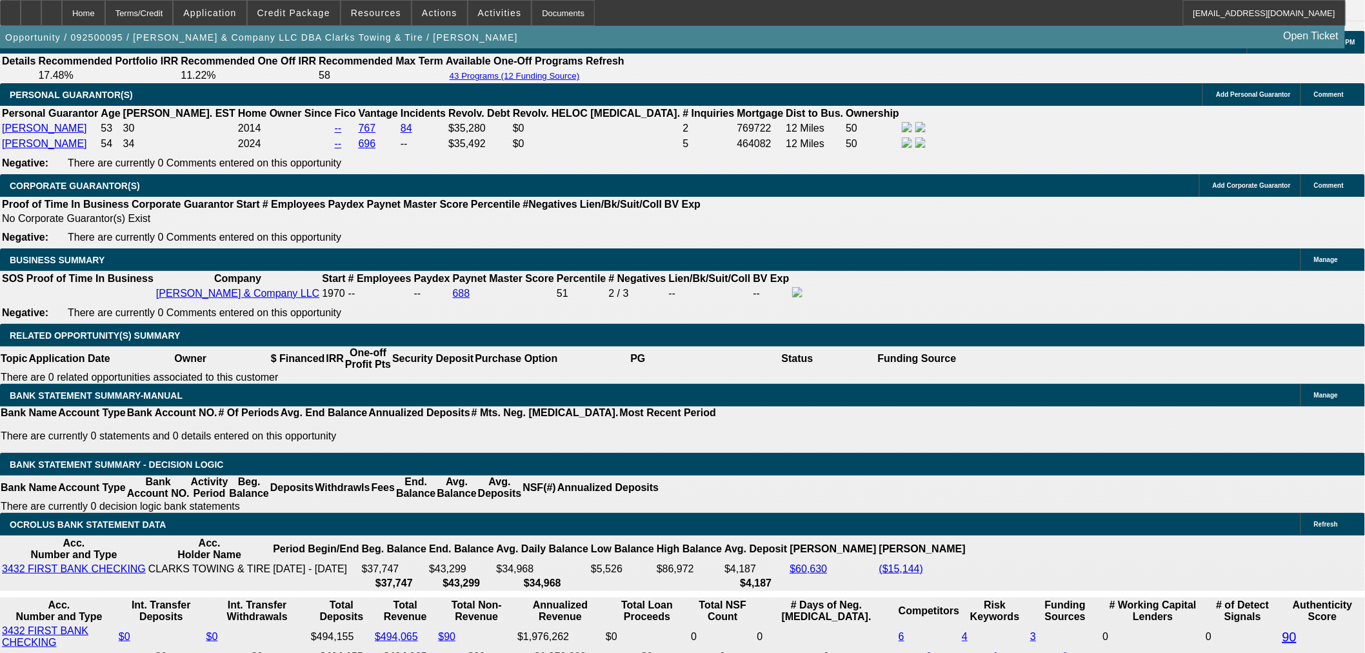
type input "2979"
type input "$5,958.00"
type input "21.9"
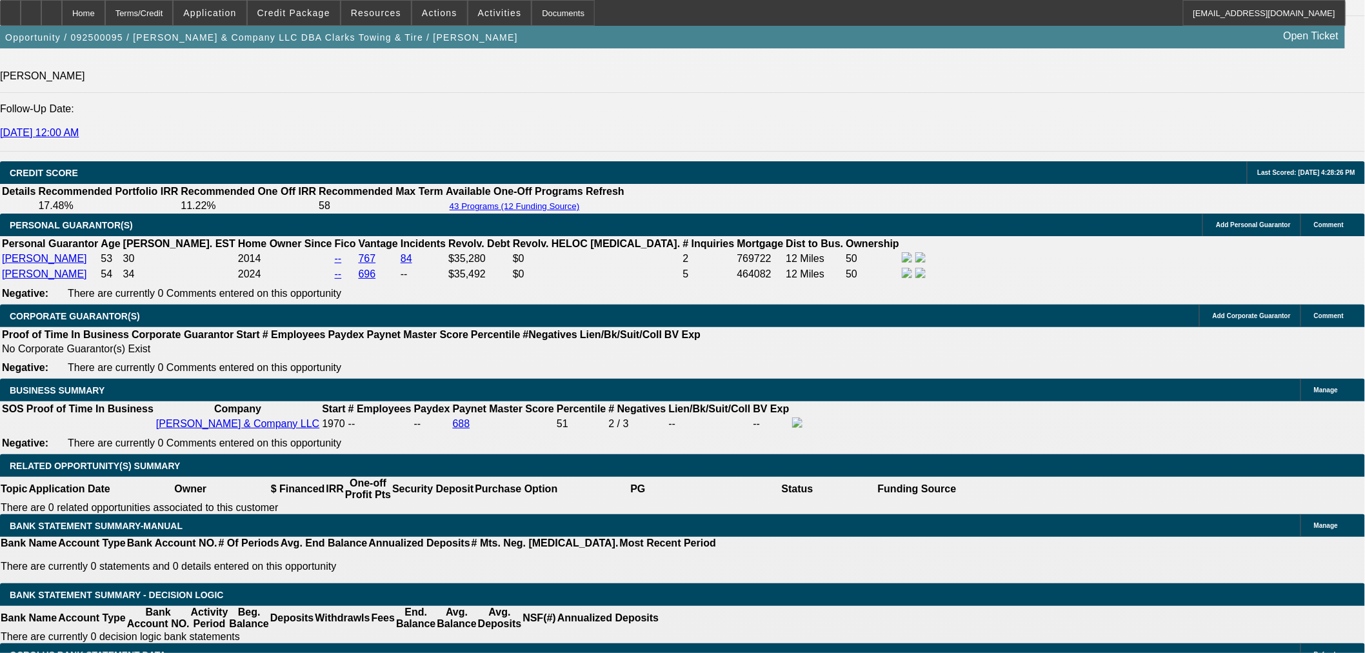
scroll to position [1710, 0]
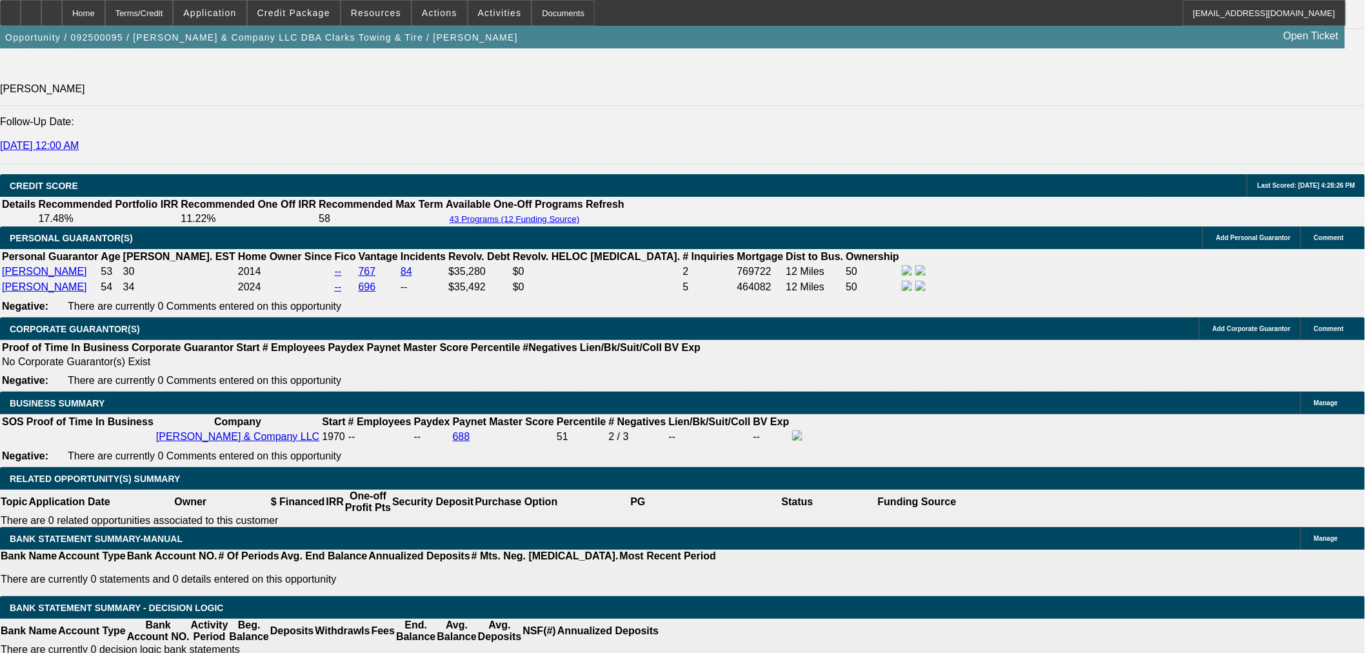
type input "$2,979.00"
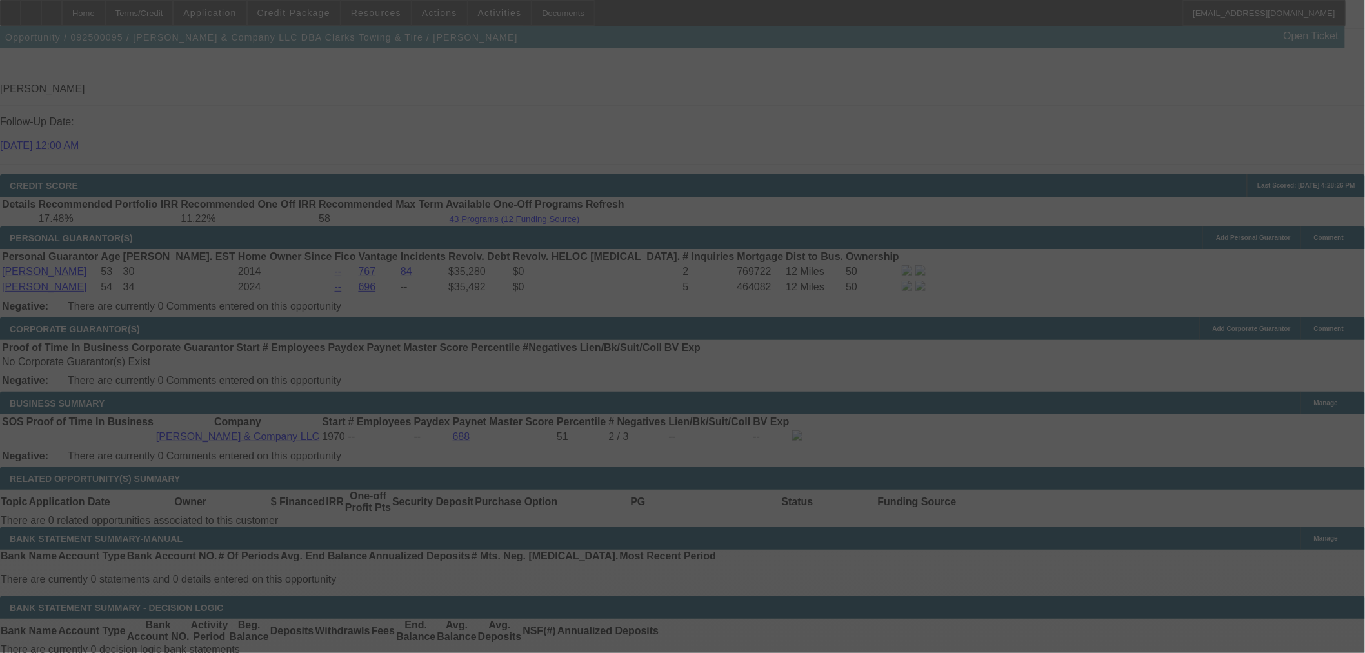
select select "0.1"
select select "2"
select select "0"
select select "6"
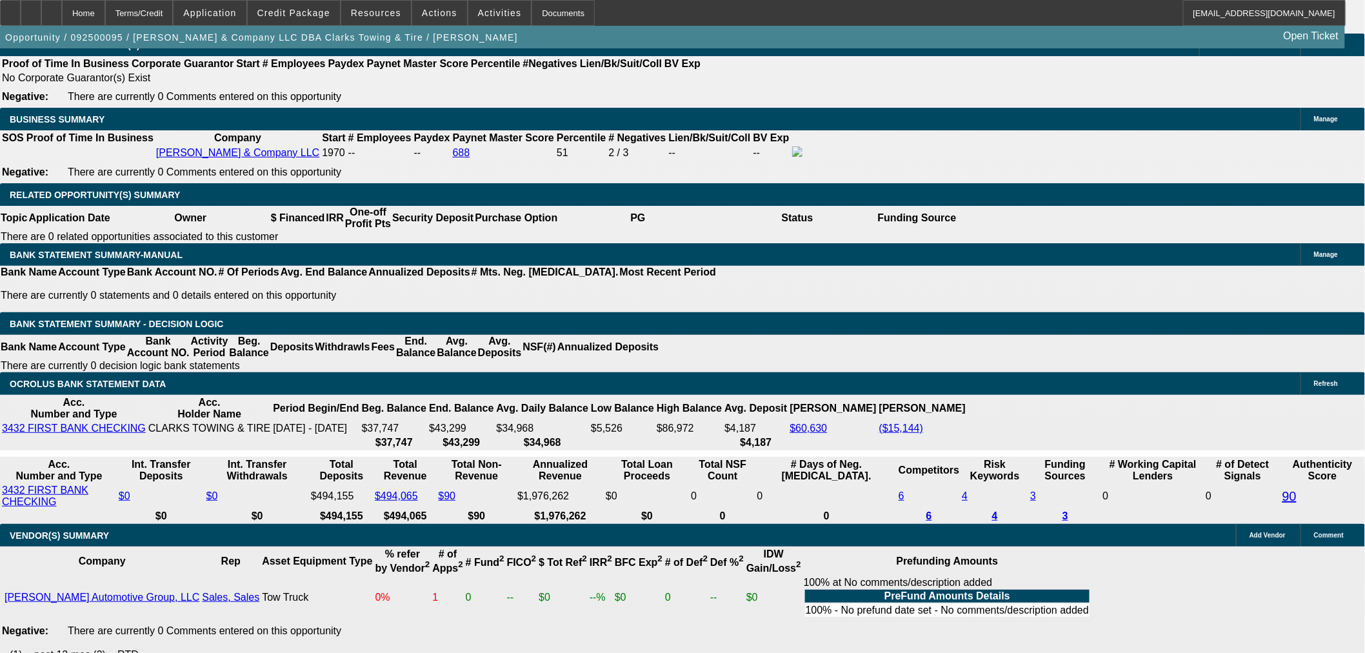
scroll to position [1925, 0]
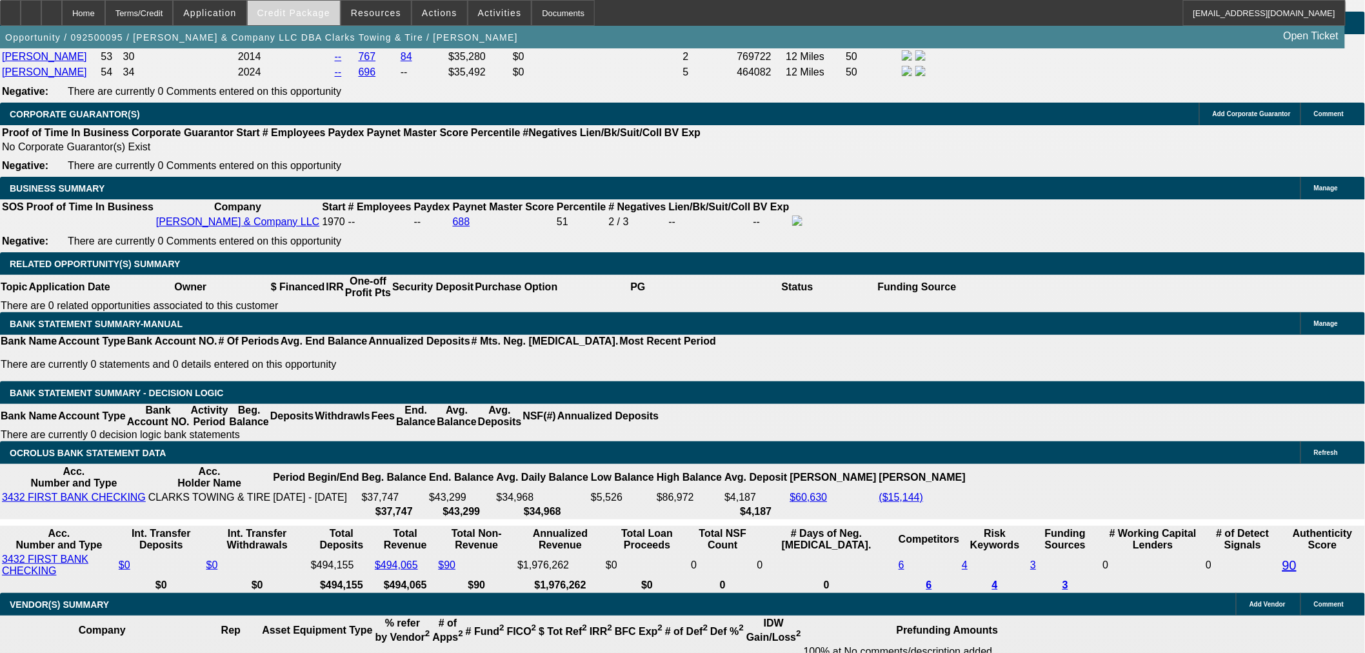
click at [339, 14] on span at bounding box center [294, 12] width 92 height 31
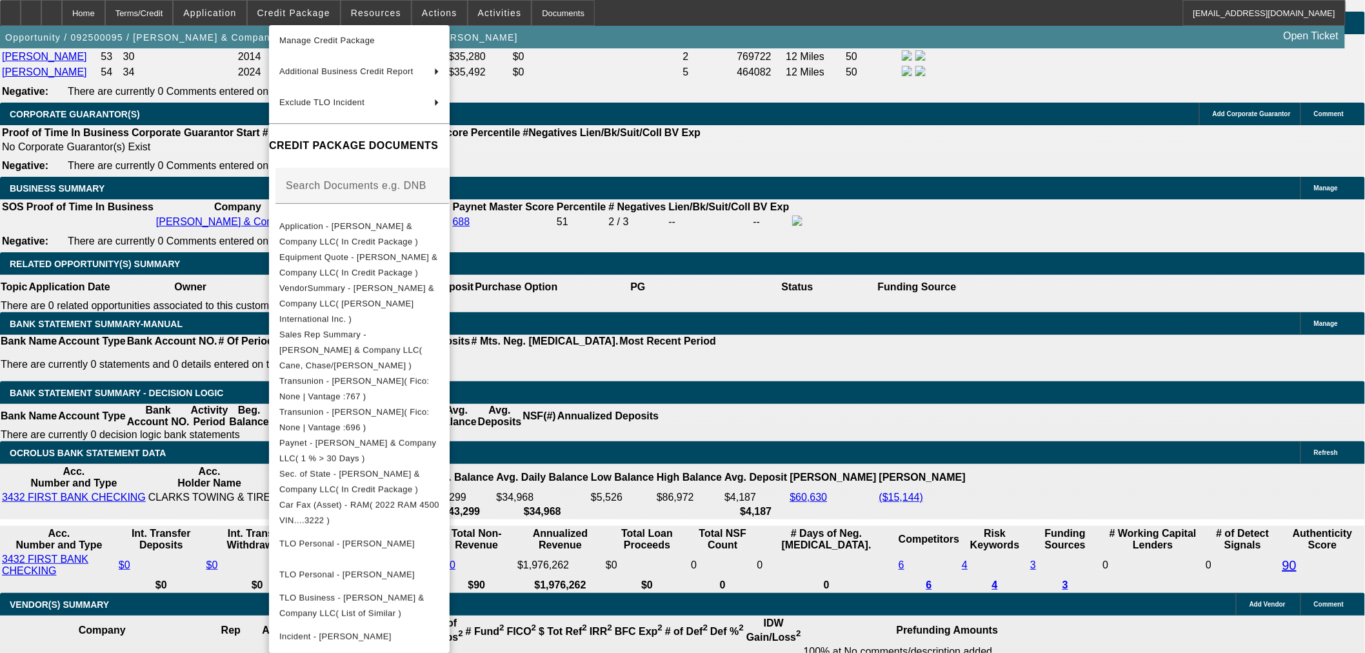
scroll to position [196, 0]
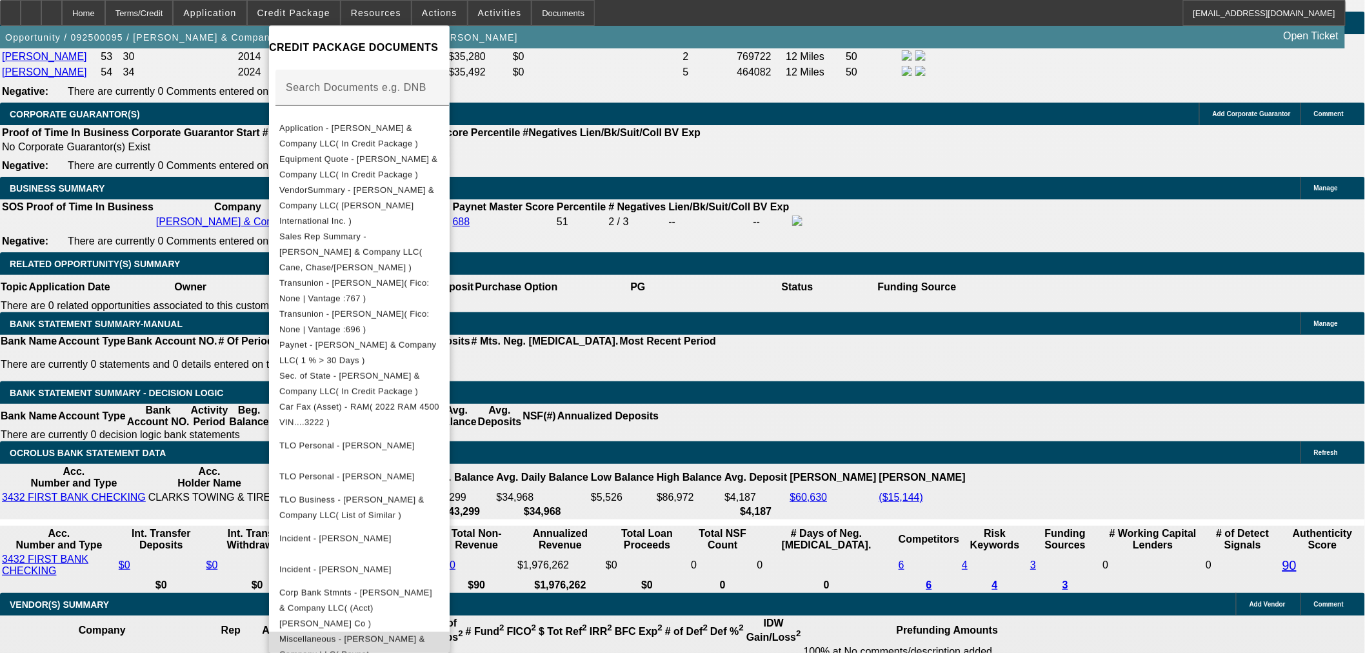
click at [439, 631] on span "Miscellaneous - [PERSON_NAME] & Company LLC( Paynet - [PERSON_NAME] )" at bounding box center [359, 654] width 160 height 46
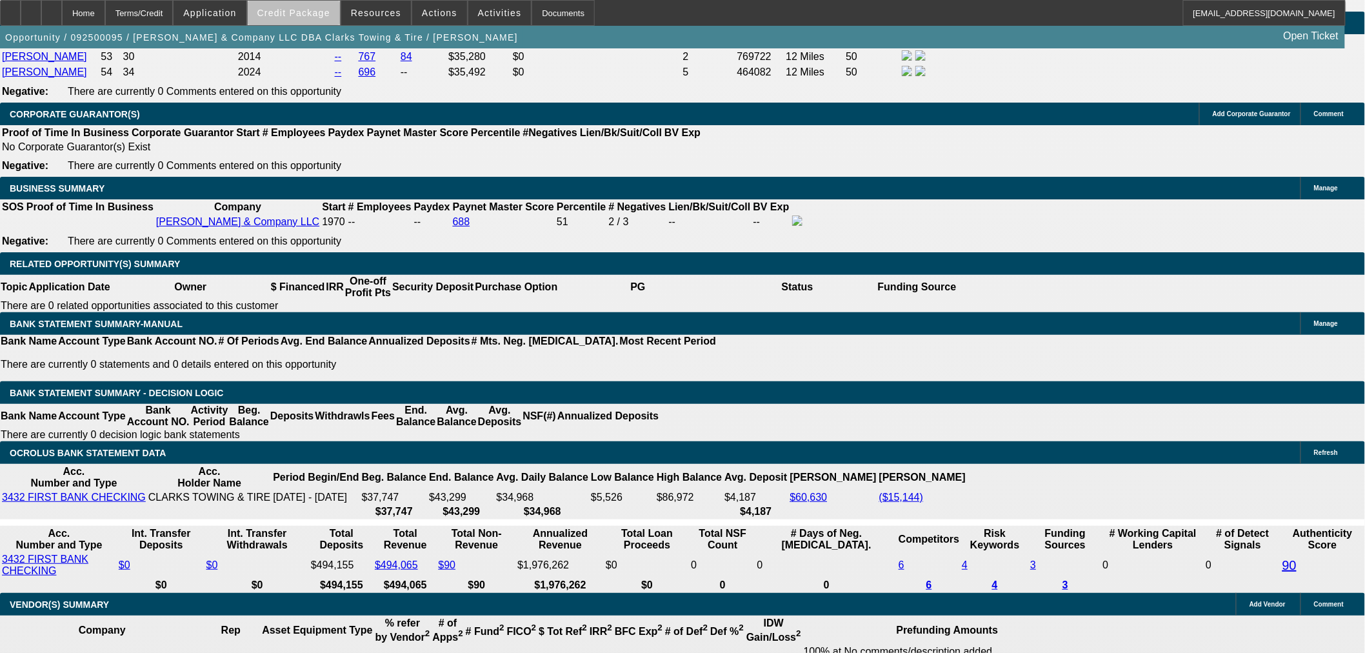
click at [317, 17] on span "Credit Package" at bounding box center [293, 13] width 73 height 10
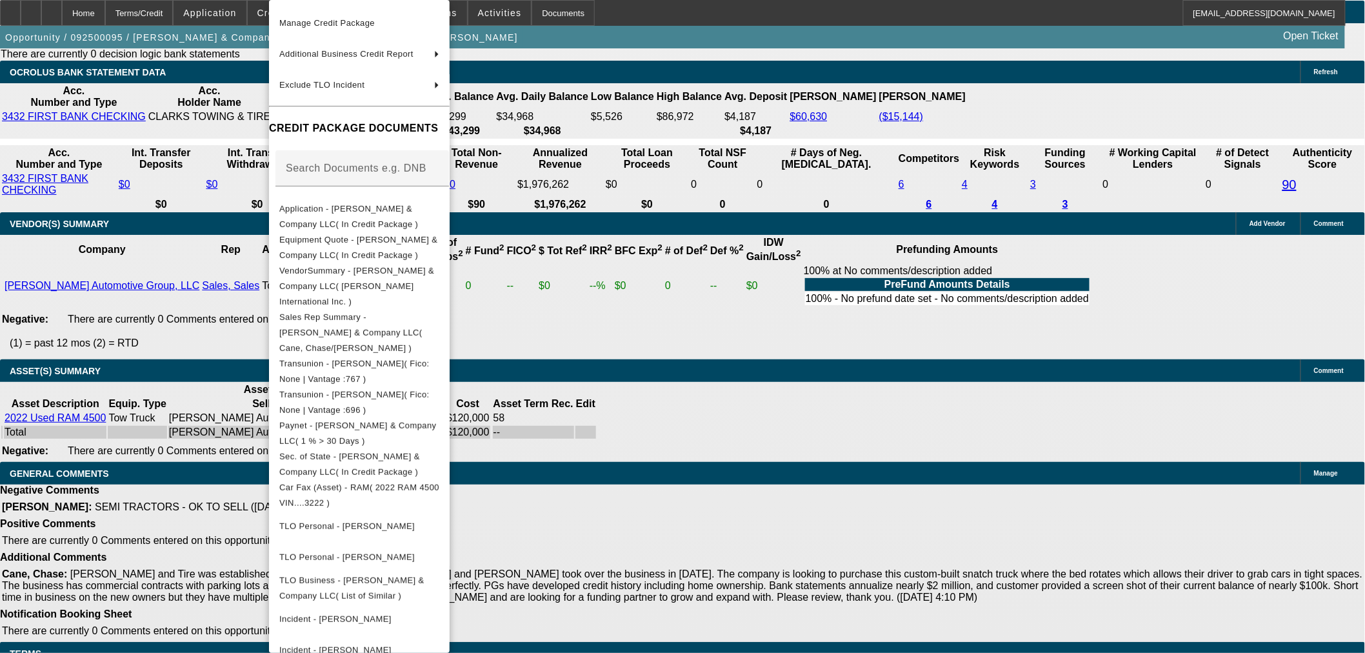
scroll to position [171, 0]
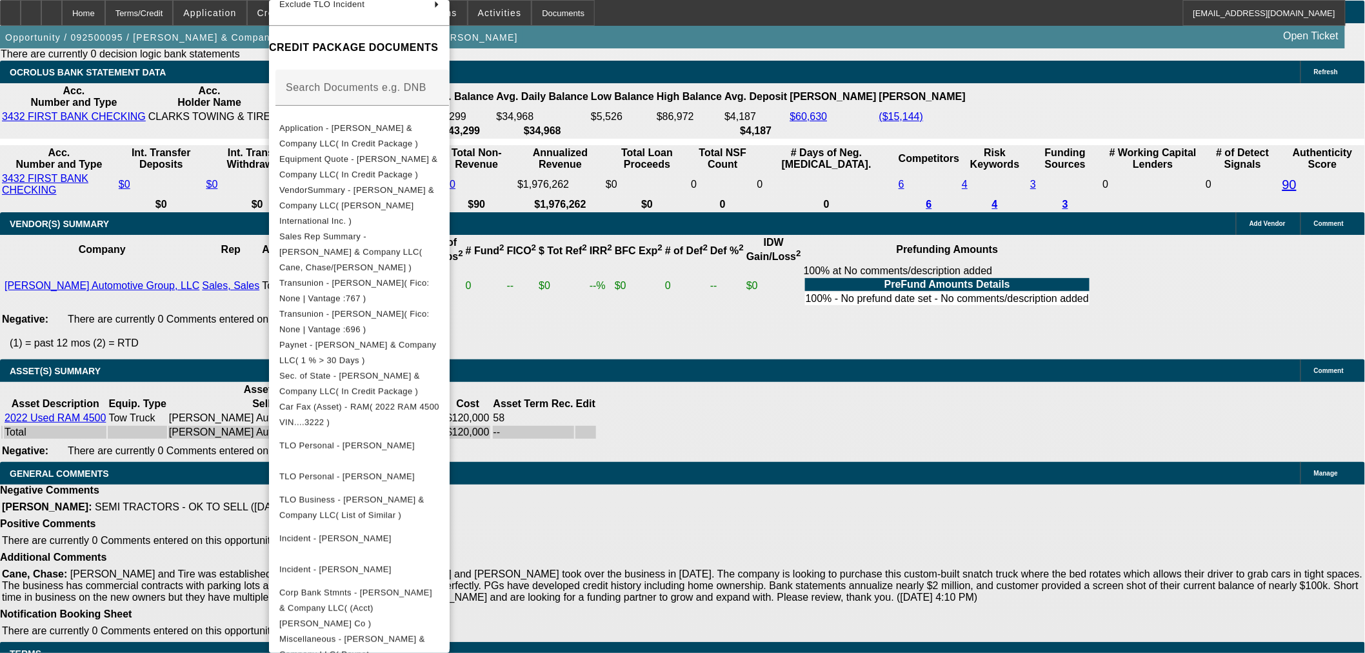
drag, startPoint x: 680, startPoint y: 471, endPoint x: 874, endPoint y: 402, distance: 205.8
click at [680, 471] on div at bounding box center [682, 326] width 1365 height 653
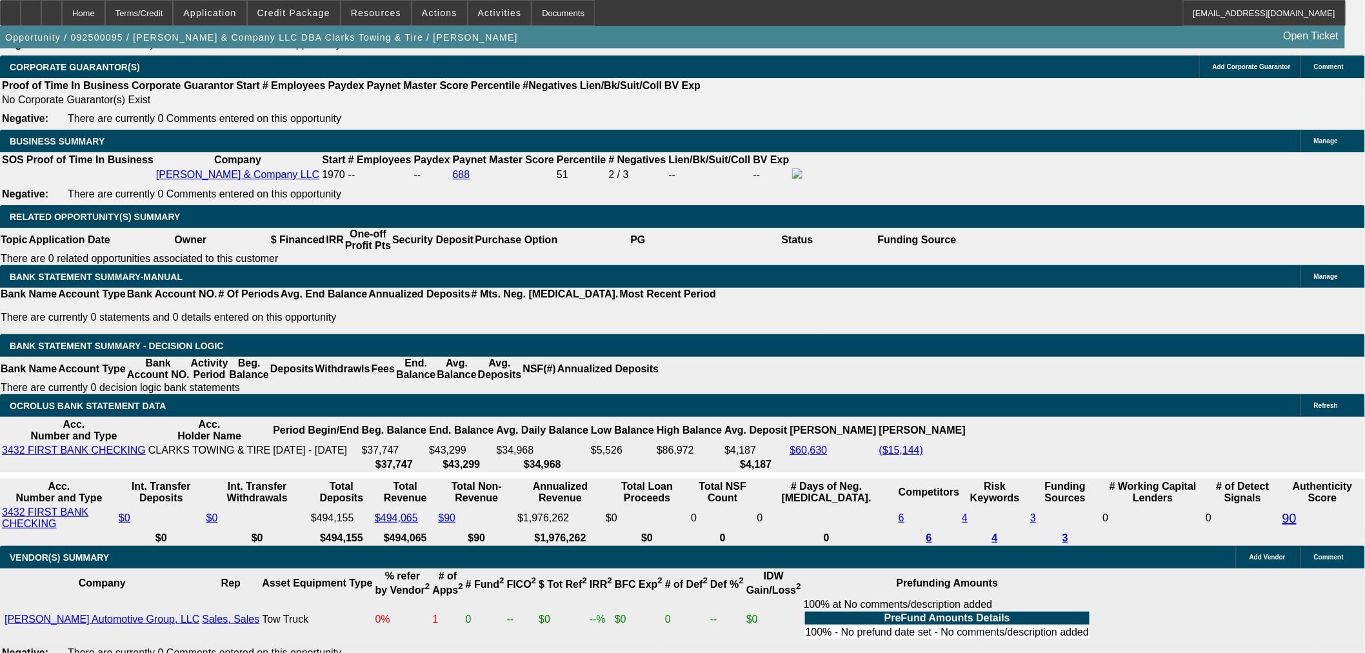
scroll to position [1947, 0]
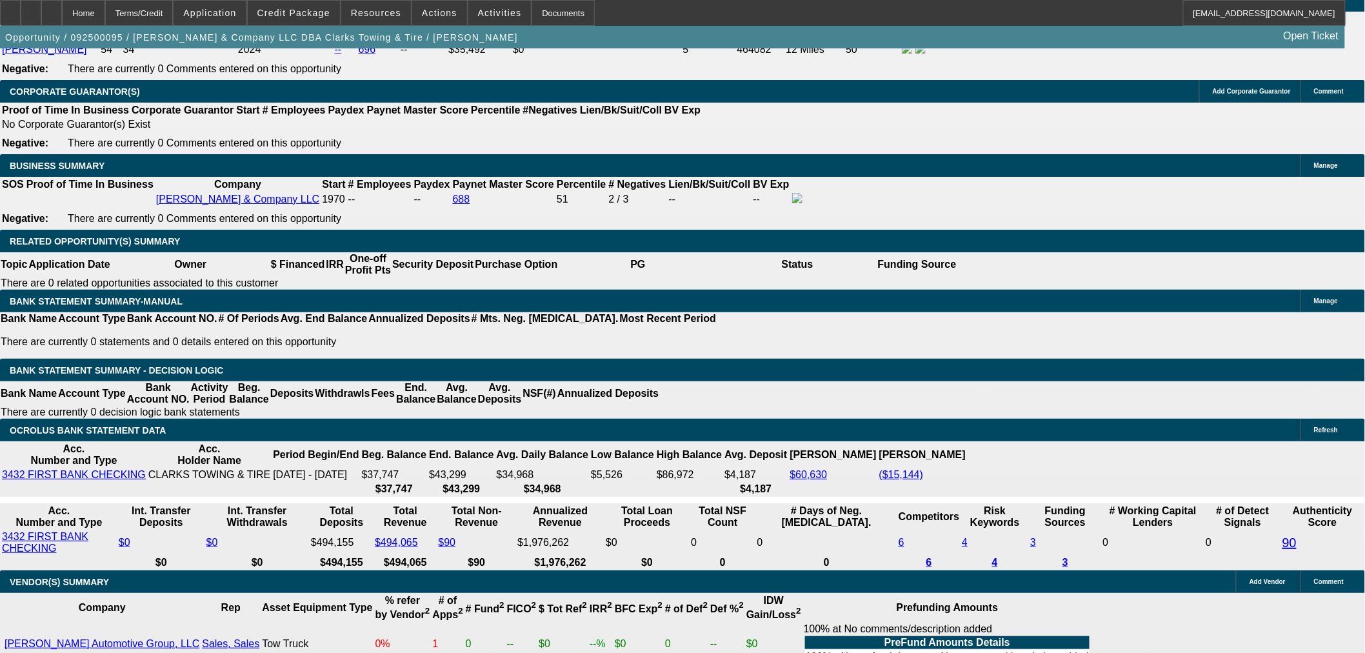
drag, startPoint x: 1165, startPoint y: 487, endPoint x: 1259, endPoint y: 495, distance: 94.5
drag, startPoint x: 1277, startPoint y: 482, endPoint x: 1269, endPoint y: 484, distance: 8.0
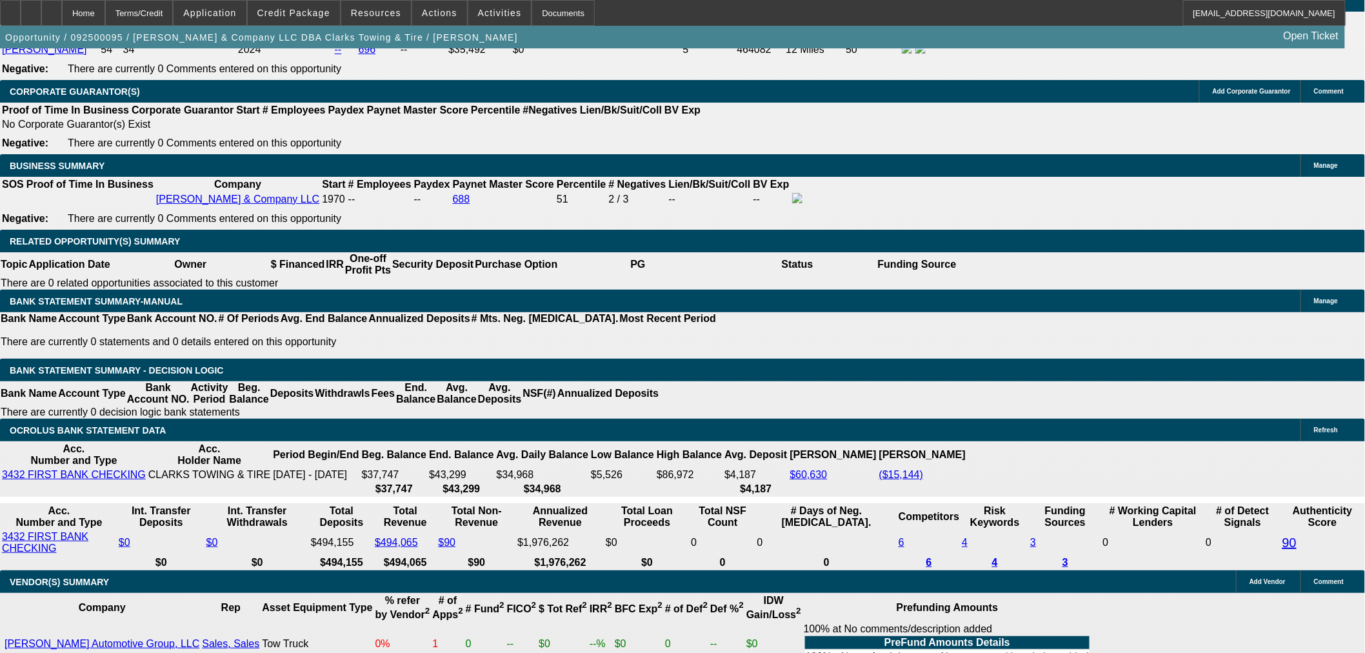
drag, startPoint x: 1280, startPoint y: 482, endPoint x: 1293, endPoint y: 487, distance: 13.9
drag, startPoint x: 1297, startPoint y: 491, endPoint x: 1281, endPoint y: 458, distance: 35.8
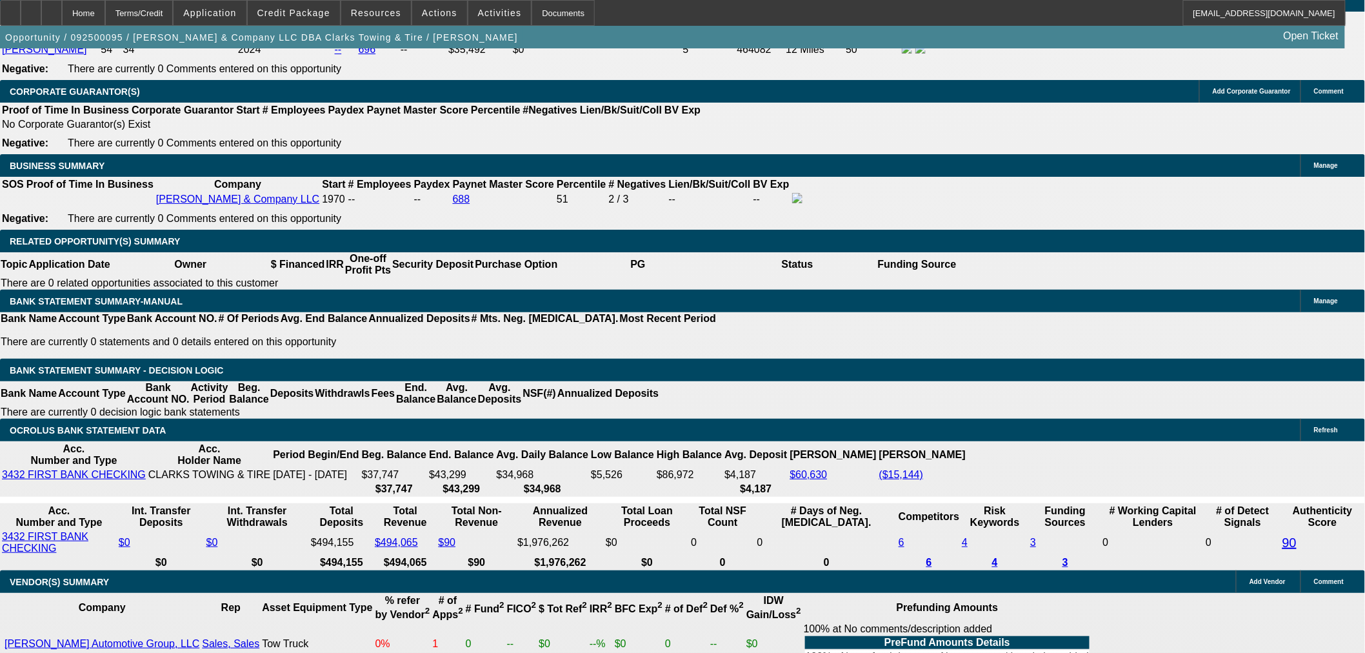
drag, startPoint x: 1292, startPoint y: 487, endPoint x: 1271, endPoint y: 487, distance: 21.3
copy div "Arrears"
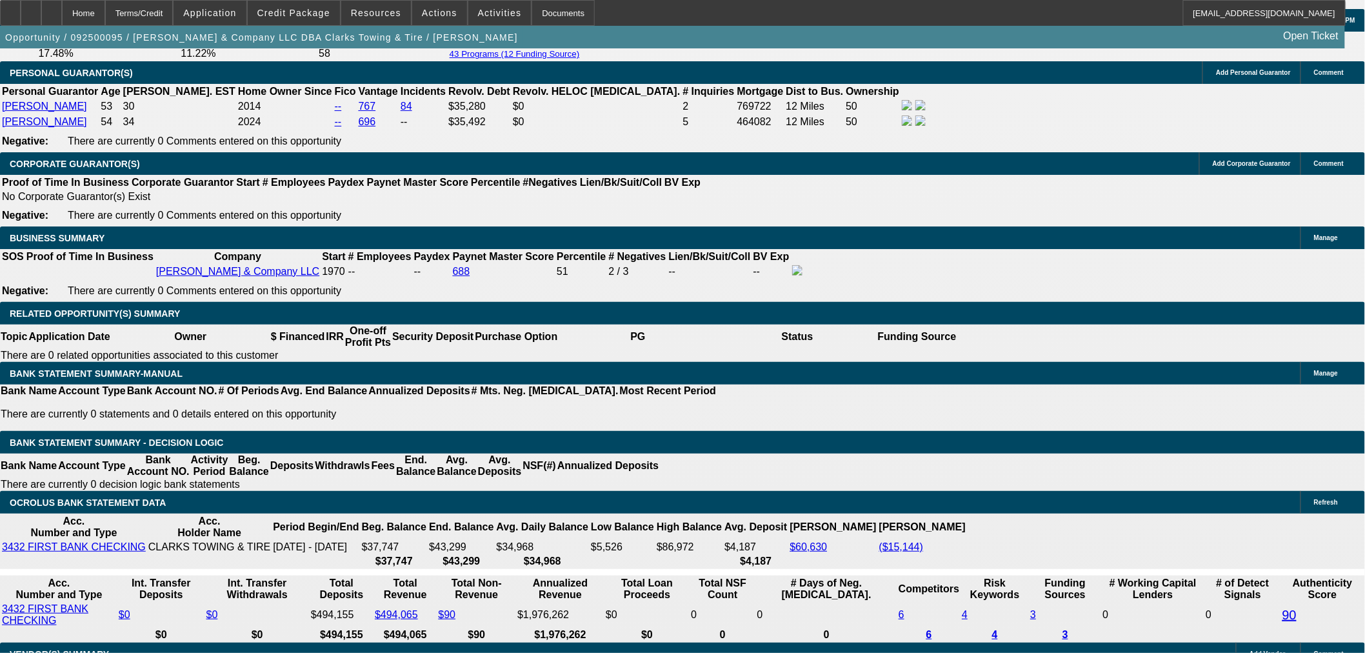
scroll to position [215, 0]
drag, startPoint x: 932, startPoint y: 498, endPoint x: 1161, endPoint y: 520, distance: 229.3
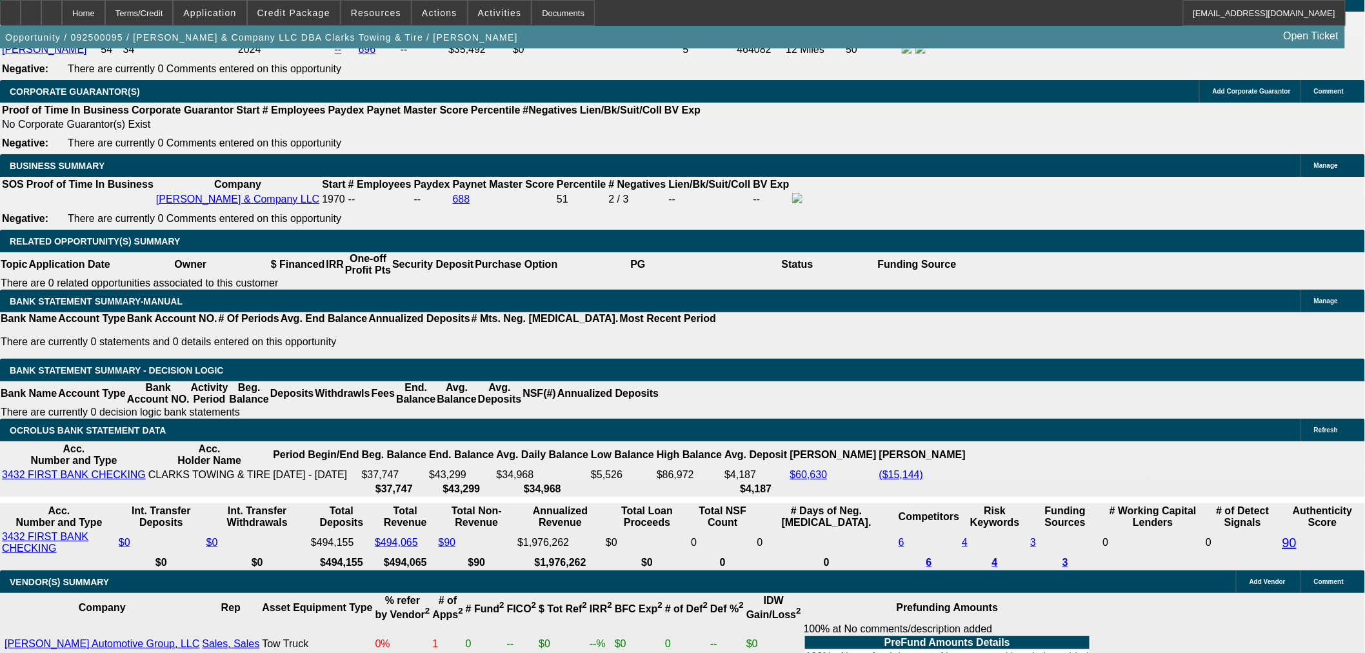
scroll to position [143, 0]
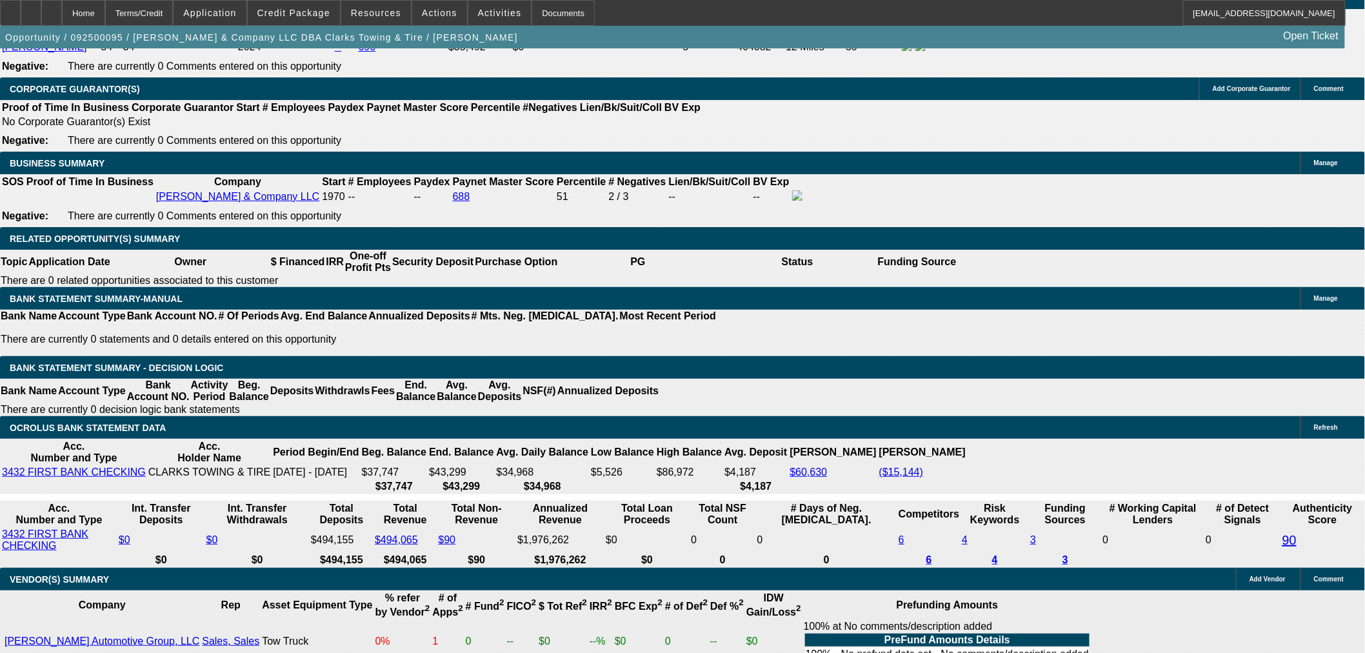
scroll to position [2305, 0]
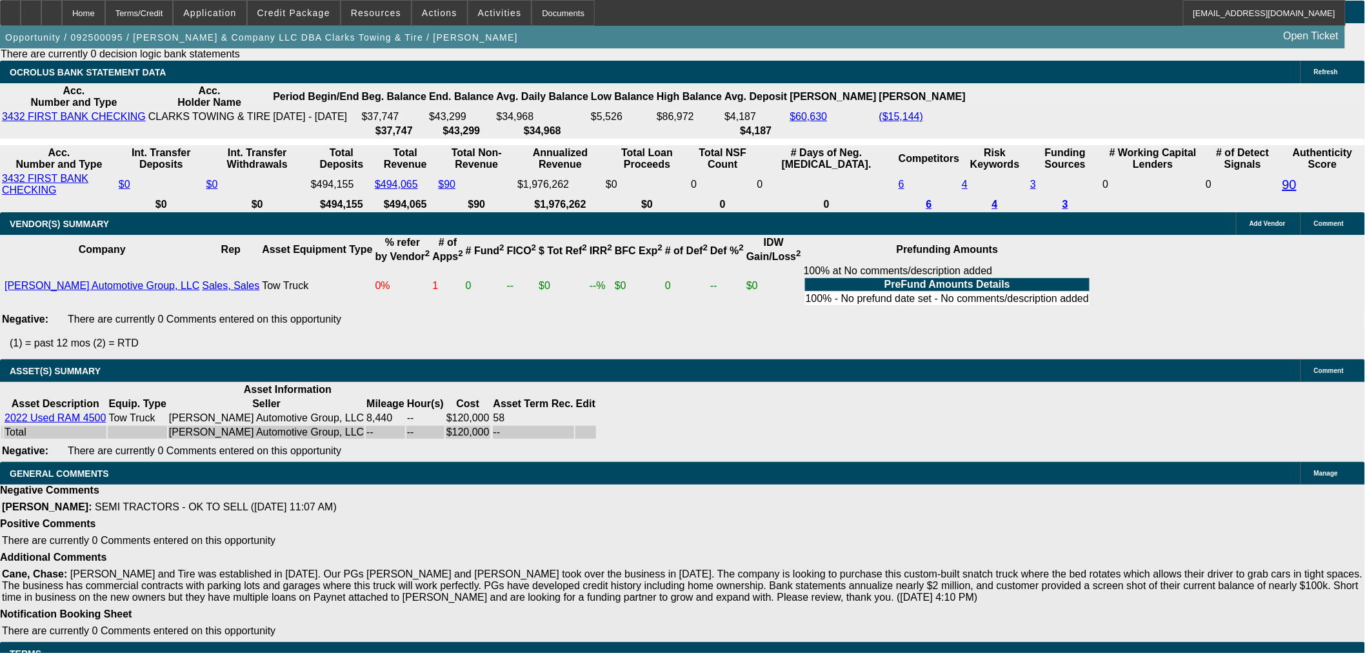
scroll to position [0, 0]
drag, startPoint x: 1210, startPoint y: 427, endPoint x: 1255, endPoint y: 460, distance: 55.9
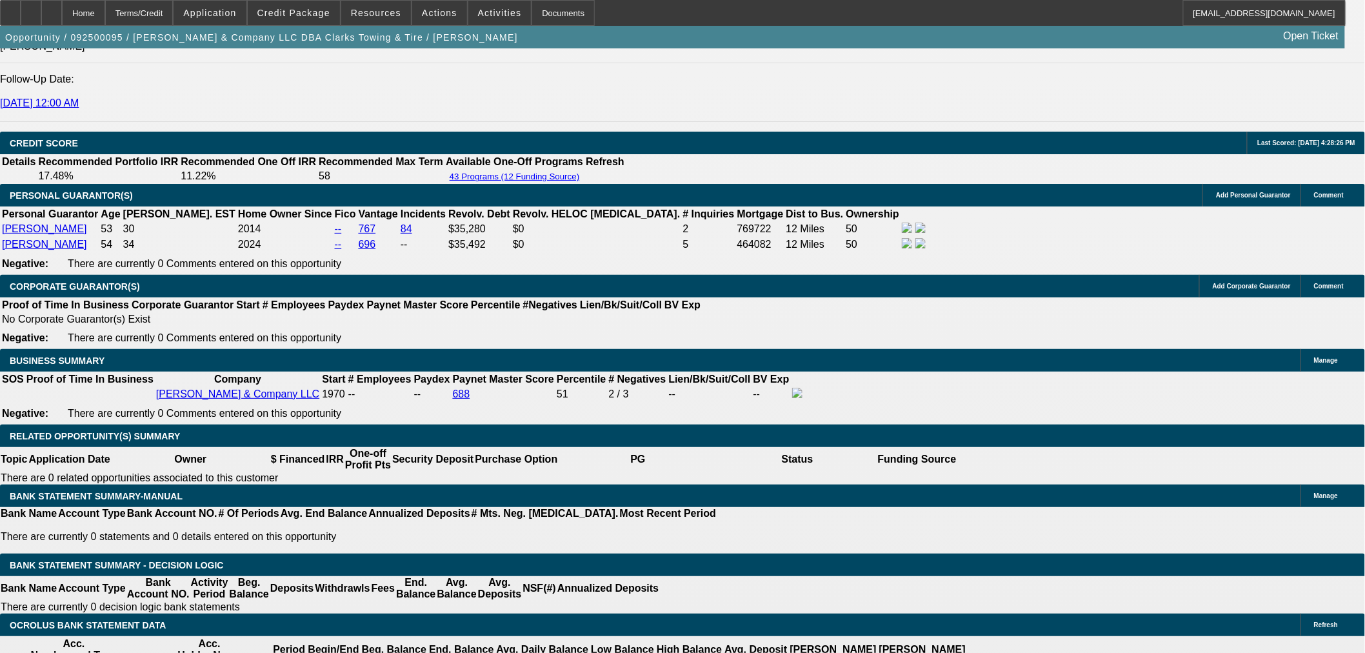
scroll to position [1732, 0]
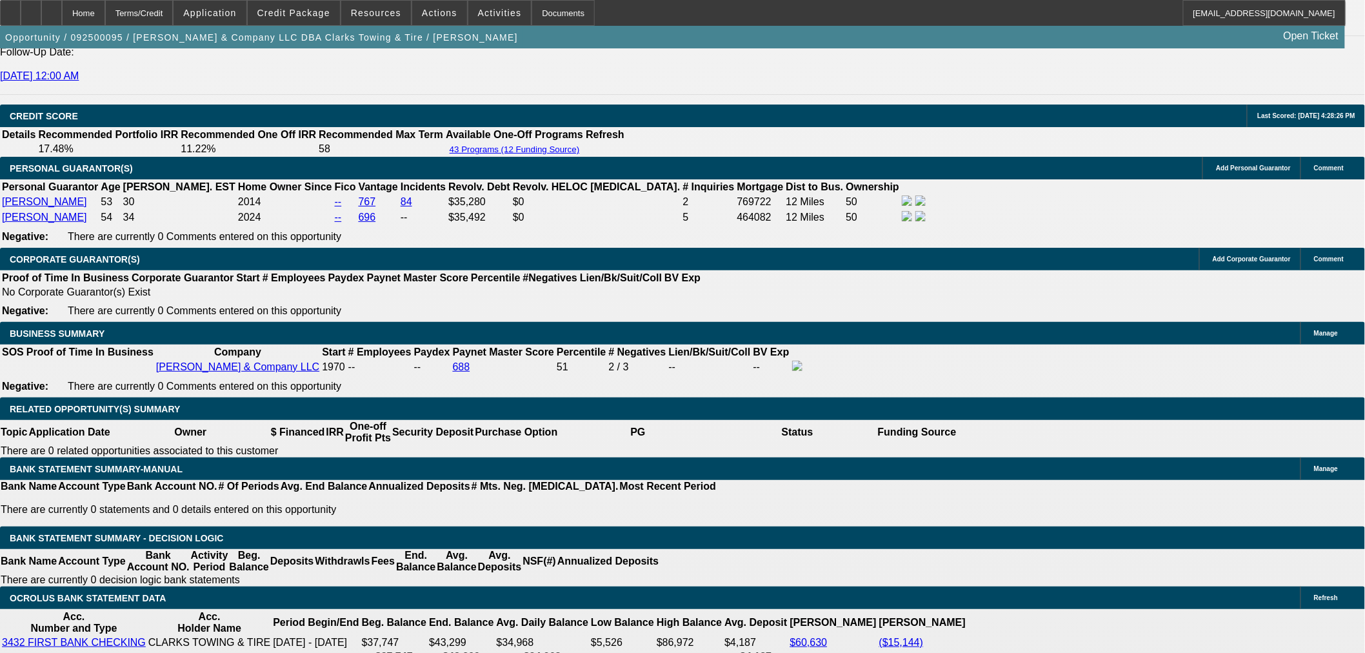
scroll to position [1875, 0]
